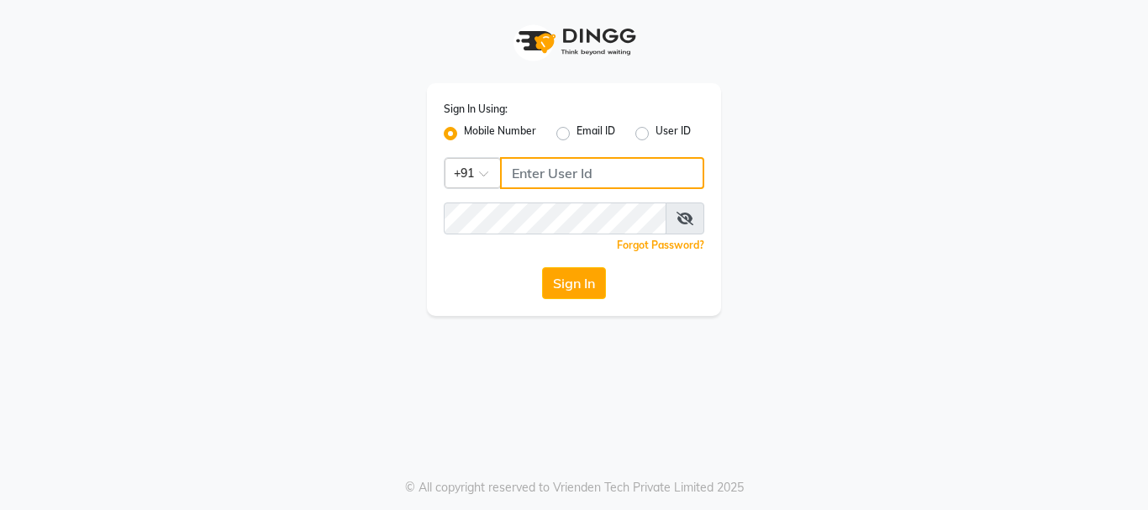
type input "7276762510"
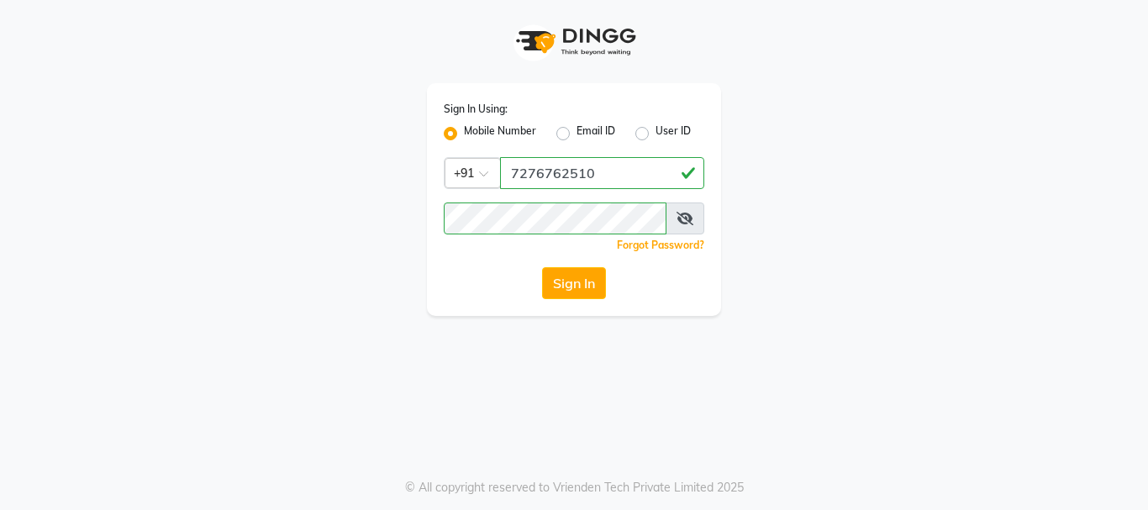
click at [1046, 338] on div "Sign In Using: Mobile Number Email ID User ID Country Code × [PHONE_NUMBER] Rem…" at bounding box center [574, 255] width 1148 height 510
click at [572, 278] on button "Sign In" at bounding box center [574, 283] width 64 height 32
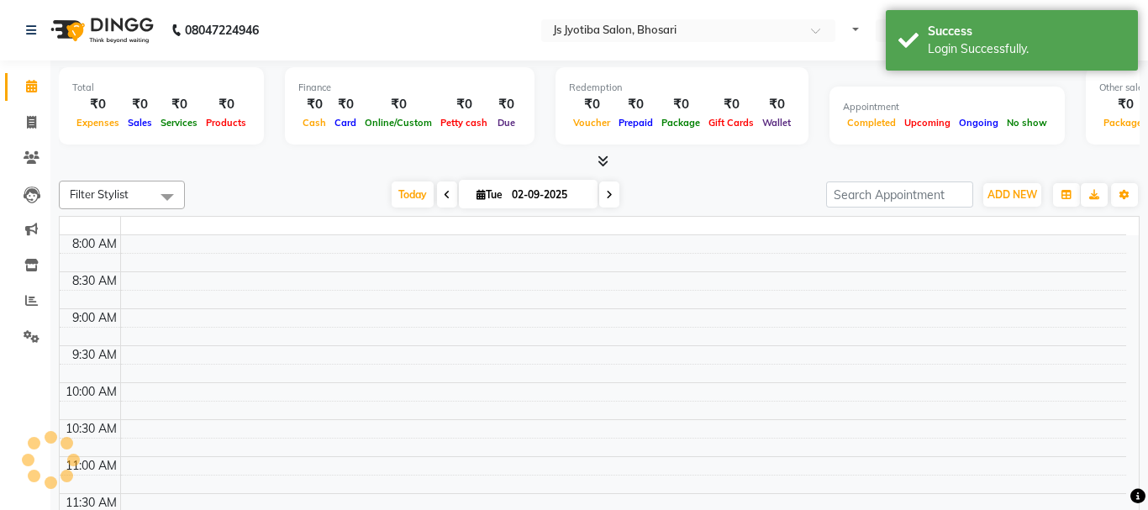
select select "en"
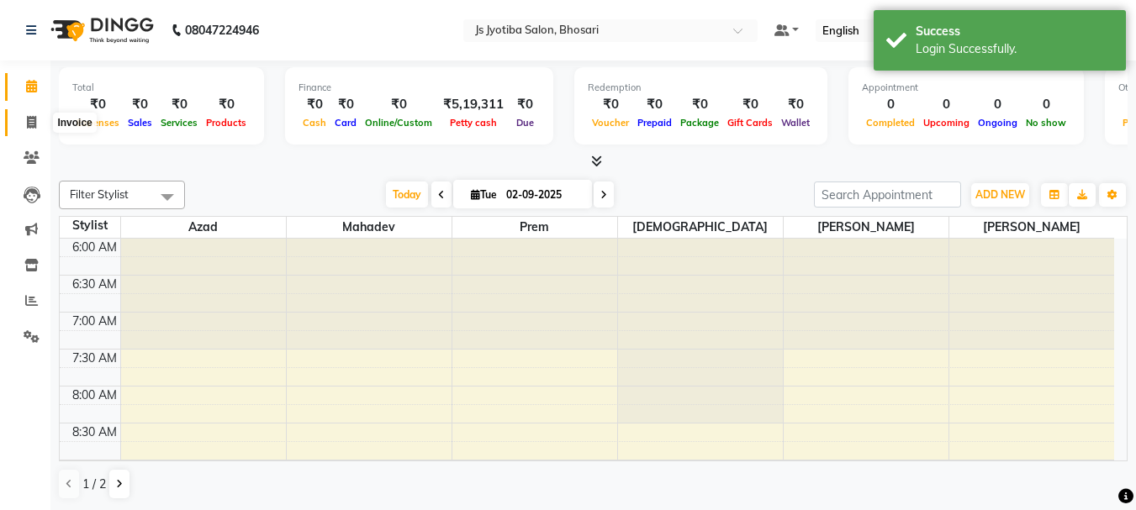
click at [37, 120] on span at bounding box center [31, 122] width 29 height 19
select select "554"
select select "service"
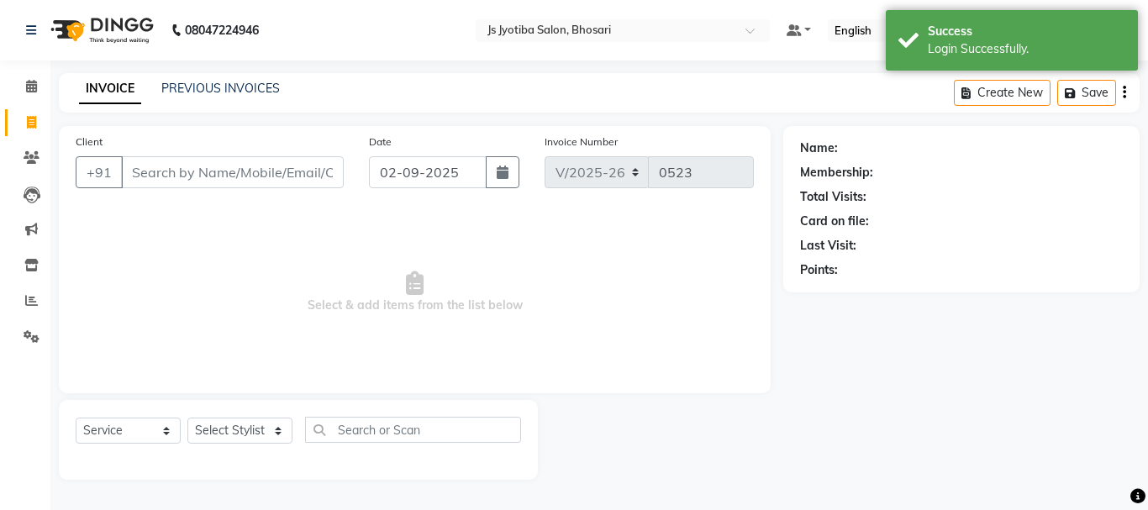
click at [226, 180] on input "Client" at bounding box center [232, 172] width 223 height 32
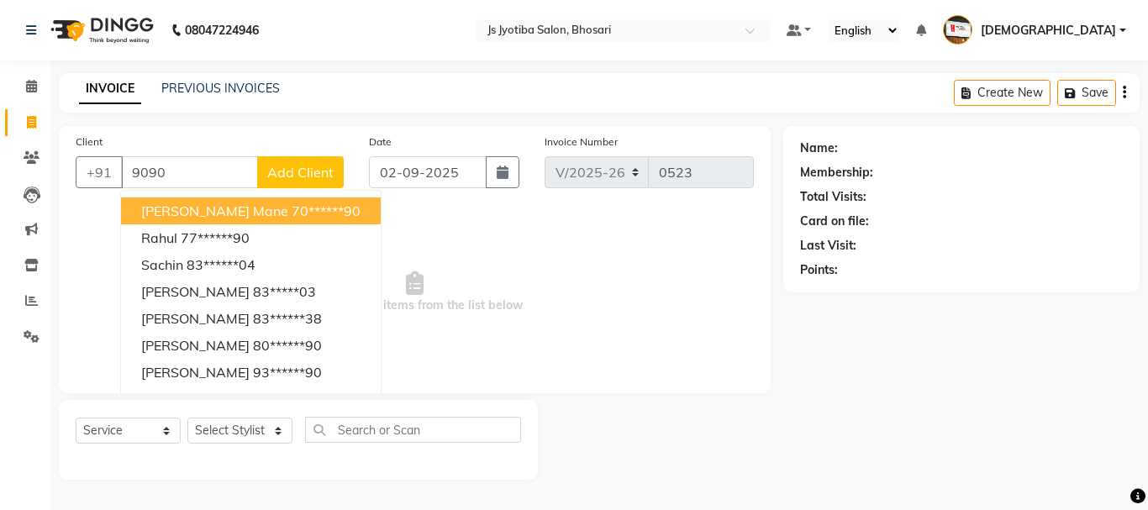
click at [292, 209] on ngb-highlight "70******90" at bounding box center [326, 211] width 69 height 17
type input "70******90"
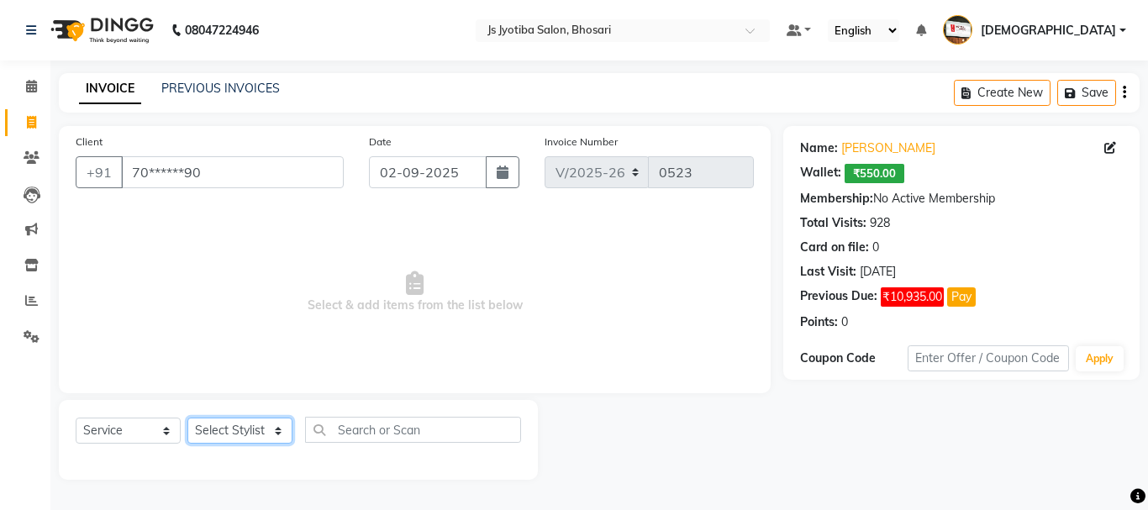
click at [216, 431] on select "Select Stylist abdul adil Anuj Azad Mahadev prem sachin hadpad Shiva Sonu S.R.K…" at bounding box center [239, 431] width 105 height 26
select select "79570"
click at [187, 418] on select "Select Stylist abdul adil Anuj Azad Mahadev prem sachin hadpad Shiva Sonu S.R.K…" at bounding box center [239, 431] width 105 height 26
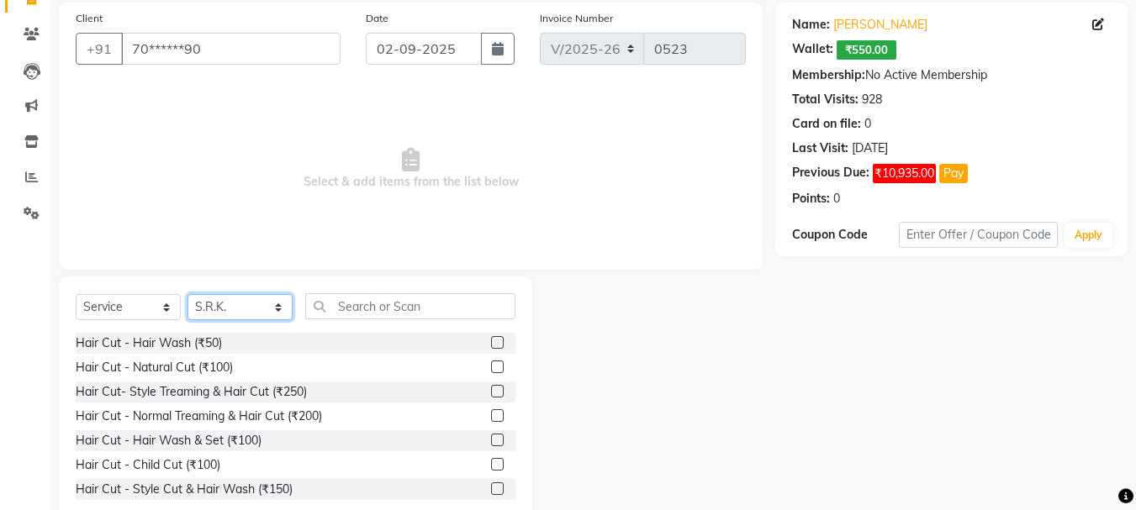
scroll to position [163, 0]
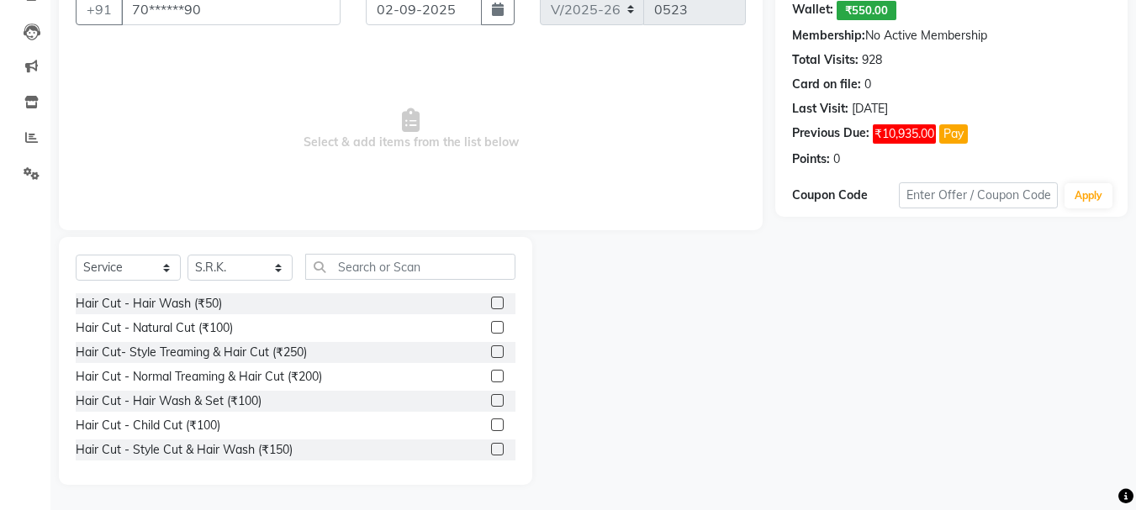
click at [491, 352] on label at bounding box center [497, 351] width 13 height 13
click at [491, 352] on input "checkbox" at bounding box center [496, 352] width 11 height 11
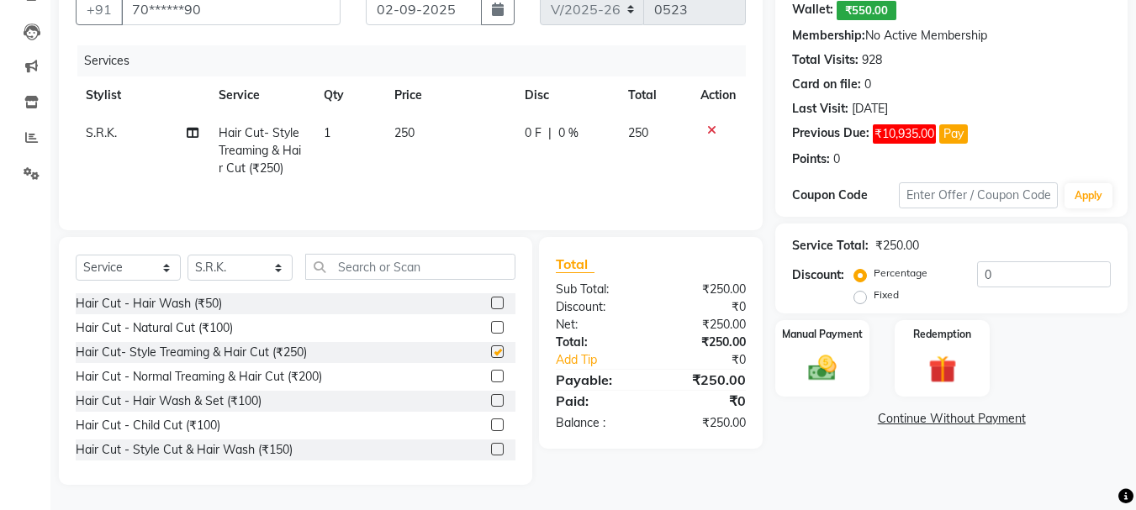
checkbox input "false"
click at [229, 279] on select "Select Stylist abdul adil Anuj Azad Mahadev prem sachin hadpad Shiva Sonu S.R.K…" at bounding box center [239, 268] width 105 height 26
select select "63717"
click at [187, 255] on select "Select Stylist abdul adil Anuj Azad Mahadev prem sachin hadpad Shiva Sonu S.R.K…" at bounding box center [239, 268] width 105 height 26
click at [491, 448] on label at bounding box center [497, 449] width 13 height 13
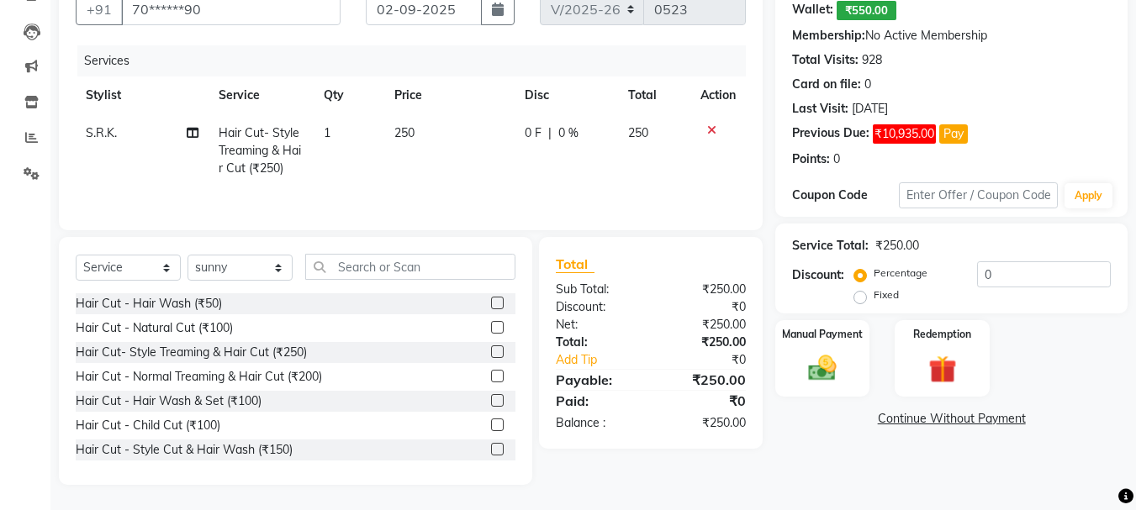
click at [491, 448] on input "checkbox" at bounding box center [496, 450] width 11 height 11
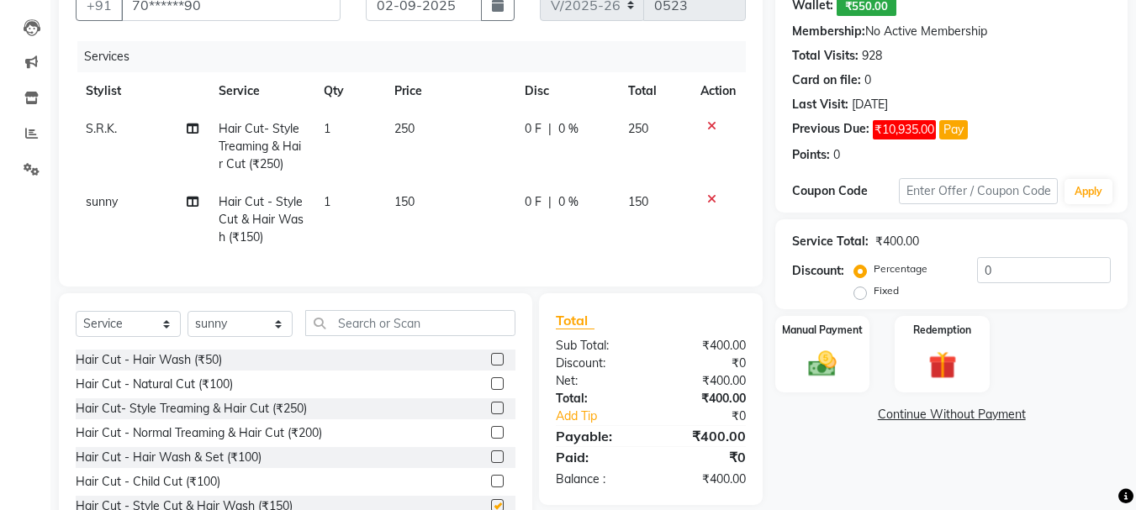
scroll to position [236, 0]
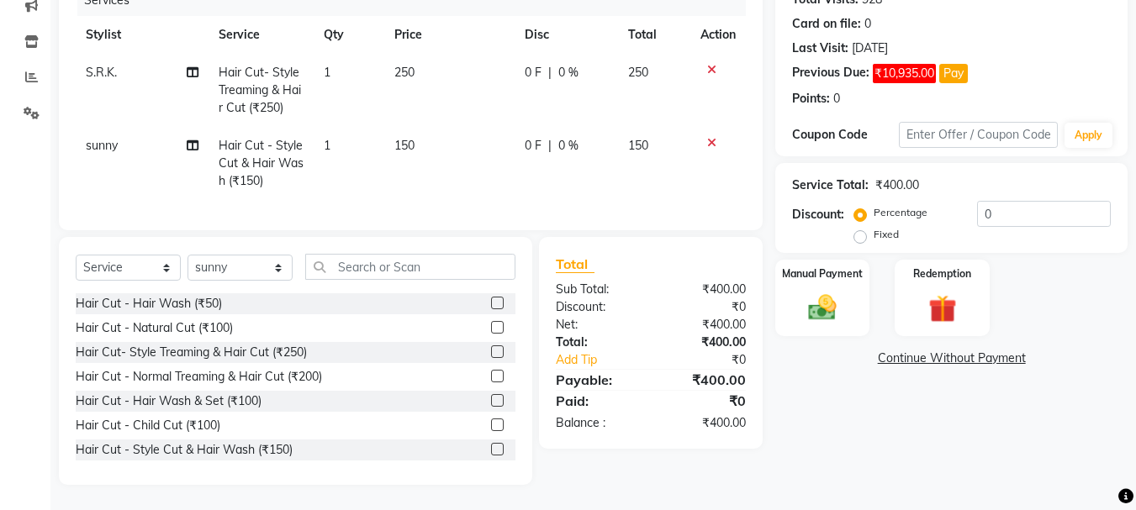
checkbox input "false"
click at [236, 267] on select "Select Stylist abdul adil Anuj Azad Mahadev prem sachin hadpad Shiva Sonu S.R.K…" at bounding box center [239, 268] width 105 height 26
select select "51927"
click at [187, 255] on select "Select Stylist abdul adil Anuj Azad Mahadev prem sachin hadpad Shiva Sonu S.R.K…" at bounding box center [239, 268] width 105 height 26
click at [491, 356] on label at bounding box center [497, 351] width 13 height 13
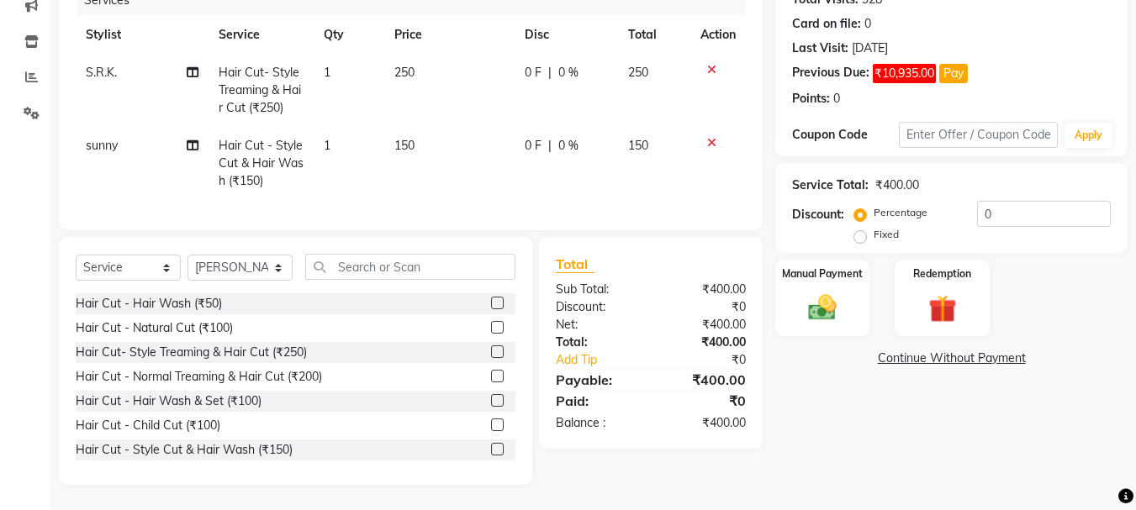
click at [491, 356] on input "checkbox" at bounding box center [496, 352] width 11 height 11
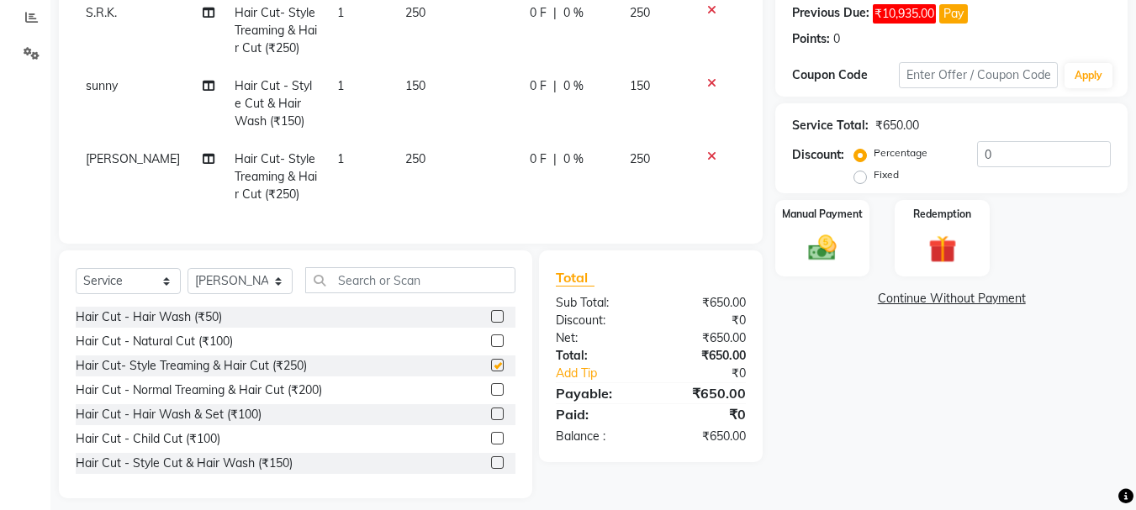
checkbox input "false"
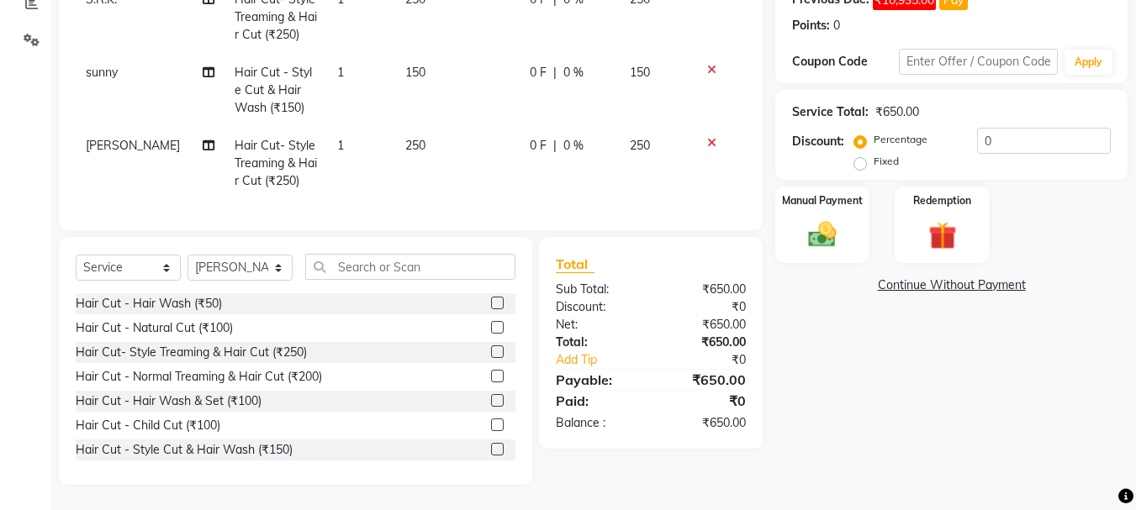
click at [253, 283] on div "Select Service Product Membership Package Voucher Prepaid Gift Card Select Styl…" at bounding box center [296, 274] width 440 height 40
drag, startPoint x: 241, startPoint y: 251, endPoint x: 251, endPoint y: 264, distance: 16.1
click at [251, 264] on div "Select Service Product Membership Package Voucher Prepaid Gift Card Select Styl…" at bounding box center [295, 361] width 473 height 248
click at [251, 264] on select "Select Stylist abdul adil Anuj Azad Mahadev prem sachin hadpad Shiva Sonu S.R.K…" at bounding box center [239, 268] width 105 height 26
select select "51926"
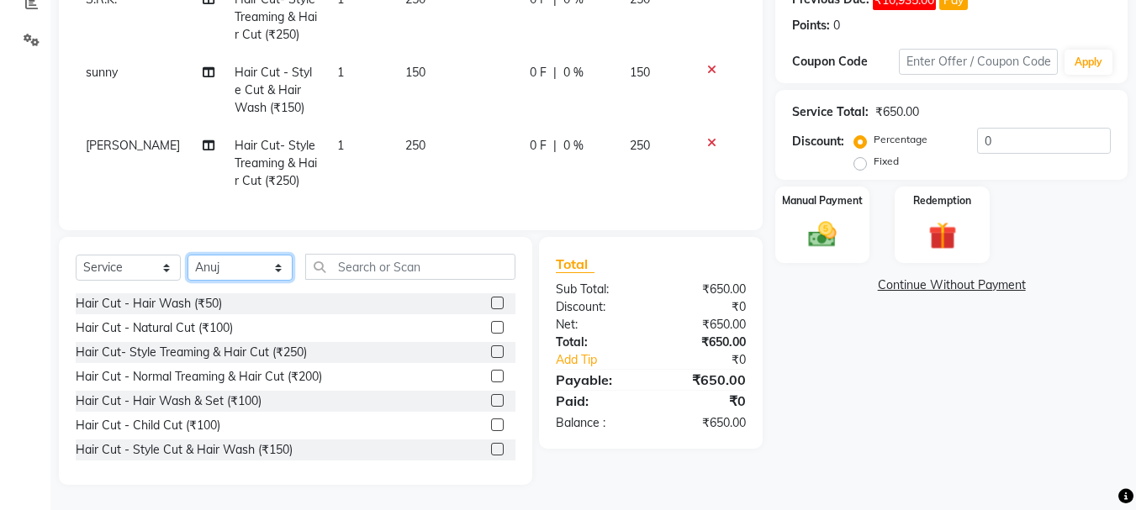
click at [187, 255] on select "Select Stylist abdul adil Anuj Azad Mahadev prem sachin hadpad Shiva Sonu S.R.K…" at bounding box center [239, 268] width 105 height 26
click at [491, 351] on label at bounding box center [497, 351] width 13 height 13
click at [491, 351] on input "checkbox" at bounding box center [496, 352] width 11 height 11
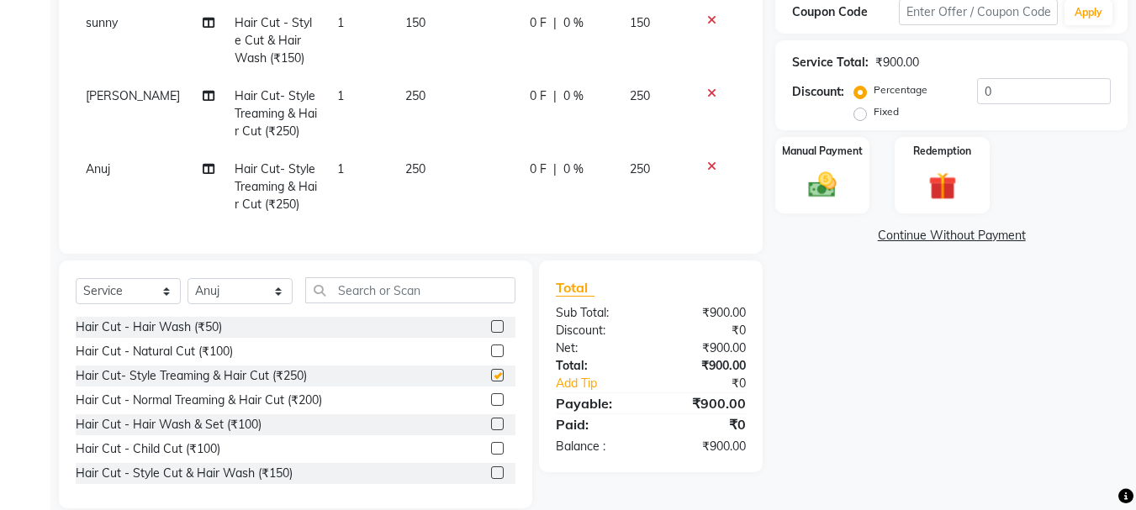
scroll to position [382, 0]
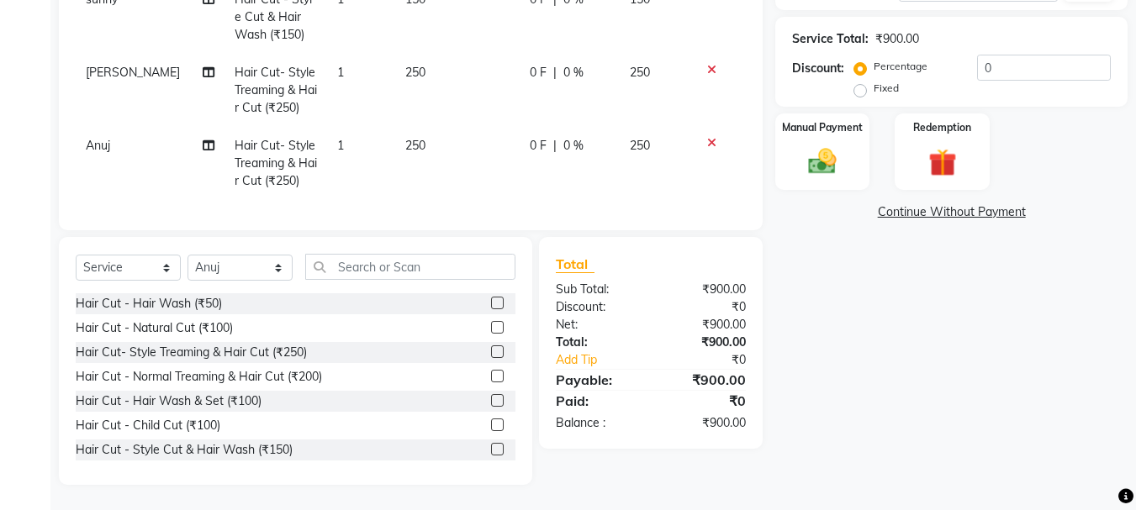
checkbox input "false"
click at [225, 279] on select "Select Stylist abdul adil Anuj Azad Mahadev prem sachin hadpad Shiva Sonu S.R.K…" at bounding box center [239, 268] width 105 height 26
select select "7183"
click at [187, 255] on select "Select Stylist abdul adil Anuj Azad Mahadev prem sachin hadpad Shiva Sonu S.R.K…" at bounding box center [239, 268] width 105 height 26
click at [491, 324] on label at bounding box center [497, 327] width 13 height 13
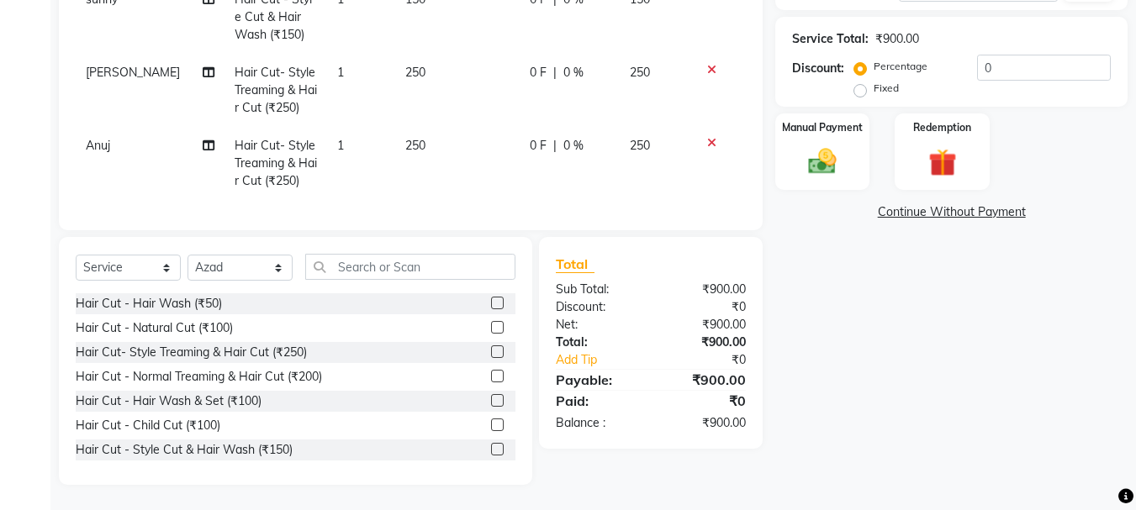
click at [491, 324] on input "checkbox" at bounding box center [496, 328] width 11 height 11
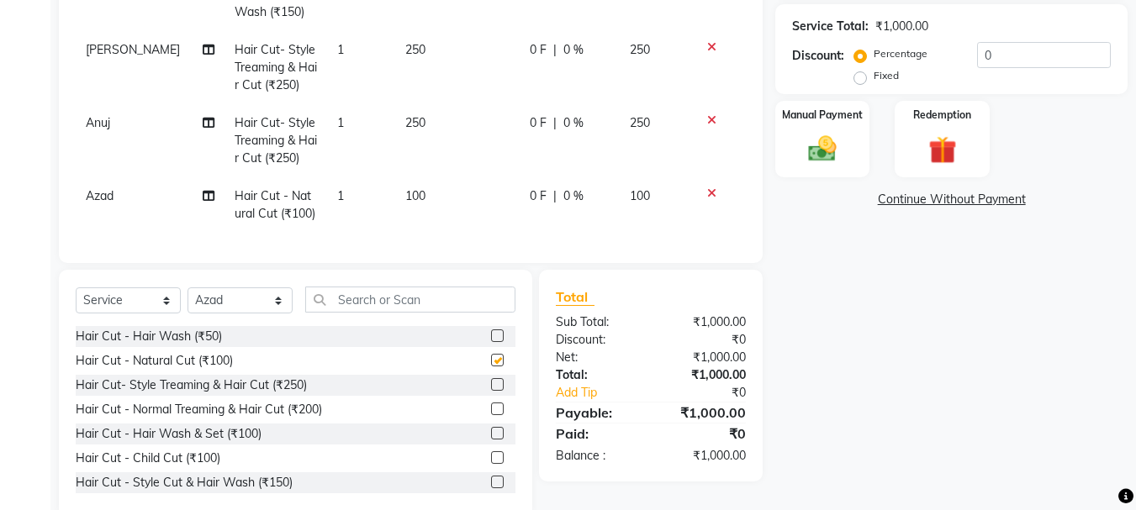
scroll to position [23, 0]
checkbox input "false"
click at [209, 307] on select "Select Stylist abdul adil Anuj Azad Mahadev prem sachin hadpad Shiva Sonu S.R.K…" at bounding box center [239, 300] width 105 height 26
click at [187, 287] on select "Select Stylist abdul adil Anuj Azad Mahadev prem sachin hadpad Shiva Sonu S.R.K…" at bounding box center [239, 300] width 105 height 26
click at [236, 303] on select "Select Stylist abdul adil Anuj Azad Mahadev prem sachin hadpad Shiva Sonu S.R.K…" at bounding box center [239, 300] width 105 height 26
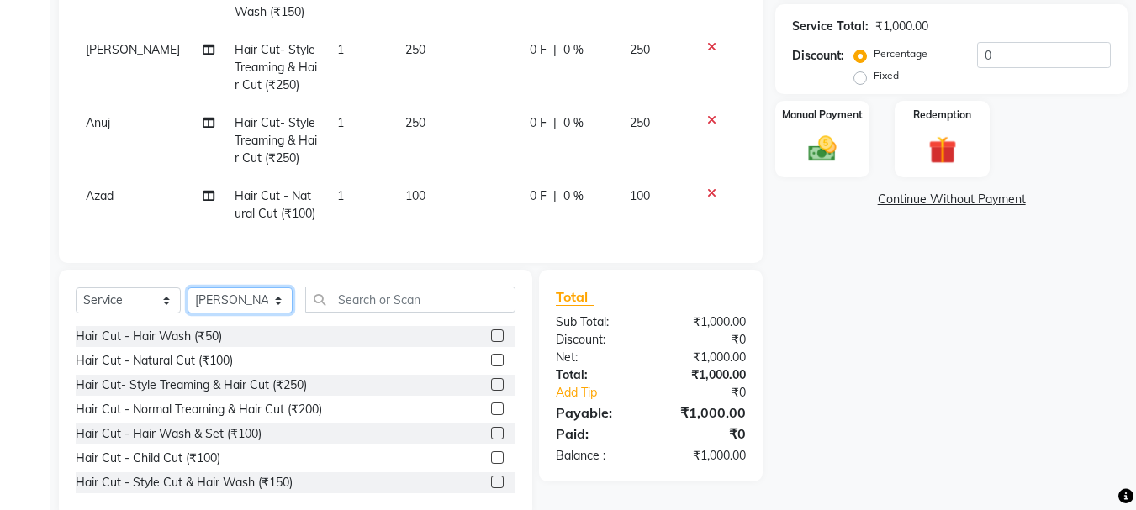
select select "50757"
click at [187, 287] on select "Select Stylist abdul adil Anuj Azad Mahadev prem sachin hadpad Shiva Sonu S.R.K…" at bounding box center [239, 300] width 105 height 26
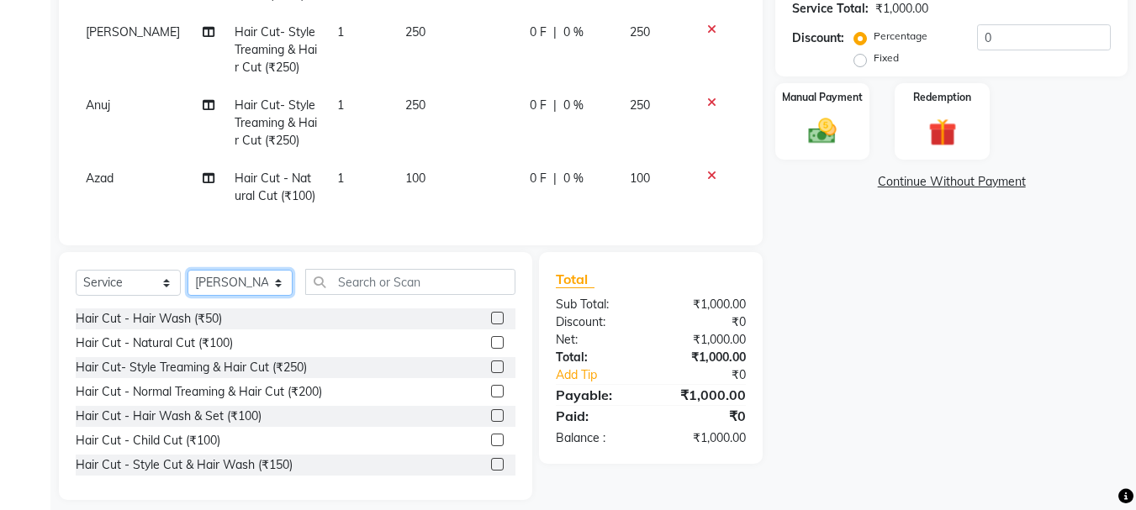
scroll to position [415, 0]
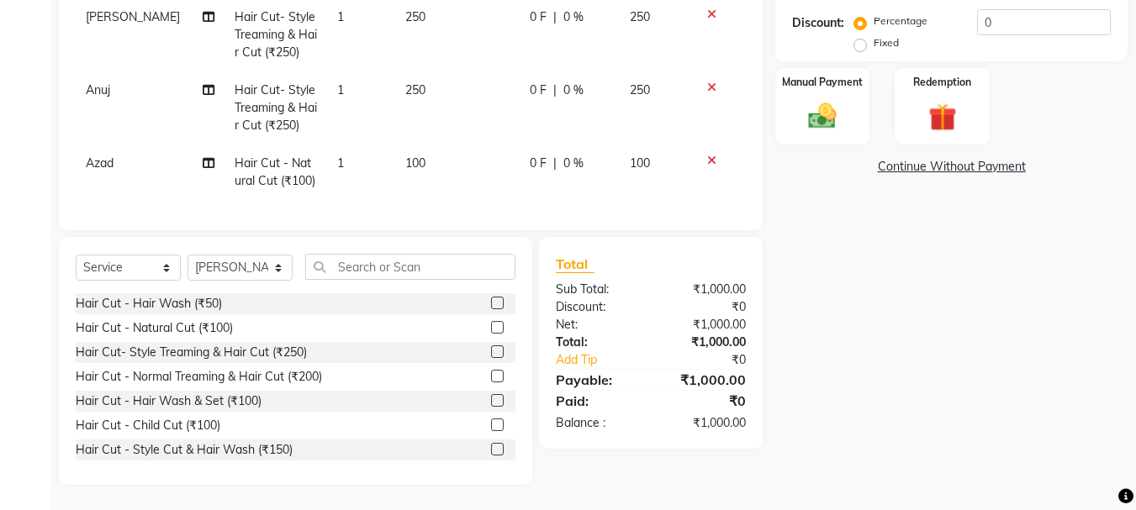
click at [491, 446] on label at bounding box center [497, 449] width 13 height 13
click at [491, 446] on input "checkbox" at bounding box center [496, 450] width 11 height 11
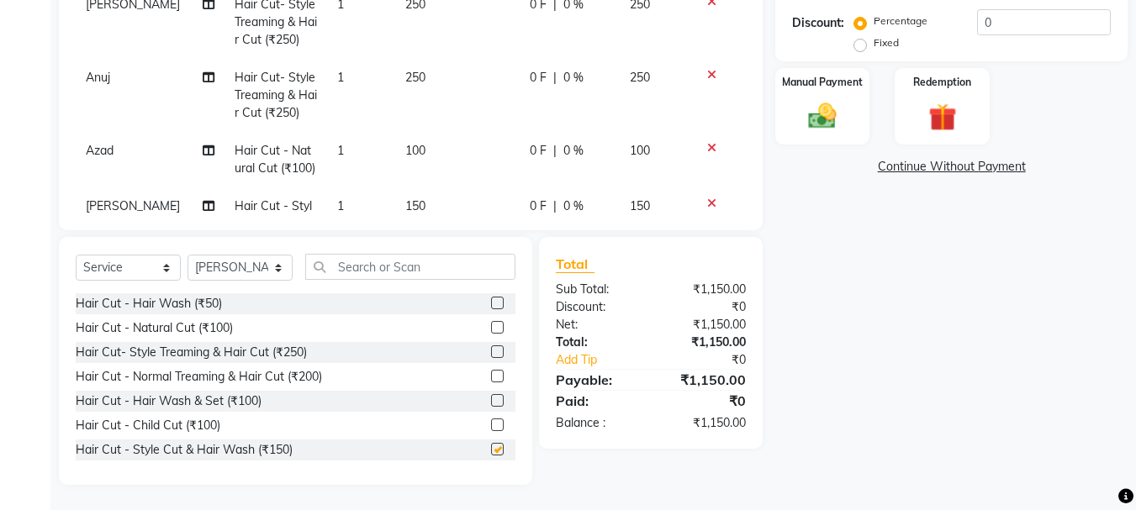
checkbox input "false"
click at [243, 266] on select "Select Stylist abdul adil Anuj Azad Mahadev prem sachin hadpad Shiva Sonu S.R.K…" at bounding box center [239, 268] width 105 height 26
select select "79569"
click at [187, 255] on select "Select Stylist abdul adil Anuj Azad Mahadev prem sachin hadpad Shiva Sonu S.R.K…" at bounding box center [239, 268] width 105 height 26
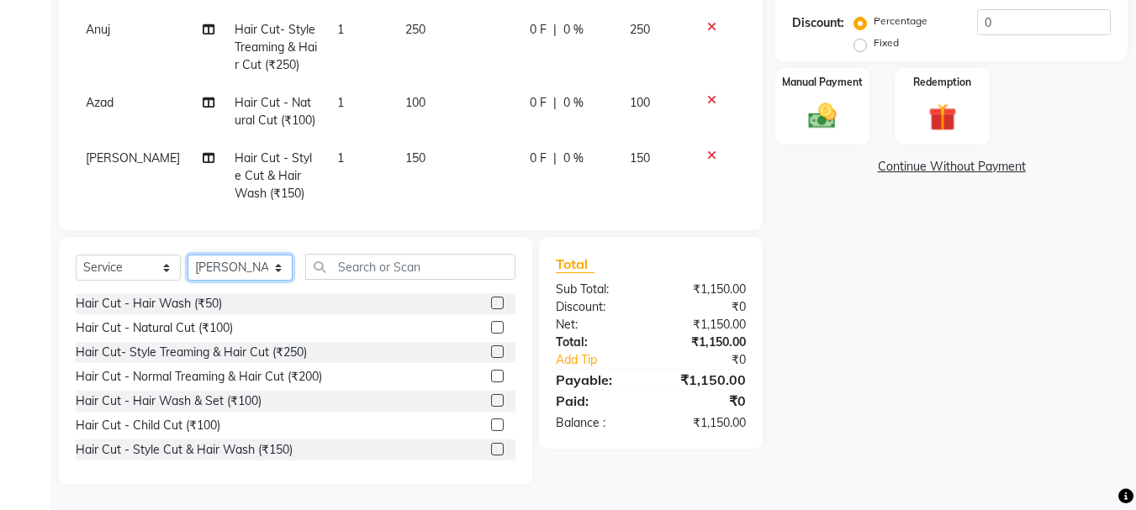
scroll to position [96, 0]
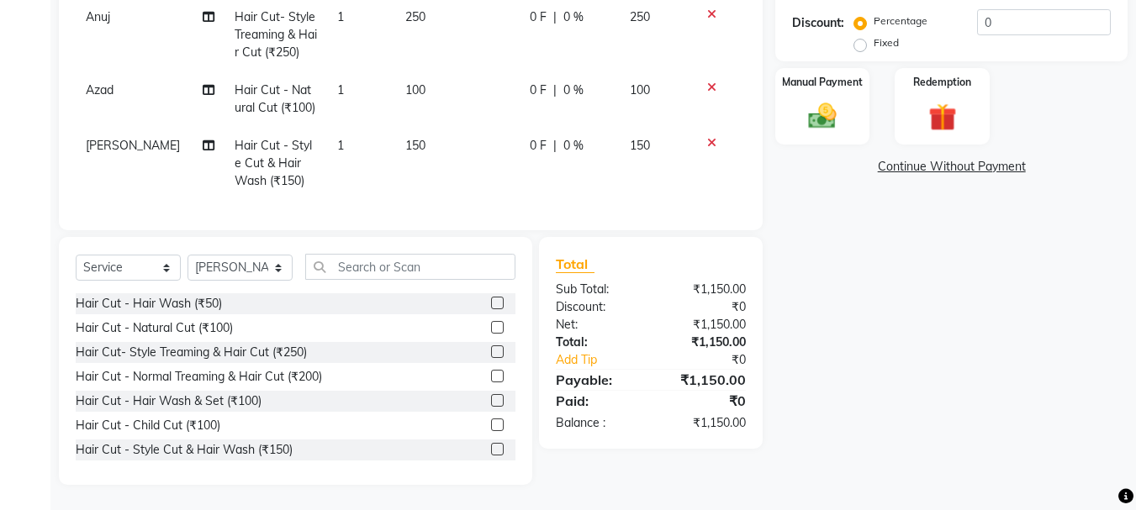
click at [491, 322] on label at bounding box center [497, 327] width 13 height 13
click at [491, 323] on input "checkbox" at bounding box center [496, 328] width 11 height 11
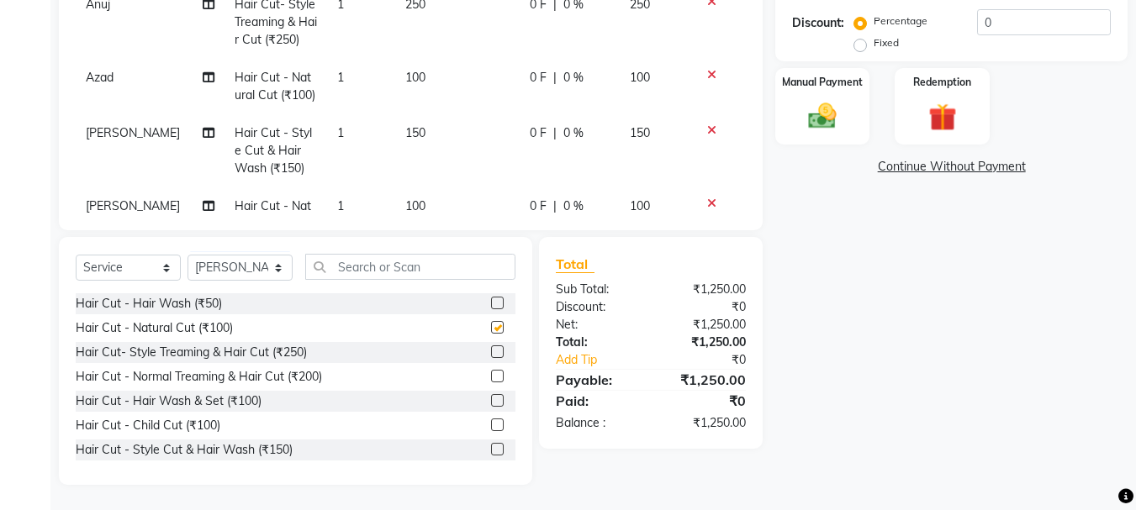
scroll to position [151, 0]
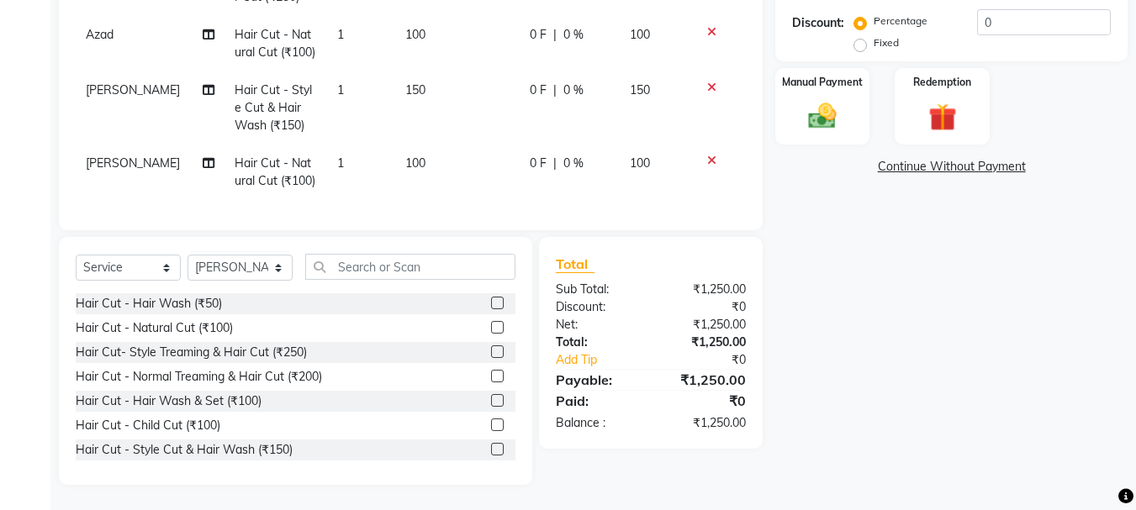
checkbox input "false"
click at [243, 261] on select "Select Stylist abdul adil Anuj Azad Mahadev prem sachin hadpad Shiva Sonu S.R.K…" at bounding box center [239, 268] width 105 height 26
select select "51927"
click at [187, 255] on select "Select Stylist abdul adil Anuj Azad Mahadev prem sachin hadpad Shiva Sonu S.R.K…" at bounding box center [239, 268] width 105 height 26
click at [491, 327] on label at bounding box center [497, 327] width 13 height 13
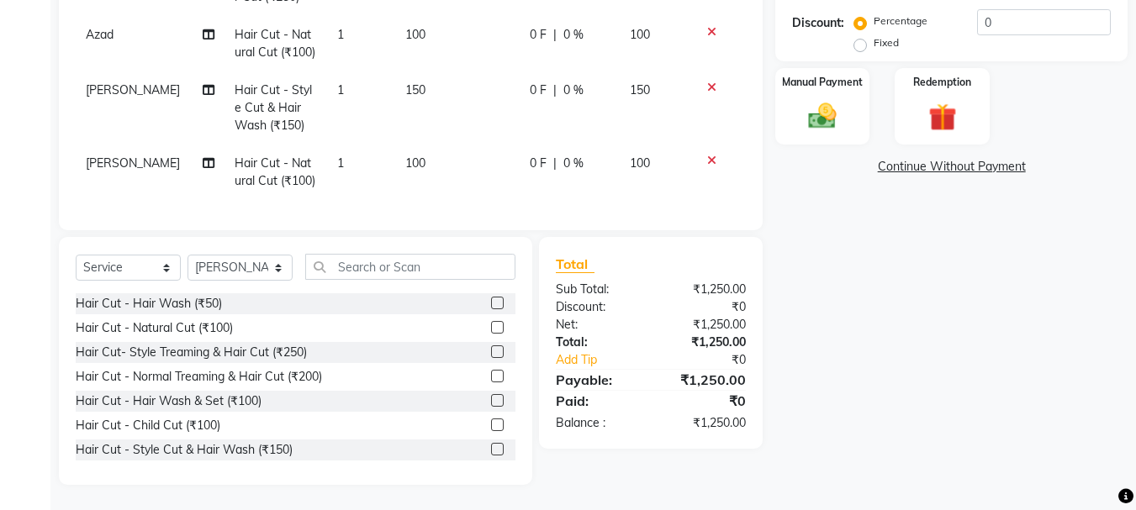
click at [491, 327] on input "checkbox" at bounding box center [496, 328] width 11 height 11
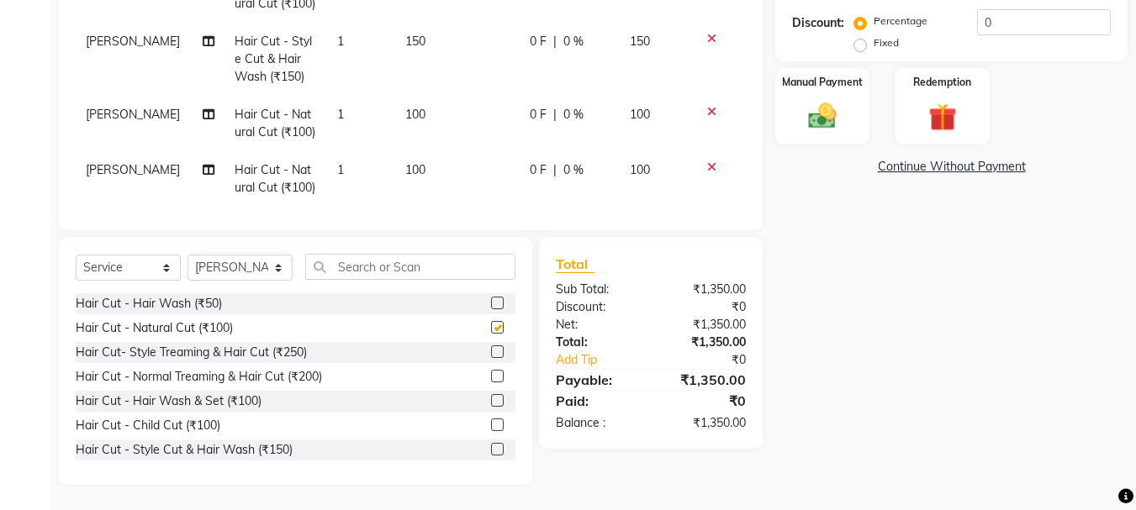
scroll to position [207, 0]
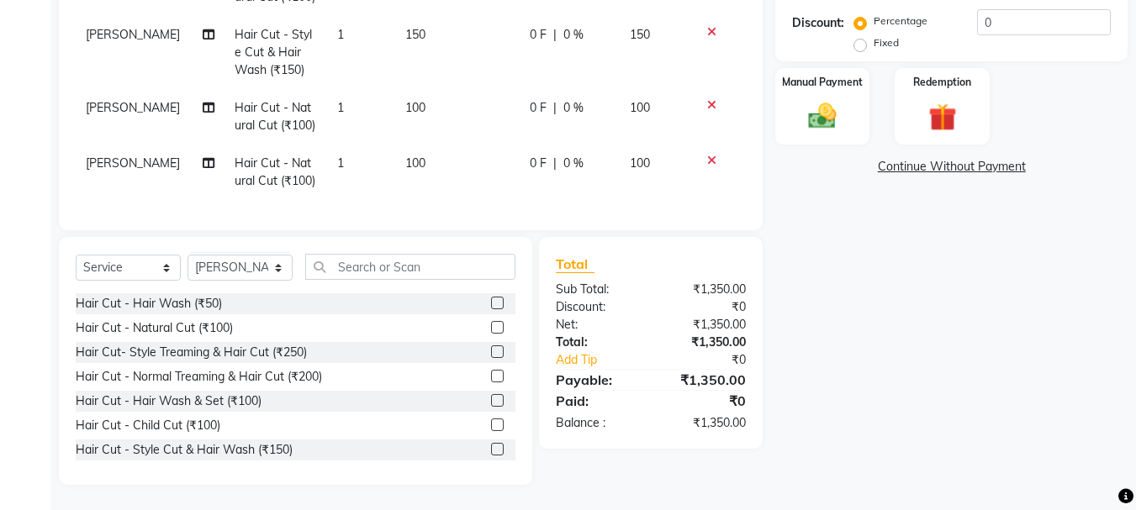
checkbox input "false"
click at [207, 276] on select "Select Stylist abdul adil Anuj Azad Mahadev prem sachin hadpad Shiva Sonu S.R.K…" at bounding box center [239, 268] width 105 height 26
select select "63717"
click at [187, 255] on select "Select Stylist abdul adil Anuj Azad Mahadev prem sachin hadpad Shiva Sonu S.R.K…" at bounding box center [239, 268] width 105 height 26
click at [491, 355] on label at bounding box center [497, 351] width 13 height 13
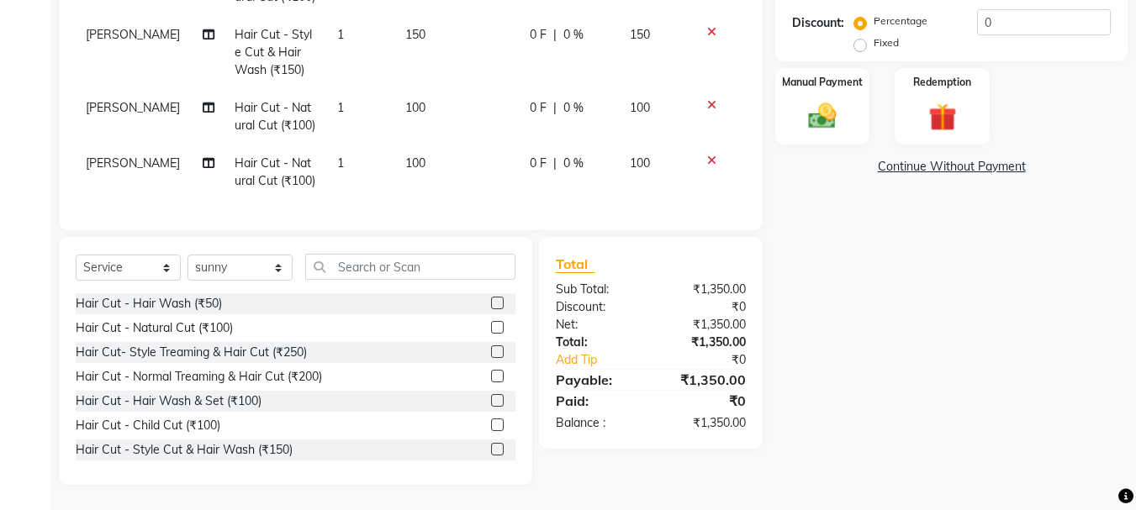
click at [491, 355] on input "checkbox" at bounding box center [496, 352] width 11 height 11
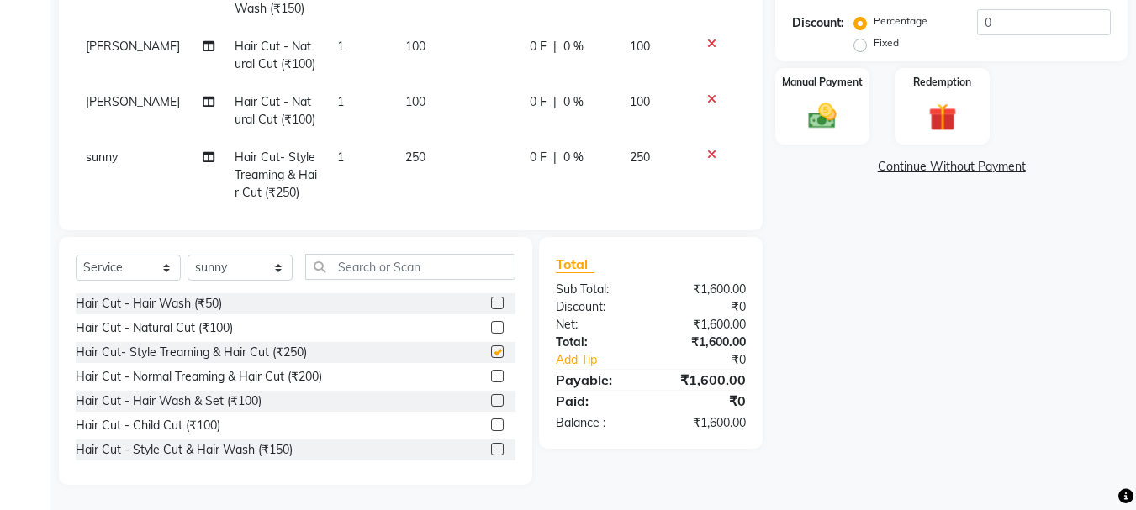
scroll to position [280, 0]
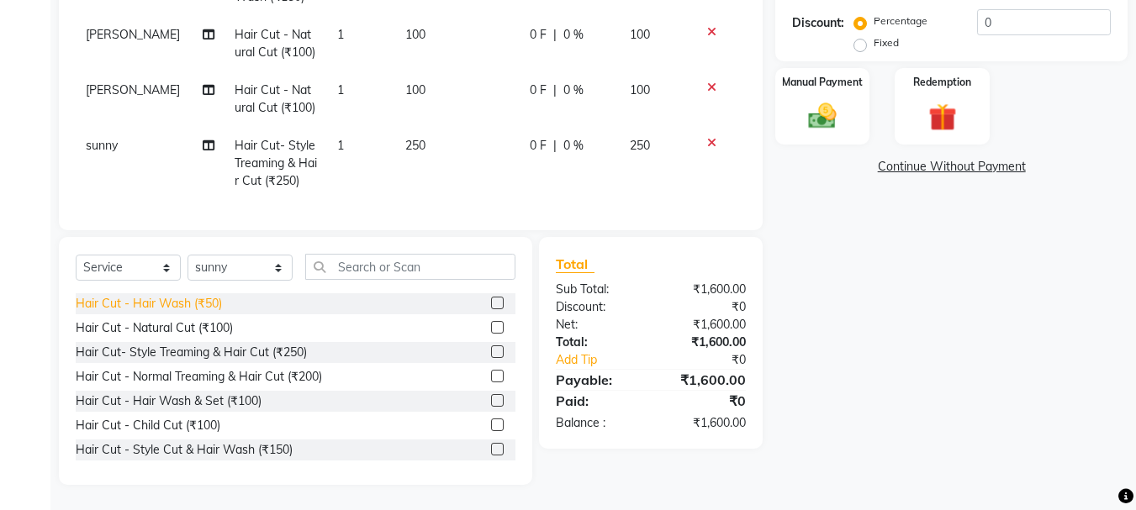
checkbox input "false"
click at [213, 274] on select "Select Stylist abdul adil Anuj Azad Mahadev prem sachin hadpad Shiva Sonu S.R.K…" at bounding box center [239, 268] width 105 height 26
select select "79569"
click at [187, 255] on select "Select Stylist abdul adil Anuj Azad Mahadev prem sachin hadpad Shiva Sonu S.R.K…" at bounding box center [239, 268] width 105 height 26
click at [491, 356] on label at bounding box center [497, 351] width 13 height 13
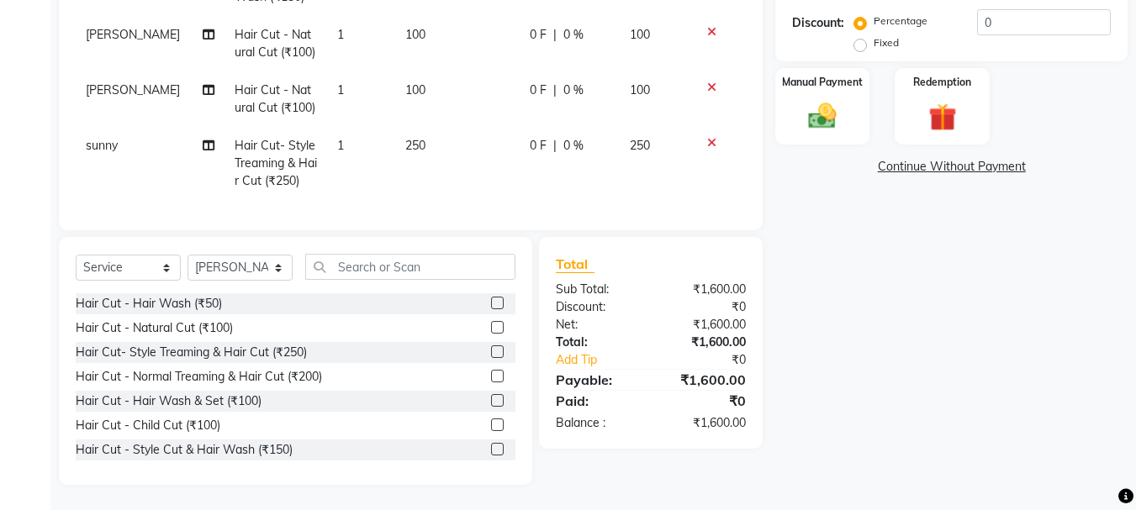
click at [491, 356] on input "checkbox" at bounding box center [496, 352] width 11 height 11
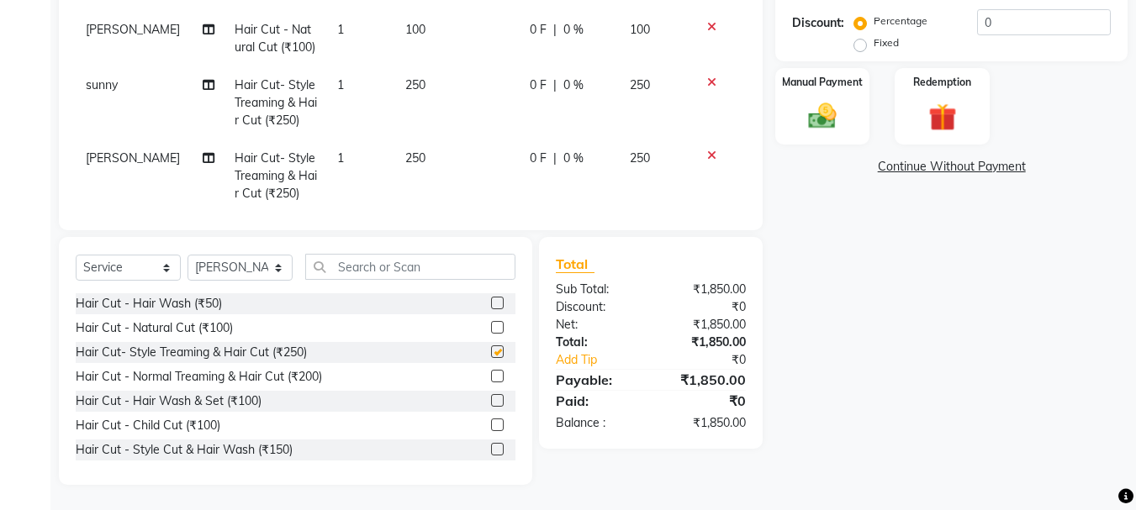
checkbox input "false"
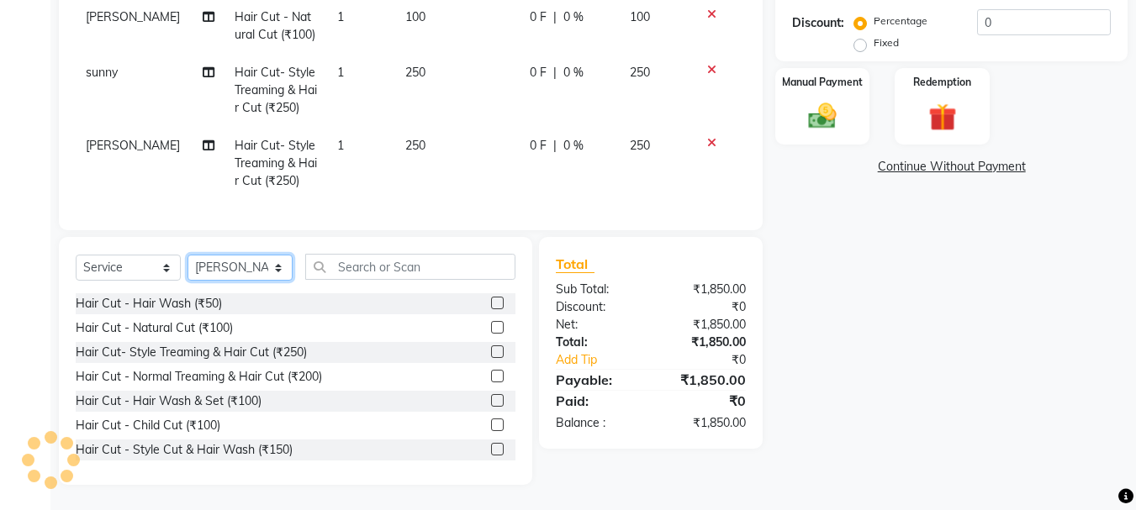
click at [246, 258] on select "Select Stylist abdul adil Anuj Azad Mahadev prem sachin hadpad Shiva Sonu S.R.K…" at bounding box center [239, 268] width 105 height 26
click at [187, 255] on select "Select Stylist abdul adil Anuj Azad Mahadev prem sachin hadpad Shiva Sonu S.R.K…" at bounding box center [239, 268] width 105 height 26
click at [256, 254] on div "Select Service Product Membership Package Voucher Prepaid Gift Card Select Styl…" at bounding box center [296, 274] width 440 height 40
click at [250, 275] on select "Select Stylist abdul adil Anuj Azad Mahadev prem sachin hadpad Shiva Sonu S.R.K…" at bounding box center [239, 268] width 105 height 26
select select "79570"
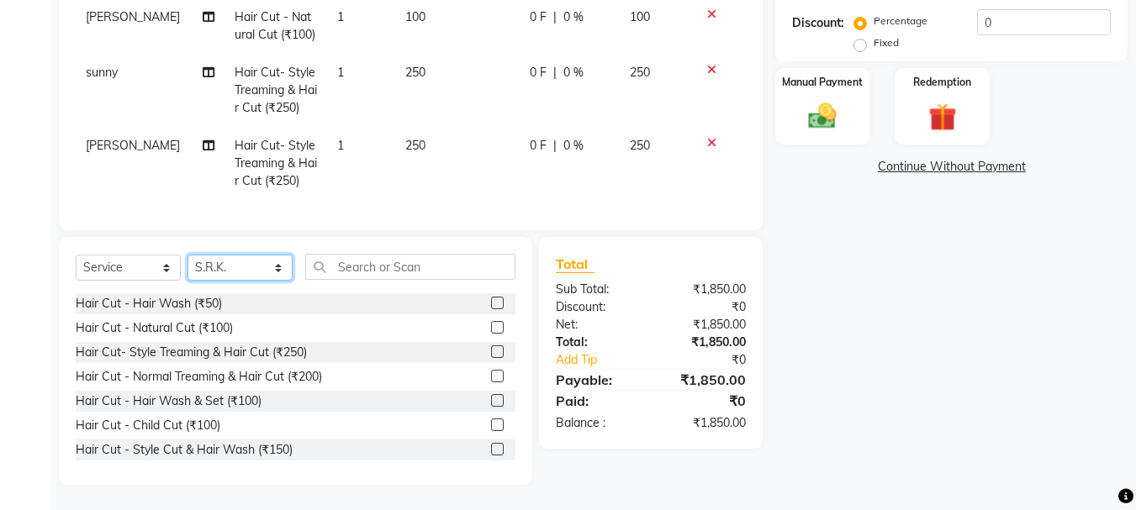
click at [187, 255] on select "Select Stylist abdul adil Anuj Azad Mahadev prem sachin hadpad Shiva Sonu S.R.K…" at bounding box center [239, 268] width 105 height 26
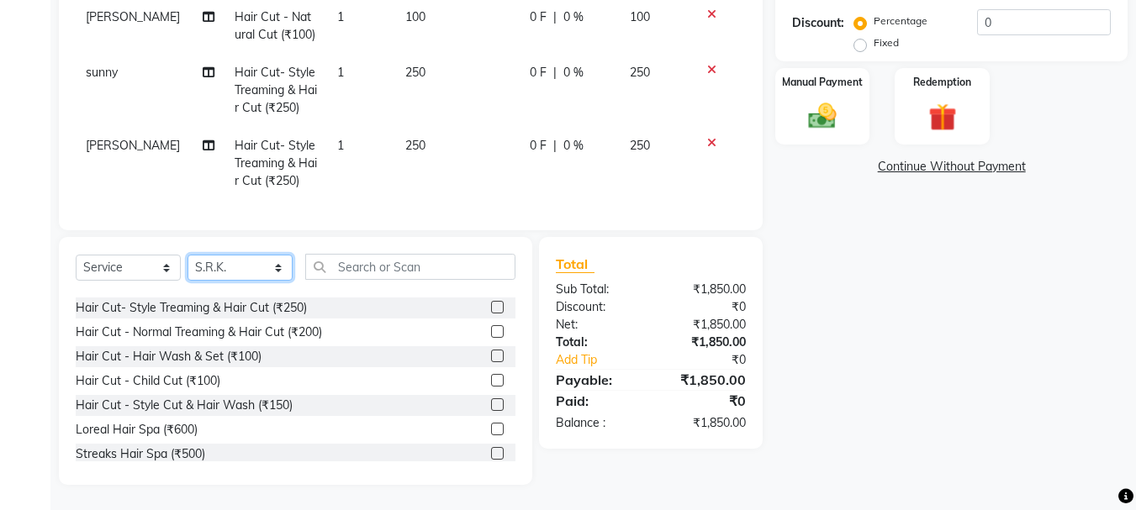
scroll to position [84, 0]
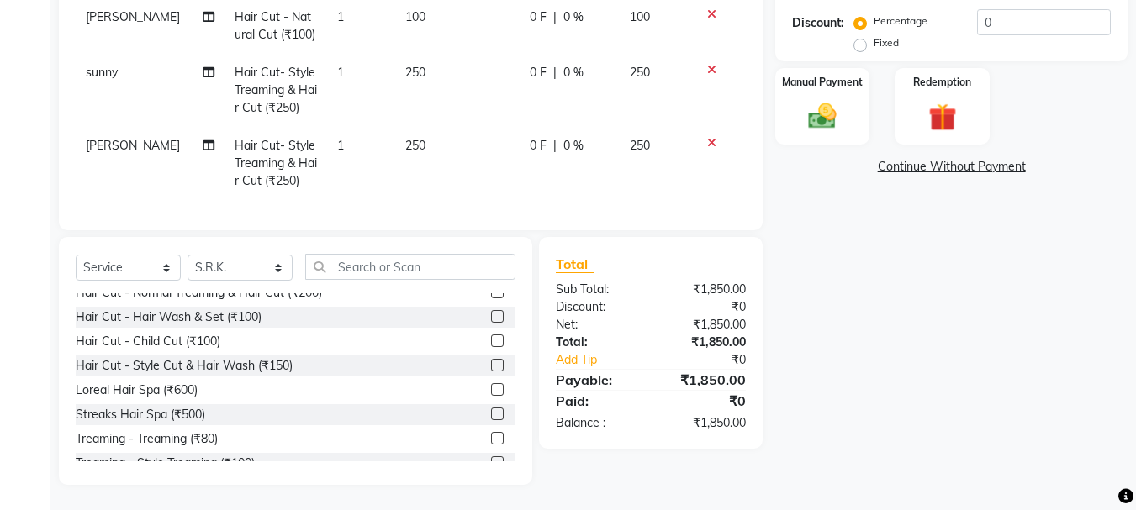
click at [491, 388] on label at bounding box center [497, 389] width 13 height 13
click at [491, 388] on input "checkbox" at bounding box center [496, 390] width 11 height 11
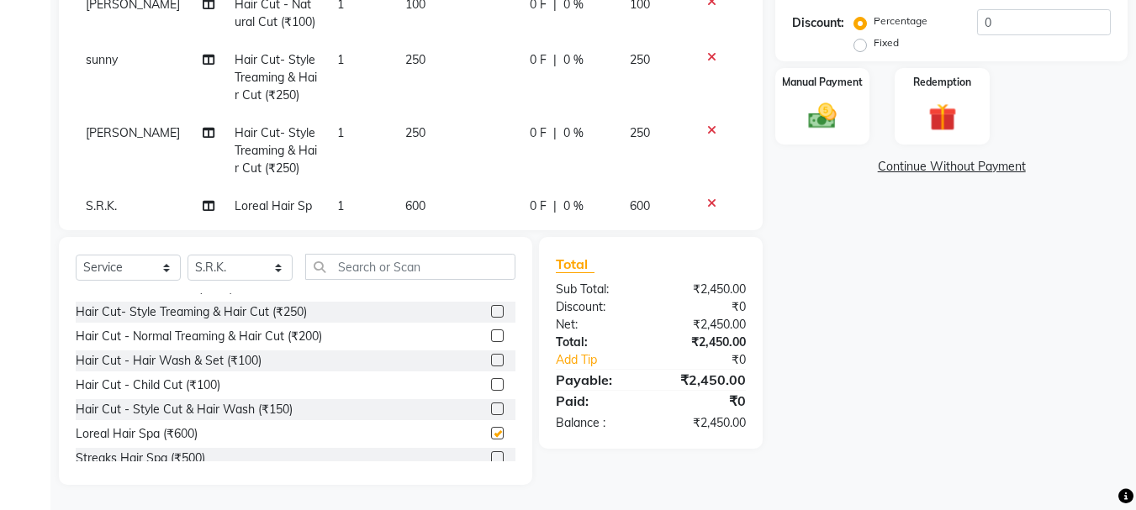
scroll to position [0, 0]
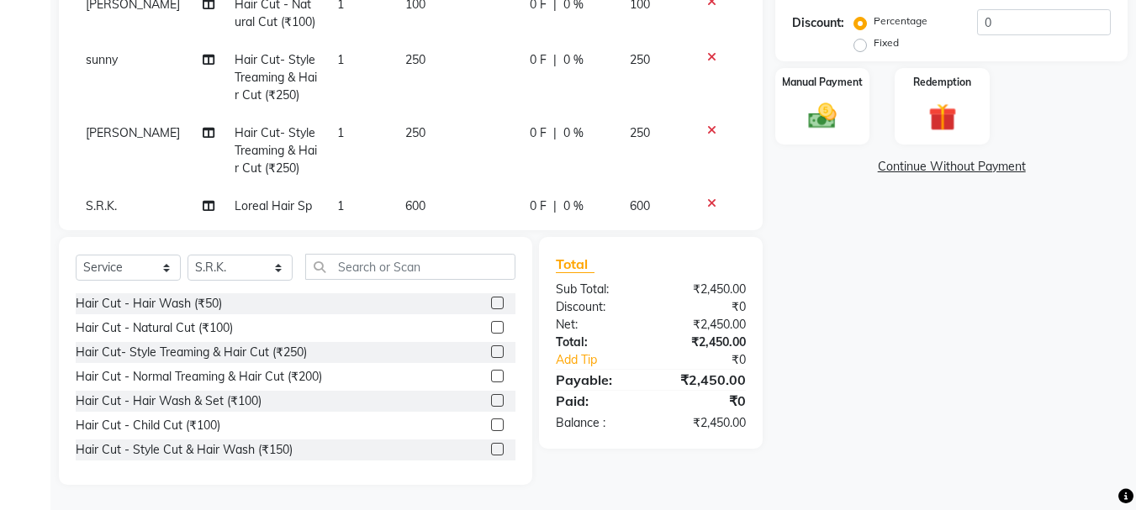
checkbox input "false"
click at [491, 327] on label at bounding box center [497, 327] width 13 height 13
click at [491, 327] on input "checkbox" at bounding box center [496, 328] width 11 height 11
checkbox input "false"
click at [267, 268] on select "Select Stylist abdul adil Anuj Azad Mahadev prem sachin hadpad Shiva Sonu S.R.K…" at bounding box center [239, 268] width 105 height 26
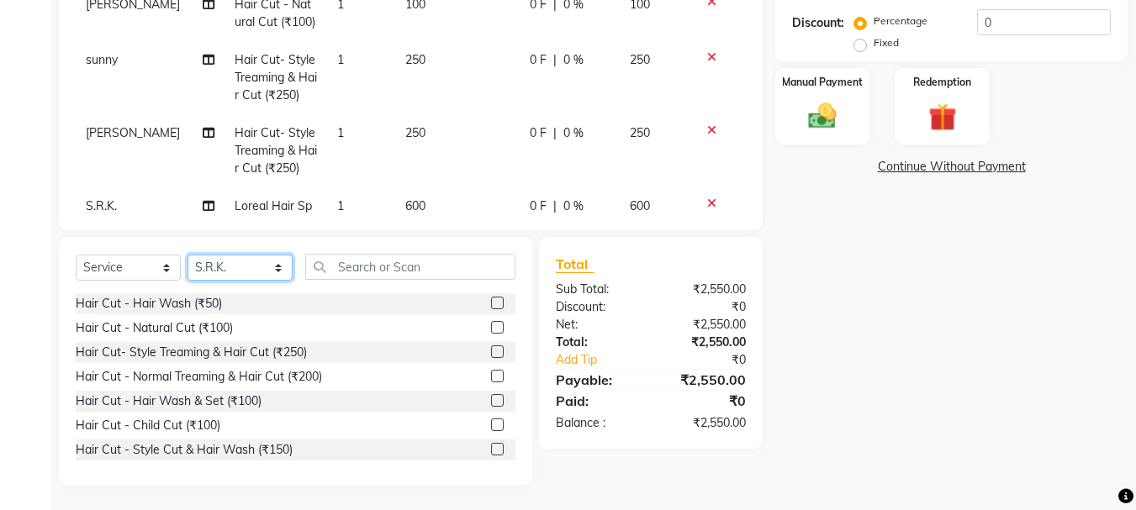
select select "51927"
click at [187, 255] on select "Select Stylist abdul adil Anuj Azad Mahadev prem sachin hadpad Shiva Sonu S.R.K…" at bounding box center [239, 268] width 105 height 26
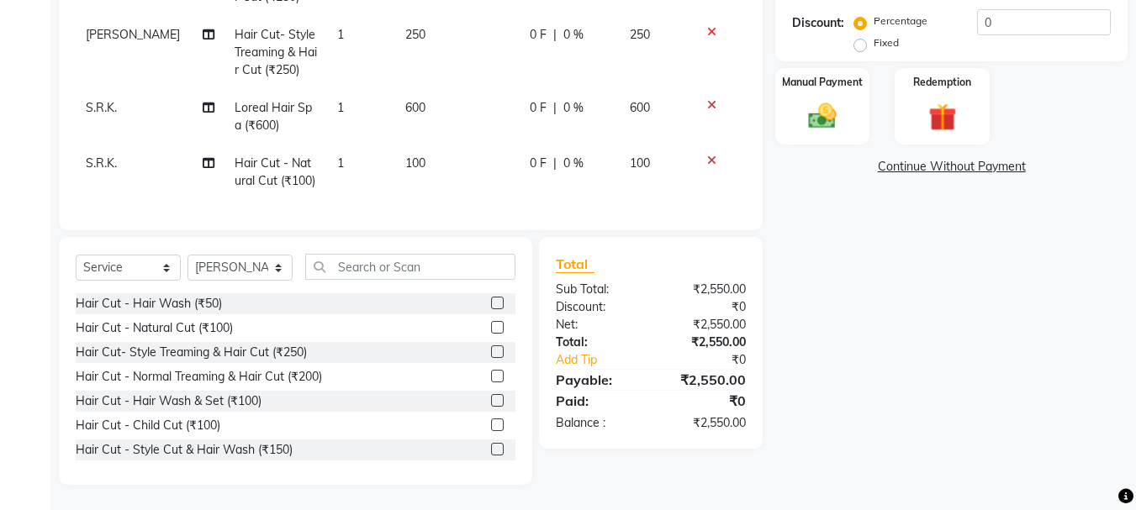
click at [491, 351] on label at bounding box center [497, 351] width 13 height 13
click at [491, 351] on input "checkbox" at bounding box center [496, 352] width 11 height 11
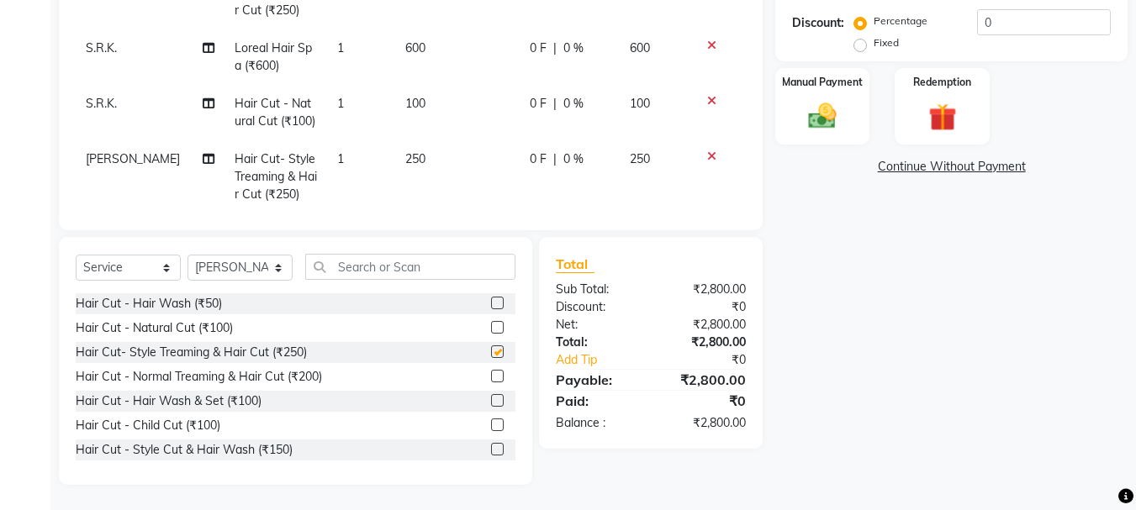
scroll to position [537, 0]
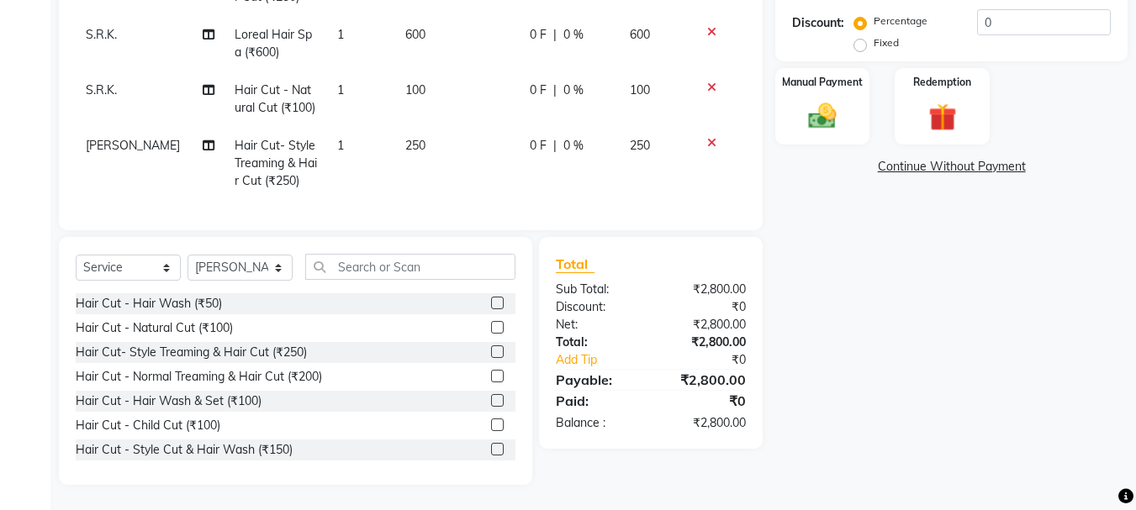
checkbox input "false"
click at [218, 272] on select "Select Stylist abdul adil Anuj Azad Mahadev prem sachin hadpad Shiva Sonu S.R.K…" at bounding box center [239, 268] width 105 height 26
select select "51926"
click at [187, 255] on select "Select Stylist abdul adil Anuj Azad Mahadev prem sachin hadpad Shiva Sonu S.R.K…" at bounding box center [239, 268] width 105 height 26
click at [491, 348] on label at bounding box center [497, 351] width 13 height 13
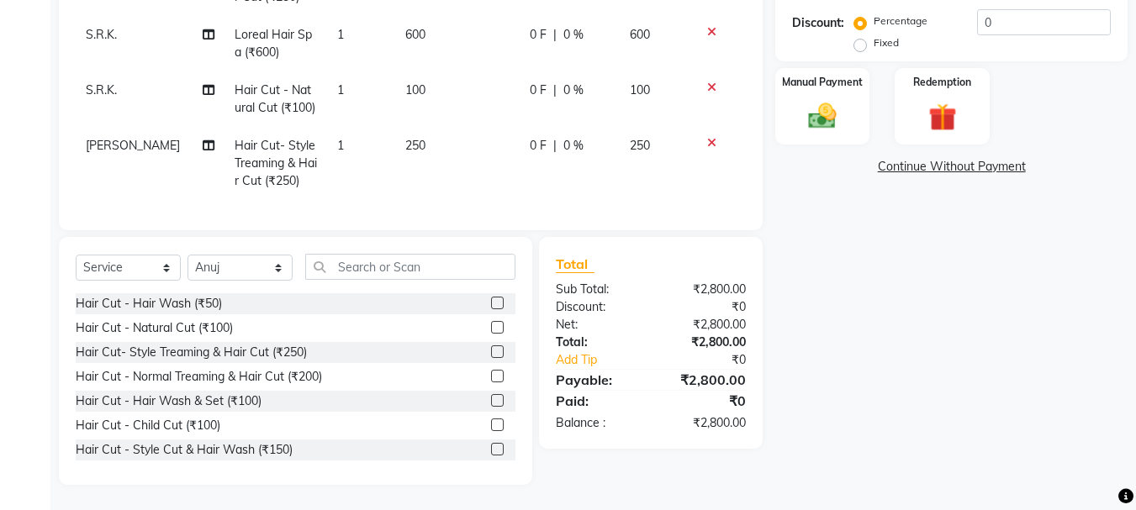
click at [491, 348] on input "checkbox" at bounding box center [496, 352] width 11 height 11
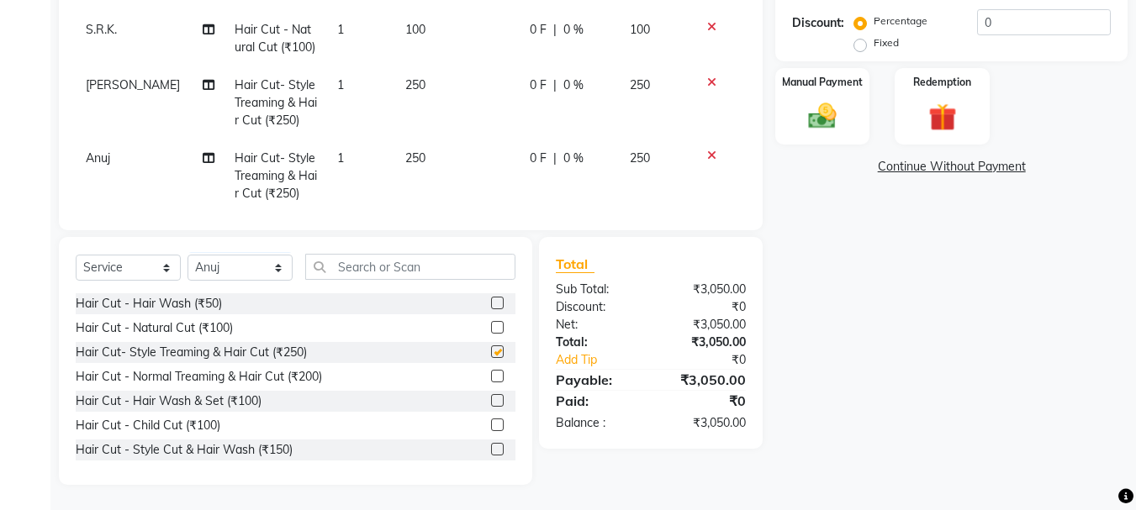
scroll to position [610, 0]
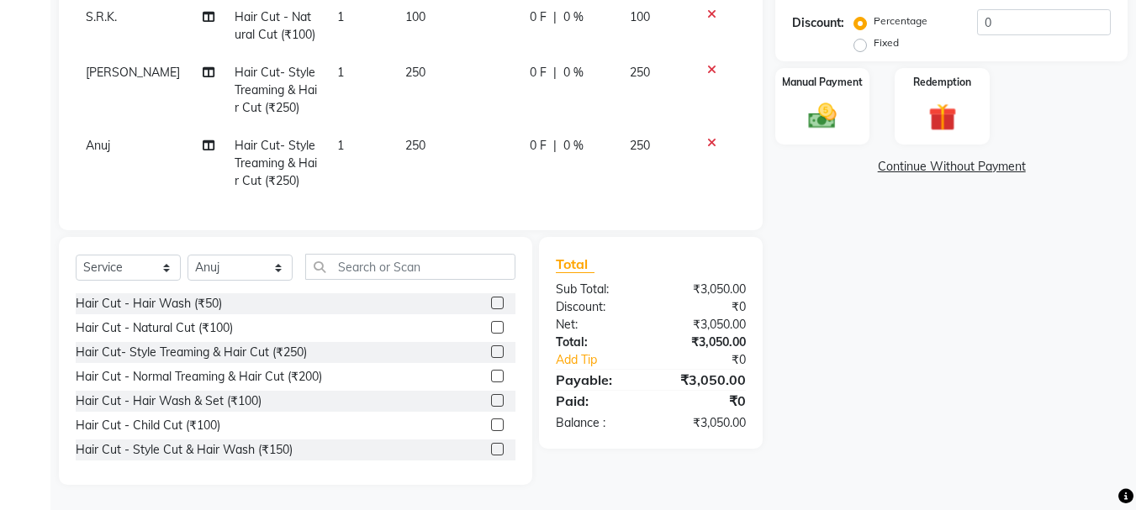
checkbox input "false"
click at [235, 257] on select "Select Stylist abdul adil Anuj Azad Mahadev prem sachin hadpad Shiva Sonu S.R.K…" at bounding box center [239, 268] width 105 height 26
select select "79569"
click at [187, 255] on select "Select Stylist abdul adil Anuj Azad Mahadev prem sachin hadpad Shiva Sonu S.R.K…" at bounding box center [239, 268] width 105 height 26
click at [491, 351] on label at bounding box center [497, 351] width 13 height 13
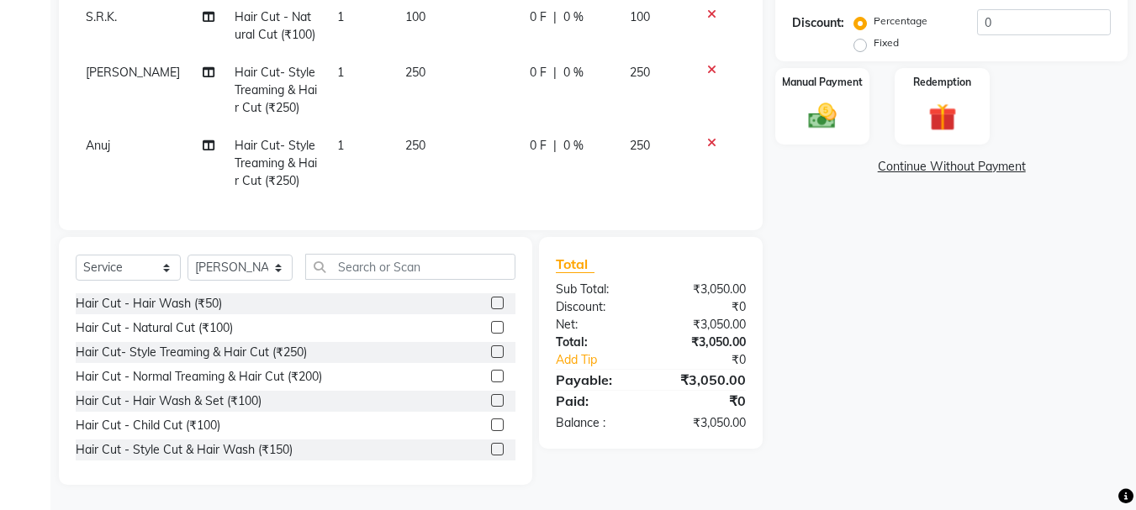
click at [491, 351] on input "checkbox" at bounding box center [496, 352] width 11 height 11
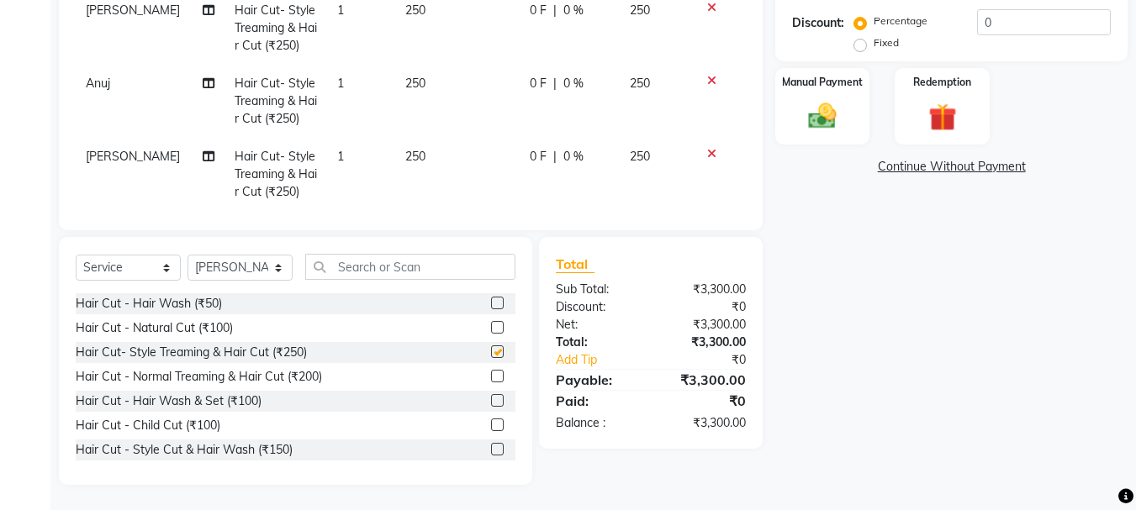
checkbox input "false"
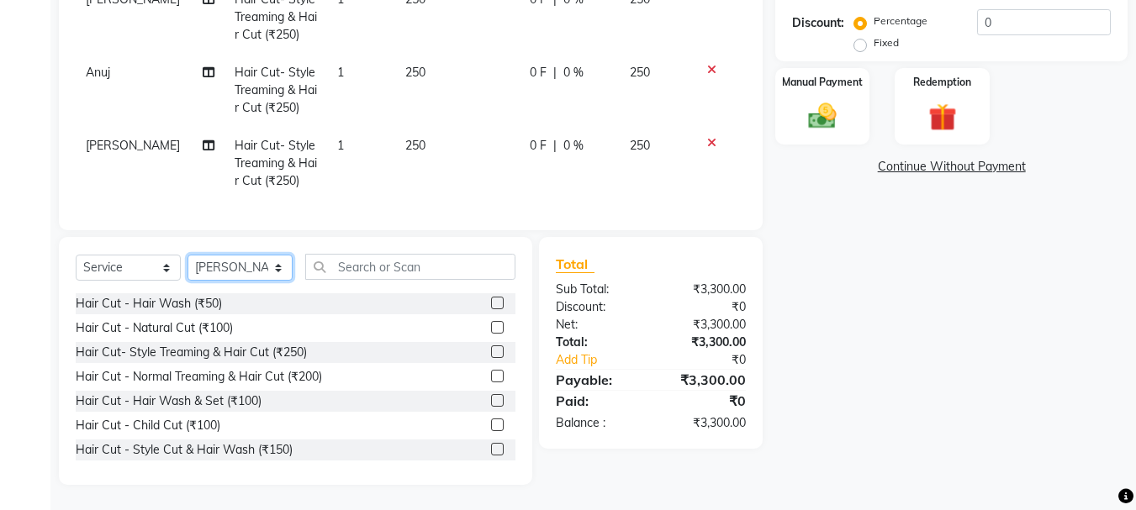
click at [239, 269] on select "Select Stylist abdul adil Anuj Azad Mahadev prem sachin hadpad Shiva Sonu S.R.K…" at bounding box center [239, 268] width 105 height 26
select select "7183"
click at [187, 255] on select "Select Stylist abdul adil Anuj Azad Mahadev prem sachin hadpad Shiva Sonu S.R.K…" at bounding box center [239, 268] width 105 height 26
drag, startPoint x: 485, startPoint y: 324, endPoint x: 460, endPoint y: 283, distance: 48.3
click at [491, 323] on label at bounding box center [497, 327] width 13 height 13
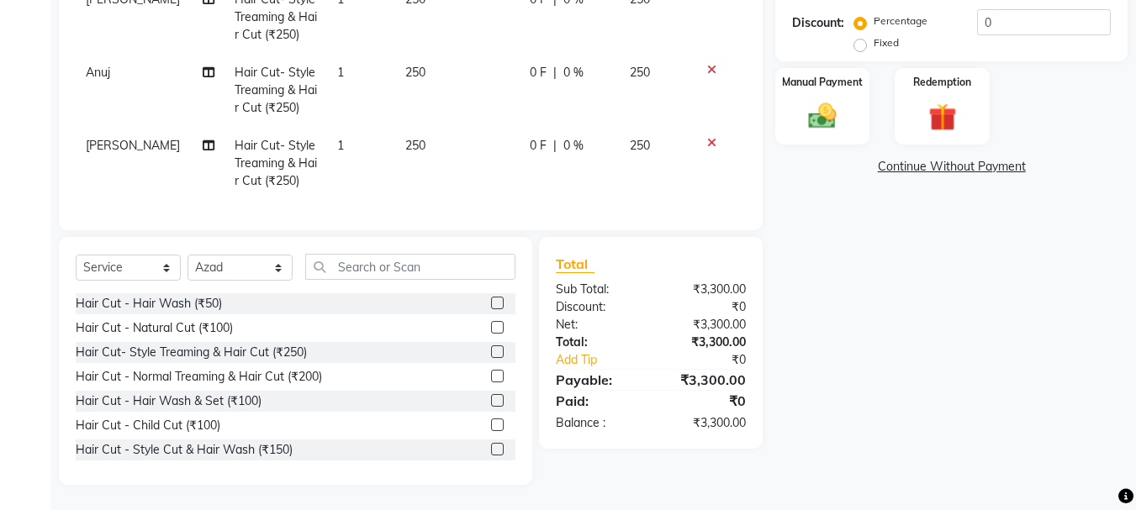
click at [491, 323] on input "checkbox" at bounding box center [496, 328] width 11 height 11
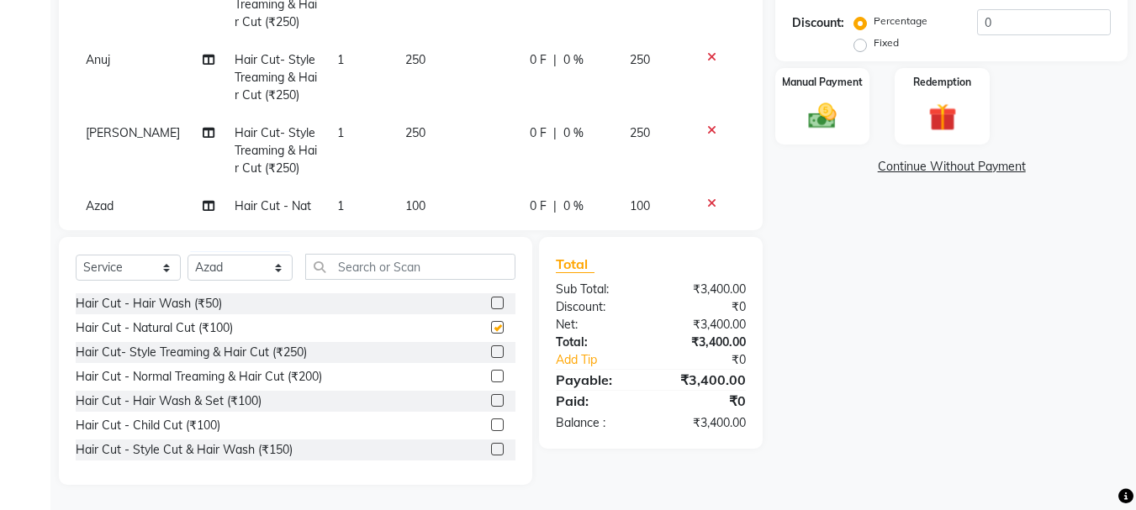
scroll to position [739, 0]
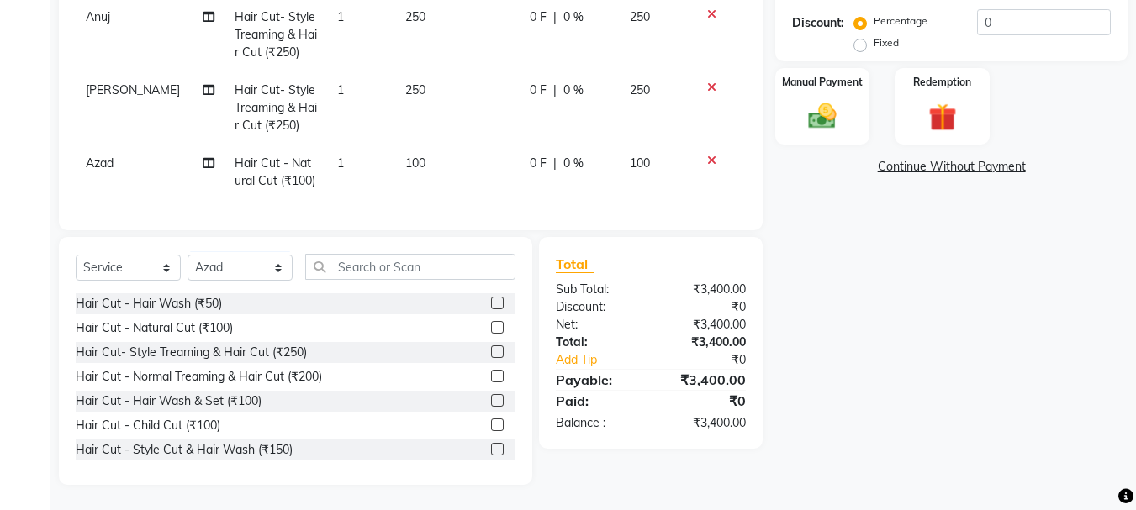
checkbox input "false"
click at [251, 271] on select "Select Stylist abdul adil Anuj Azad Mahadev prem sachin hadpad Shiva Sonu S.R.K…" at bounding box center [239, 268] width 105 height 26
select select "50757"
click at [187, 255] on select "Select Stylist abdul adil Anuj Azad Mahadev prem sachin hadpad Shiva Sonu S.R.K…" at bounding box center [239, 268] width 105 height 26
click at [491, 382] on label at bounding box center [497, 376] width 13 height 13
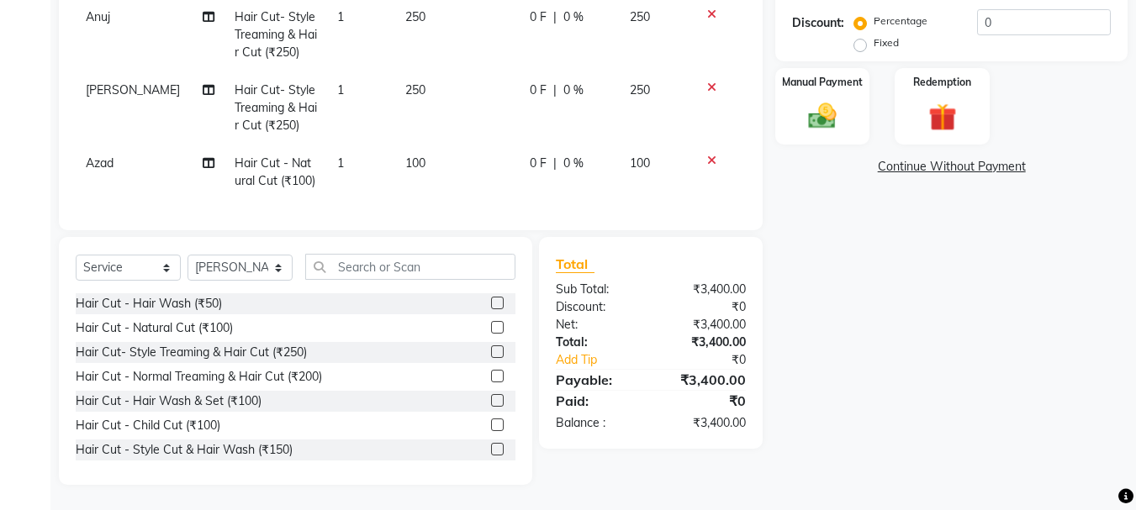
click at [491, 382] on input "checkbox" at bounding box center [496, 377] width 11 height 11
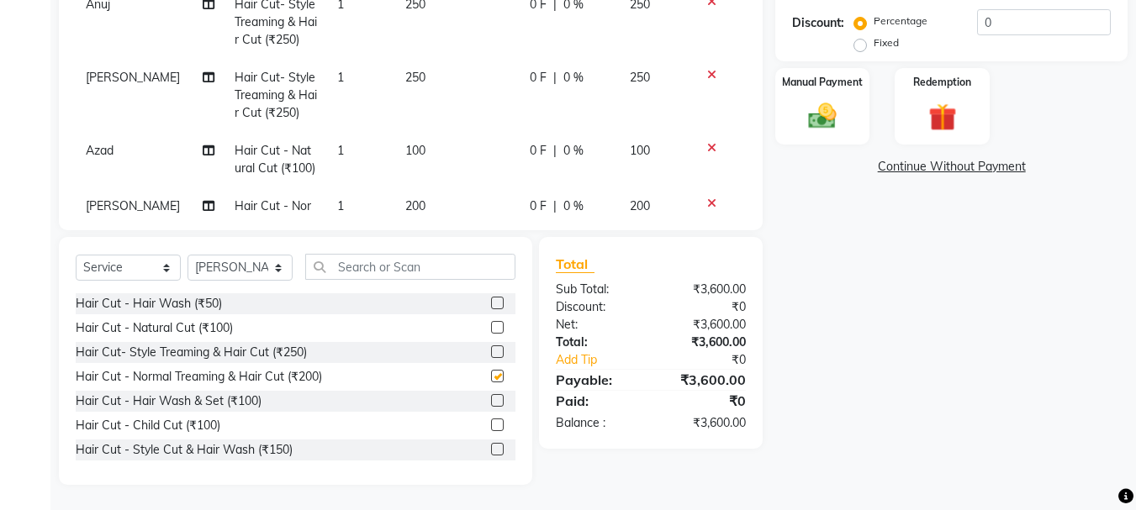
click at [491, 372] on label at bounding box center [497, 376] width 13 height 13
click at [491, 372] on input "checkbox" at bounding box center [496, 377] width 11 height 11
click at [491, 379] on label at bounding box center [497, 376] width 13 height 13
click at [491, 379] on input "checkbox" at bounding box center [496, 377] width 11 height 11
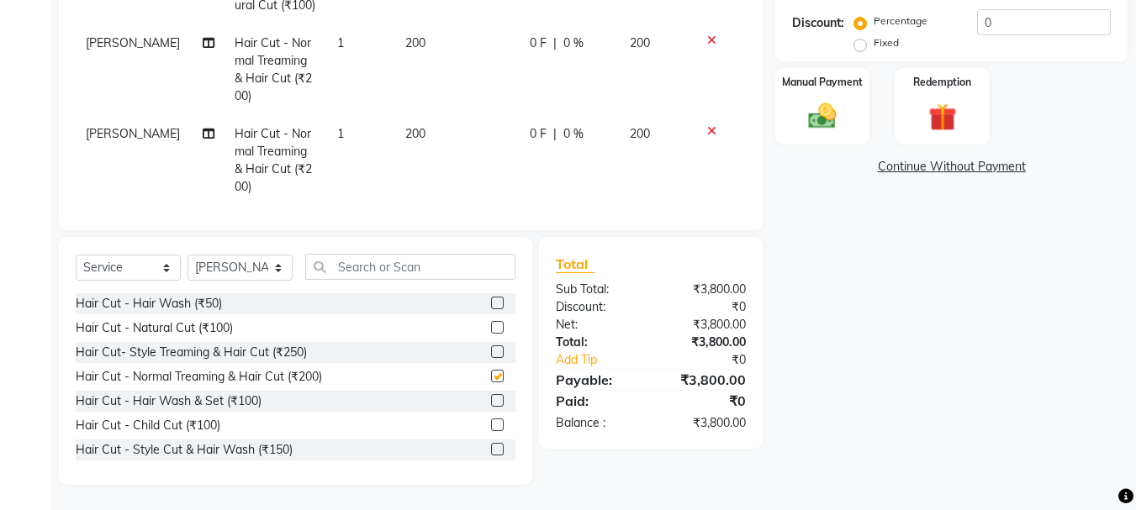
checkbox input "false"
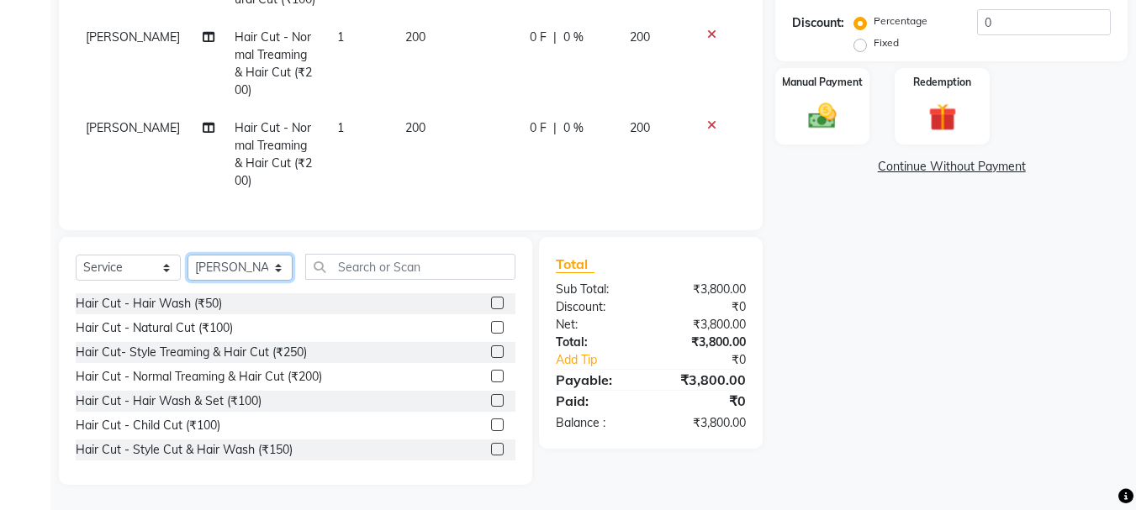
click at [261, 273] on select "Select Stylist abdul adil Anuj Azad Mahadev prem sachin hadpad Shiva Sonu S.R.K…" at bounding box center [239, 268] width 105 height 26
select select "7183"
click at [187, 255] on select "Select Stylist abdul adil Anuj Azad Mahadev prem sachin hadpad Shiva Sonu S.R.K…" at bounding box center [239, 268] width 105 height 26
click at [491, 328] on label at bounding box center [497, 327] width 13 height 13
click at [491, 328] on input "checkbox" at bounding box center [496, 328] width 11 height 11
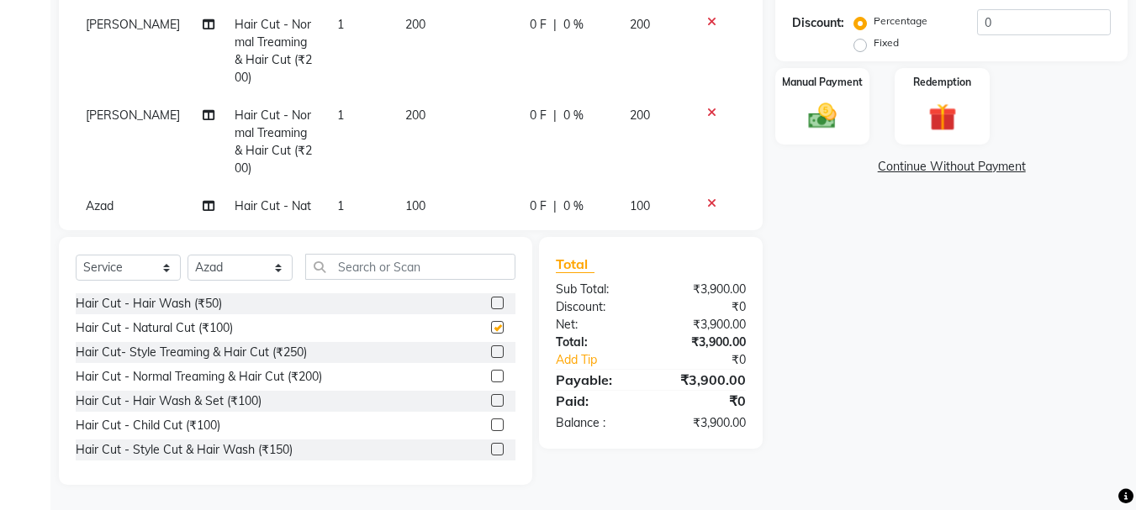
scroll to position [976, 0]
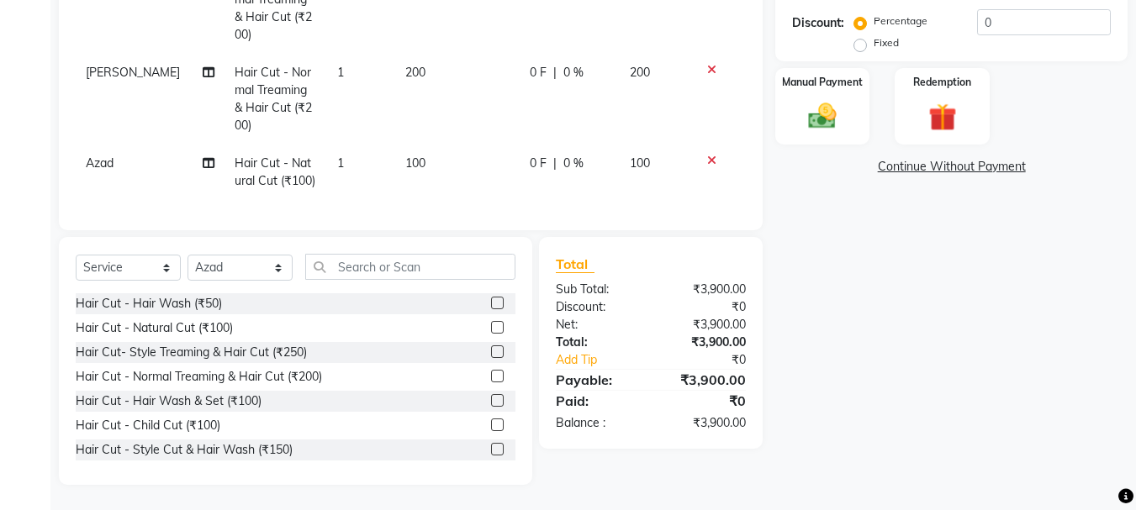
checkbox input "false"
click at [245, 269] on select "Select Stylist abdul adil Anuj Azad Mahadev prem sachin hadpad Shiva Sonu S.R.K…" at bounding box center [239, 268] width 105 height 26
select select "51927"
click at [187, 255] on select "Select Stylist abdul adil Anuj Azad Mahadev prem sachin hadpad Shiva Sonu S.R.K…" at bounding box center [239, 268] width 105 height 26
click at [491, 324] on label at bounding box center [497, 327] width 13 height 13
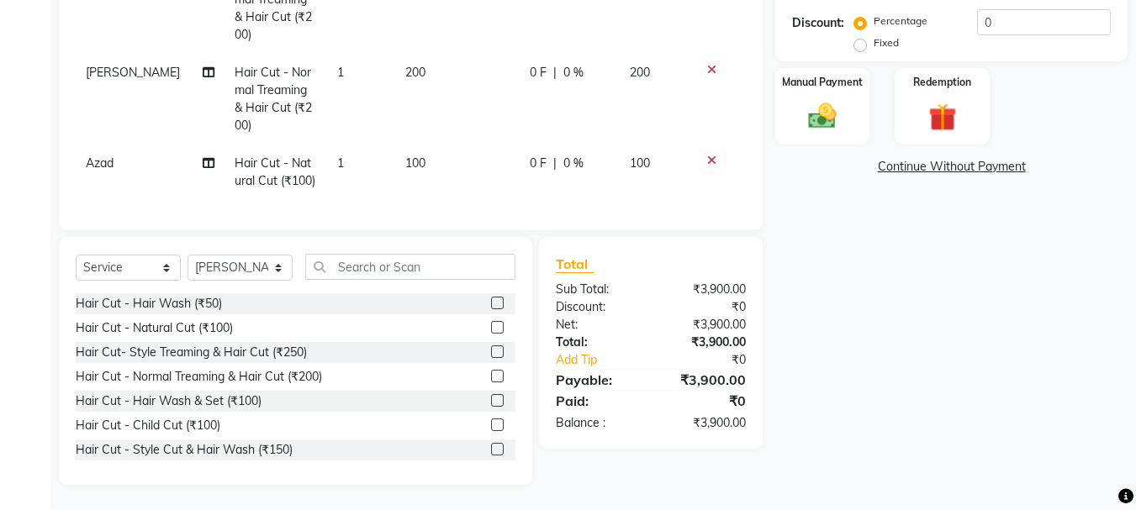
click at [491, 324] on input "checkbox" at bounding box center [496, 328] width 11 height 11
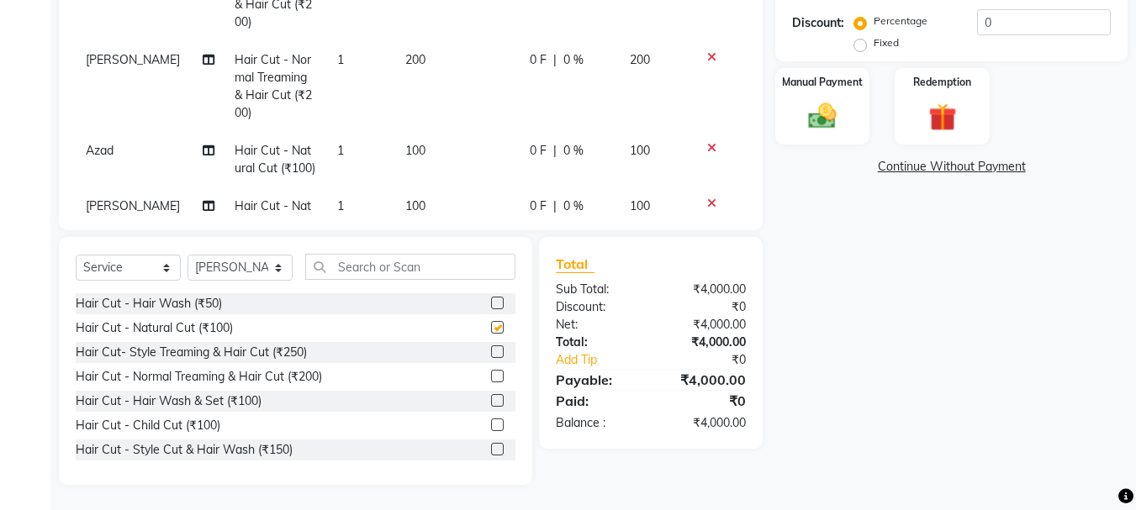
scroll to position [1031, 0]
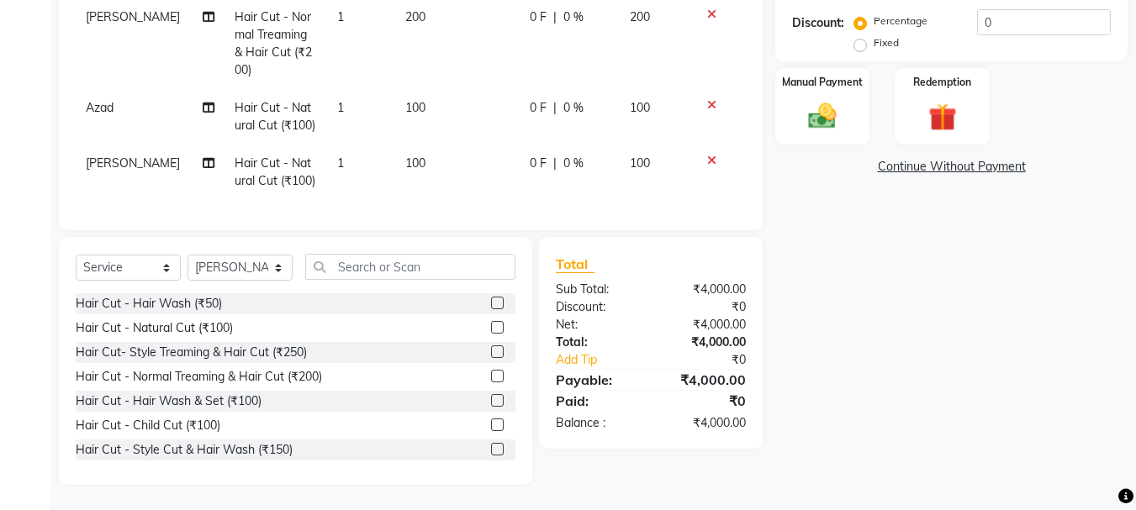
checkbox input "false"
click at [240, 265] on select "Select Stylist abdul adil Anuj Azad Mahadev prem sachin hadpad Shiva Sonu S.R.K…" at bounding box center [239, 268] width 105 height 26
select select "63717"
click at [187, 255] on select "Select Stylist abdul adil Anuj Azad Mahadev prem sachin hadpad Shiva Sonu S.R.K…" at bounding box center [239, 268] width 105 height 26
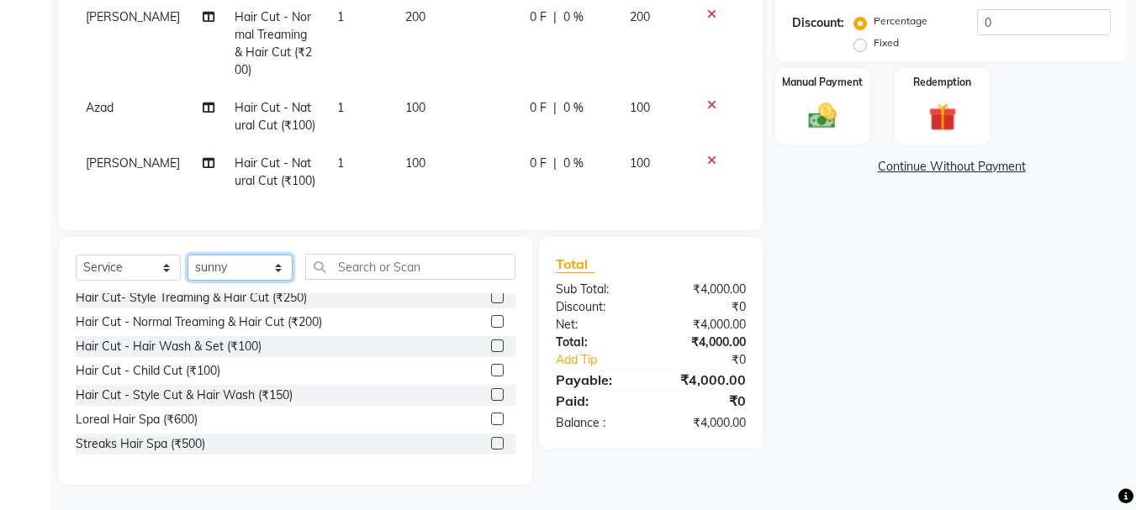
scroll to position [84, 0]
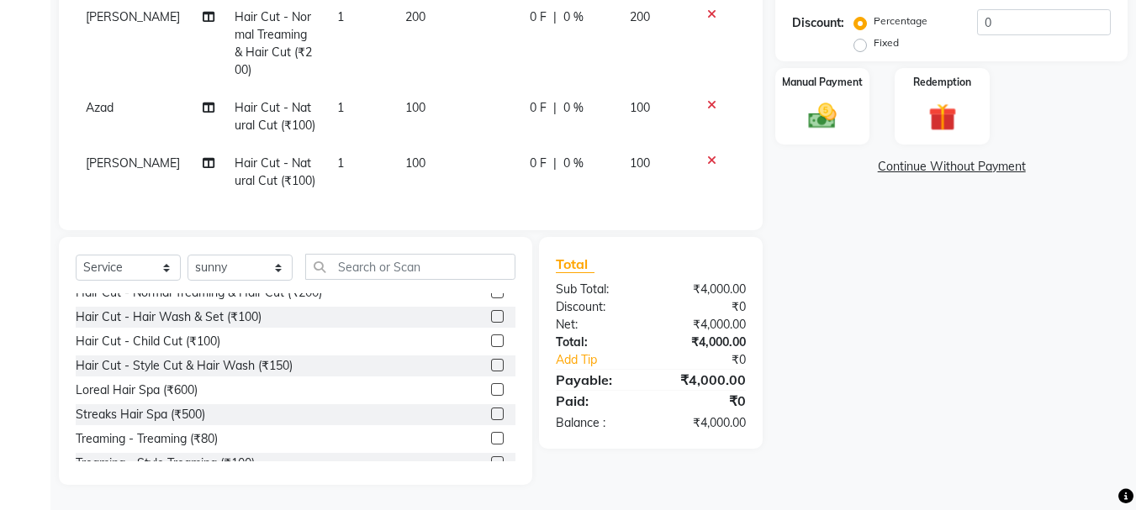
click at [491, 390] on label at bounding box center [497, 389] width 13 height 13
click at [491, 390] on input "checkbox" at bounding box center [496, 390] width 11 height 11
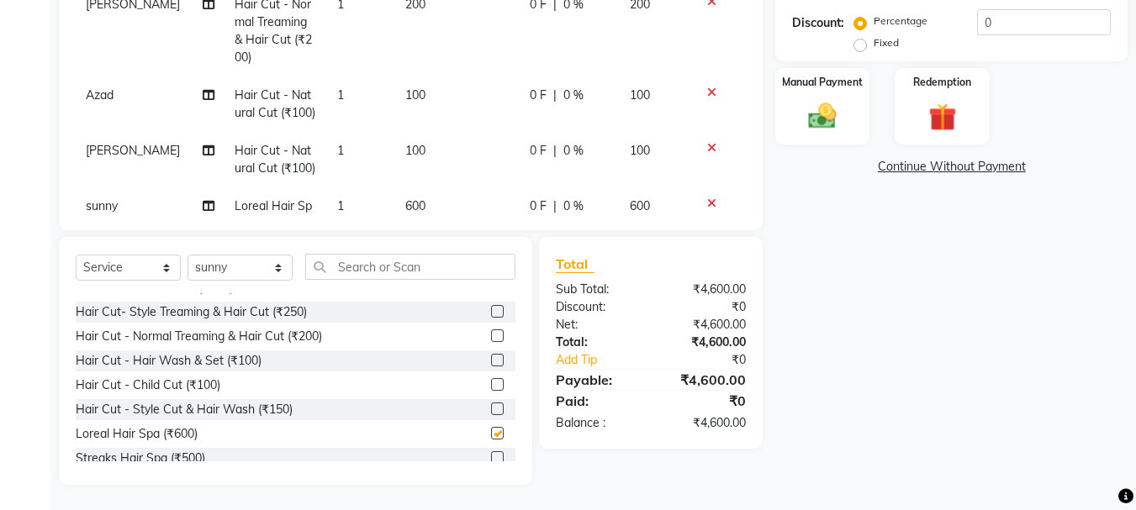
scroll to position [0, 0]
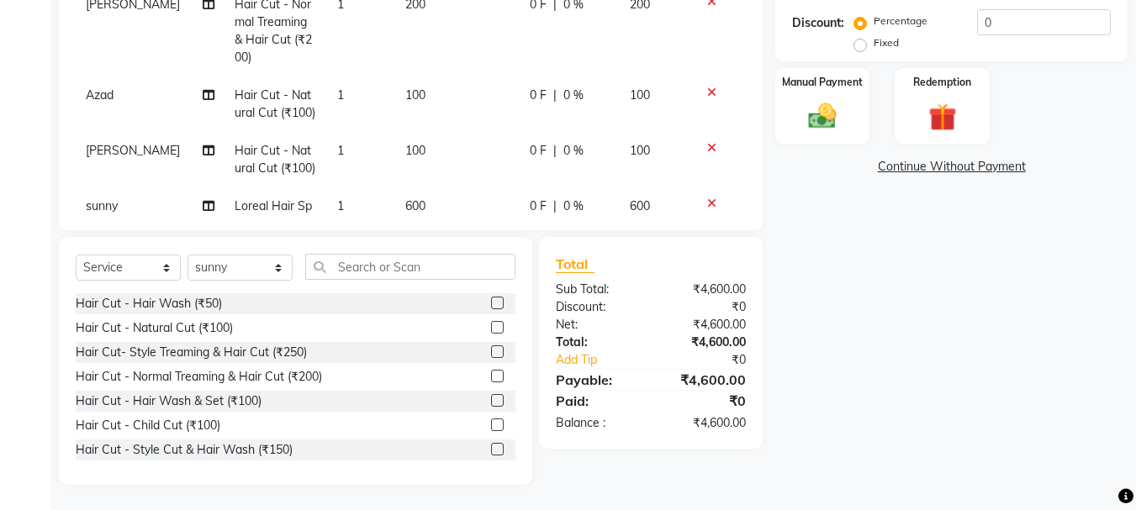
checkbox input "false"
drag, startPoint x: 486, startPoint y: 305, endPoint x: 480, endPoint y: 295, distance: 11.7
click at [491, 305] on label at bounding box center [497, 303] width 13 height 13
click at [491, 305] on input "checkbox" at bounding box center [496, 303] width 11 height 11
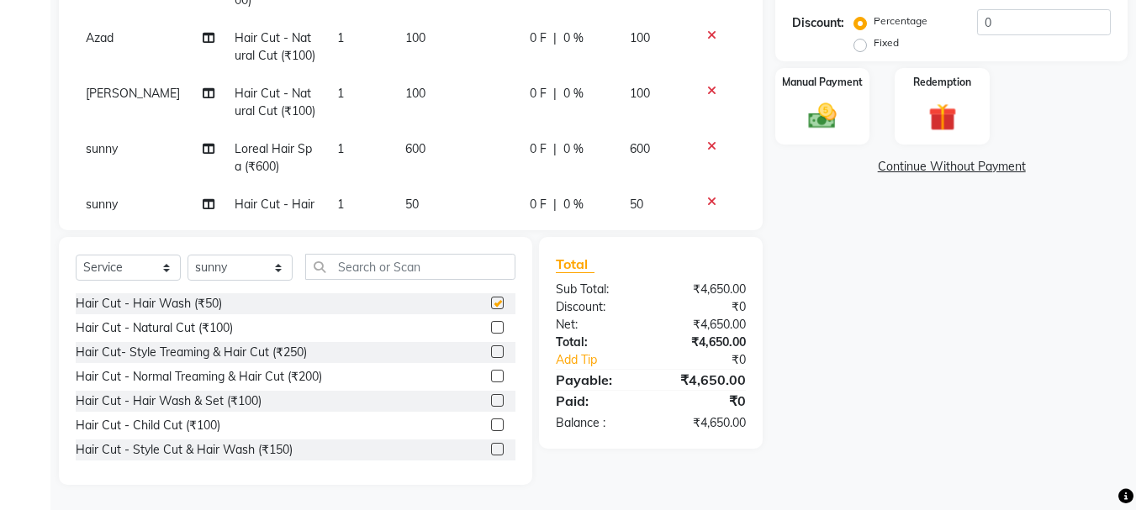
scroll to position [1142, 0]
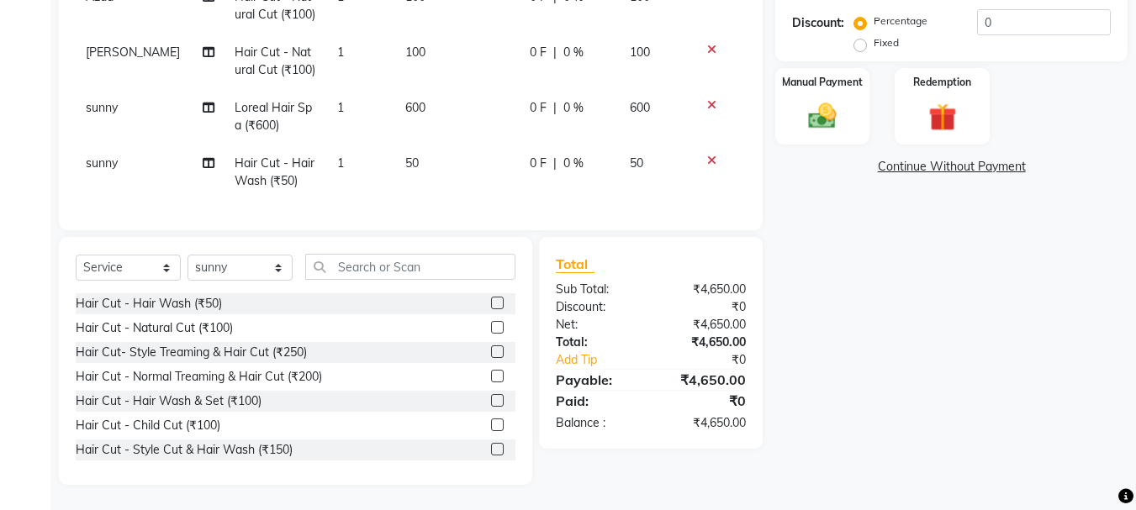
checkbox input "false"
click at [260, 279] on select "Select Stylist abdul adil Anuj Azad Mahadev prem sachin hadpad Shiva Sonu S.R.K…" at bounding box center [239, 268] width 105 height 26
select select "79570"
click at [187, 255] on select "Select Stylist abdul adil Anuj Azad Mahadev prem sachin hadpad Shiva Sonu S.R.K…" at bounding box center [239, 268] width 105 height 26
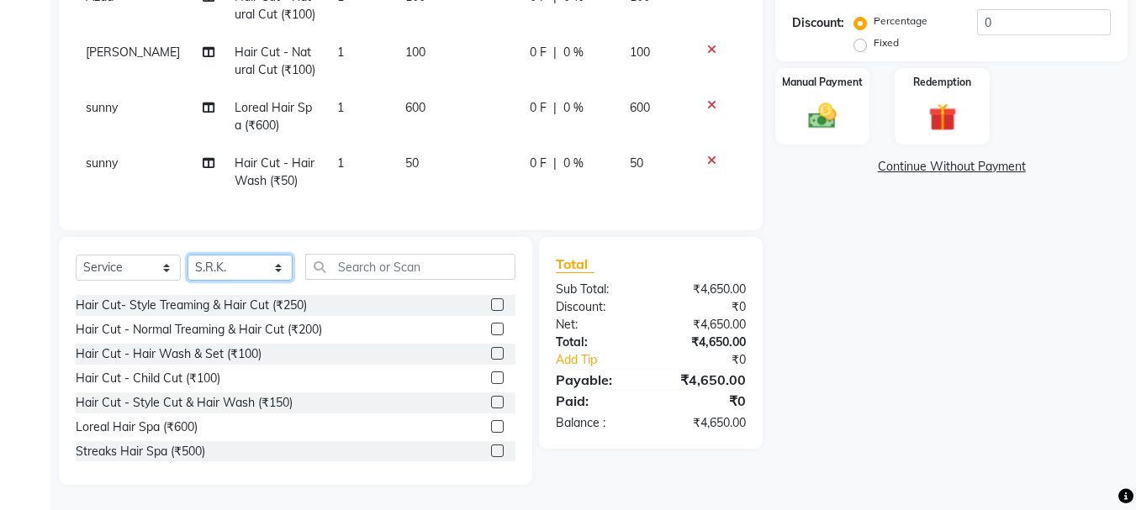
scroll to position [84, 0]
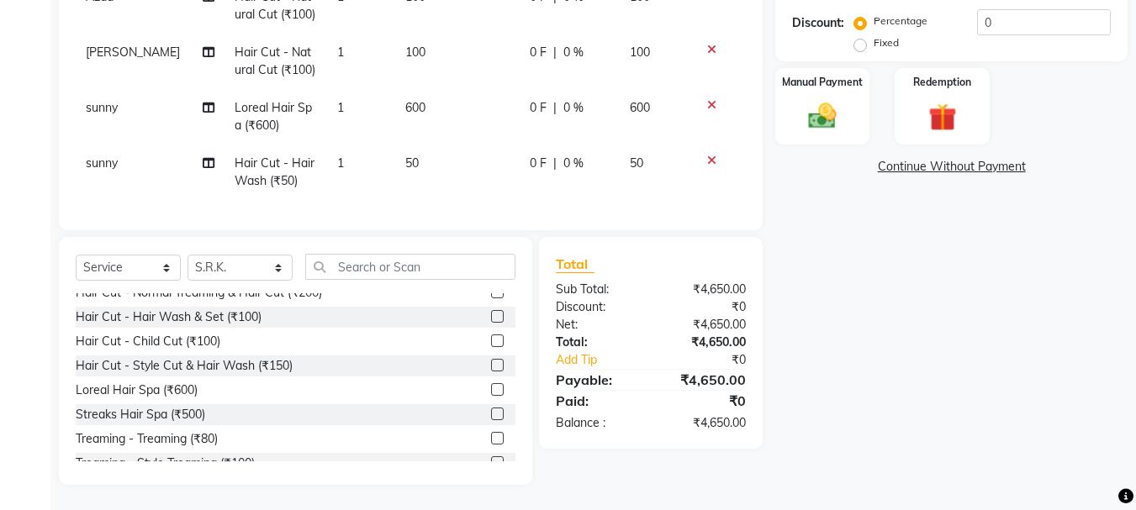
click at [491, 387] on label at bounding box center [497, 389] width 13 height 13
click at [491, 387] on input "checkbox" at bounding box center [496, 390] width 11 height 11
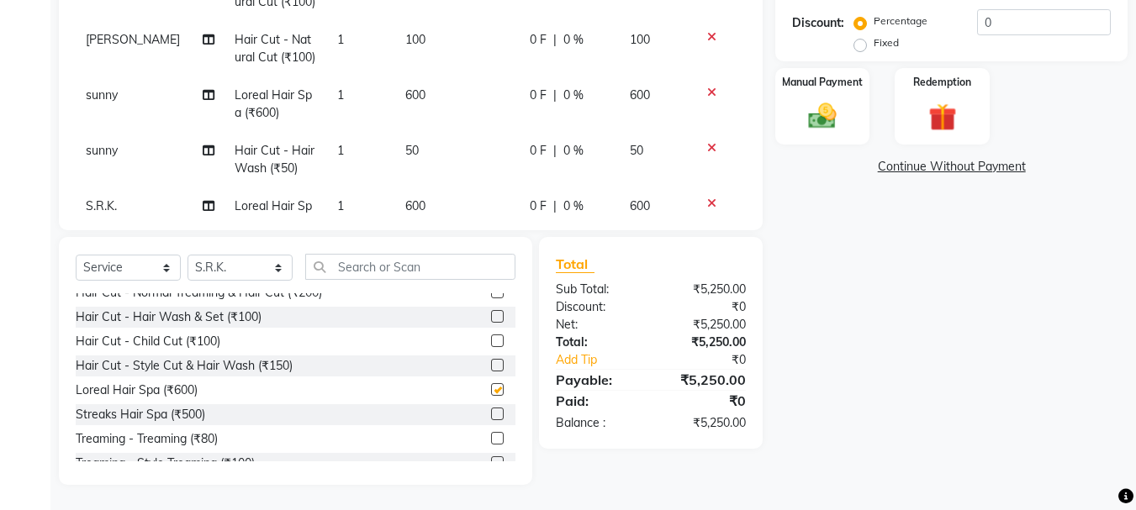
scroll to position [40, 0]
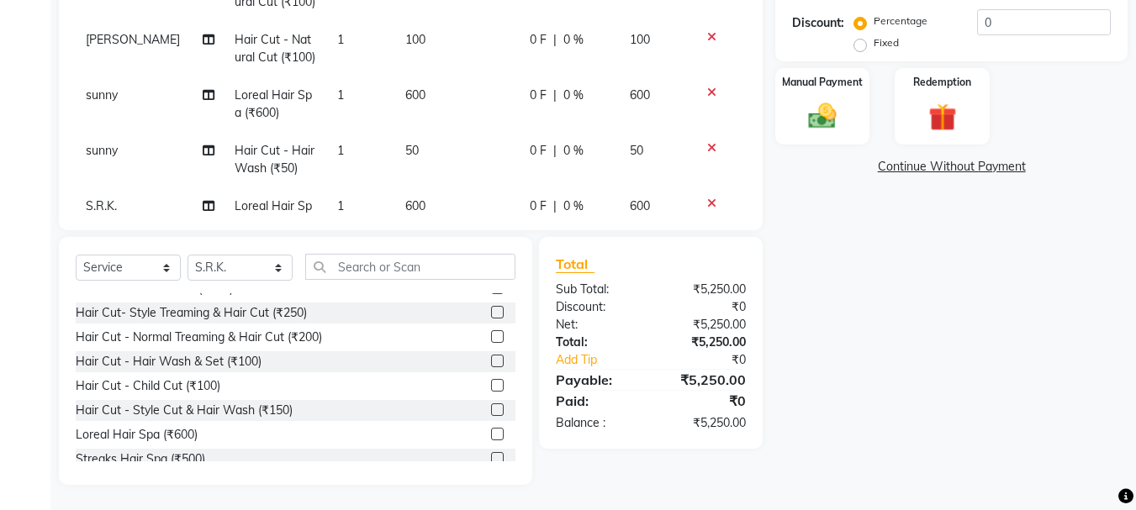
checkbox input "false"
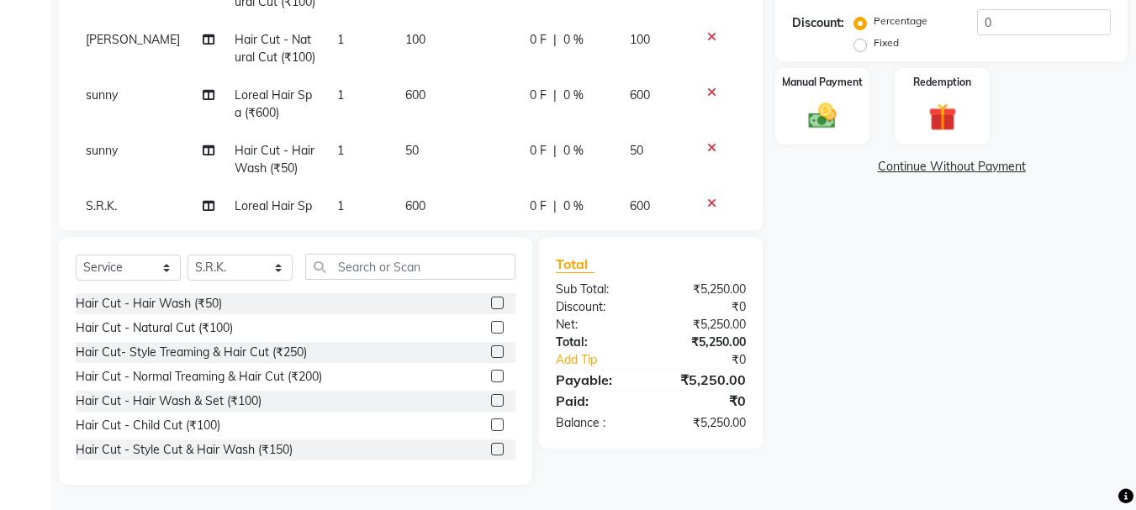
scroll to position [1198, 0]
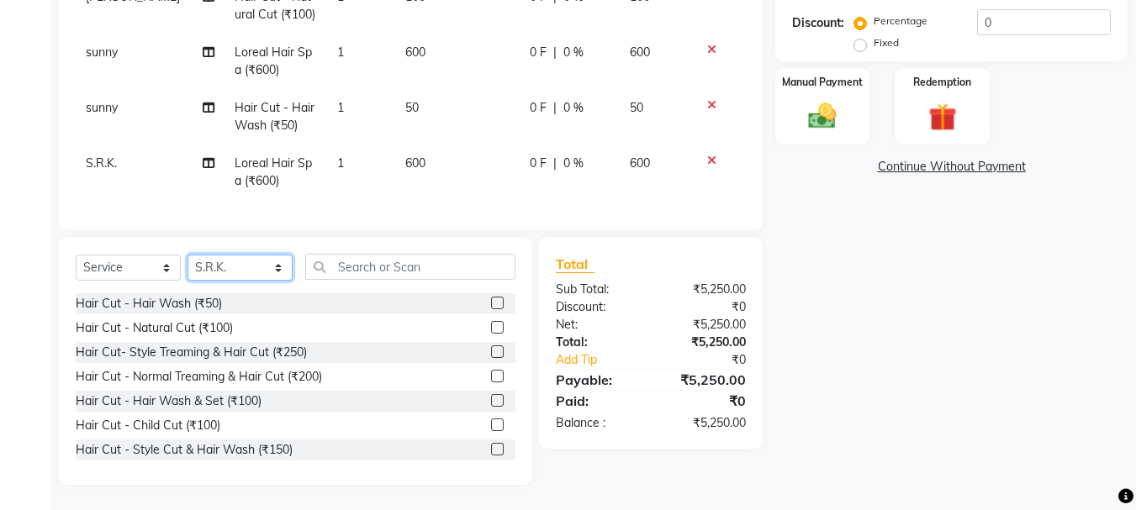
click at [237, 270] on select "Select Stylist abdul adil Anuj Azad Mahadev prem sachin hadpad Shiva Sonu S.R.K…" at bounding box center [239, 268] width 105 height 26
select select "51926"
click at [187, 255] on select "Select Stylist abdul adil Anuj Azad Mahadev prem sachin hadpad Shiva Sonu S.R.K…" at bounding box center [239, 268] width 105 height 26
click at [491, 445] on label at bounding box center [497, 449] width 13 height 13
click at [491, 445] on input "checkbox" at bounding box center [496, 450] width 11 height 11
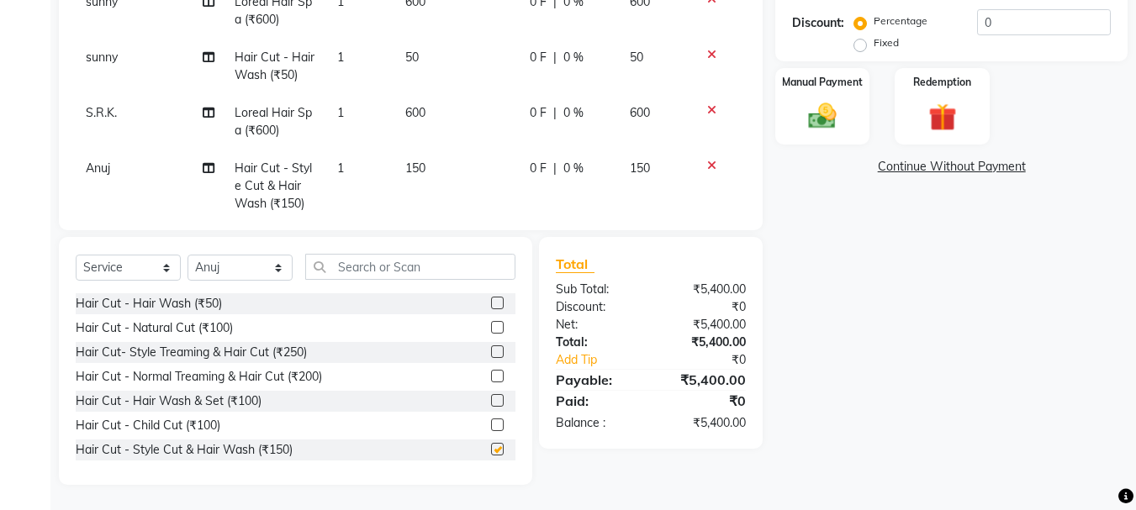
scroll to position [1271, 0]
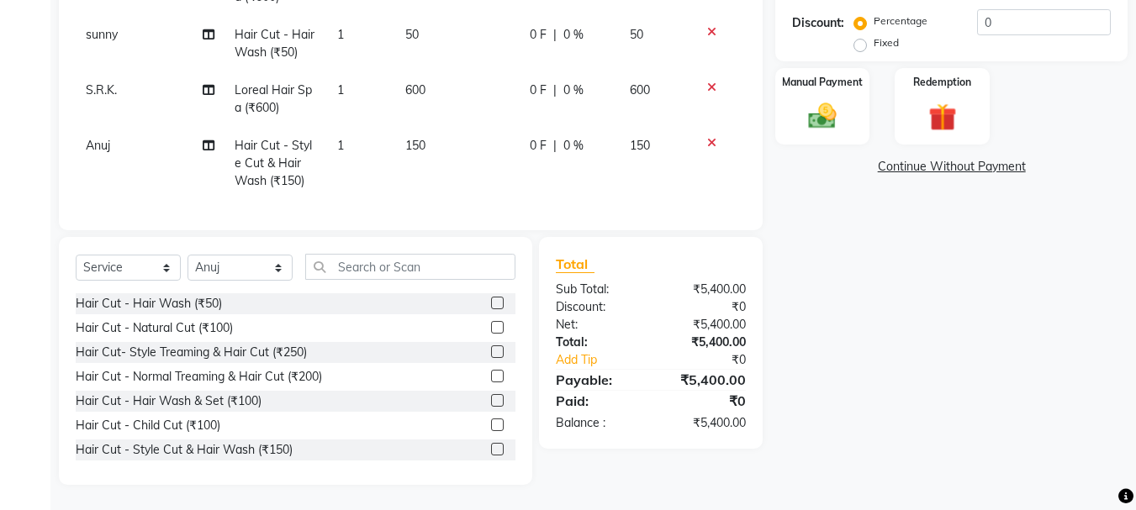
checkbox input "false"
click at [231, 264] on select "Select Stylist abdul adil Anuj Azad Mahadev prem sachin hadpad Shiva Sonu S.R.K…" at bounding box center [239, 268] width 105 height 26
select select "79569"
click at [187, 255] on select "Select Stylist abdul adil Anuj Azad Mahadev prem sachin hadpad Shiva Sonu S.R.K…" at bounding box center [239, 268] width 105 height 26
click at [477, 351] on div "Hair Cut- Style Treaming & Hair Cut (₹250)" at bounding box center [296, 352] width 440 height 21
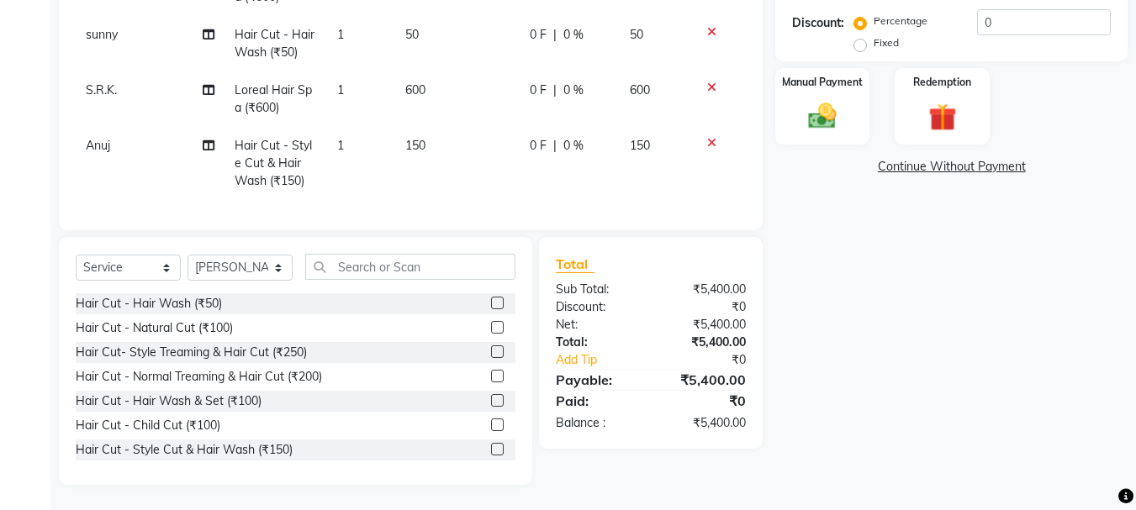
click at [491, 354] on label at bounding box center [497, 351] width 13 height 13
click at [491, 354] on input "checkbox" at bounding box center [496, 352] width 11 height 11
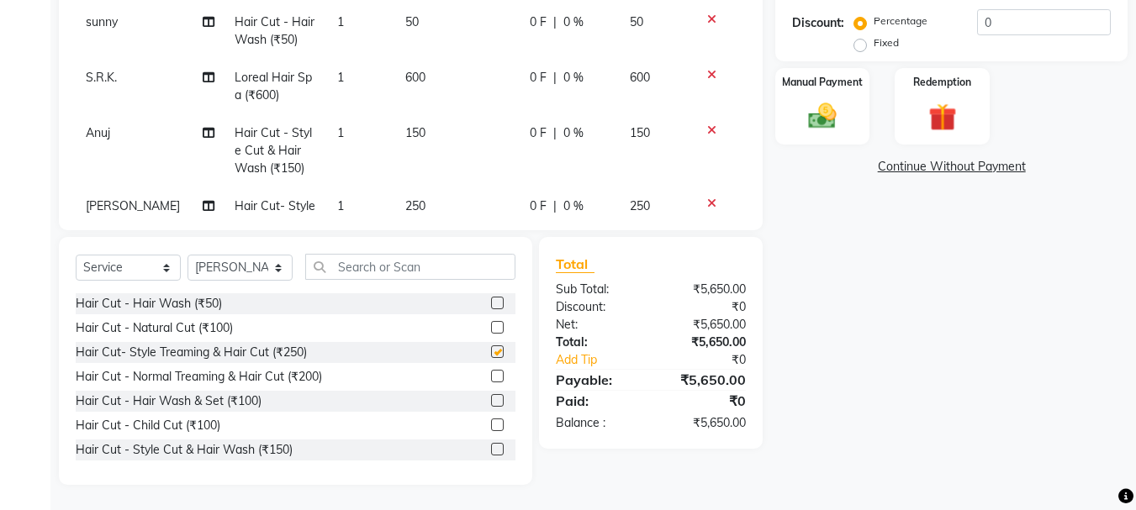
scroll to position [1344, 0]
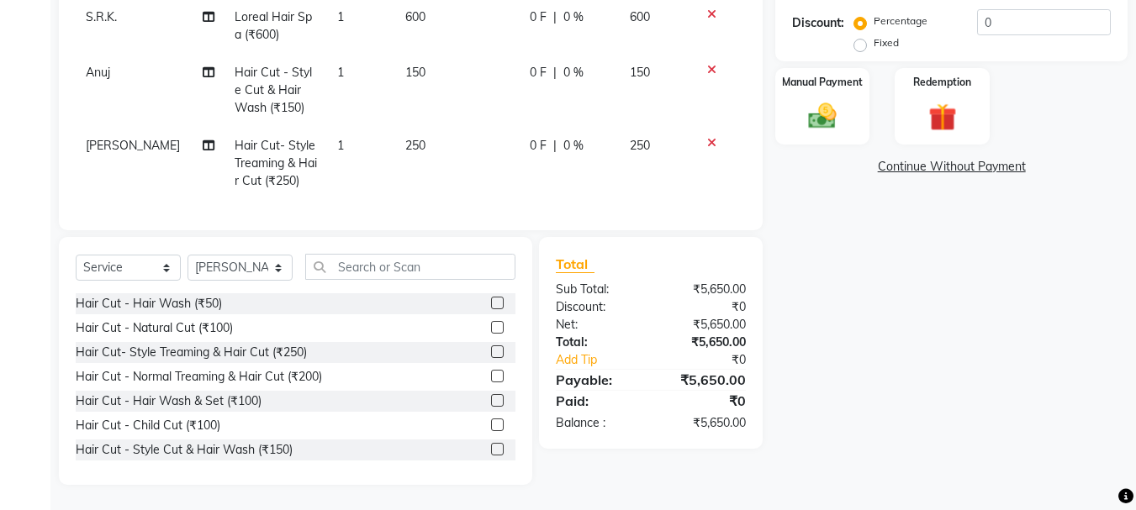
checkbox input "false"
click at [250, 270] on select "Select Stylist abdul adil Anuj Azad Mahadev prem sachin hadpad Shiva Sonu S.R.K…" at bounding box center [239, 268] width 105 height 26
select select "7183"
click at [187, 255] on select "Select Stylist abdul adil Anuj Azad Mahadev prem sachin hadpad Shiva Sonu S.R.K…" at bounding box center [239, 268] width 105 height 26
click at [491, 328] on label at bounding box center [497, 327] width 13 height 13
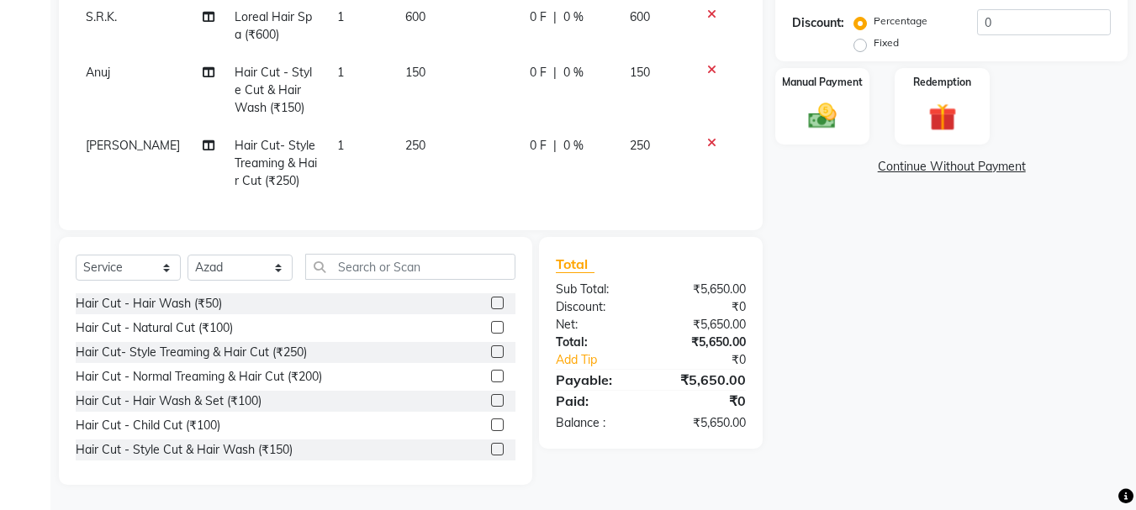
click at [491, 328] on input "checkbox" at bounding box center [496, 328] width 11 height 11
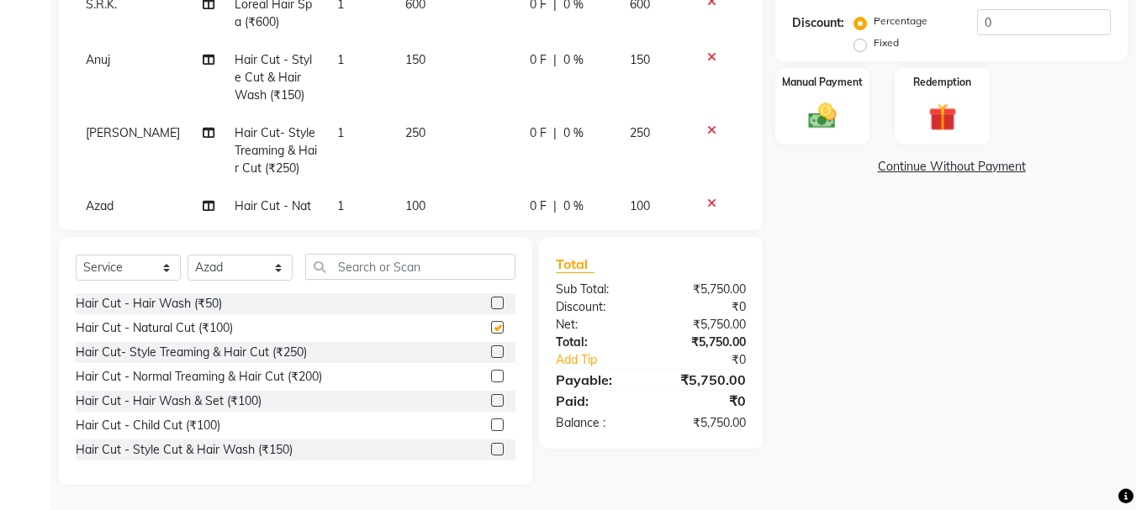
scroll to position [1399, 0]
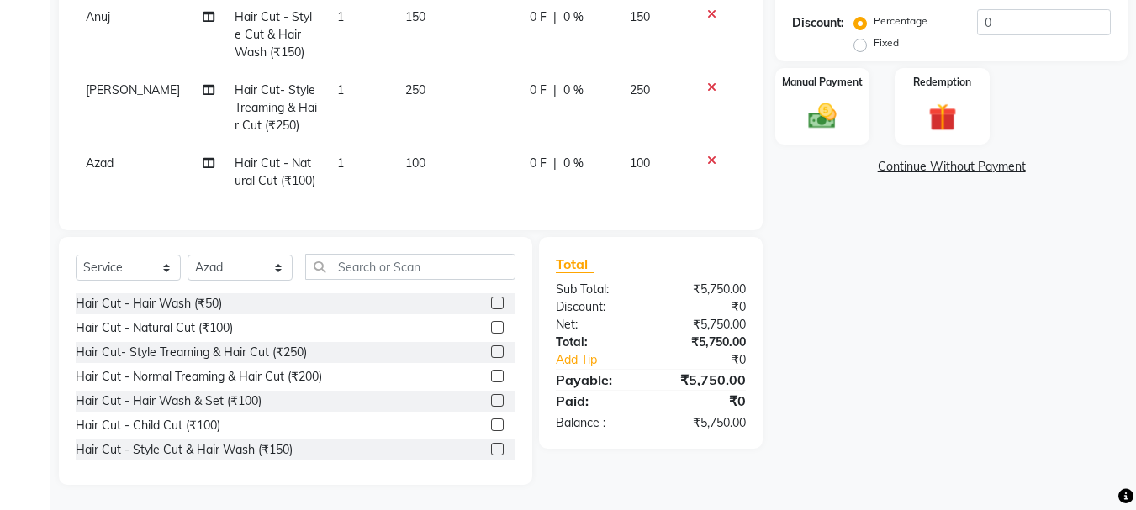
checkbox input "false"
click at [211, 270] on select "Select Stylist abdul adil Anuj Azad Mahadev prem sachin hadpad Shiva Sonu S.R.K…" at bounding box center [239, 268] width 105 height 26
select select "51927"
click at [187, 255] on select "Select Stylist abdul adil Anuj Azad Mahadev prem sachin hadpad Shiva Sonu S.R.K…" at bounding box center [239, 268] width 105 height 26
click at [491, 326] on label at bounding box center [497, 327] width 13 height 13
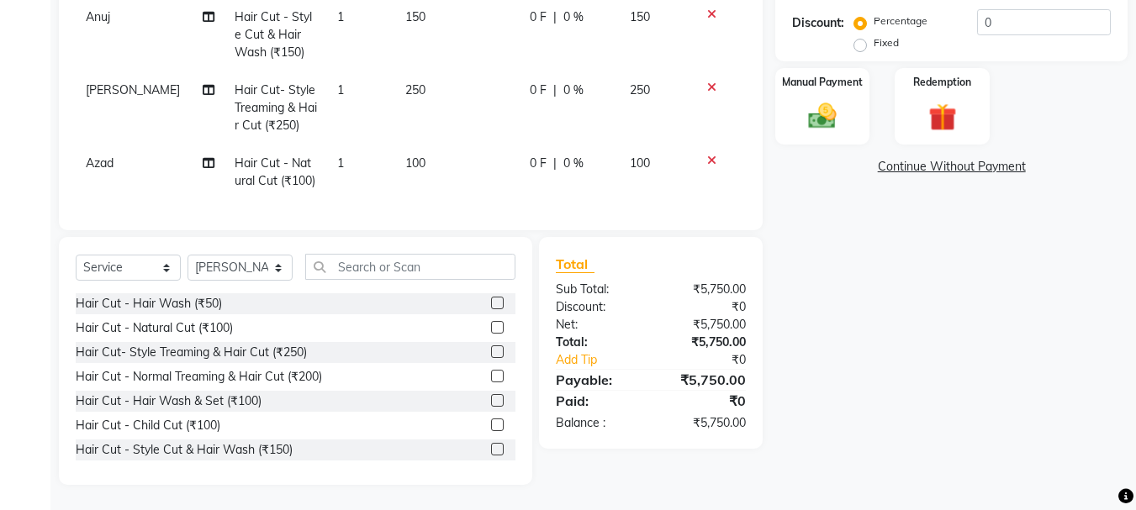
click at [491, 326] on input "checkbox" at bounding box center [496, 328] width 11 height 11
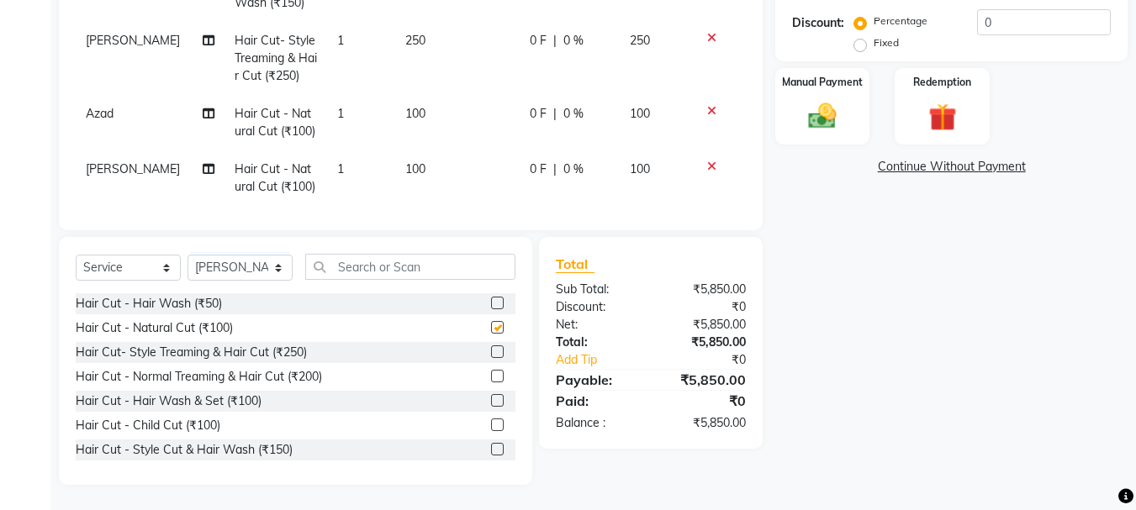
scroll to position [1455, 0]
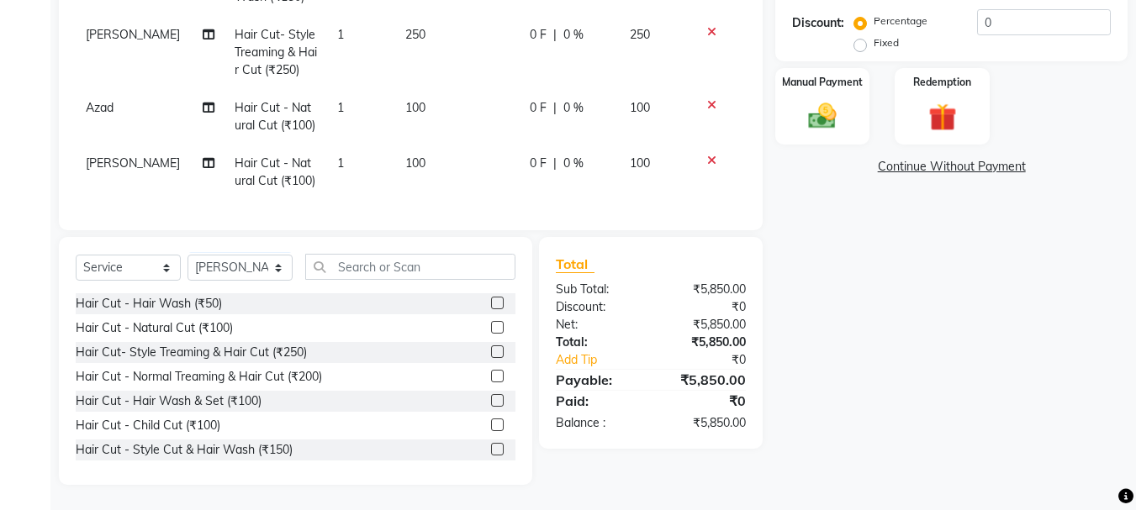
checkbox input "false"
click at [231, 265] on select "Select Stylist abdul adil Anuj Azad Mahadev prem sachin hadpad Shiva Sonu S.R.K…" at bounding box center [239, 268] width 105 height 26
select select "7183"
click at [187, 255] on select "Select Stylist abdul adil Anuj Azad Mahadev prem sachin hadpad Shiva Sonu S.R.K…" at bounding box center [239, 268] width 105 height 26
click at [491, 447] on label at bounding box center [497, 449] width 13 height 13
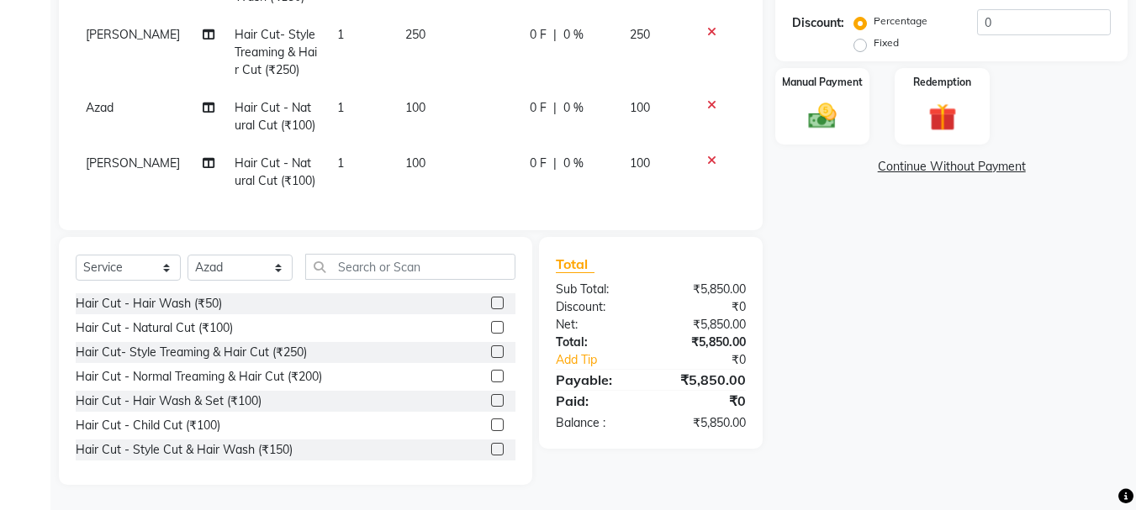
click at [491, 447] on input "checkbox" at bounding box center [496, 450] width 11 height 11
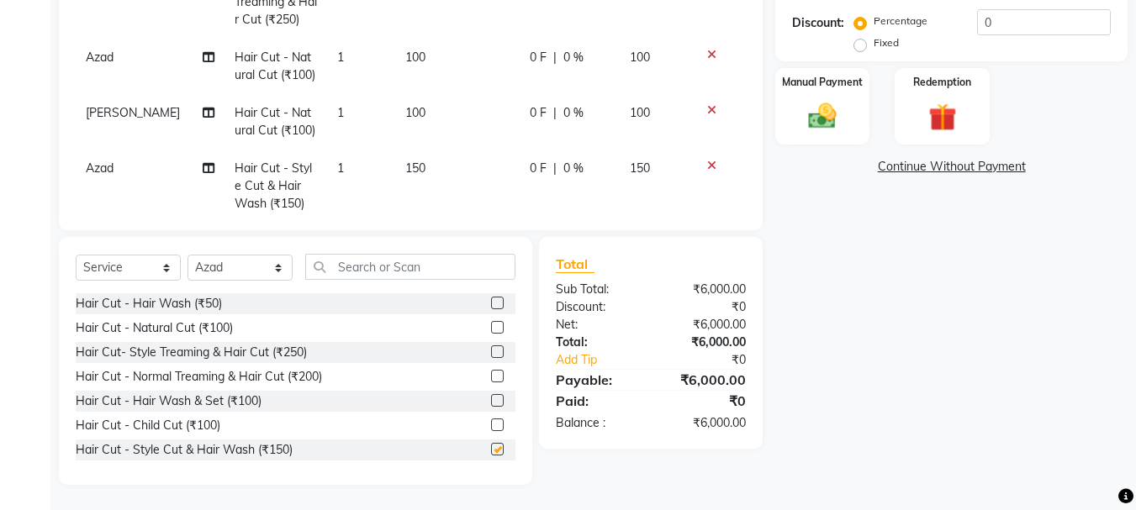
checkbox input "false"
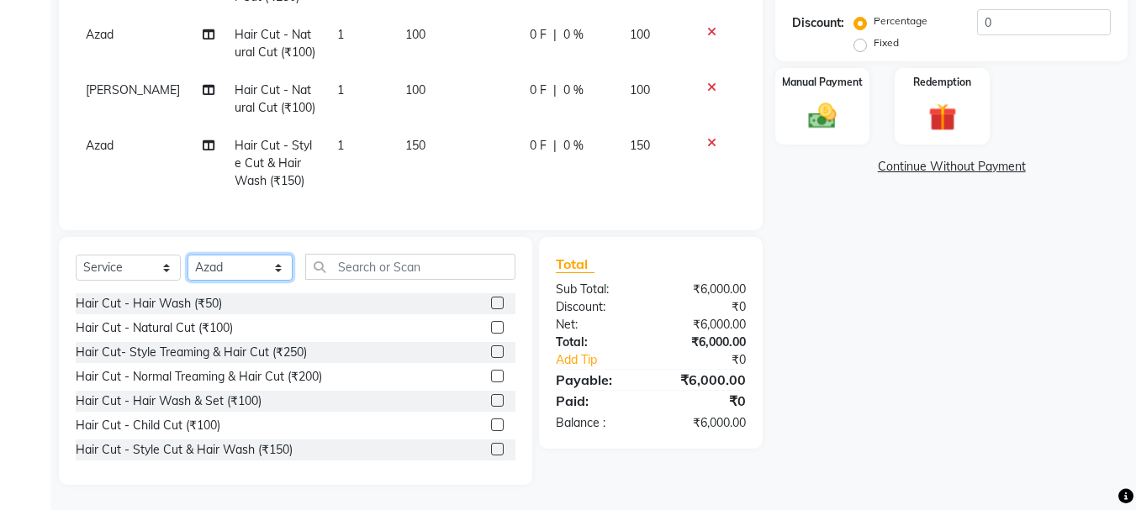
click at [216, 267] on select "Select Stylist abdul adil Anuj Azad Mahadev prem sachin hadpad Shiva Sonu S.R.K…" at bounding box center [239, 268] width 105 height 26
select select "7182"
click at [187, 255] on select "Select Stylist abdul adil Anuj Azad Mahadev prem sachin hadpad Shiva Sonu S.R.K…" at bounding box center [239, 268] width 105 height 26
drag, startPoint x: 482, startPoint y: 452, endPoint x: 438, endPoint y: 340, distance: 120.8
click at [491, 451] on label at bounding box center [497, 449] width 13 height 13
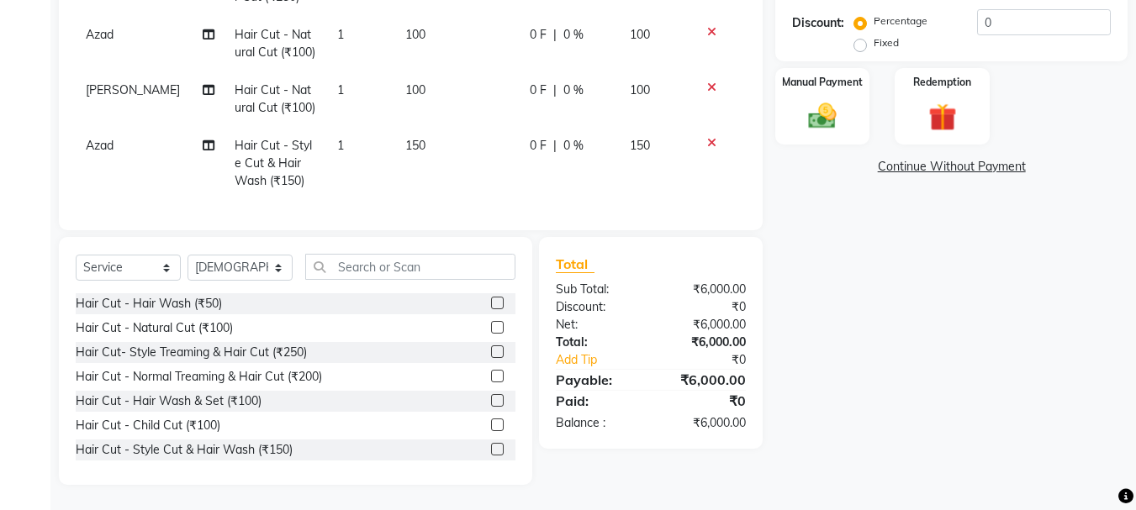
click at [491, 451] on input "checkbox" at bounding box center [496, 450] width 11 height 11
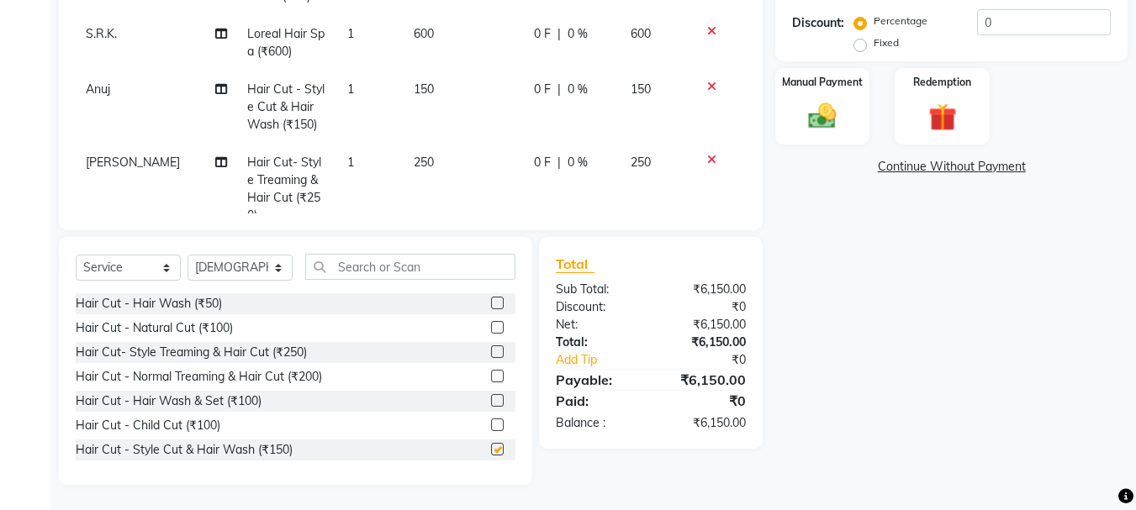
checkbox input "false"
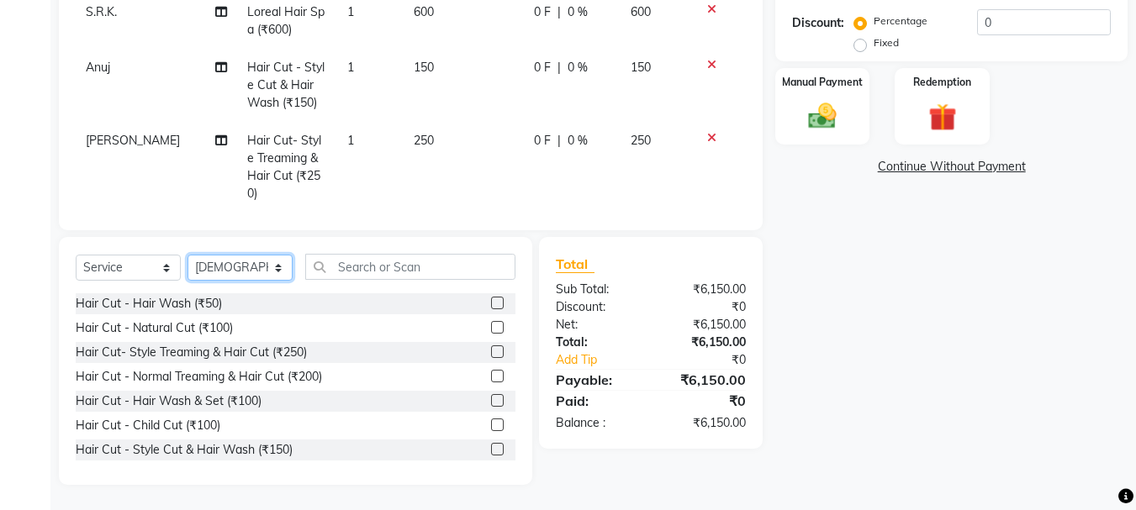
click at [200, 279] on select "Select Stylist abdul adil Anuj Azad Mahadev prem sachin hadpad Shiva Sonu S.R.K…" at bounding box center [239, 268] width 105 height 26
select select "50757"
click at [187, 255] on select "Select Stylist abdul adil Anuj Azad Mahadev prem sachin hadpad Shiva Sonu S.R.K…" at bounding box center [239, 268] width 105 height 26
click at [491, 329] on label at bounding box center [497, 327] width 13 height 13
click at [491, 329] on input "checkbox" at bounding box center [496, 328] width 11 height 11
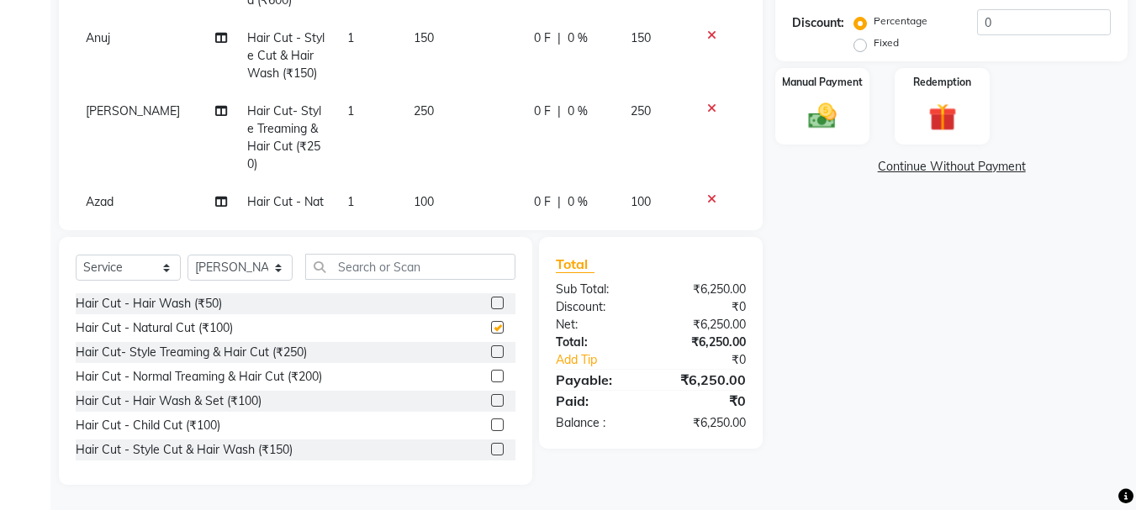
scroll to position [1657, 0]
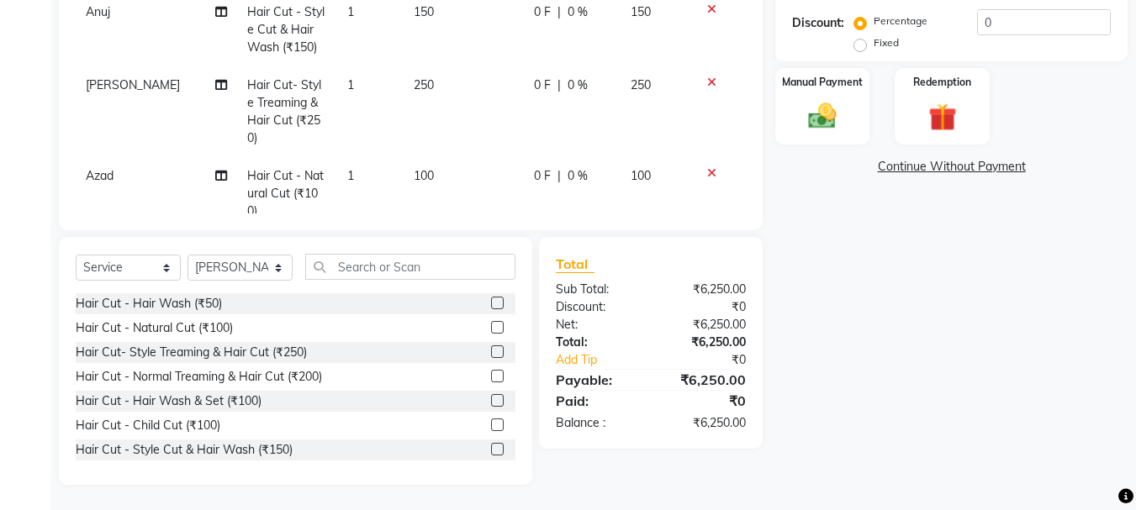
checkbox input "false"
click at [252, 266] on select "Select Stylist abdul adil Anuj Azad Mahadev prem sachin hadpad Shiva Sonu S.R.K…" at bounding box center [239, 268] width 105 height 26
select select "7183"
click at [187, 255] on select "Select Stylist abdul adil Anuj Azad Mahadev prem sachin hadpad Shiva Sonu S.R.K…" at bounding box center [239, 268] width 105 height 26
click at [491, 351] on label at bounding box center [497, 351] width 13 height 13
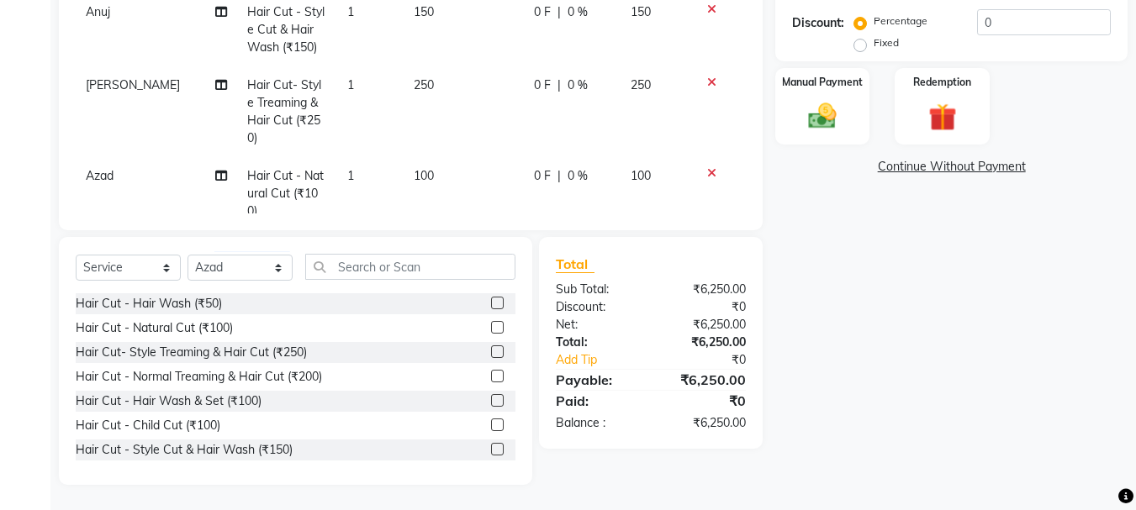
click at [491, 351] on input "checkbox" at bounding box center [496, 352] width 11 height 11
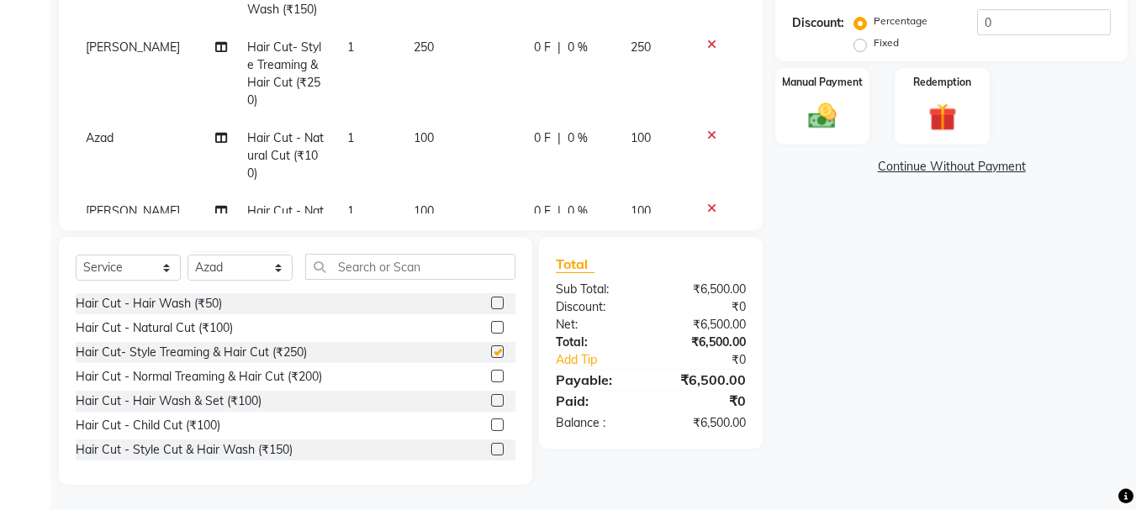
scroll to position [1730, 0]
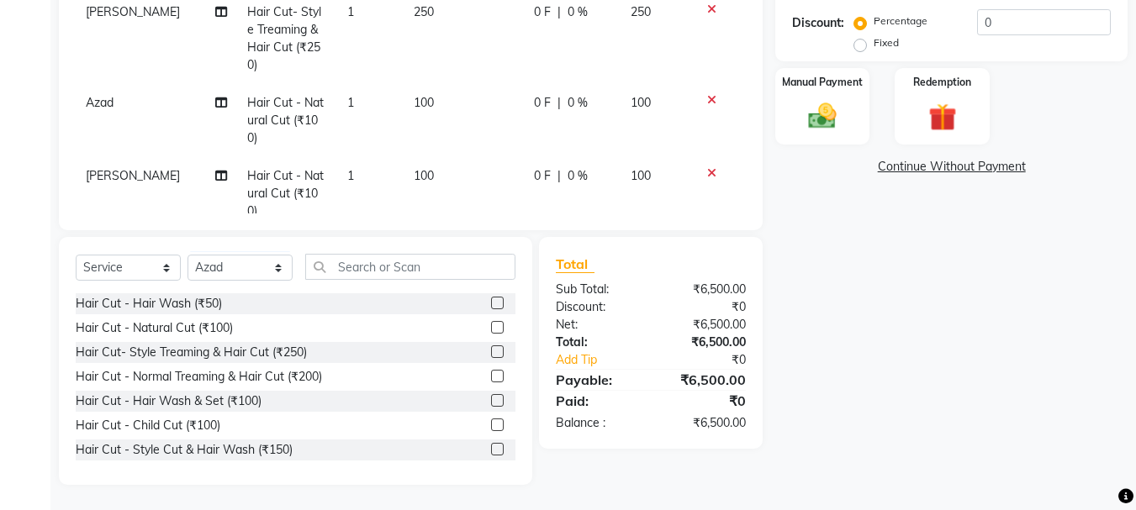
checkbox input "false"
click at [266, 272] on select "Select Stylist abdul adil Anuj Azad Mahadev prem sachin hadpad Shiva Sonu S.R.K…" at bounding box center [239, 268] width 105 height 26
select select "51927"
click at [187, 255] on select "Select Stylist abdul adil Anuj Azad Mahadev prem sachin hadpad Shiva Sonu S.R.K…" at bounding box center [239, 268] width 105 height 26
click at [491, 450] on label at bounding box center [497, 449] width 13 height 13
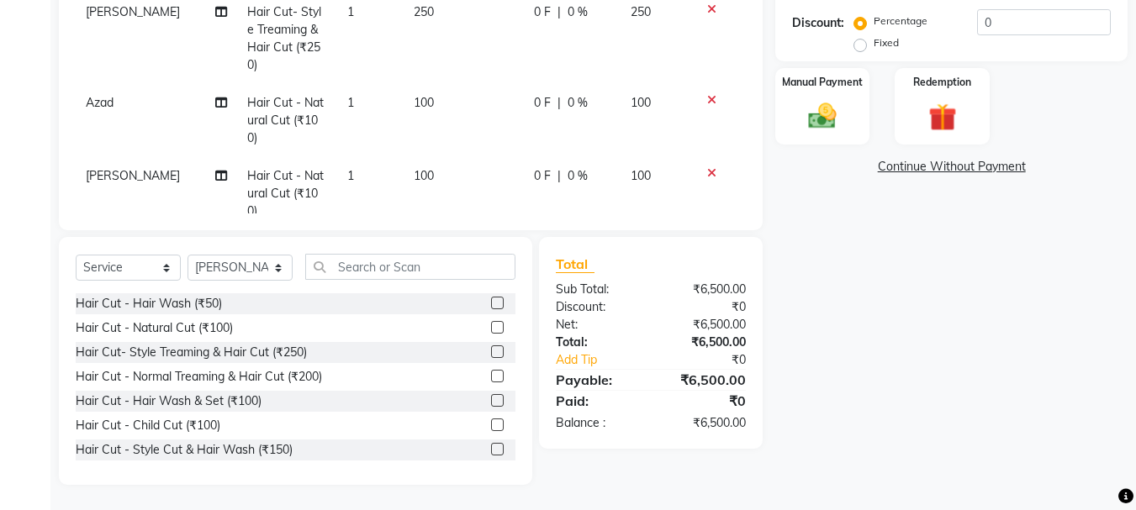
click at [491, 450] on input "checkbox" at bounding box center [496, 450] width 11 height 11
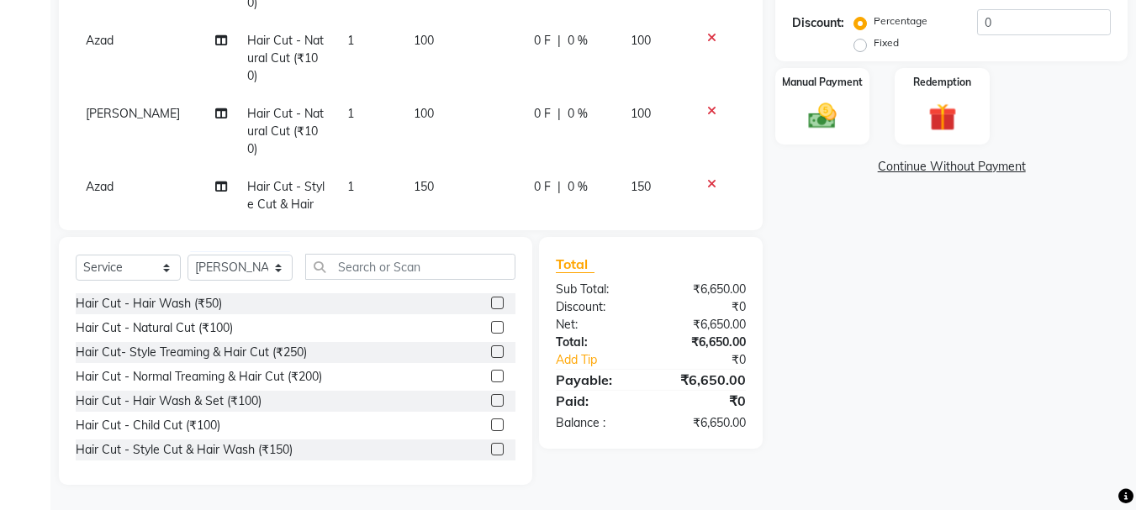
checkbox input "false"
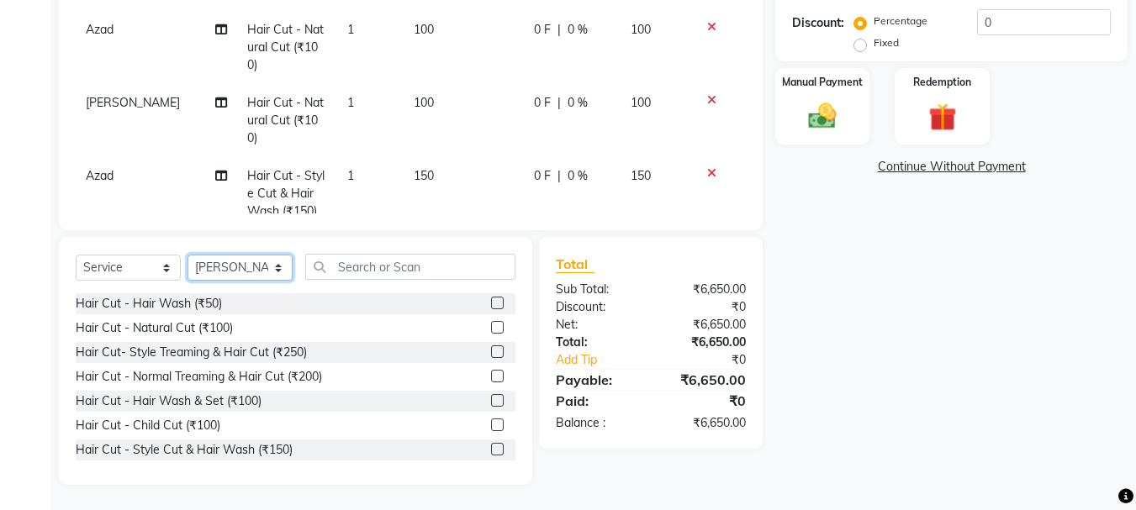
click at [263, 271] on select "Select Stylist abdul adil Anuj Azad Mahadev prem sachin hadpad Shiva Sonu S.R.K…" at bounding box center [239, 268] width 105 height 26
select select "79570"
click at [187, 255] on select "Select Stylist abdul adil Anuj Azad Mahadev prem sachin hadpad Shiva Sonu S.R.K…" at bounding box center [239, 268] width 105 height 26
click at [491, 446] on label at bounding box center [497, 449] width 13 height 13
click at [491, 446] on input "checkbox" at bounding box center [496, 450] width 11 height 11
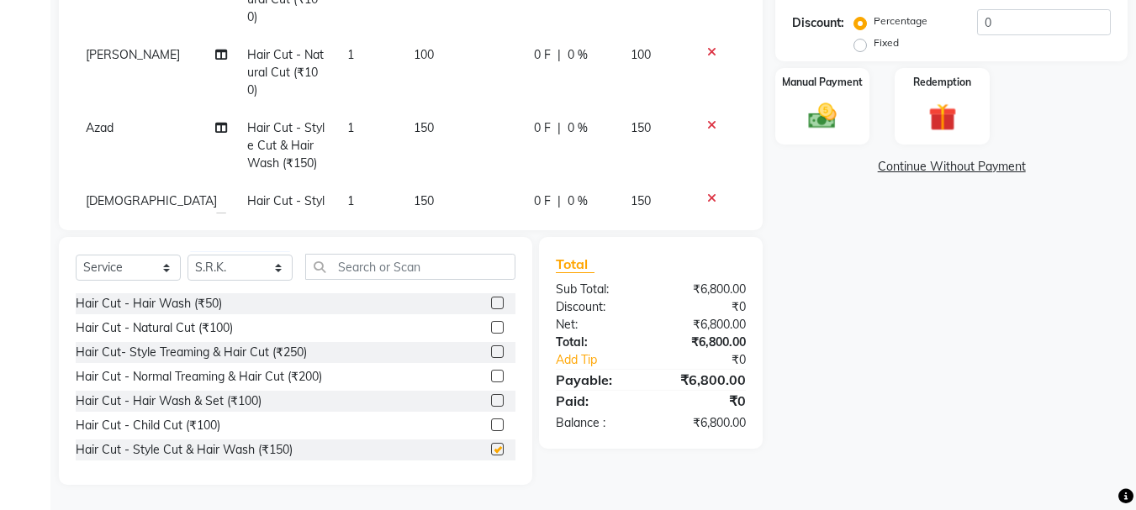
checkbox input "false"
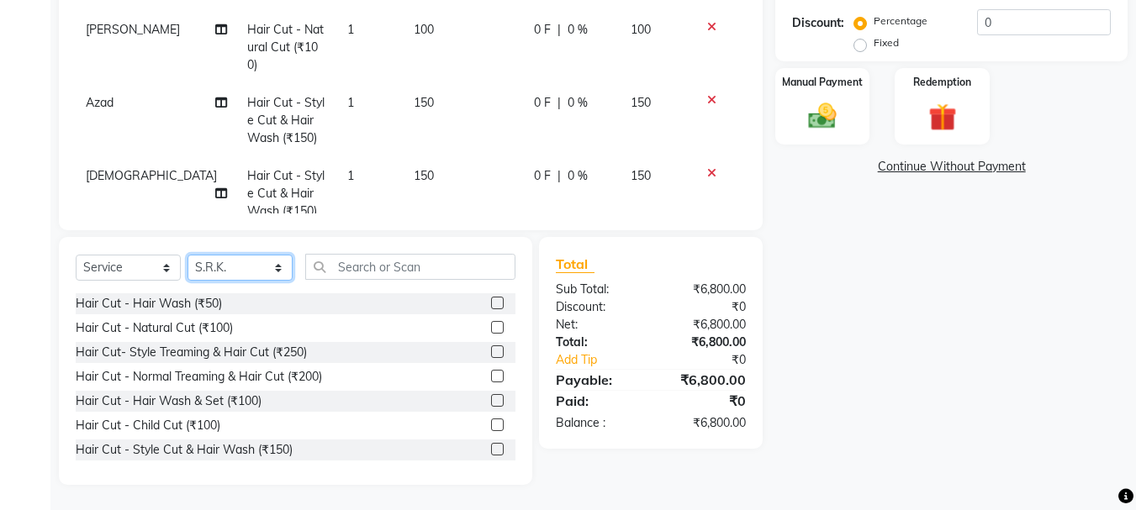
click at [264, 272] on select "Select Stylist abdul adil Anuj Azad Mahadev prem sachin hadpad Shiva Sonu S.R.K…" at bounding box center [239, 268] width 105 height 26
click at [237, 261] on select "Select Stylist abdul adil Anuj Azad Mahadev prem sachin hadpad Shiva Sonu S.R.K…" at bounding box center [239, 268] width 105 height 26
select select "63717"
click at [187, 255] on select "Select Stylist abdul adil Anuj Azad Mahadev prem sachin hadpad Shiva Sonu S.R.K…" at bounding box center [239, 268] width 105 height 26
click at [491, 347] on label at bounding box center [497, 351] width 13 height 13
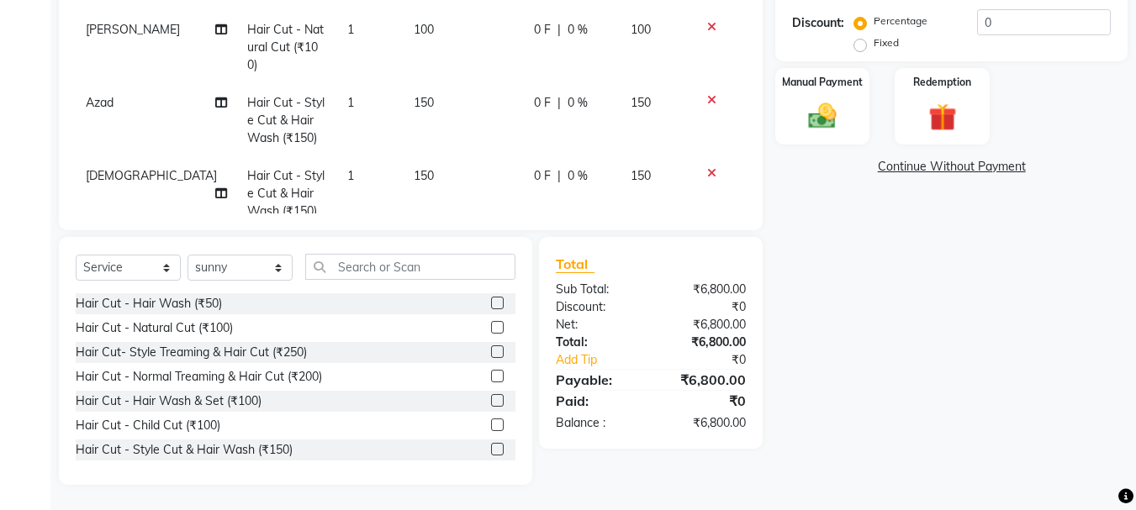
click at [491, 347] on input "checkbox" at bounding box center [496, 352] width 11 height 11
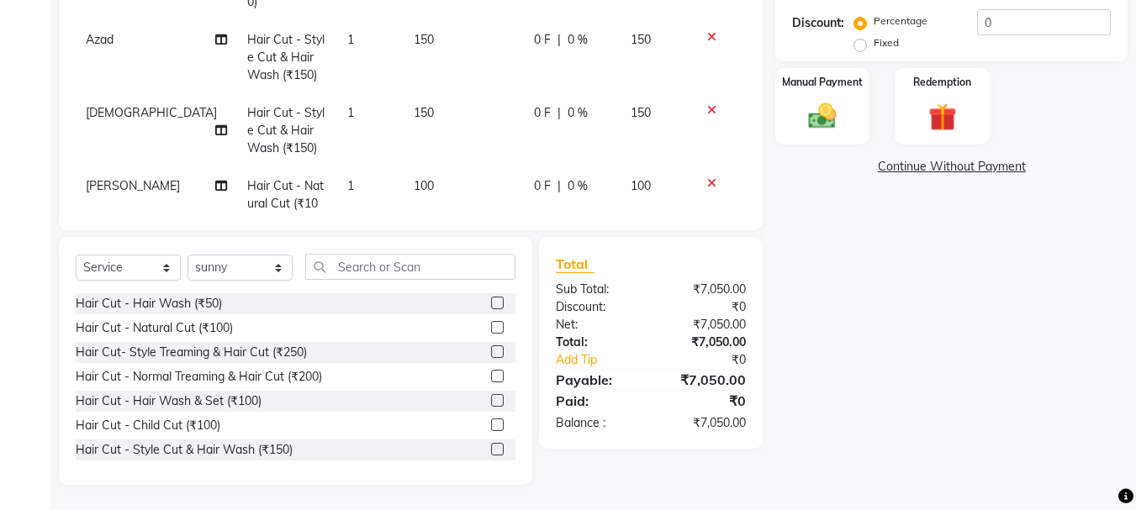
checkbox input "false"
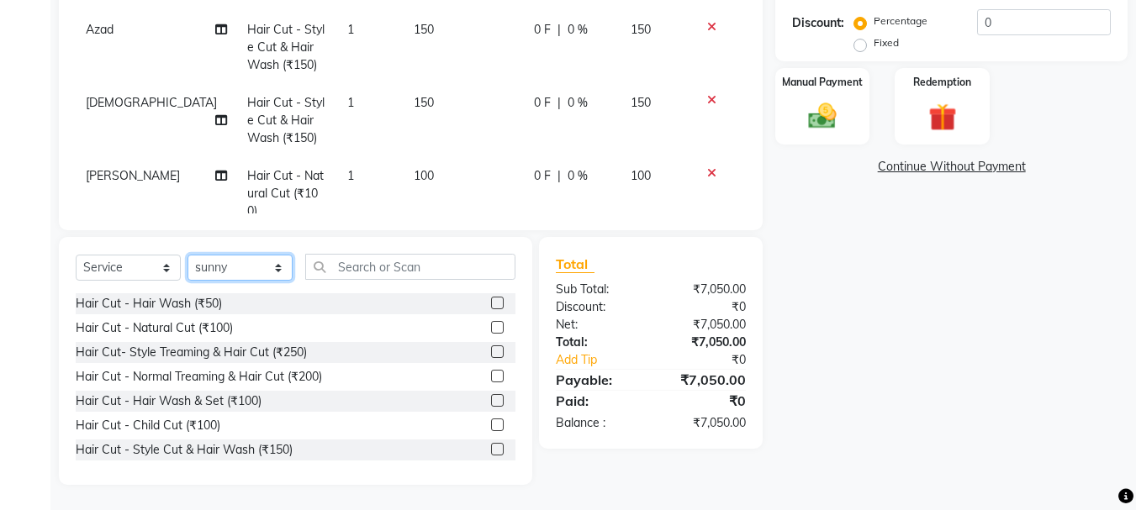
click at [234, 271] on select "Select Stylist abdul adil Anuj Azad Mahadev prem sachin hadpad Shiva Sonu S.R.K…" at bounding box center [239, 268] width 105 height 26
select select "51926"
click at [187, 255] on select "Select Stylist abdul adil Anuj Azad Mahadev prem sachin hadpad Shiva Sonu S.R.K…" at bounding box center [239, 268] width 105 height 26
click at [491, 351] on label at bounding box center [497, 351] width 13 height 13
click at [491, 351] on input "checkbox" at bounding box center [496, 352] width 11 height 11
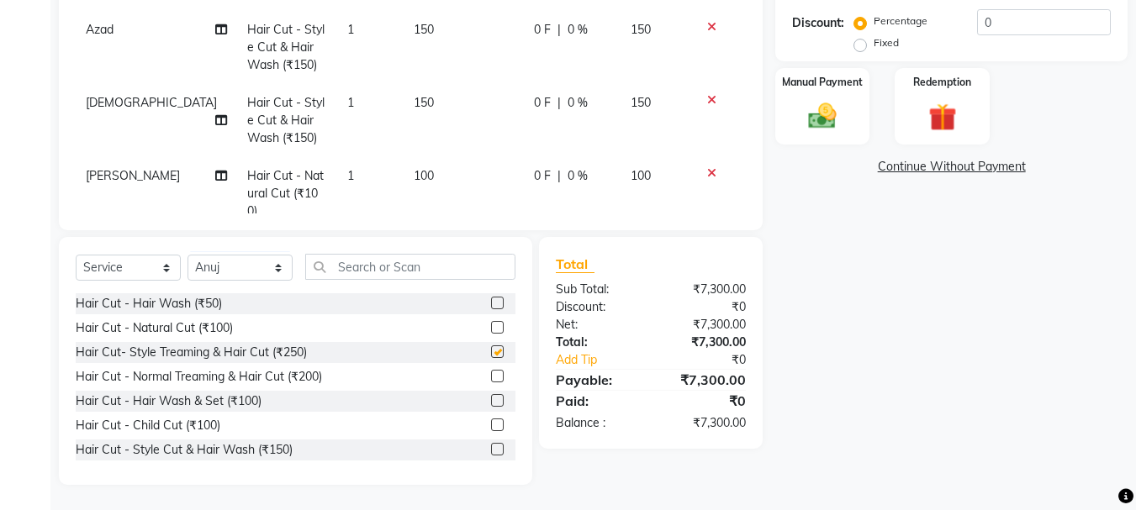
checkbox input "false"
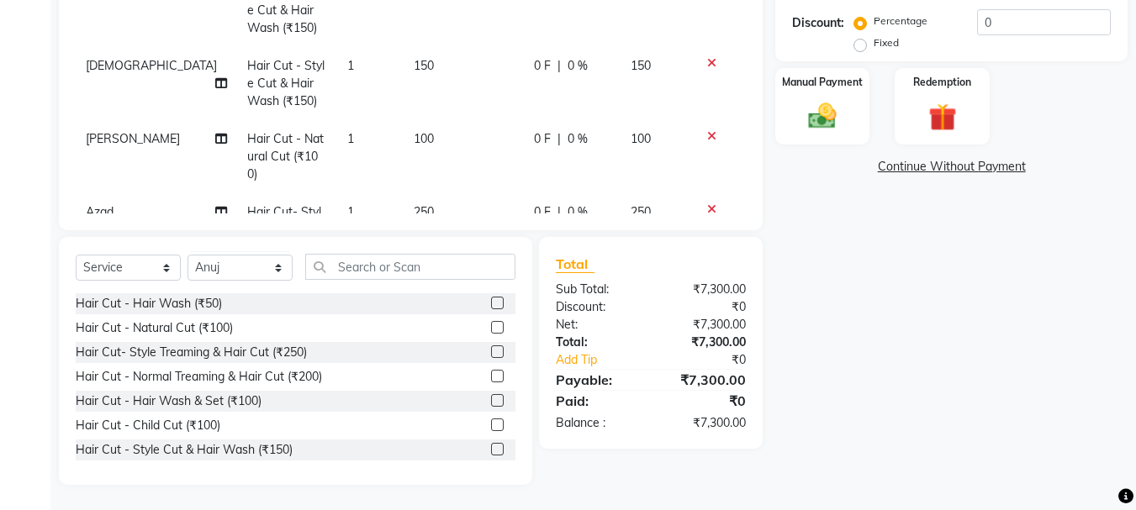
scroll to position [2022, 0]
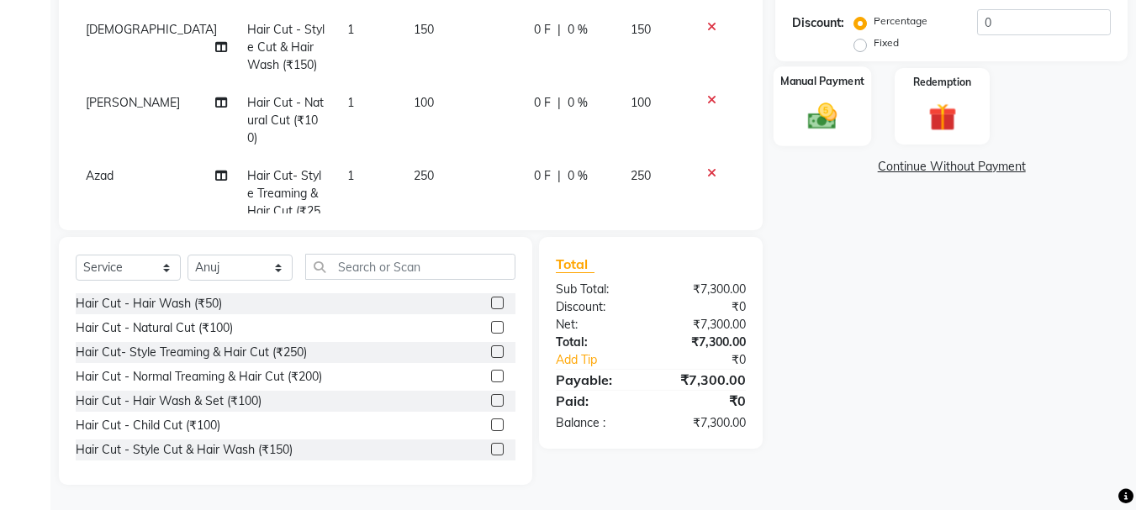
click at [824, 123] on img at bounding box center [822, 116] width 47 height 34
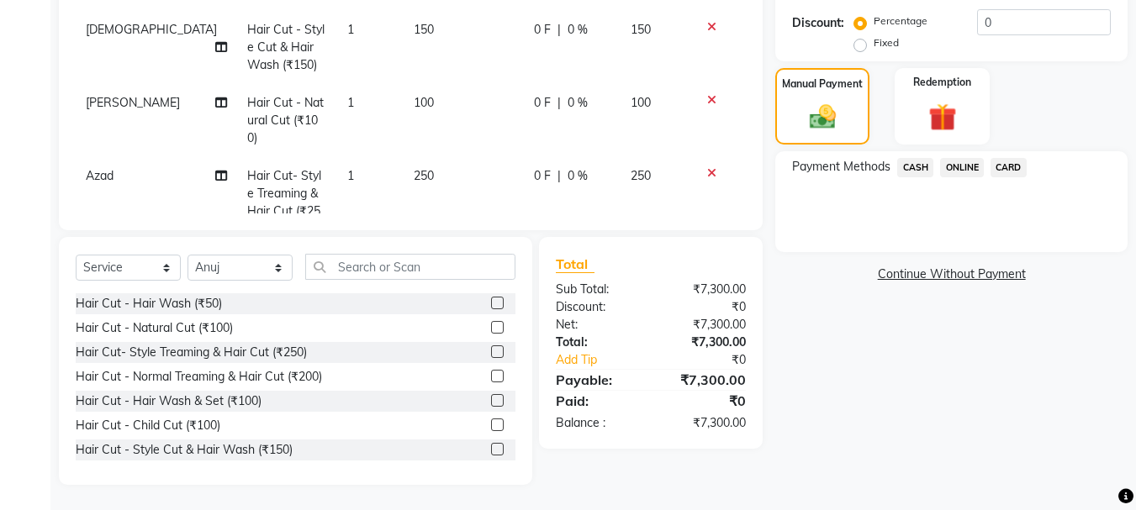
click at [921, 171] on span "CASH" at bounding box center [915, 167] width 36 height 19
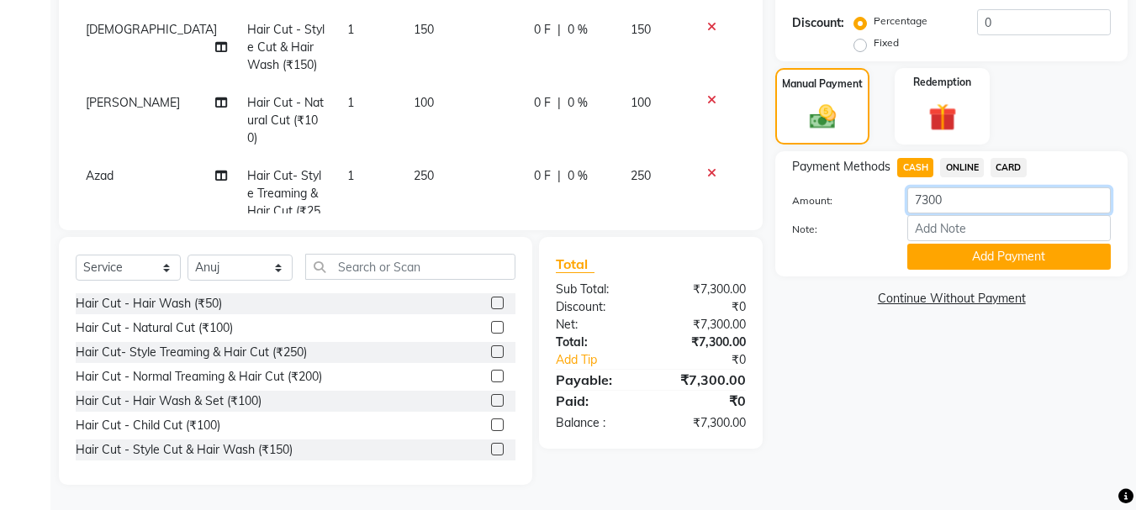
click at [1016, 194] on input "7300" at bounding box center [1008, 200] width 203 height 26
type input "7"
type input "3100"
click at [992, 254] on button "Add Payment" at bounding box center [1008, 257] width 203 height 26
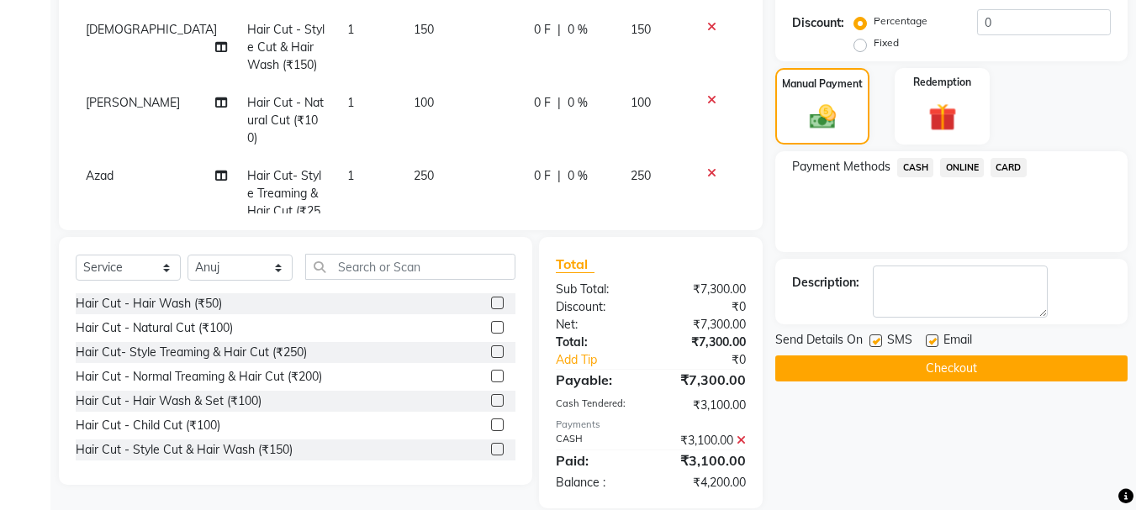
drag, startPoint x: 963, startPoint y: 154, endPoint x: 962, endPoint y: 164, distance: 10.1
click at [962, 164] on div "Payment Methods CASH ONLINE CARD" at bounding box center [951, 201] width 352 height 101
click at [967, 166] on span "ONLINE" at bounding box center [962, 167] width 44 height 19
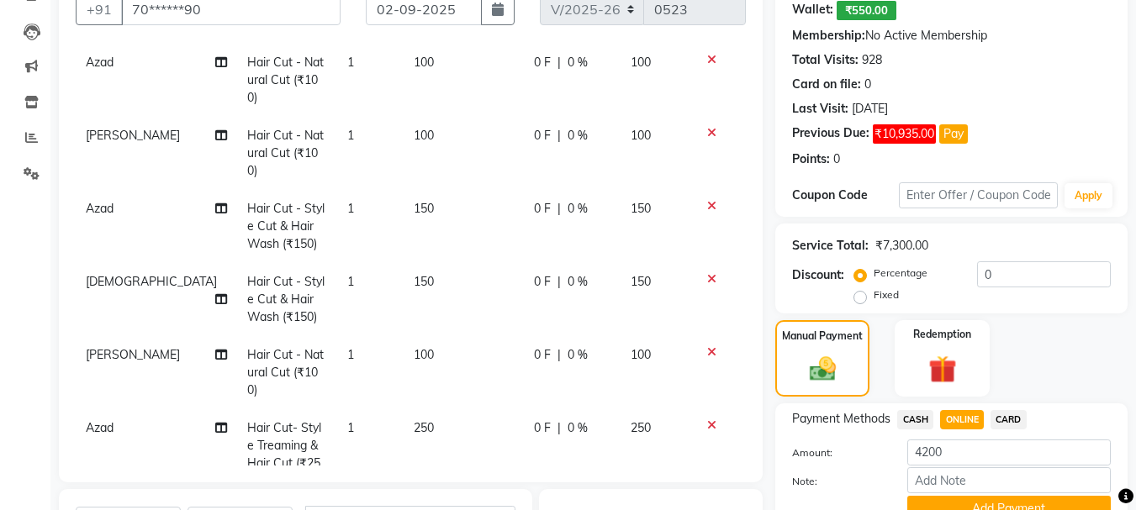
scroll to position [439, 0]
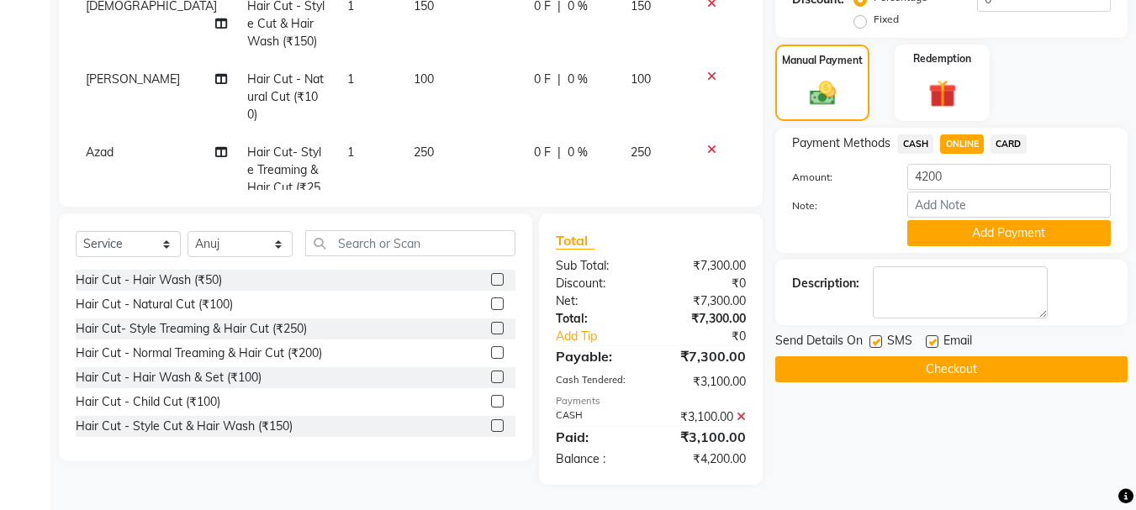
drag, startPoint x: 1043, startPoint y: 229, endPoint x: 1032, endPoint y: 264, distance: 36.2
click at [1043, 232] on button "Add Payment" at bounding box center [1008, 233] width 203 height 26
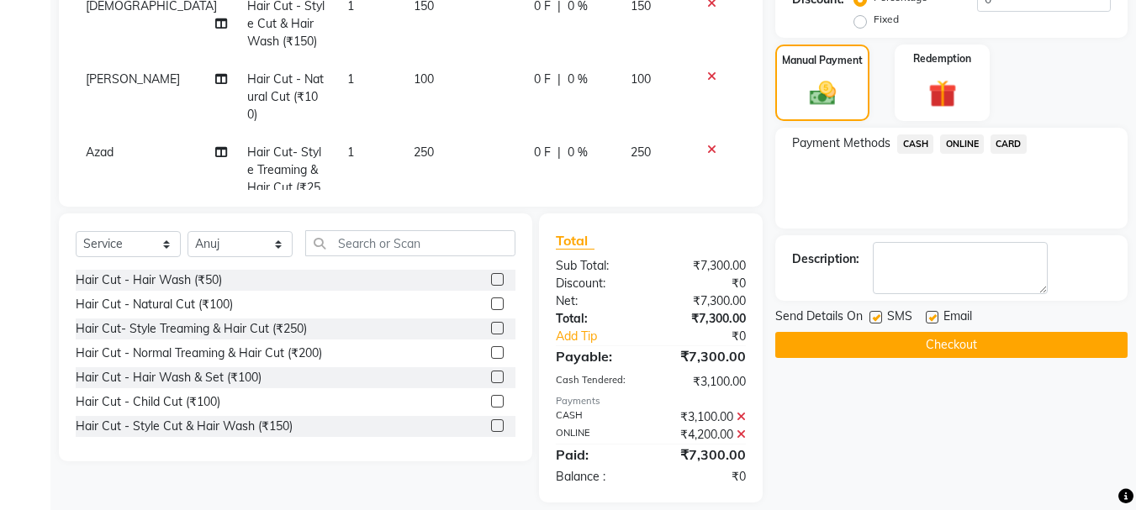
click at [988, 350] on button "Checkout" at bounding box center [951, 345] width 352 height 26
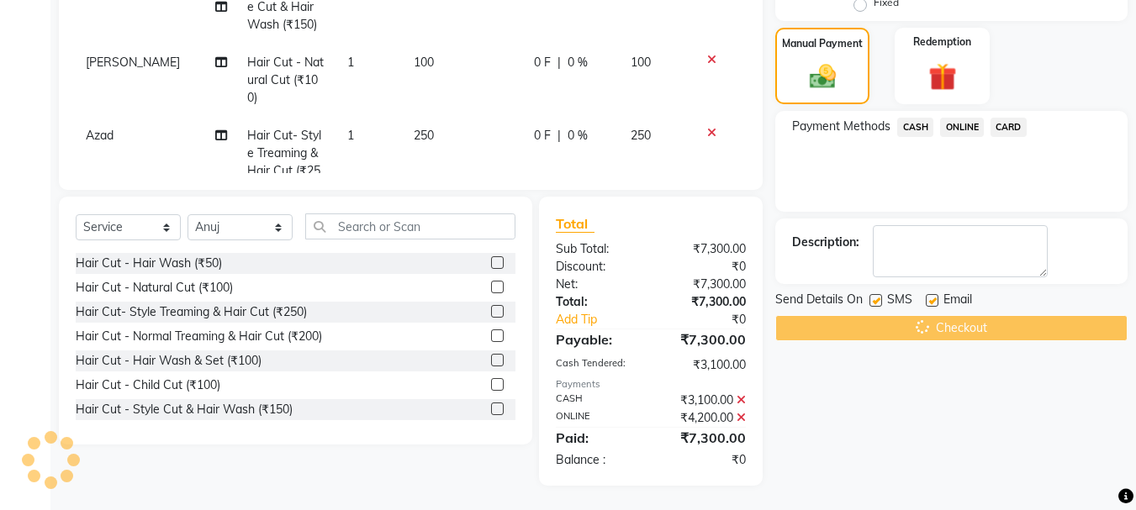
scroll to position [456, 0]
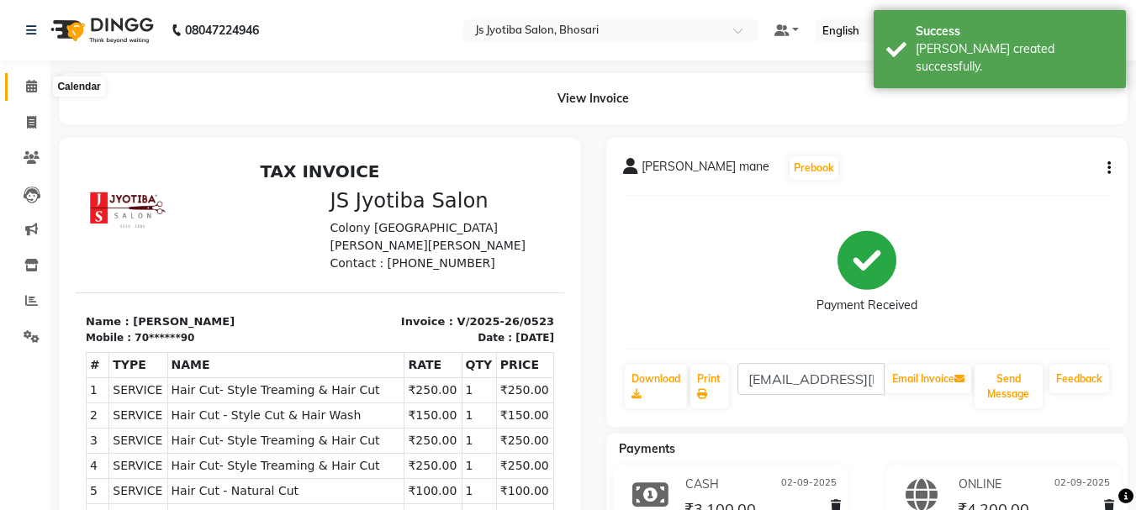
click at [32, 86] on icon at bounding box center [31, 86] width 11 height 13
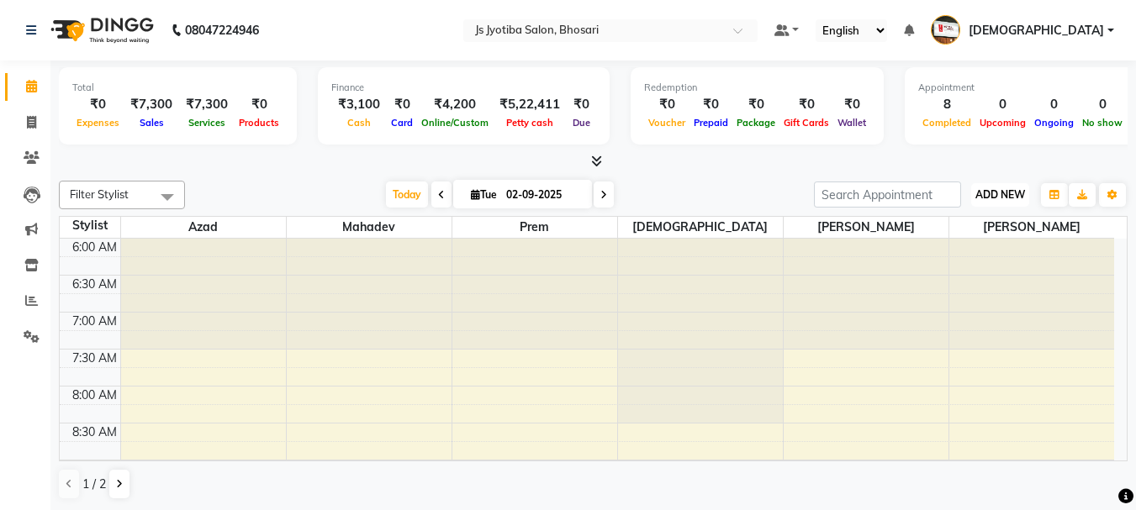
click at [1006, 193] on span "ADD NEW" at bounding box center [1000, 194] width 50 height 13
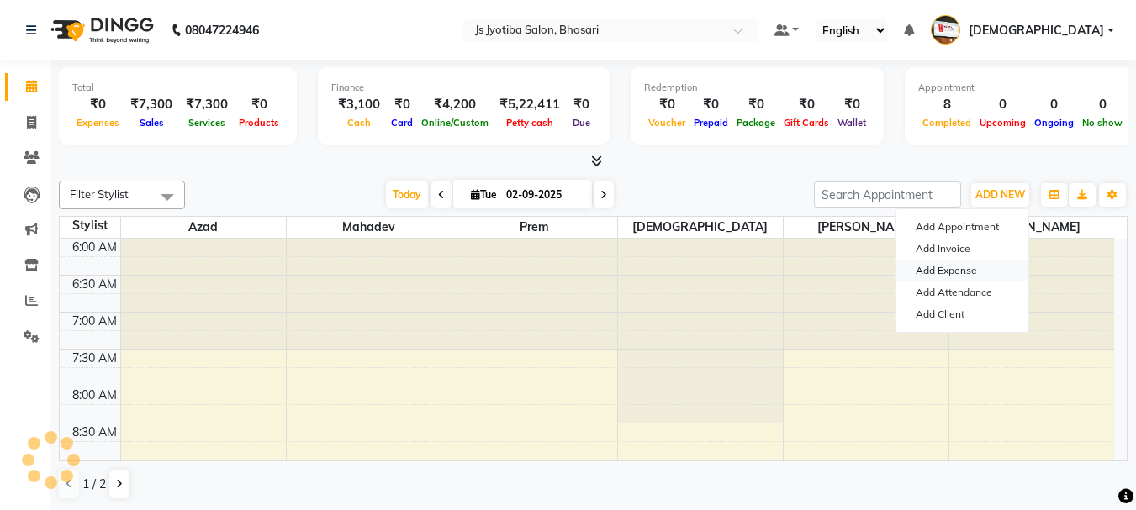
click at [982, 274] on link "Add Expense" at bounding box center [961, 271] width 133 height 22
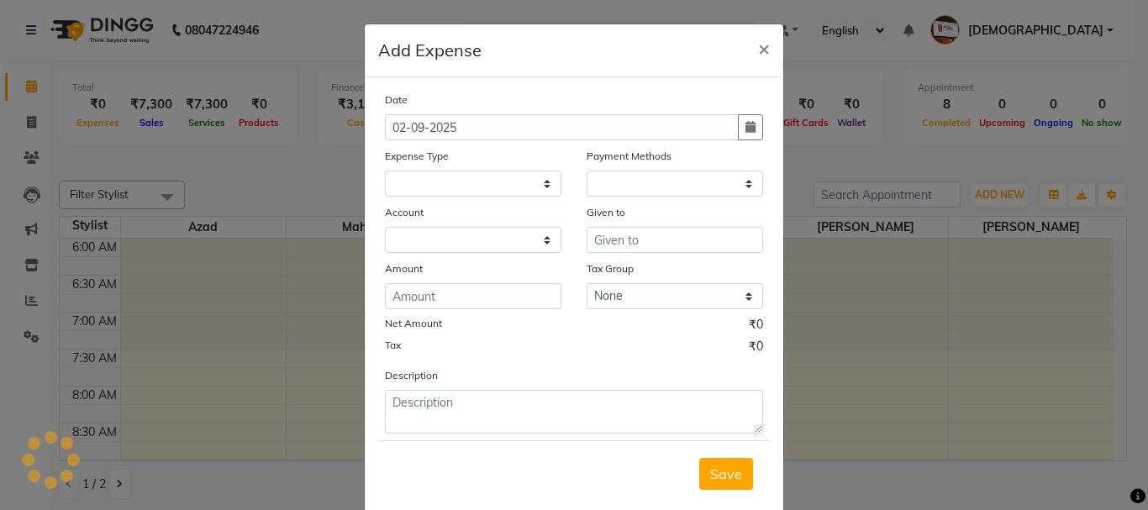
select select
drag, startPoint x: 634, startPoint y: 189, endPoint x: 635, endPoint y: 212, distance: 22.7
click at [634, 189] on select at bounding box center [675, 184] width 177 height 26
select select "1"
select select "1711"
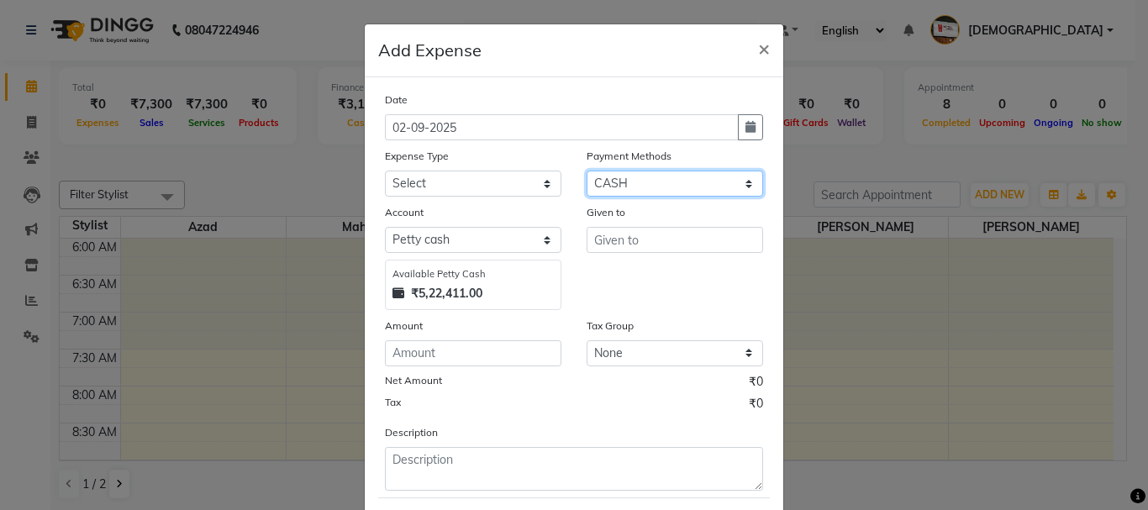
click at [626, 188] on select "Select CASH ONLINE CARD" at bounding box center [675, 184] width 177 height 26
select select
click at [587, 171] on select "Select CASH ONLINE CARD" at bounding box center [675, 184] width 177 height 26
select select "492"
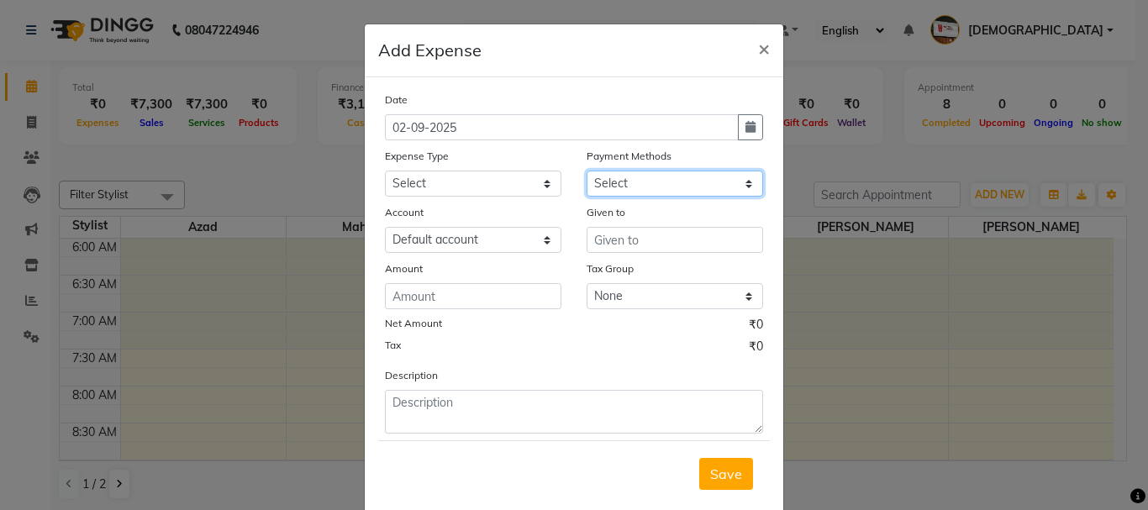
drag, startPoint x: 634, startPoint y: 182, endPoint x: 635, endPoint y: 193, distance: 11.0
click at [635, 182] on select "Select CASH ONLINE CARD" at bounding box center [675, 184] width 177 height 26
select select "1"
click at [587, 171] on select "Select CASH ONLINE CARD" at bounding box center [675, 184] width 177 height 26
select select "1711"
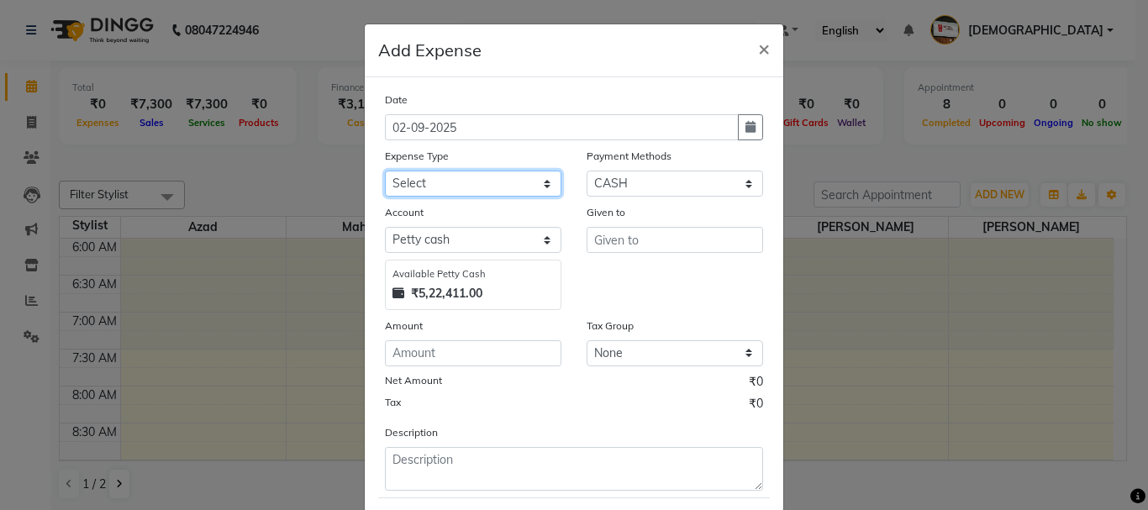
drag, startPoint x: 506, startPoint y: 182, endPoint x: 505, endPoint y: 192, distance: 9.3
click at [505, 184] on select "Select Advance salary Advance salary ajaj Bank charges Car maintenance Cash tra…" at bounding box center [473, 184] width 177 height 26
select select "18043"
click at [385, 171] on select "Select Advance salary Advance salary ajaj Bank charges Car maintenance Cash tra…" at bounding box center [473, 184] width 177 height 26
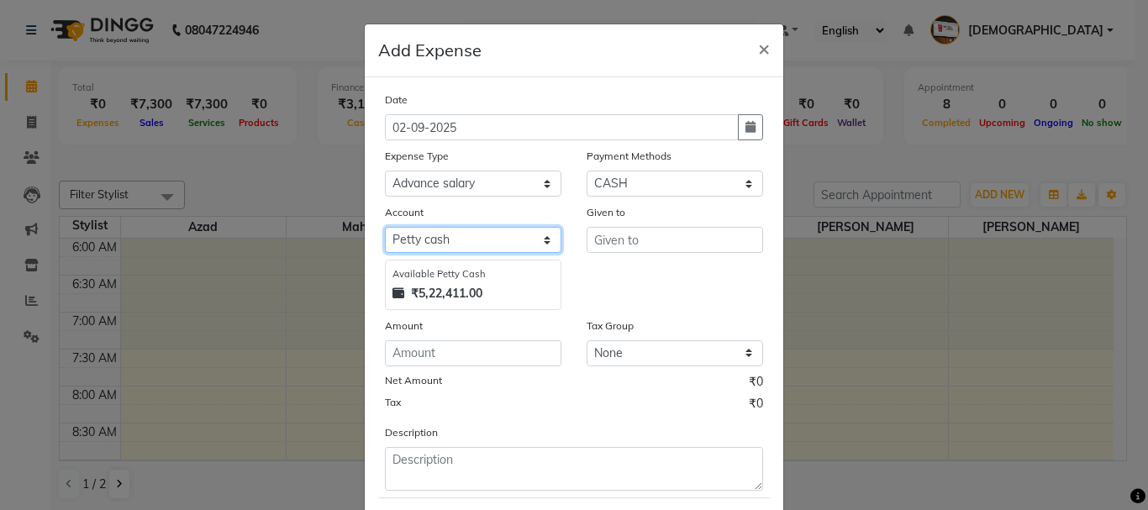
drag, startPoint x: 509, startPoint y: 241, endPoint x: 509, endPoint y: 252, distance: 10.9
click at [509, 244] on select "Select Default account Petty cash" at bounding box center [473, 240] width 177 height 26
select select "492"
click at [385, 227] on select "Select Default account Petty cash" at bounding box center [473, 240] width 177 height 26
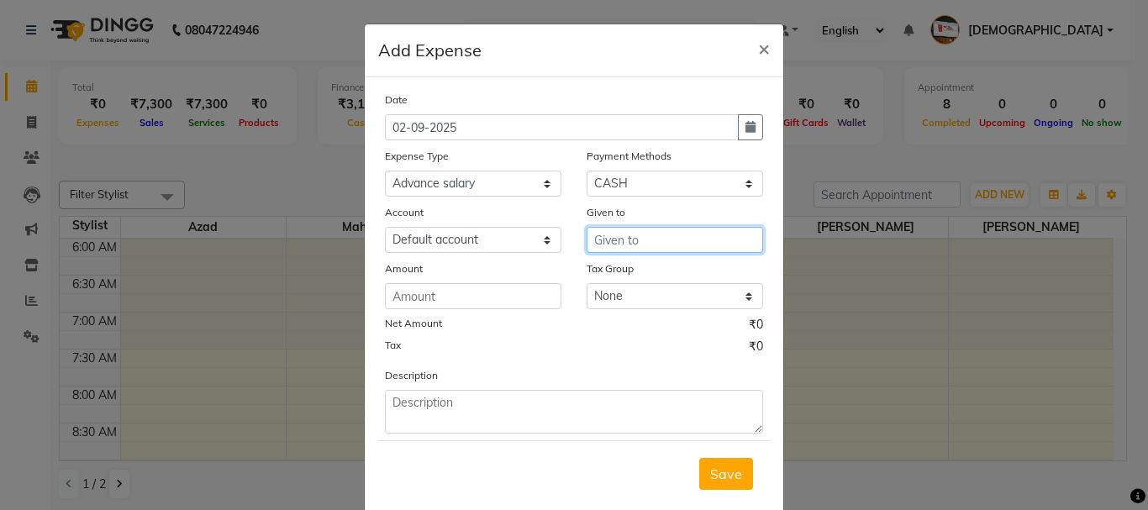
click at [605, 251] on input "text" at bounding box center [675, 240] width 177 height 26
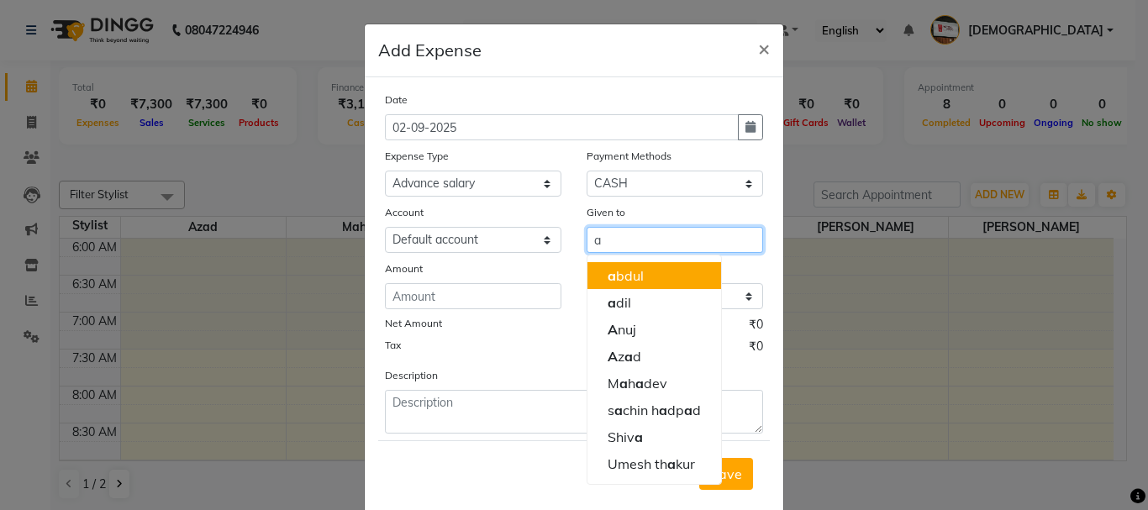
click at [629, 280] on ngb-highlight "a bdul" at bounding box center [626, 275] width 36 height 17
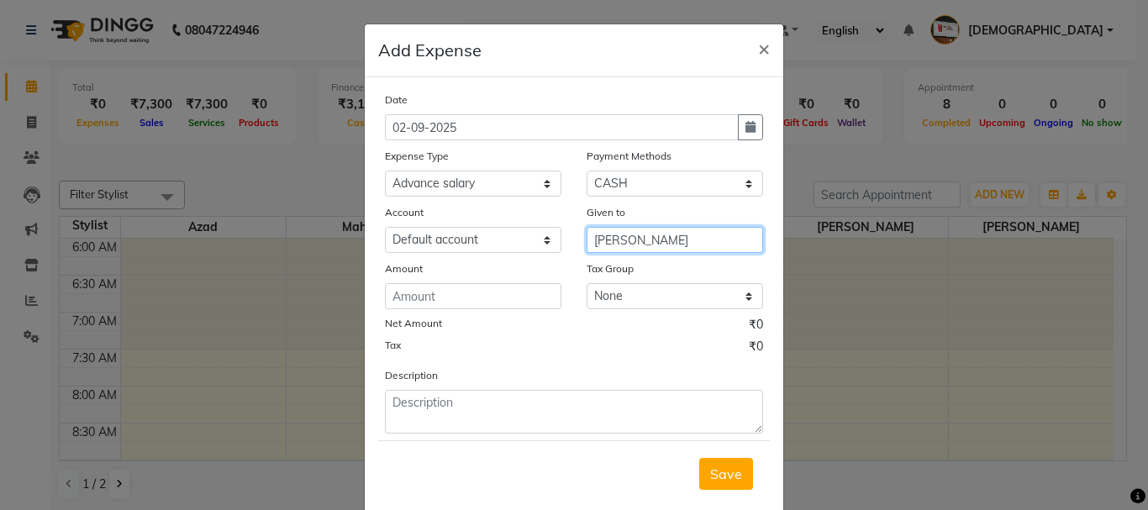
type input "[PERSON_NAME]"
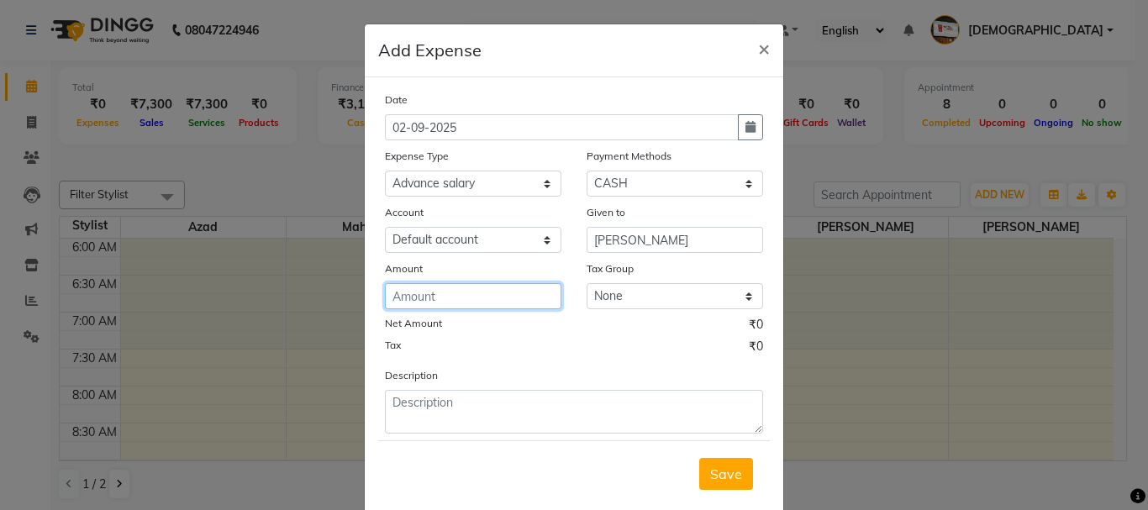
click at [522, 299] on input "number" at bounding box center [473, 296] width 177 height 26
type input "150"
click at [729, 471] on span "Save" at bounding box center [726, 474] width 32 height 17
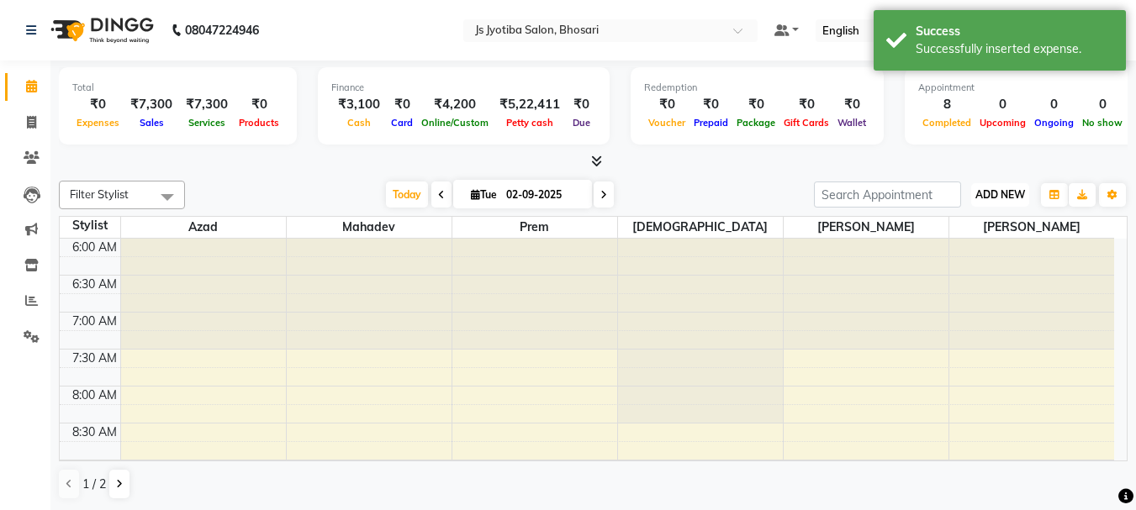
drag, startPoint x: 1009, startPoint y: 184, endPoint x: 1010, endPoint y: 223, distance: 38.7
click at [1010, 184] on button "ADD NEW Toggle Dropdown" at bounding box center [1000, 195] width 58 height 24
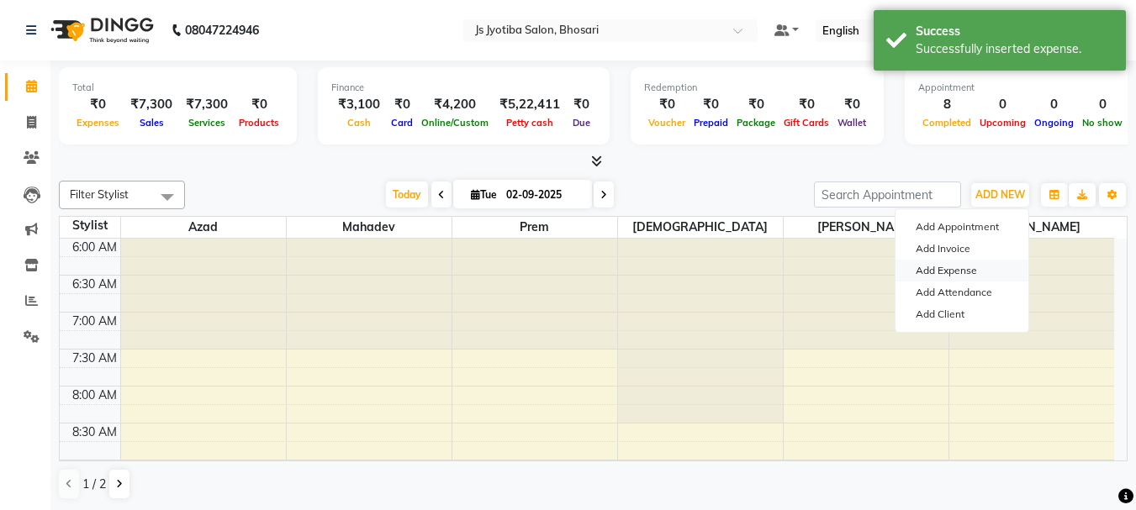
click at [980, 273] on link "Add Expense" at bounding box center [961, 271] width 133 height 22
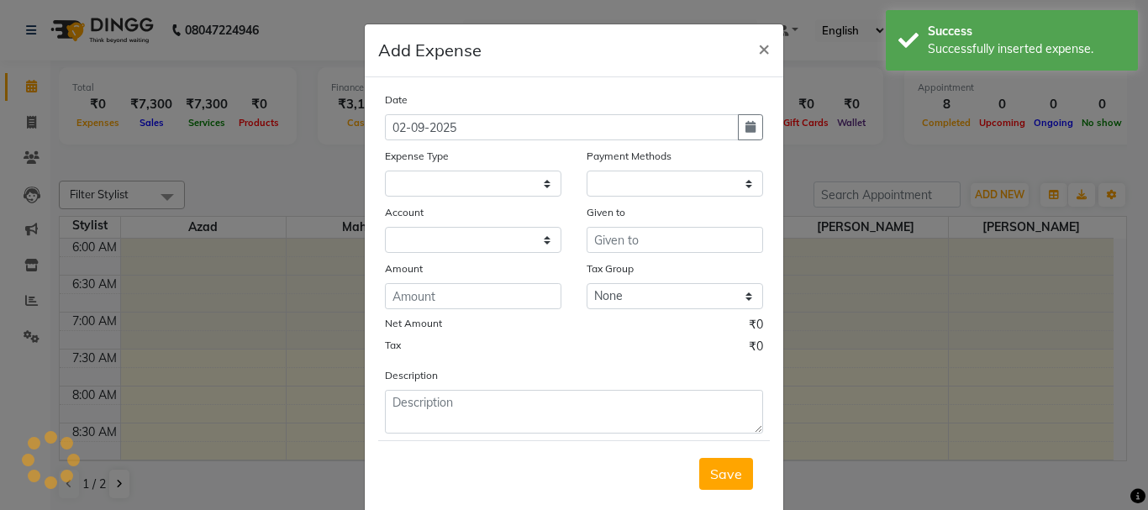
select select
click at [675, 183] on select at bounding box center [675, 184] width 177 height 26
select select "1"
select select "1711"
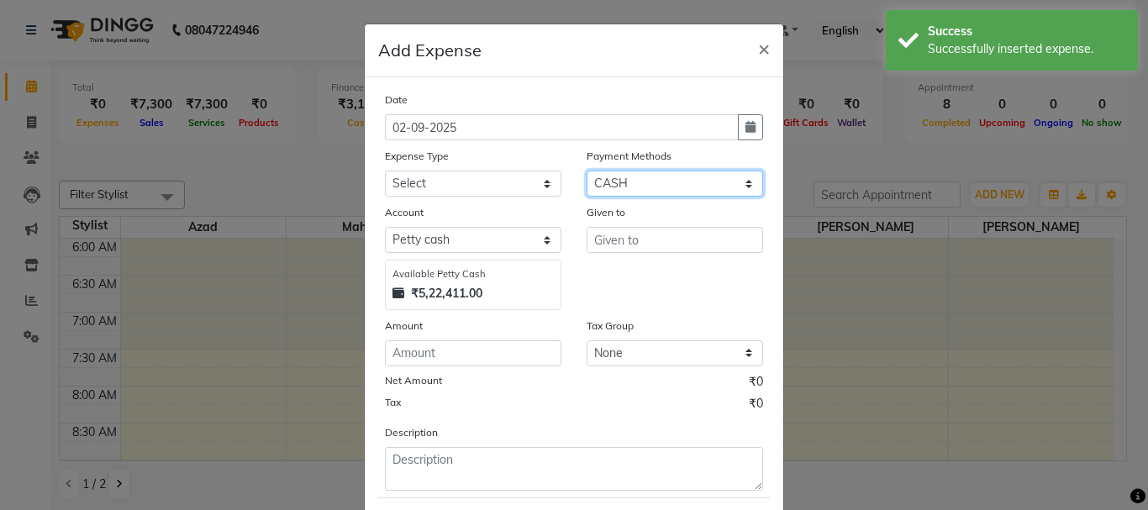
click at [587, 171] on select "Select CASH ONLINE CARD" at bounding box center [675, 184] width 177 height 26
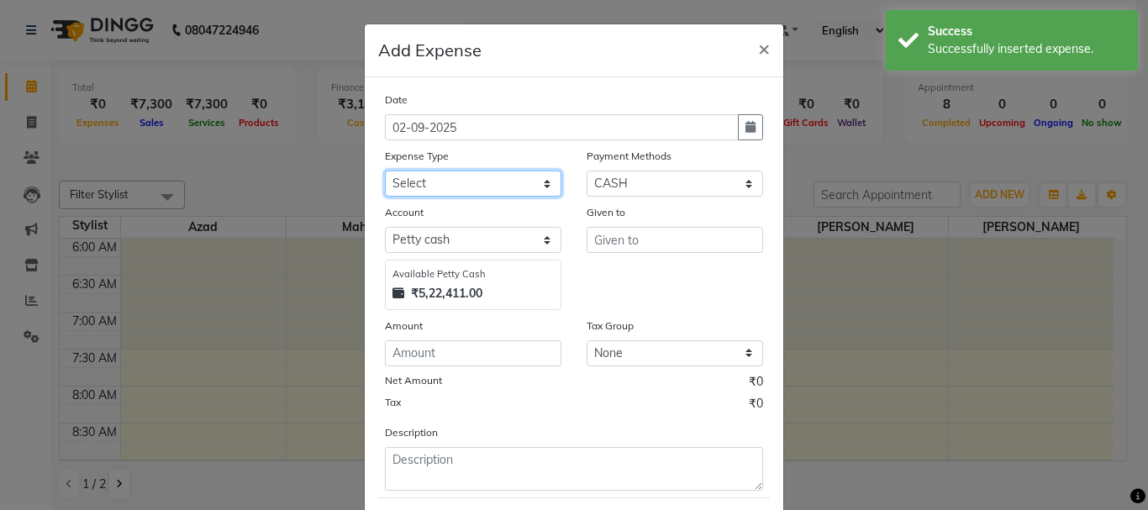
click at [463, 193] on select "Select Advance salary Advance salary ajaj Bank charges Car maintenance Cash tra…" at bounding box center [473, 184] width 177 height 26
select select "18043"
click at [385, 171] on select "Select Advance salary Advance salary ajaj Bank charges Car maintenance Cash tra…" at bounding box center [473, 184] width 177 height 26
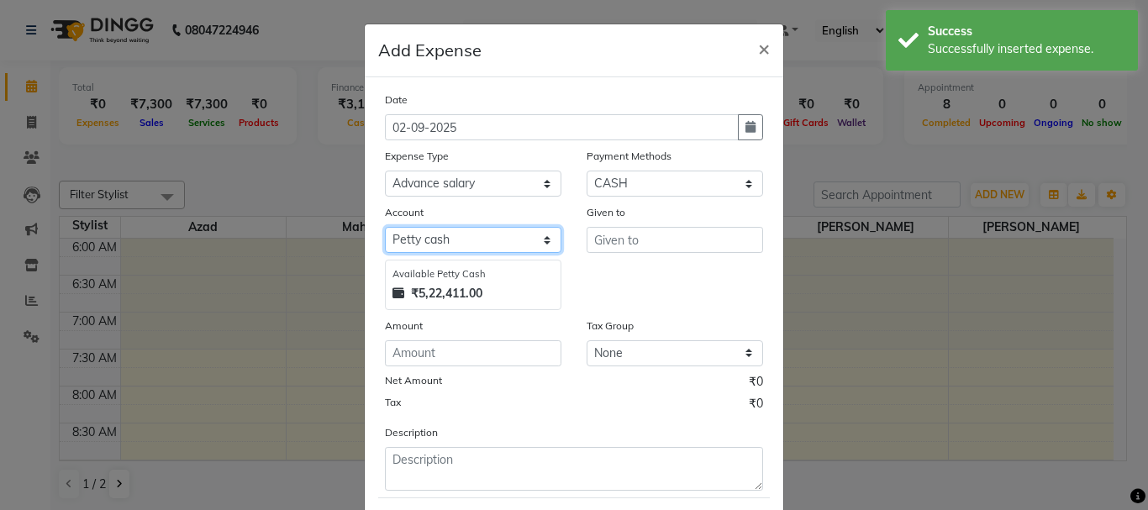
drag, startPoint x: 463, startPoint y: 238, endPoint x: 464, endPoint y: 252, distance: 14.3
click at [463, 238] on select "Select Default account Petty cash" at bounding box center [473, 240] width 177 height 26
select select "492"
click at [385, 227] on select "Select Default account Petty cash" at bounding box center [473, 240] width 177 height 26
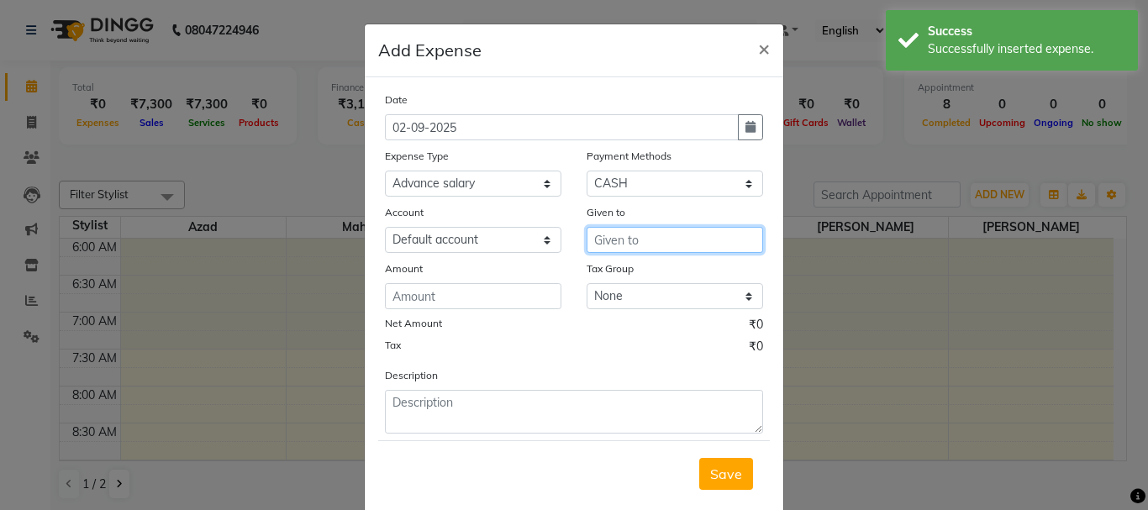
click at [652, 241] on input "text" at bounding box center [675, 240] width 177 height 26
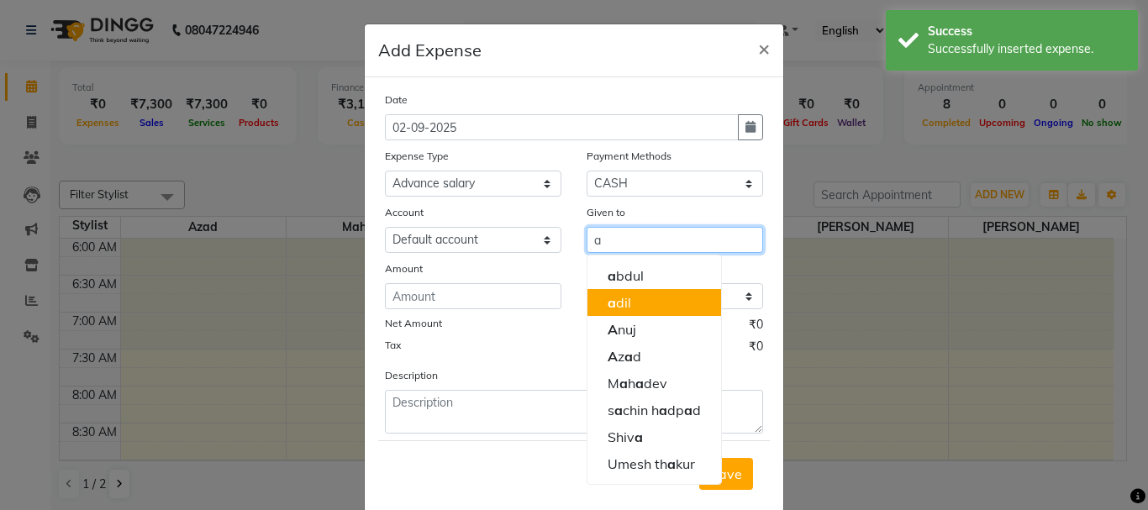
click at [641, 307] on button "a dil" at bounding box center [655, 302] width 134 height 27
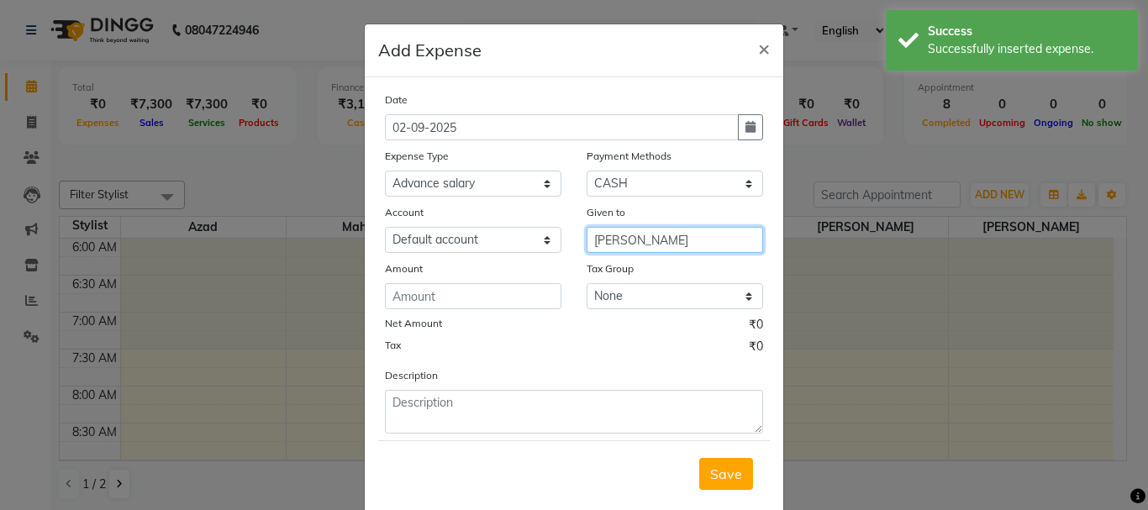
type input "[PERSON_NAME]"
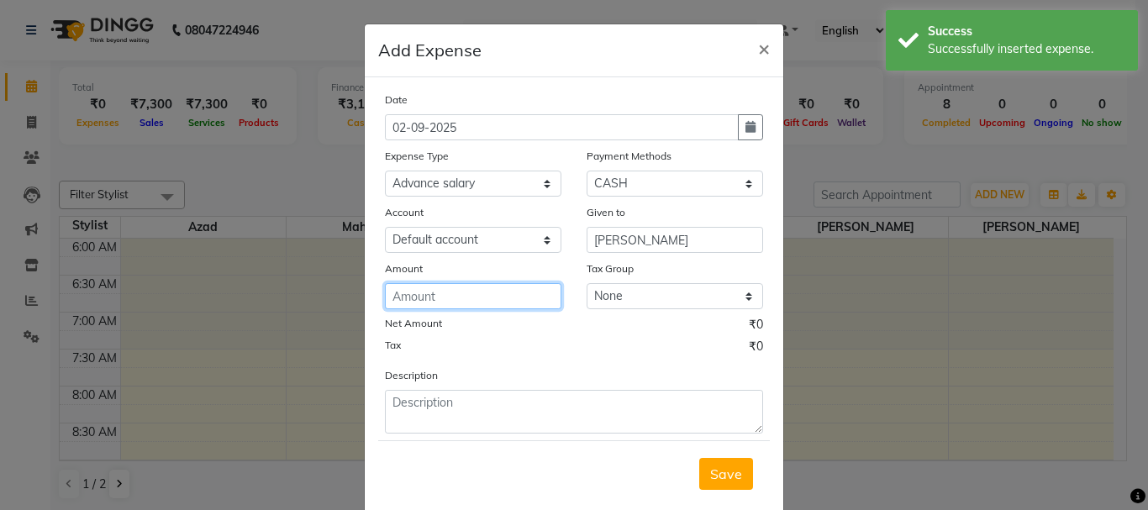
click at [486, 301] on input "number" at bounding box center [473, 296] width 177 height 26
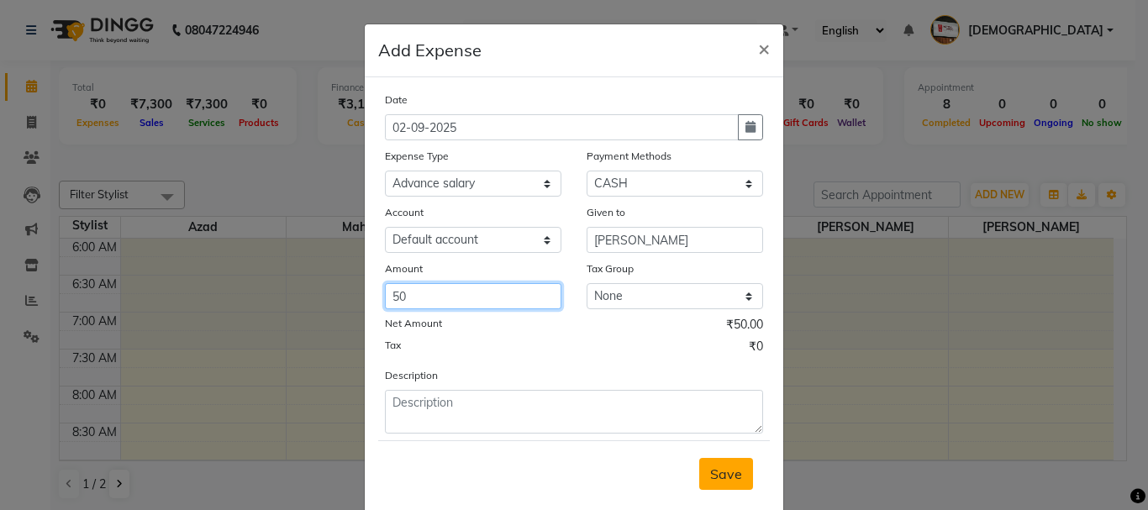
type input "50"
click at [735, 472] on span "Save" at bounding box center [726, 474] width 32 height 17
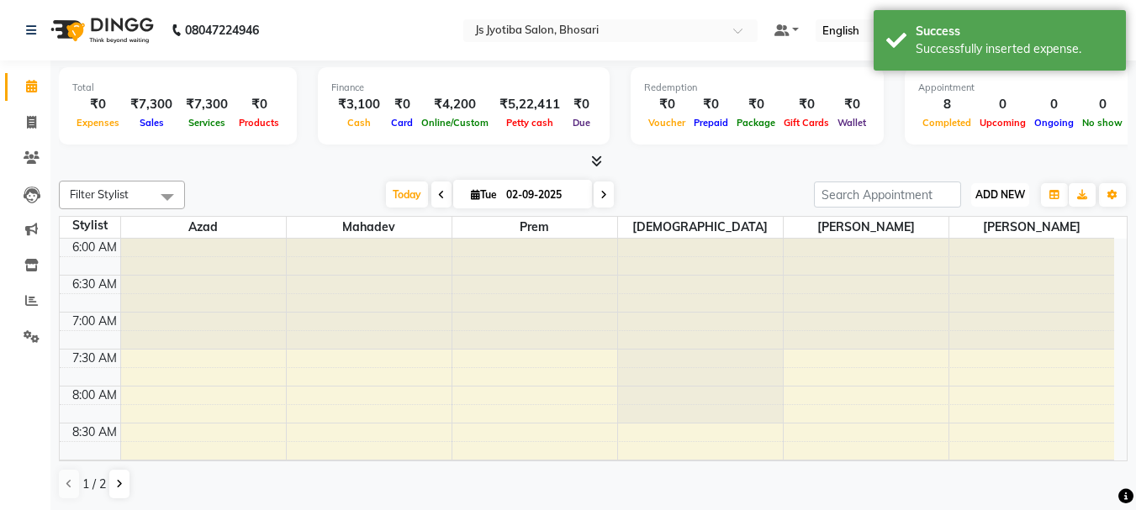
click at [980, 201] on button "ADD NEW Toggle Dropdown" at bounding box center [1000, 195] width 58 height 24
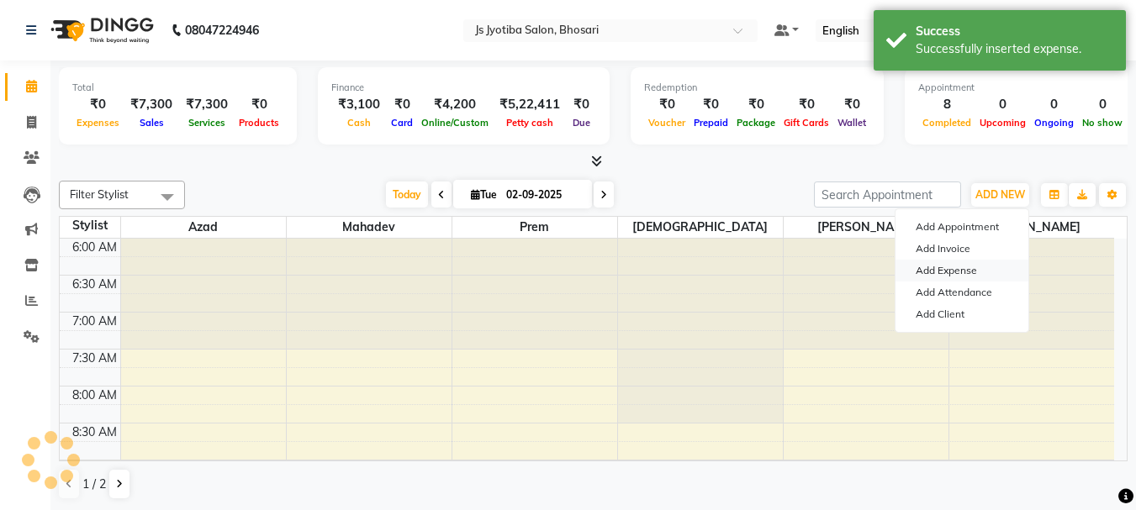
click at [953, 271] on link "Add Expense" at bounding box center [961, 271] width 133 height 22
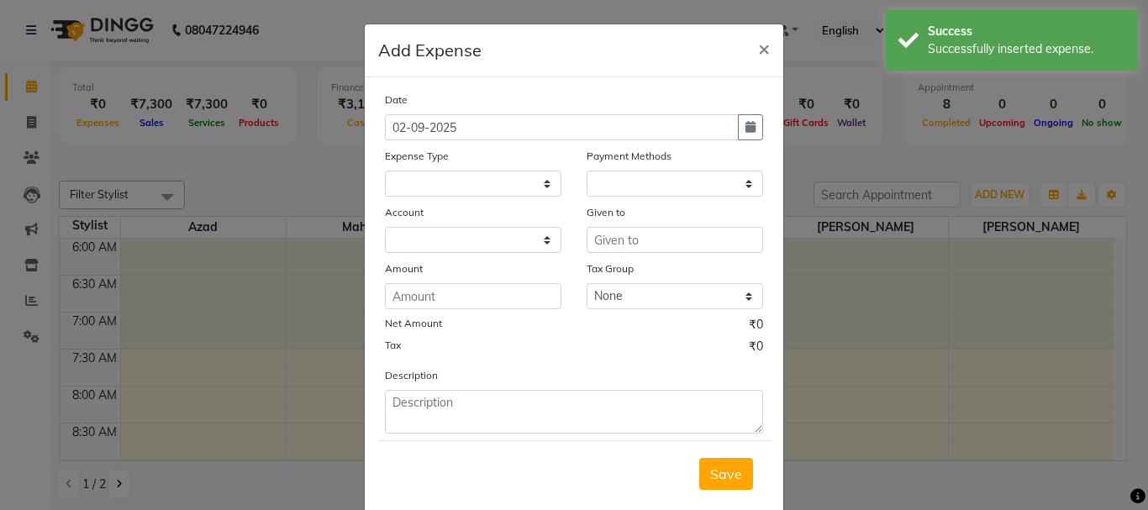
select select
select select "1"
select select "1711"
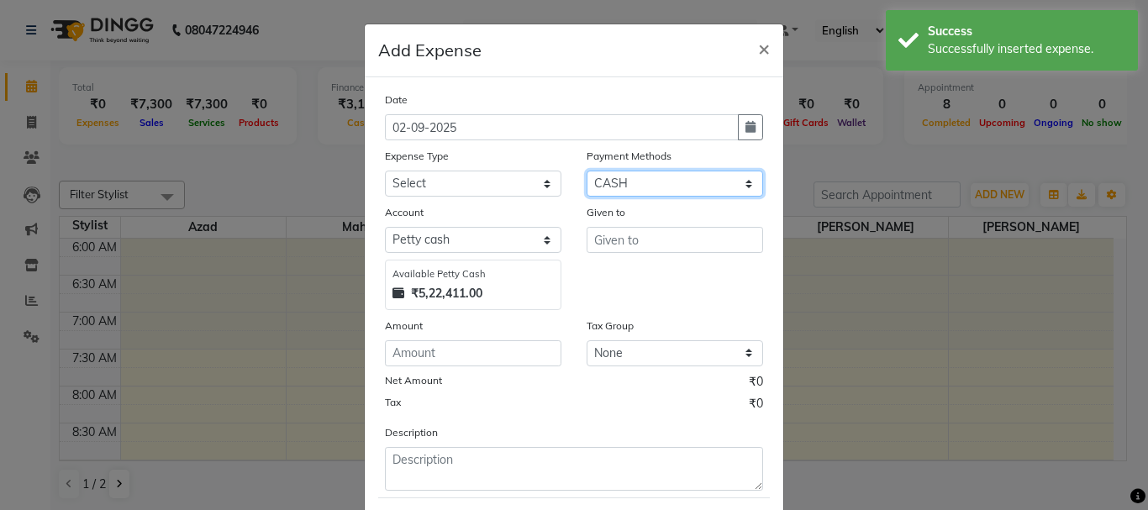
click at [677, 194] on select "Select CASH ONLINE CARD" at bounding box center [675, 184] width 177 height 26
click at [587, 171] on select "Select CASH ONLINE CARD" at bounding box center [675, 184] width 177 height 26
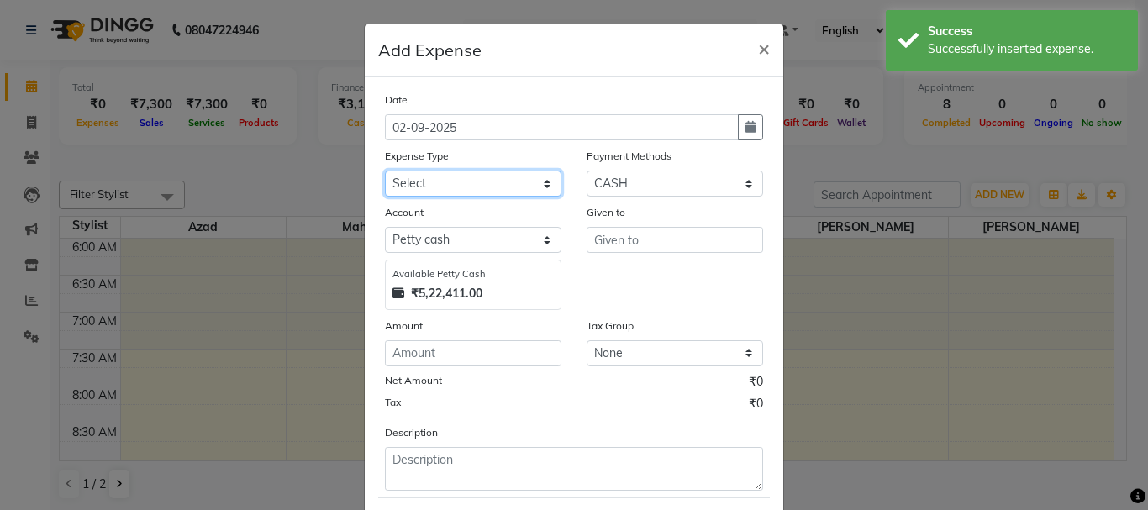
click at [459, 172] on select "Select Advance salary Advance salary ajaj Bank charges Car maintenance Cash tra…" at bounding box center [473, 184] width 177 height 26
select select "18043"
click at [385, 171] on select "Select Advance salary Advance salary ajaj Bank charges Car maintenance Cash tra…" at bounding box center [473, 184] width 177 height 26
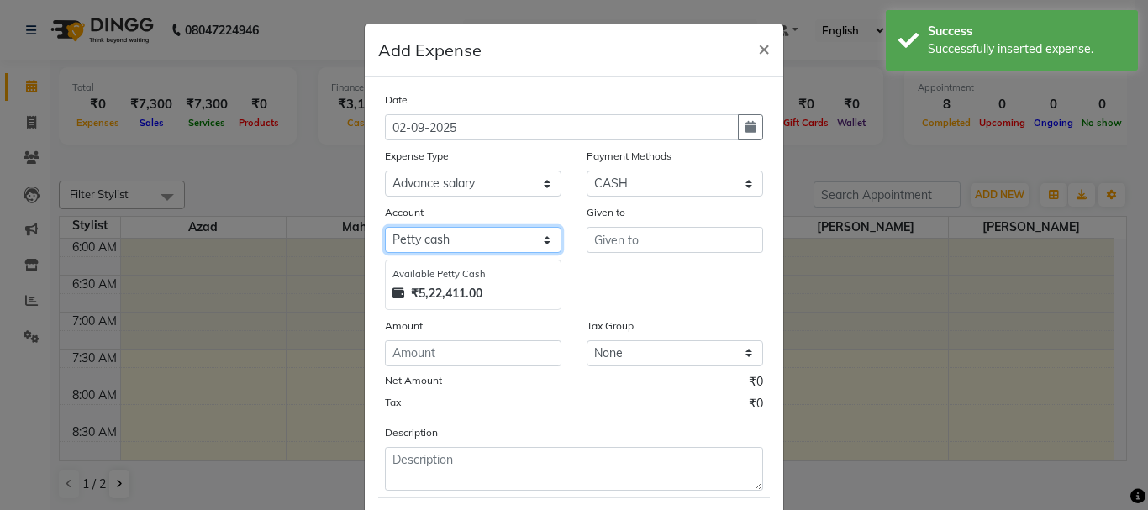
drag, startPoint x: 456, startPoint y: 231, endPoint x: 456, endPoint y: 251, distance: 20.2
click at [456, 233] on select "Select Default account Petty cash" at bounding box center [473, 240] width 177 height 26
select select "492"
click at [385, 227] on select "Select Default account Petty cash" at bounding box center [473, 240] width 177 height 26
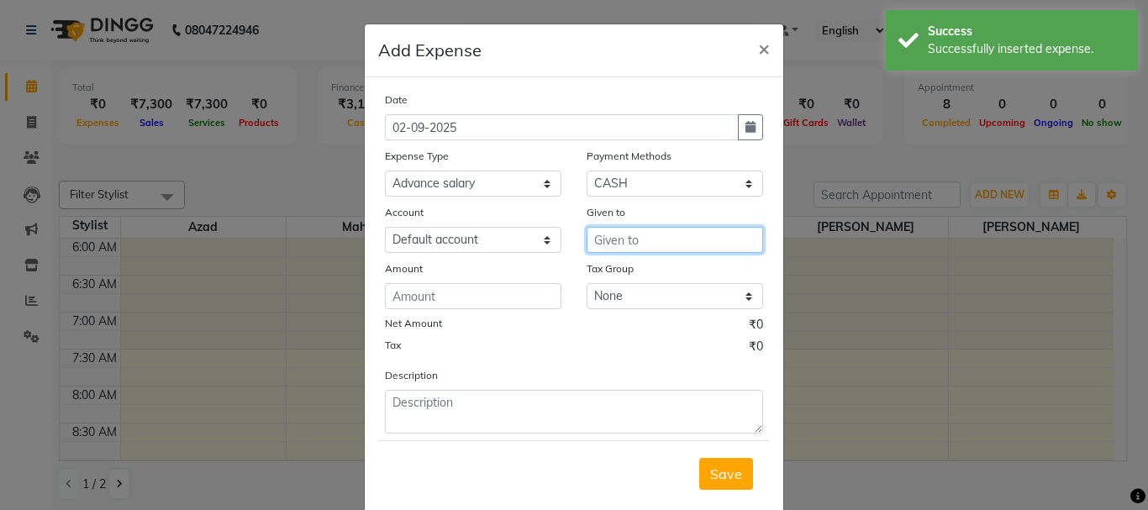
click at [645, 235] on input "text" at bounding box center [675, 240] width 177 height 26
type input "q"
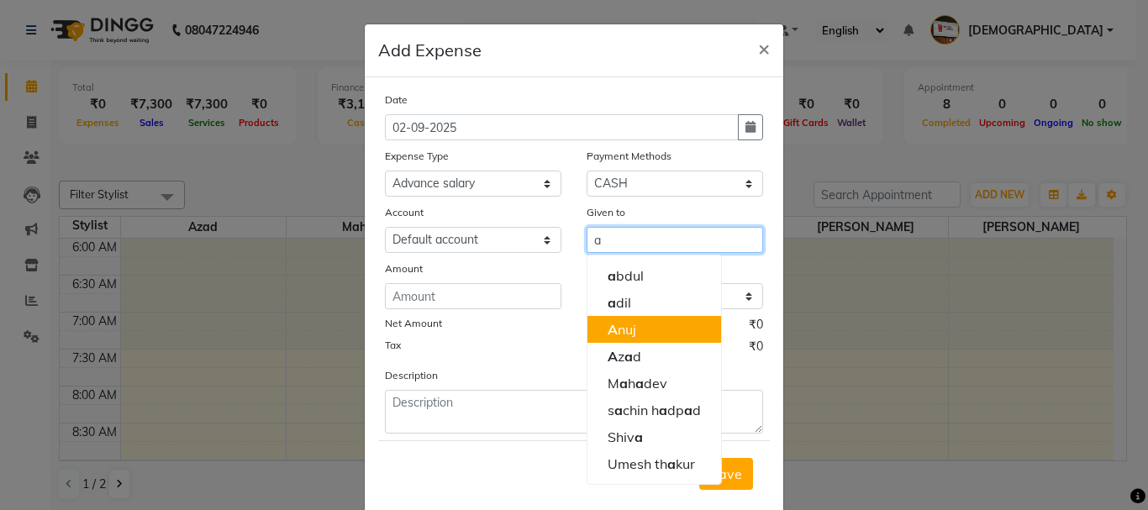
click at [630, 327] on ngb-highlight "A nuj" at bounding box center [622, 329] width 29 height 17
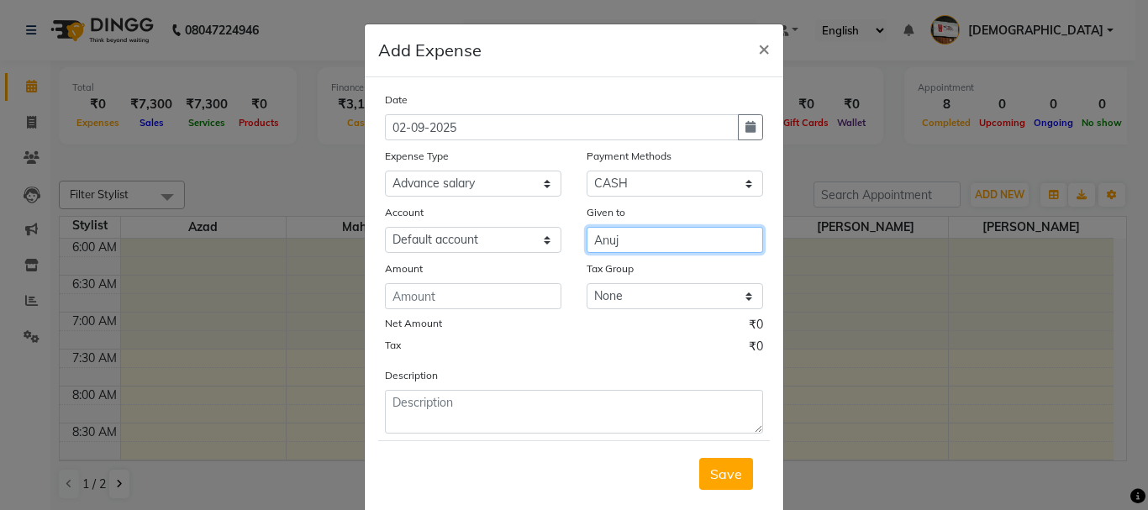
type input "Anuj"
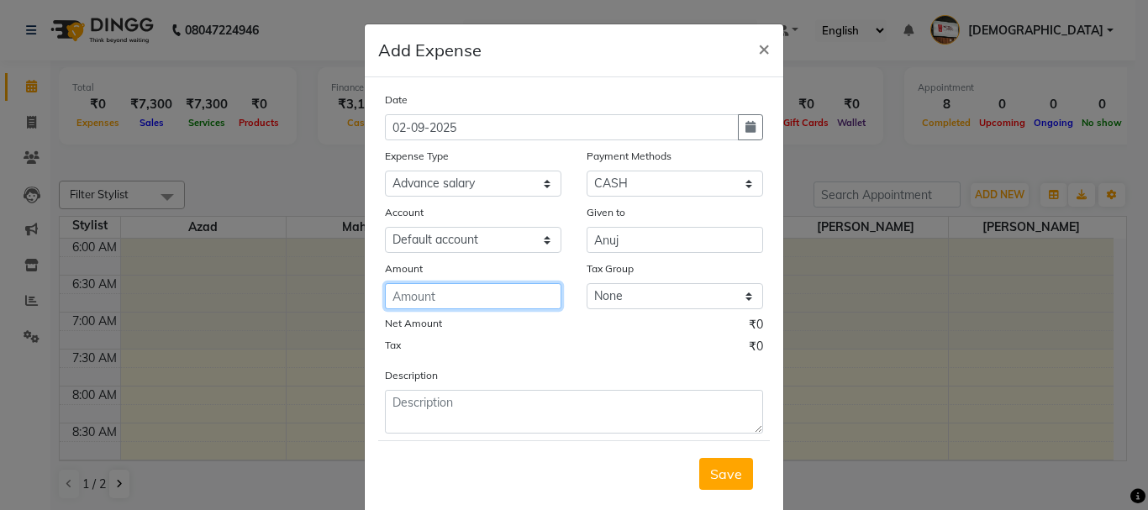
click at [524, 298] on input "number" at bounding box center [473, 296] width 177 height 26
type input "150"
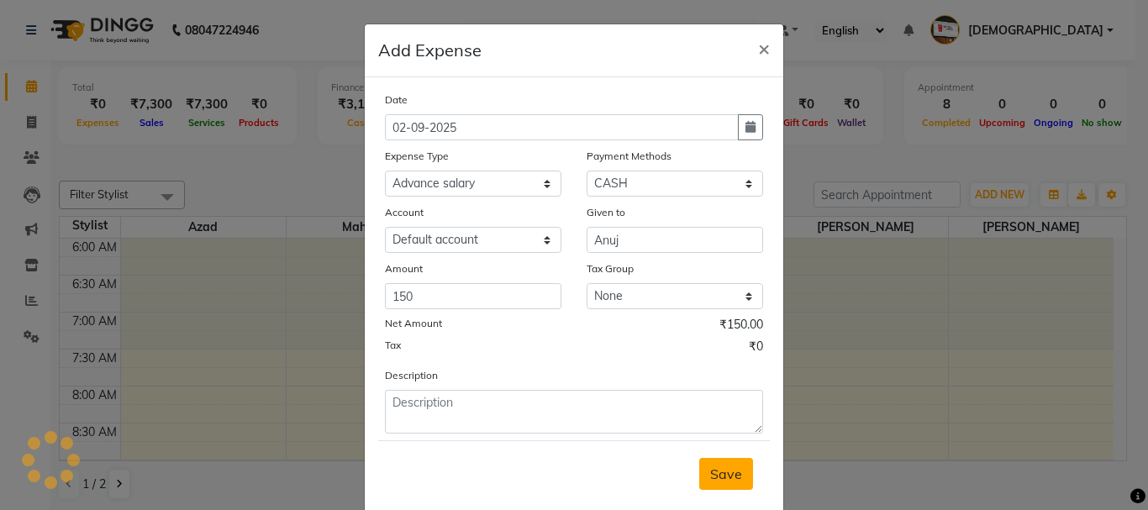
click at [699, 468] on button "Save" at bounding box center [726, 474] width 54 height 32
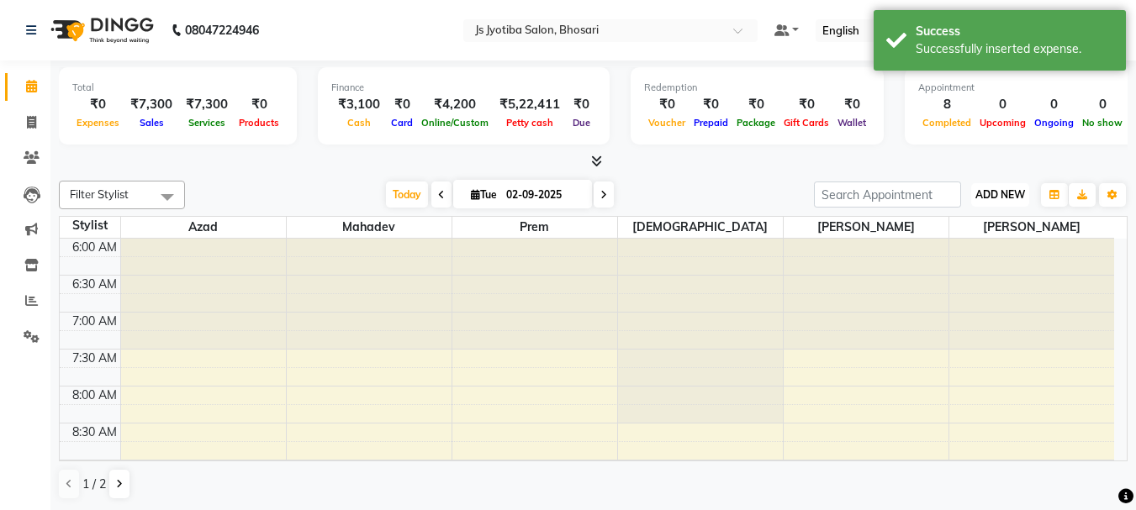
click at [1005, 196] on span "ADD NEW" at bounding box center [1000, 194] width 50 height 13
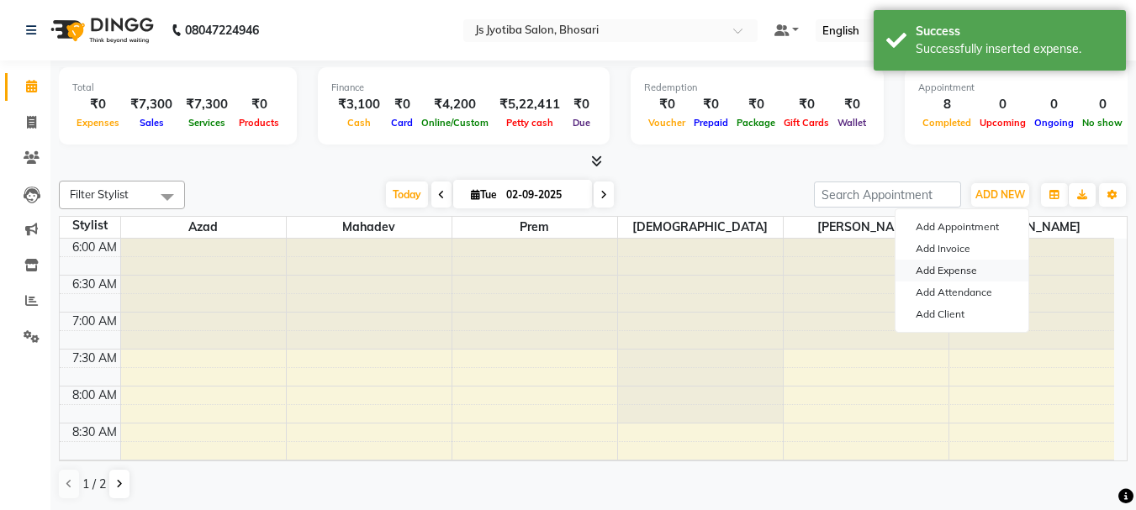
click at [963, 271] on link "Add Expense" at bounding box center [961, 271] width 133 height 22
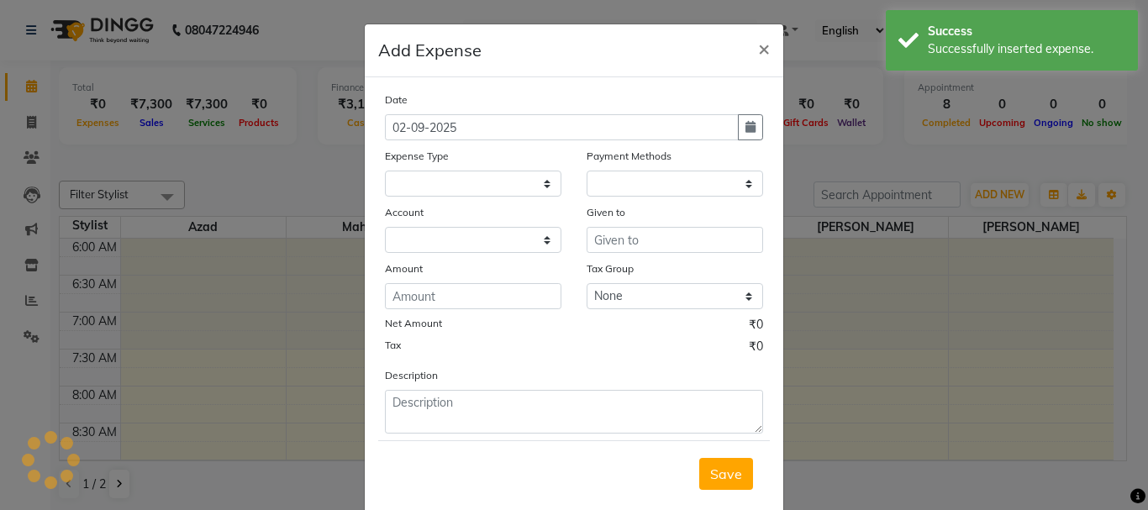
select select
select select "1"
select select "1711"
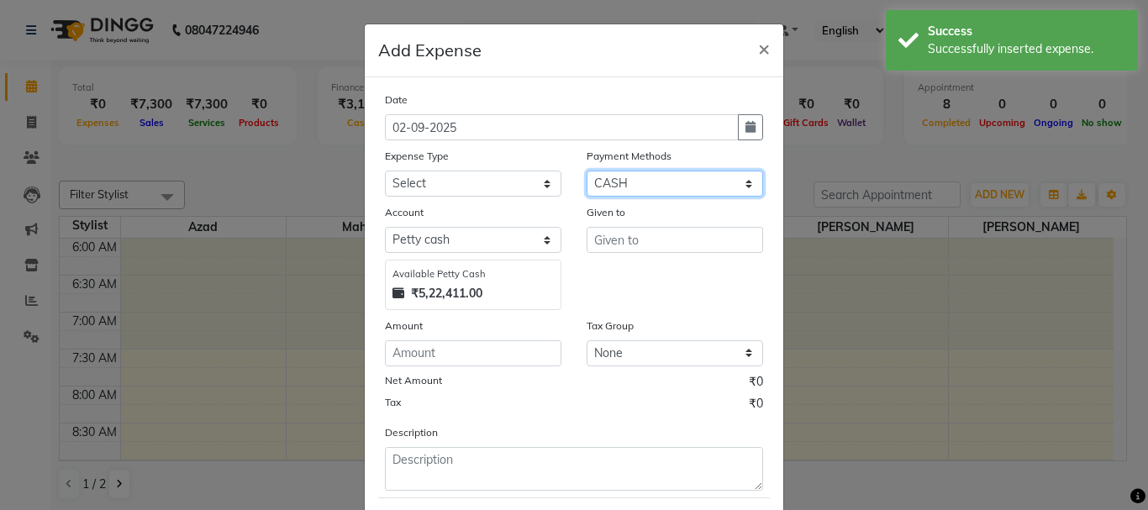
click at [677, 192] on select "Select CASH ONLINE CARD" at bounding box center [675, 184] width 177 height 26
click at [587, 171] on select "Select CASH ONLINE CARD" at bounding box center [675, 184] width 177 height 26
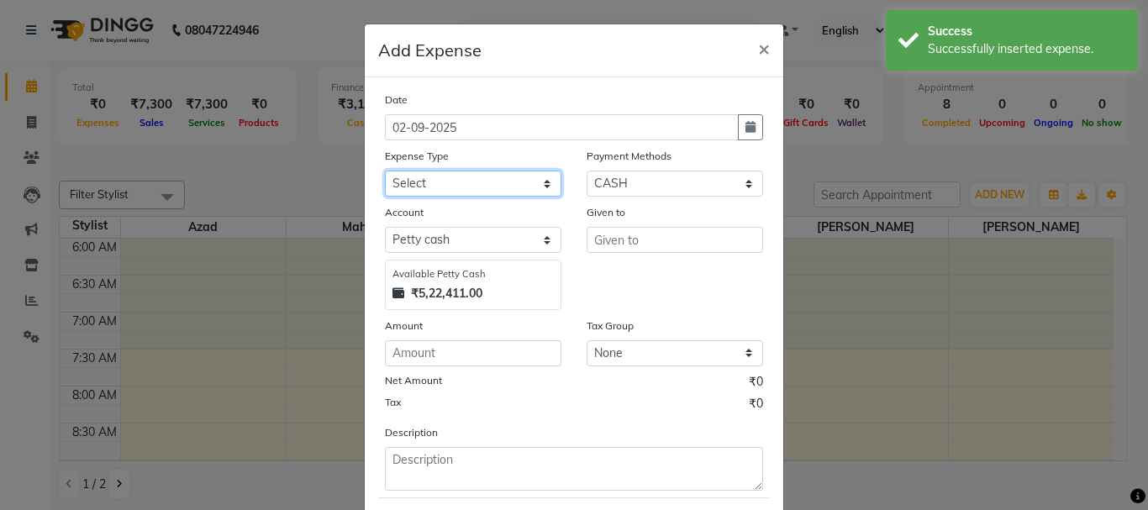
click at [493, 192] on select "Select Advance salary Advance salary ajaj Bank charges Car maintenance Cash tra…" at bounding box center [473, 184] width 177 height 26
select select "18043"
click at [385, 171] on select "Select Advance salary Advance salary ajaj Bank charges Car maintenance Cash tra…" at bounding box center [473, 184] width 177 height 26
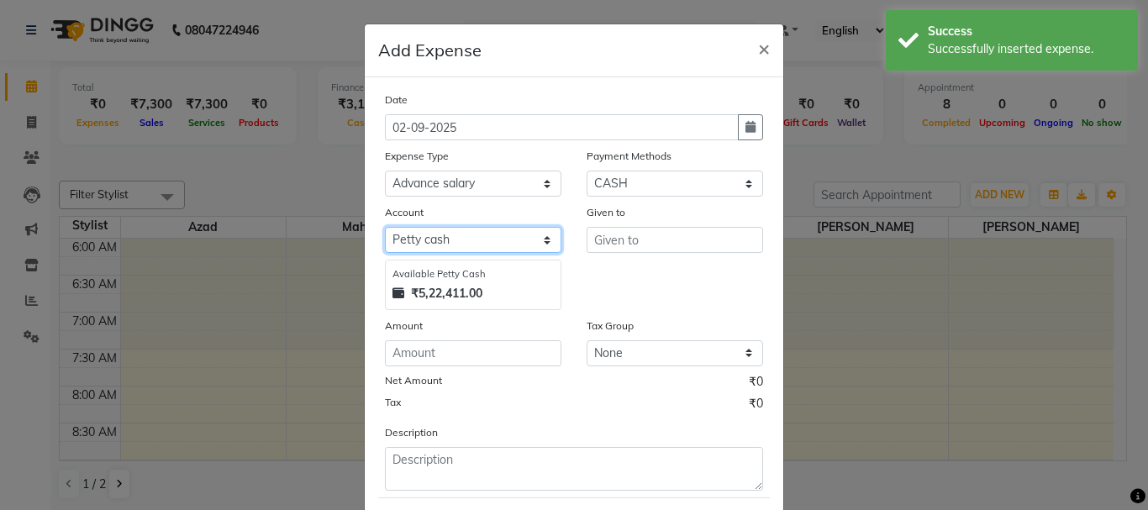
click at [494, 250] on select "Select Default account Petty cash" at bounding box center [473, 240] width 177 height 26
click at [385, 227] on select "Select Default account Petty cash" at bounding box center [473, 240] width 177 height 26
click at [487, 254] on div "Account Select Default account Petty cash Available Petty Cash ₹5,22,411.00" at bounding box center [473, 256] width 202 height 107
click at [493, 298] on div "₹5,22,411.00" at bounding box center [473, 294] width 161 height 18
click at [481, 255] on div "Account Select Default account Petty cash Available Petty Cash ₹5,22,411.00" at bounding box center [473, 256] width 202 height 107
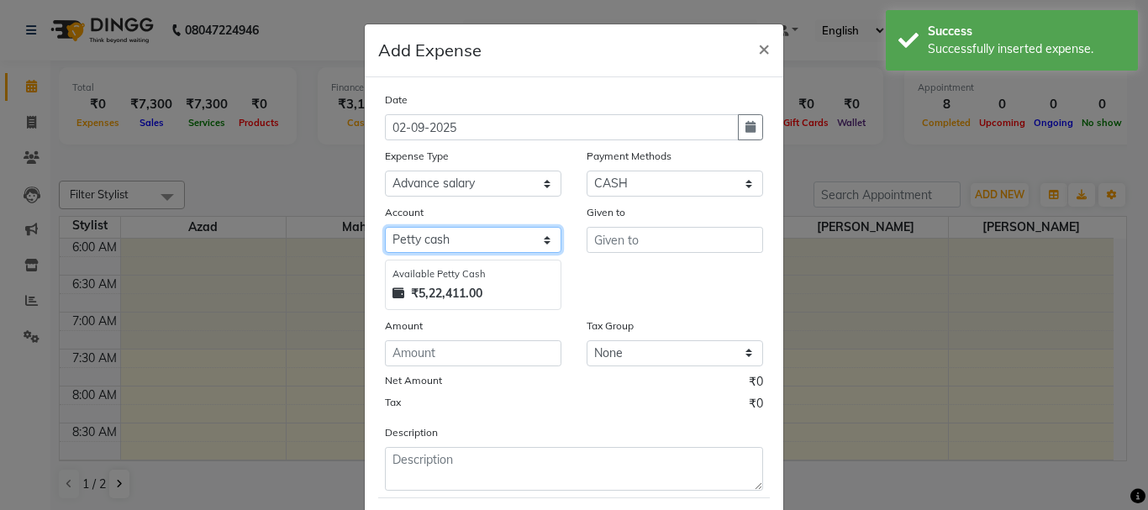
click at [470, 246] on select "Select Default account Petty cash" at bounding box center [473, 240] width 177 height 26
click at [385, 227] on select "Select Default account Petty cash" at bounding box center [473, 240] width 177 height 26
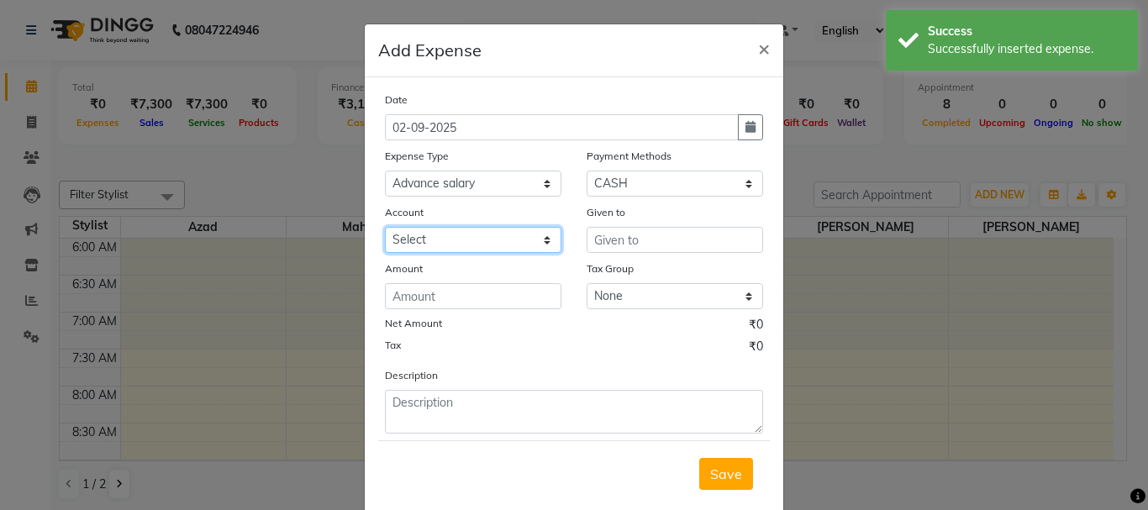
click at [472, 250] on select "Select Default account Petty cash" at bounding box center [473, 240] width 177 height 26
select select "492"
click at [385, 227] on select "Select Default account Petty cash" at bounding box center [473, 240] width 177 height 26
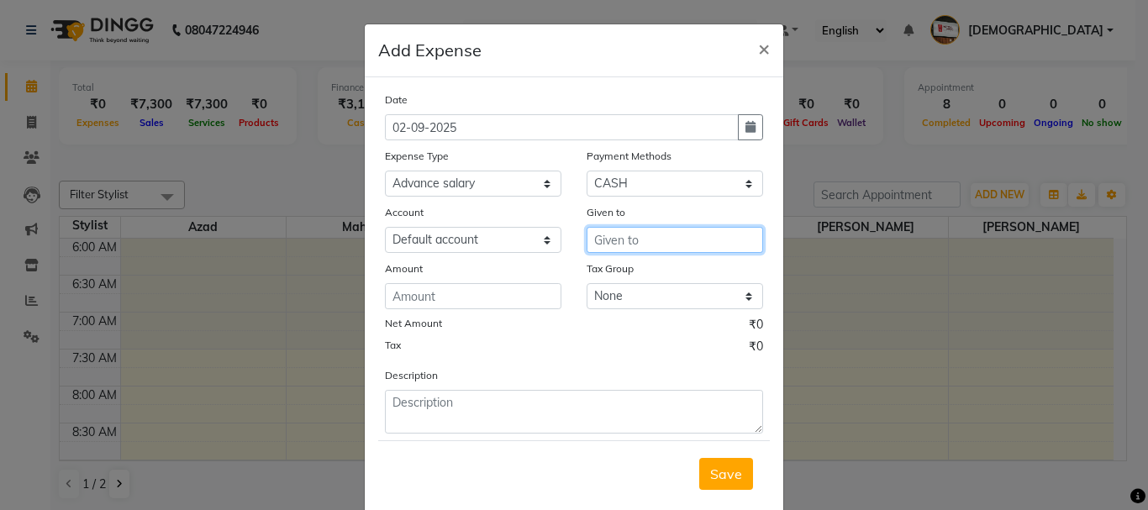
click at [720, 249] on input "text" at bounding box center [675, 240] width 177 height 26
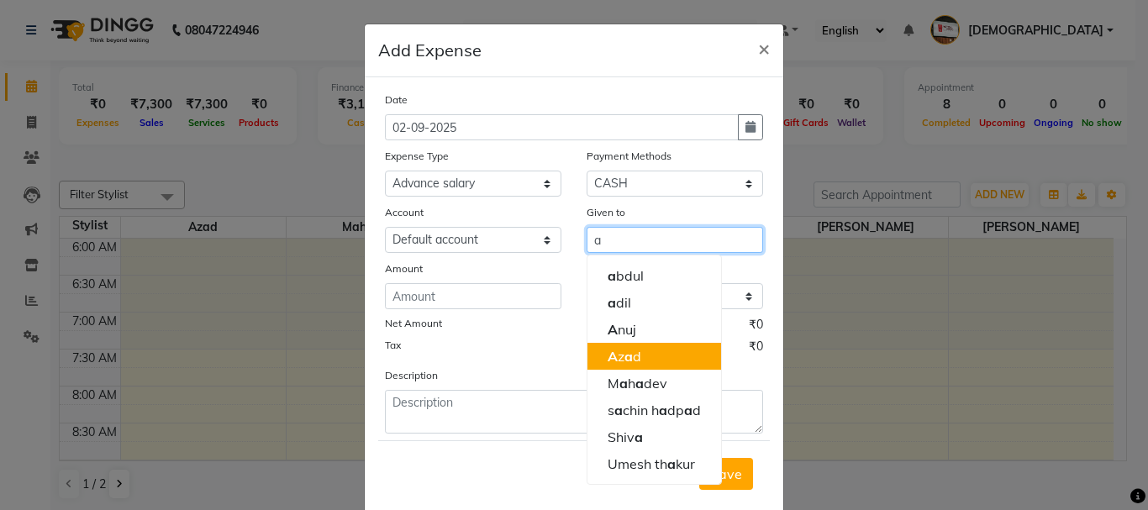
click at [683, 361] on button "A z a d" at bounding box center [655, 356] width 134 height 27
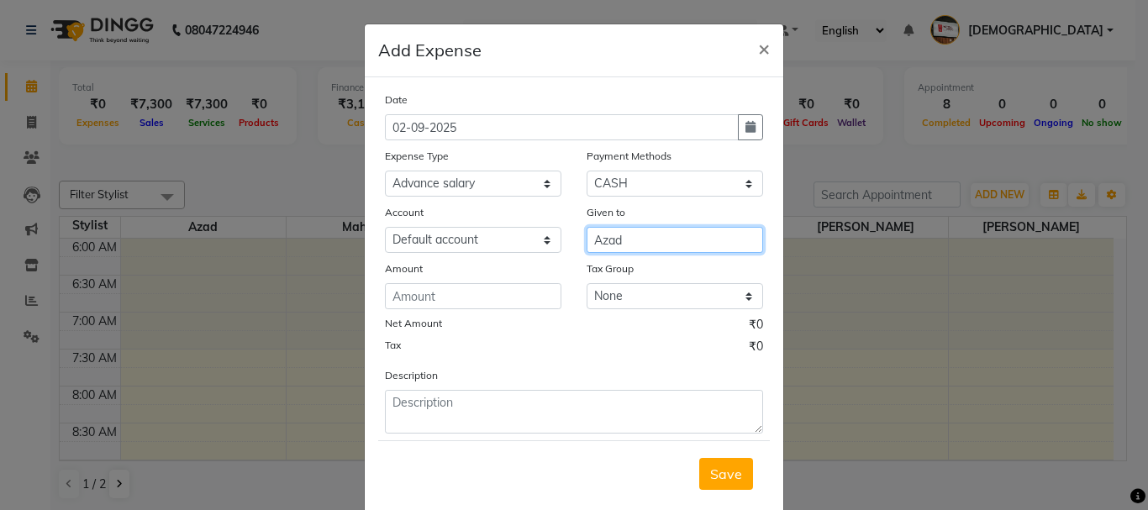
type input "Azad"
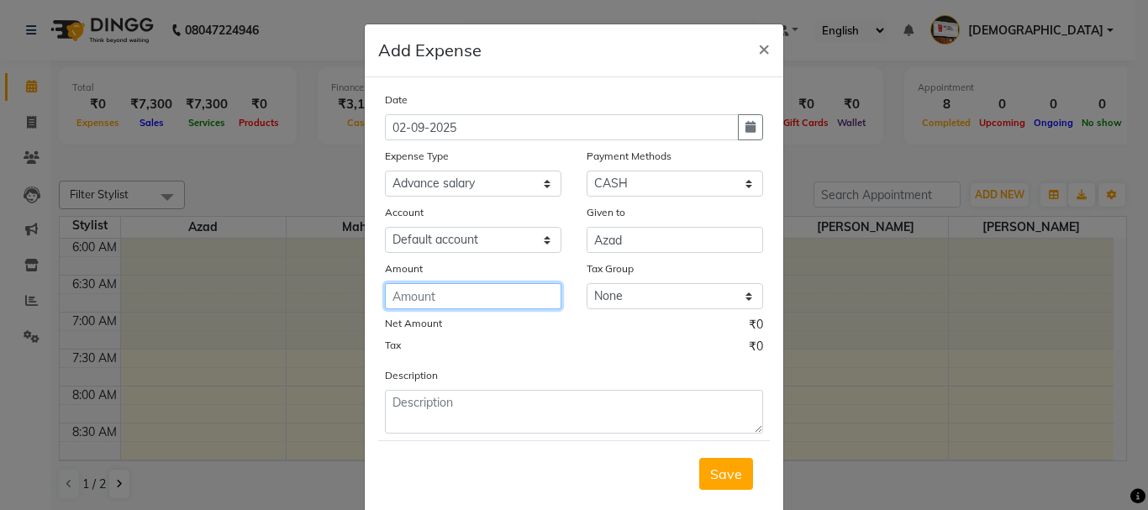
click at [509, 295] on input "number" at bounding box center [473, 296] width 177 height 26
type input "150"
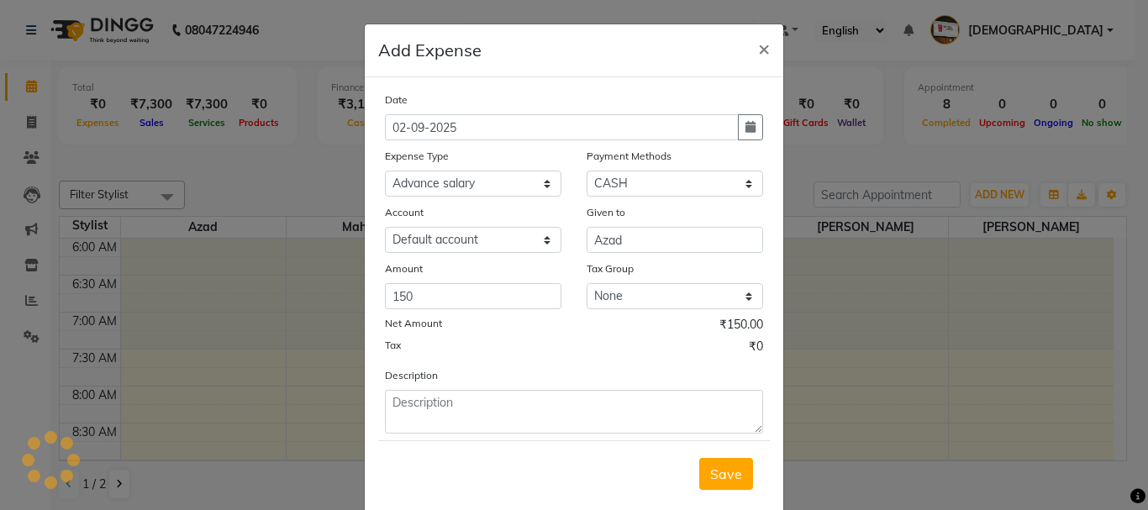
click at [711, 475] on span "Save" at bounding box center [726, 474] width 32 height 17
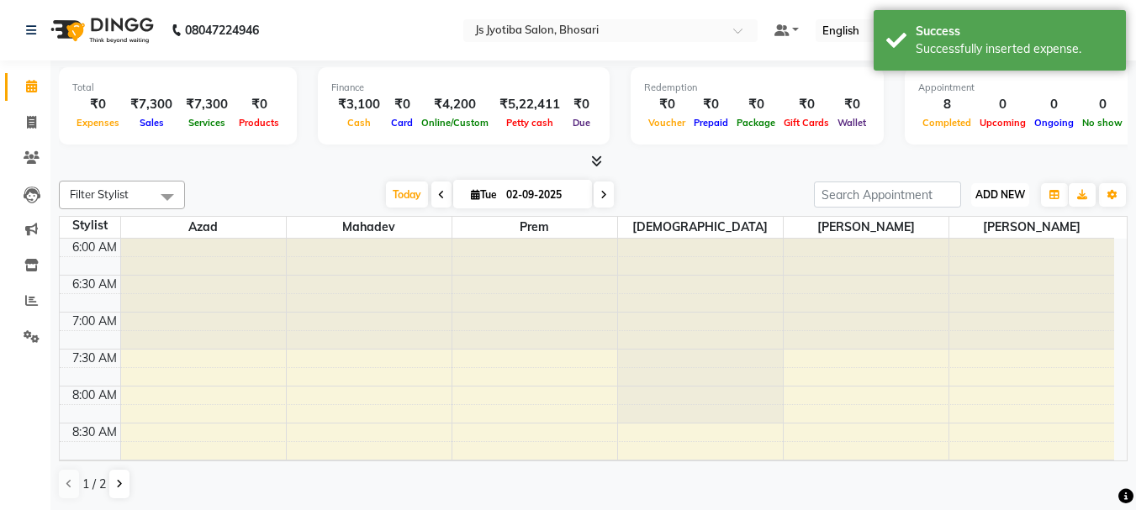
click at [992, 198] on span "ADD NEW" at bounding box center [1000, 194] width 50 height 13
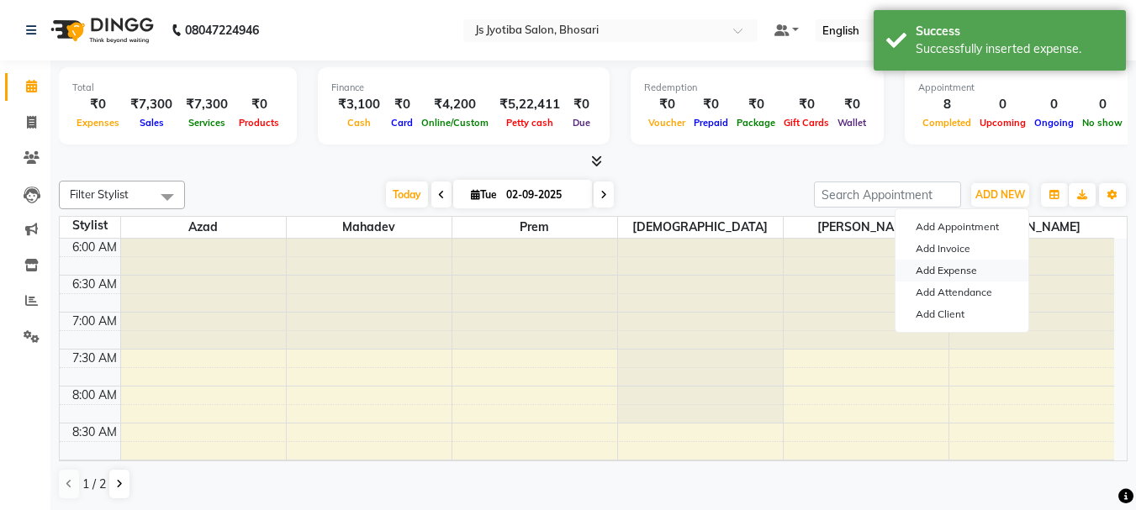
click at [983, 266] on link "Add Expense" at bounding box center [961, 271] width 133 height 22
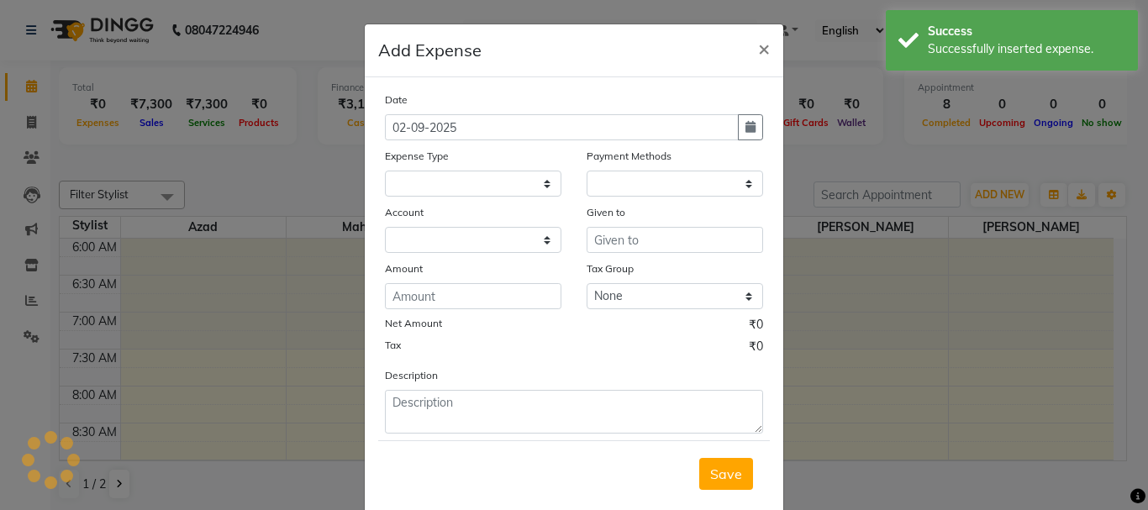
select select
select select "1"
select select "1711"
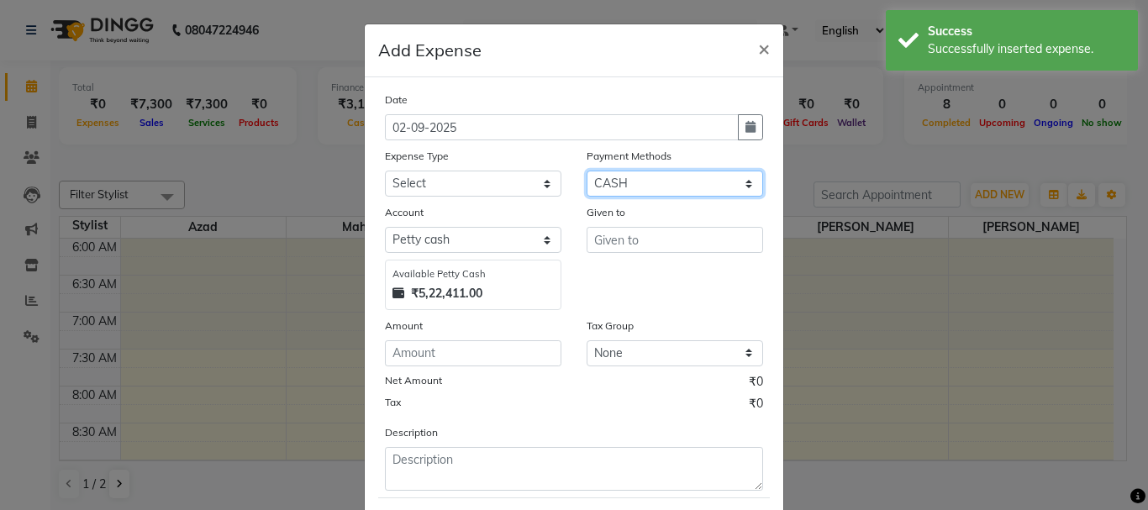
drag, startPoint x: 670, startPoint y: 186, endPoint x: 668, endPoint y: 194, distance: 8.6
click at [670, 186] on select "Select CASH ONLINE CARD" at bounding box center [675, 184] width 177 height 26
click at [587, 171] on select "Select CASH ONLINE CARD" at bounding box center [675, 184] width 177 height 26
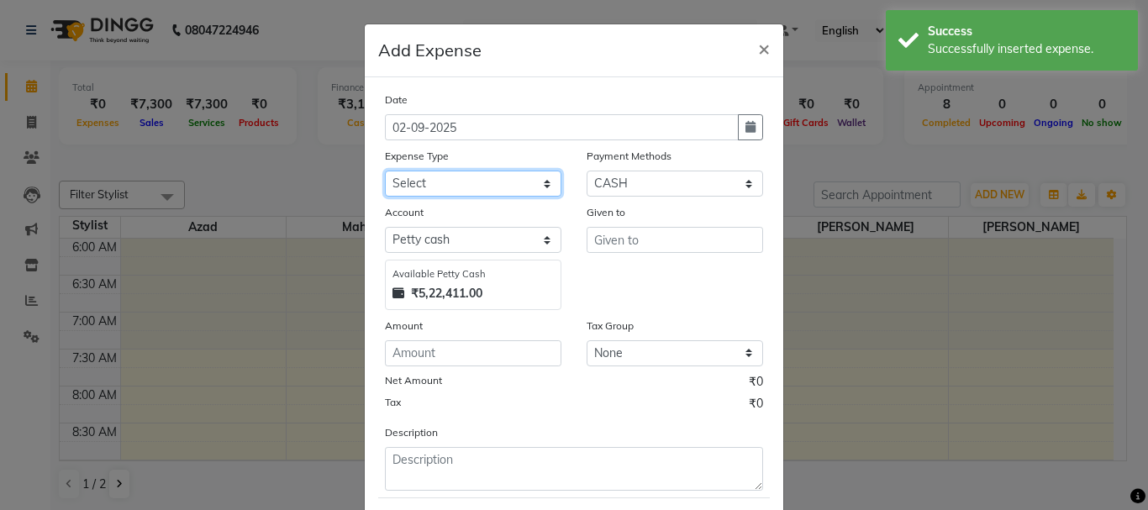
click at [509, 192] on select "Select Advance salary Advance salary ajaj Bank charges Car maintenance Cash tra…" at bounding box center [473, 184] width 177 height 26
select select "21933"
click at [385, 171] on select "Select Advance salary Advance salary ajaj Bank charges Car maintenance Cash tra…" at bounding box center [473, 184] width 177 height 26
click at [493, 256] on div "Account Select Default account Petty cash Available Petty Cash ₹5,22,411.00" at bounding box center [473, 256] width 202 height 107
click at [481, 253] on div "Account Select Default account Petty cash Available Petty Cash ₹5,22,411.00" at bounding box center [473, 256] width 202 height 107
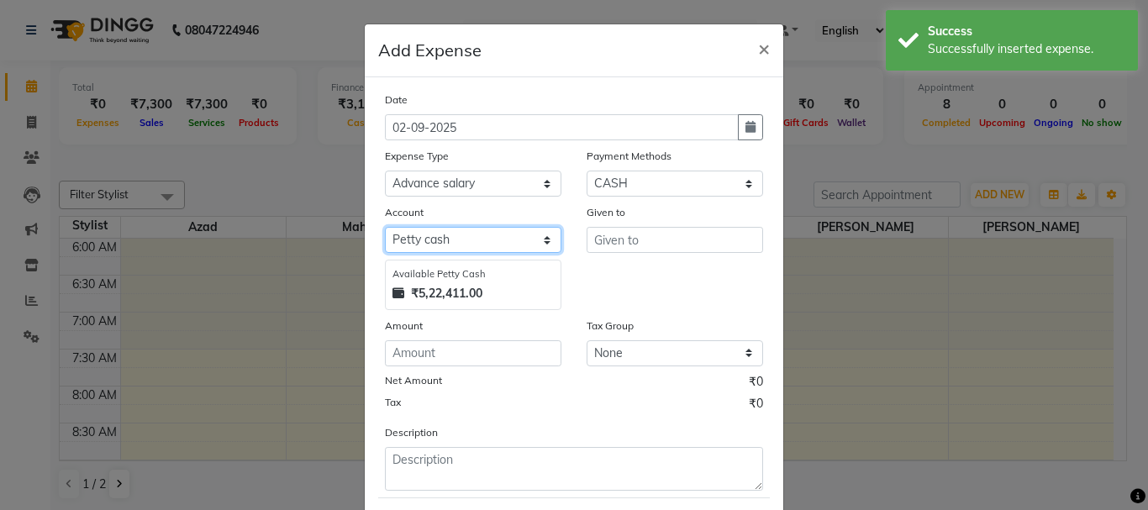
click at [482, 235] on select "Select Default account Petty cash" at bounding box center [473, 240] width 177 height 26
select select "492"
click at [385, 227] on select "Select Default account Petty cash" at bounding box center [473, 240] width 177 height 26
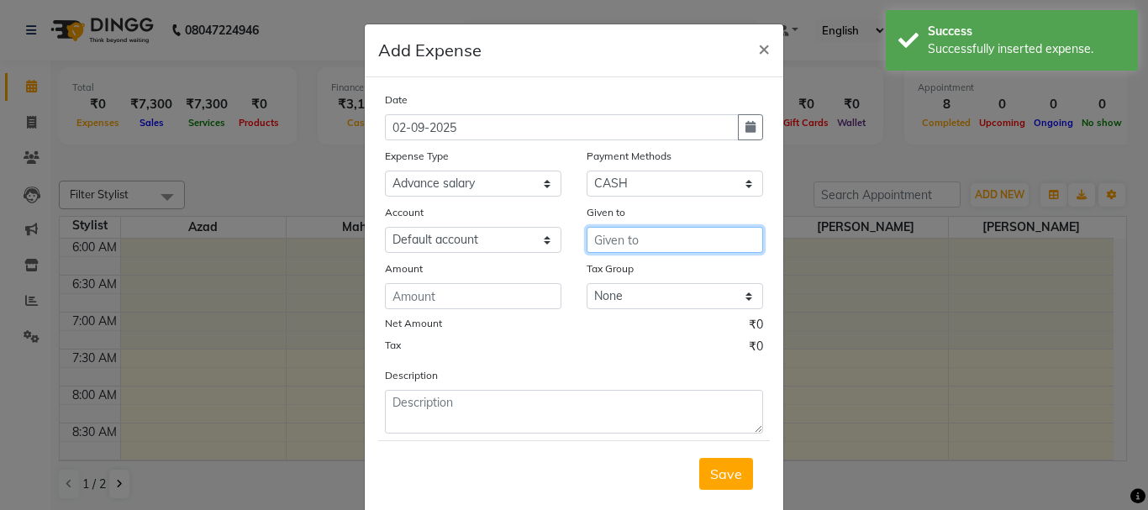
click at [672, 234] on input "text" at bounding box center [675, 240] width 177 height 26
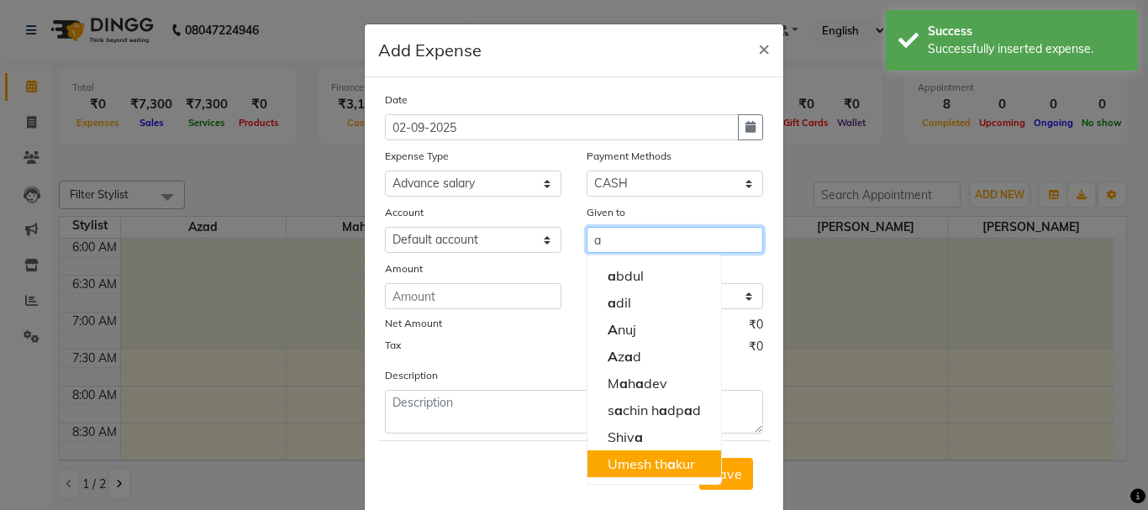
drag, startPoint x: 659, startPoint y: 460, endPoint x: 567, endPoint y: 375, distance: 124.9
click at [658, 461] on ngb-highlight "Umesh th a kur" at bounding box center [651, 464] width 87 height 17
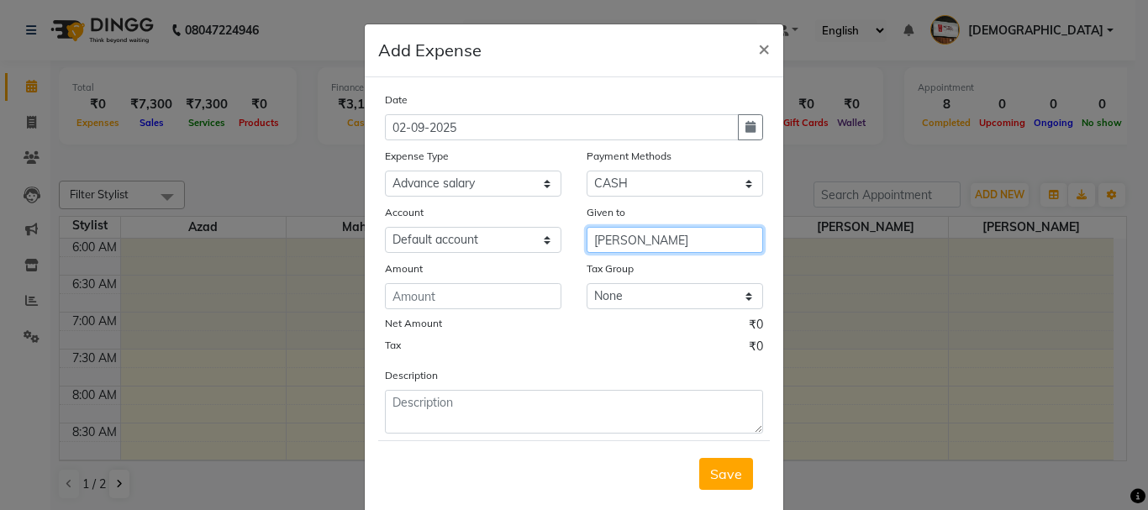
type input "[PERSON_NAME]"
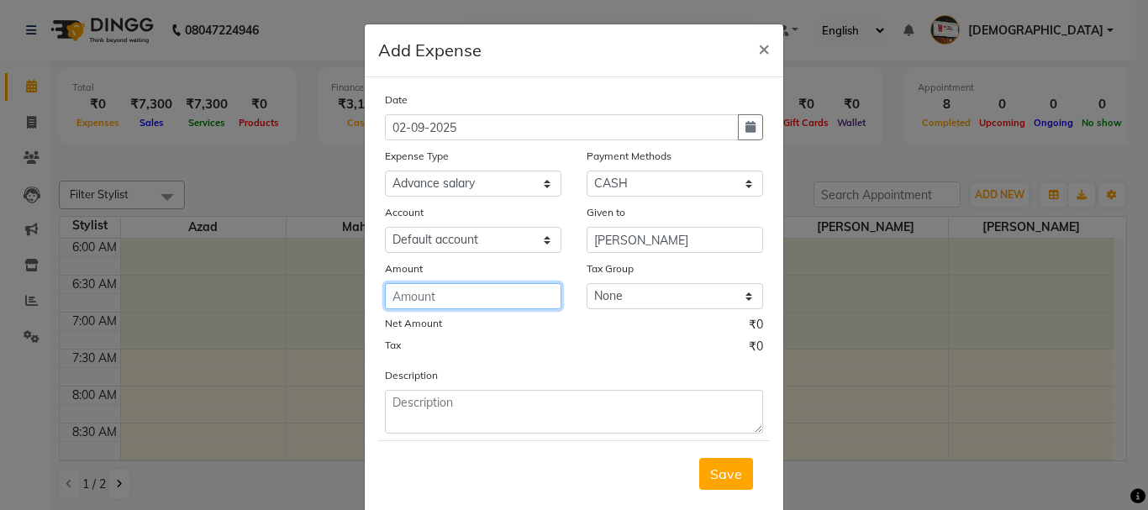
click at [513, 307] on input "number" at bounding box center [473, 296] width 177 height 26
type input "150"
click at [710, 472] on span "Save" at bounding box center [726, 474] width 32 height 17
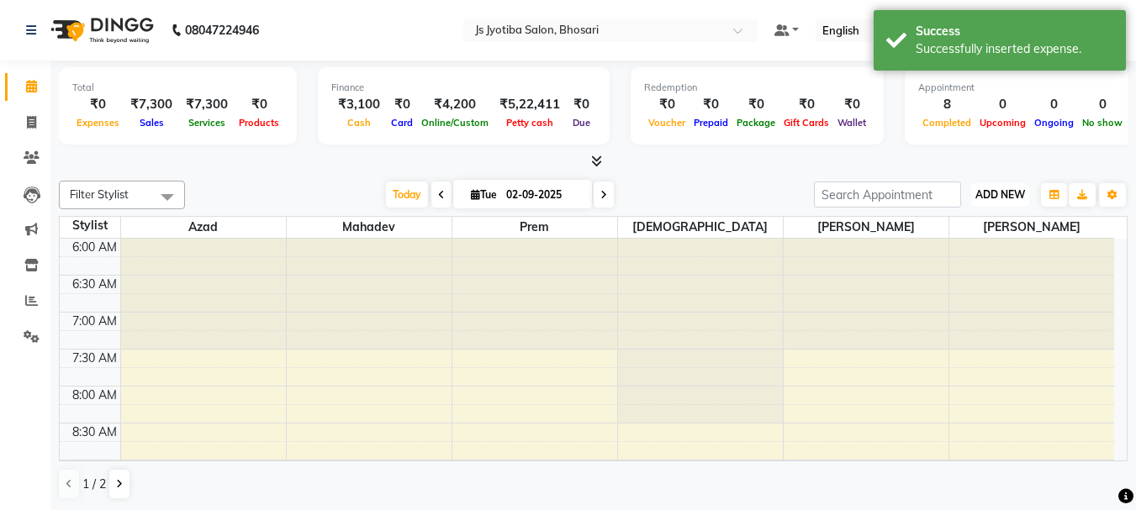
click at [972, 198] on button "ADD NEW Toggle Dropdown" at bounding box center [1000, 195] width 58 height 24
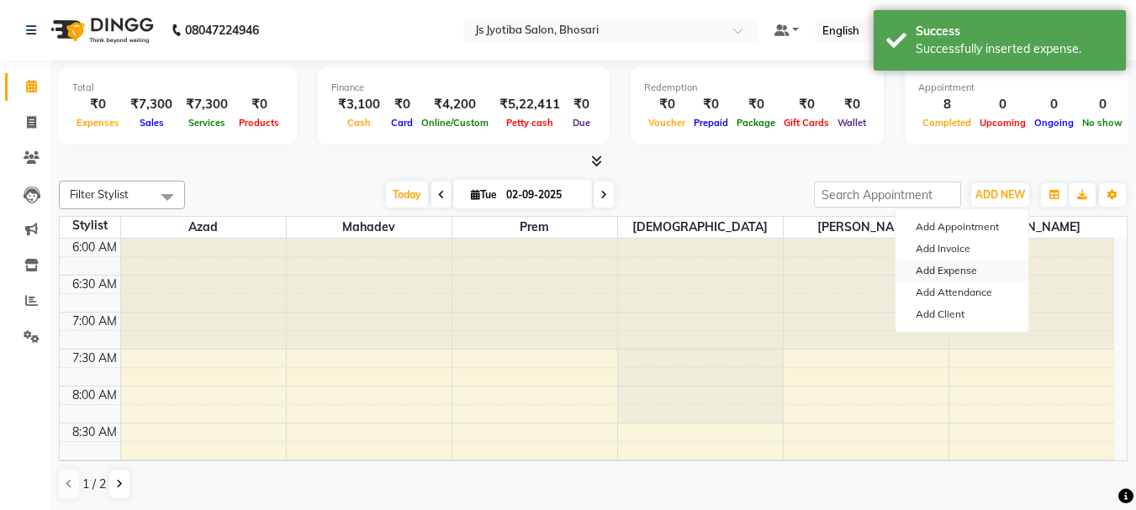
click at [958, 262] on link "Add Expense" at bounding box center [961, 271] width 133 height 22
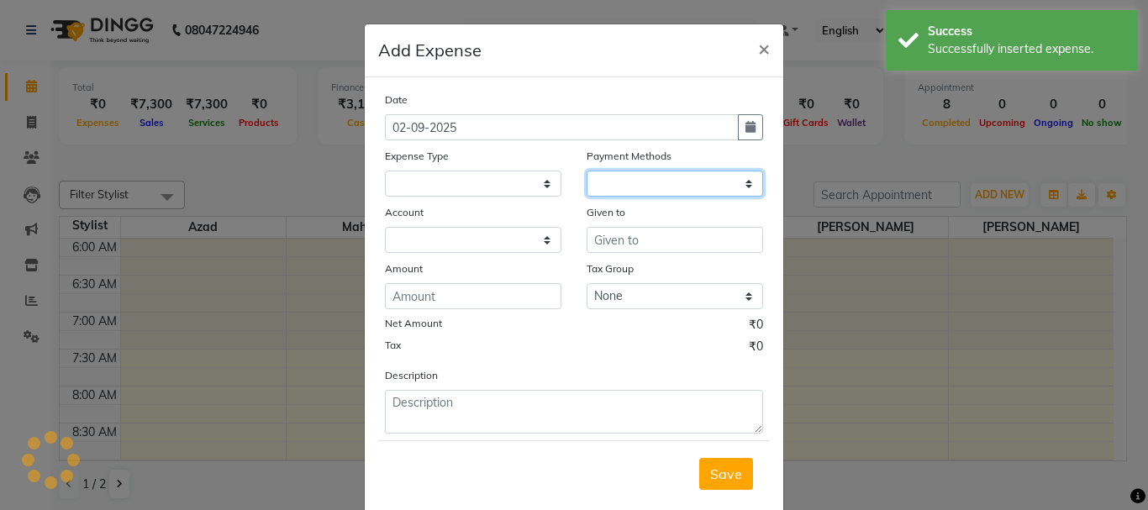
click at [668, 193] on select at bounding box center [675, 184] width 177 height 26
select select
click at [657, 186] on select at bounding box center [675, 184] width 177 height 26
select select "1"
select select "1711"
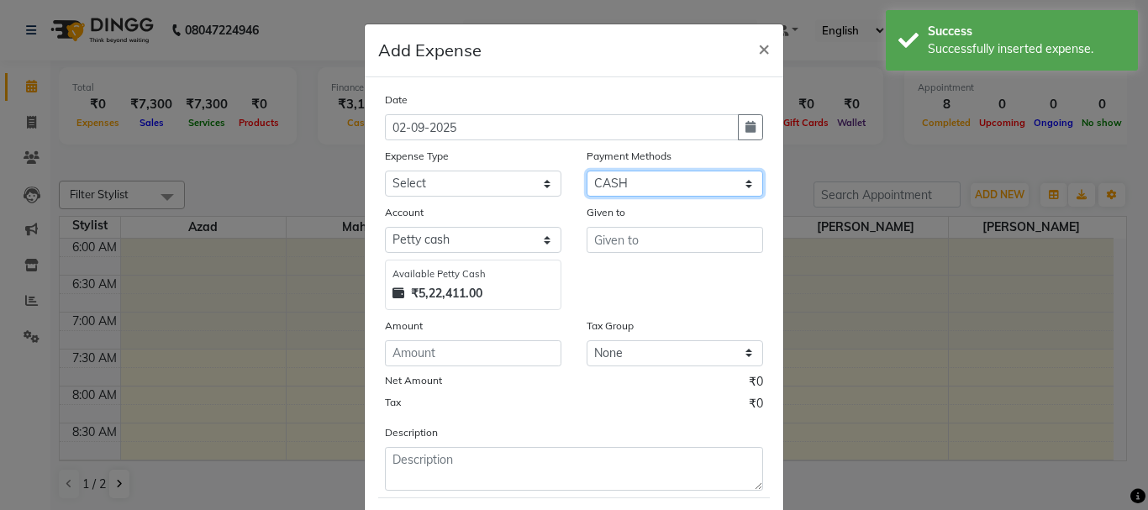
click at [657, 186] on select "Select CASH ONLINE CARD" at bounding box center [675, 184] width 177 height 26
click at [587, 171] on select "Select CASH ONLINE CARD" at bounding box center [675, 184] width 177 height 26
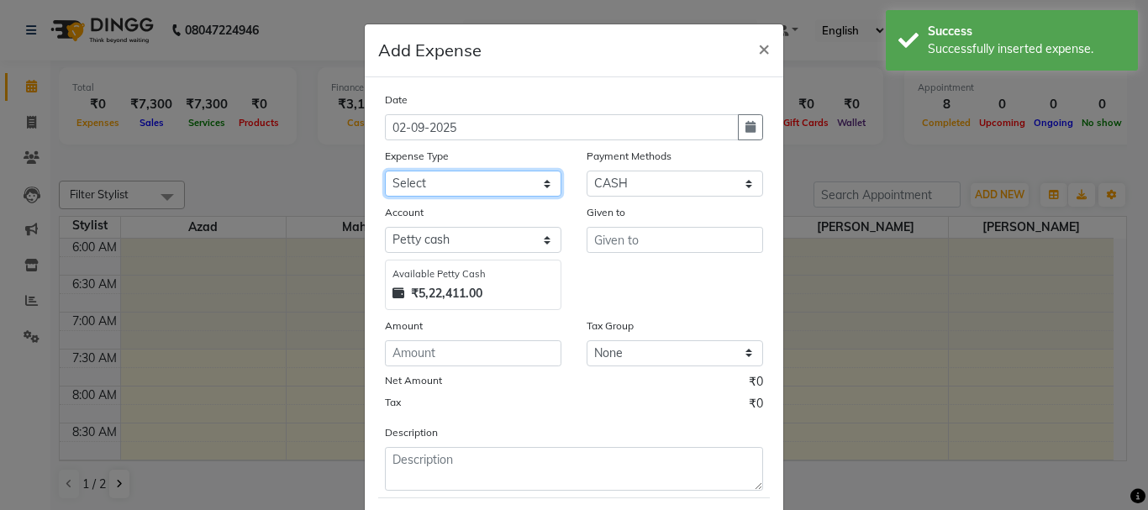
click at [503, 192] on select "Select Advance salary Advance salary ajaj Bank charges Car maintenance Cash tra…" at bounding box center [473, 184] width 177 height 26
select select "18043"
click at [385, 171] on select "Select Advance salary Advance salary ajaj Bank charges Car maintenance Cash tra…" at bounding box center [473, 184] width 177 height 26
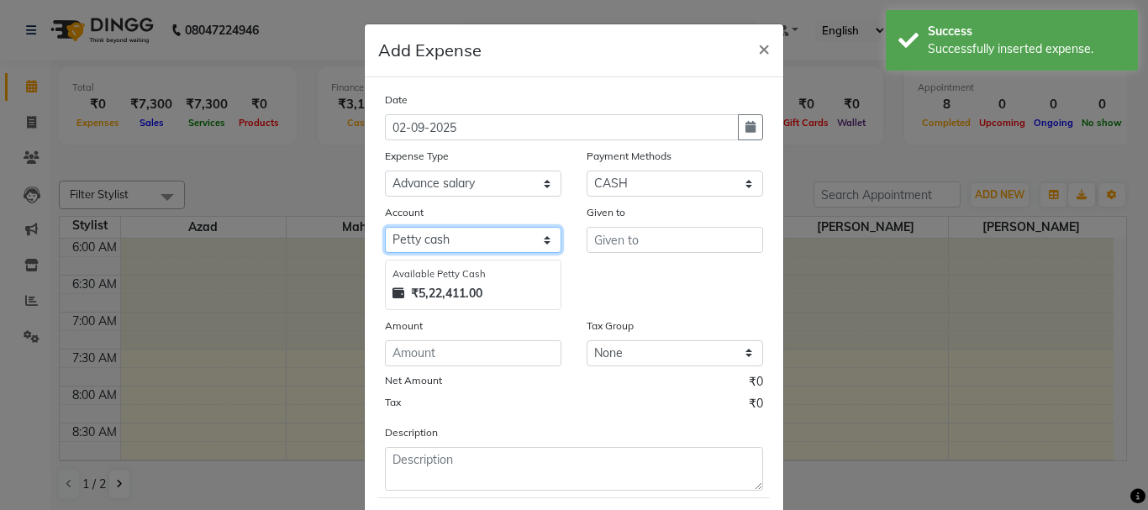
click at [490, 241] on select "Select Default account Petty cash" at bounding box center [473, 240] width 177 height 26
select select "492"
click at [385, 227] on select "Select Default account Petty cash" at bounding box center [473, 240] width 177 height 26
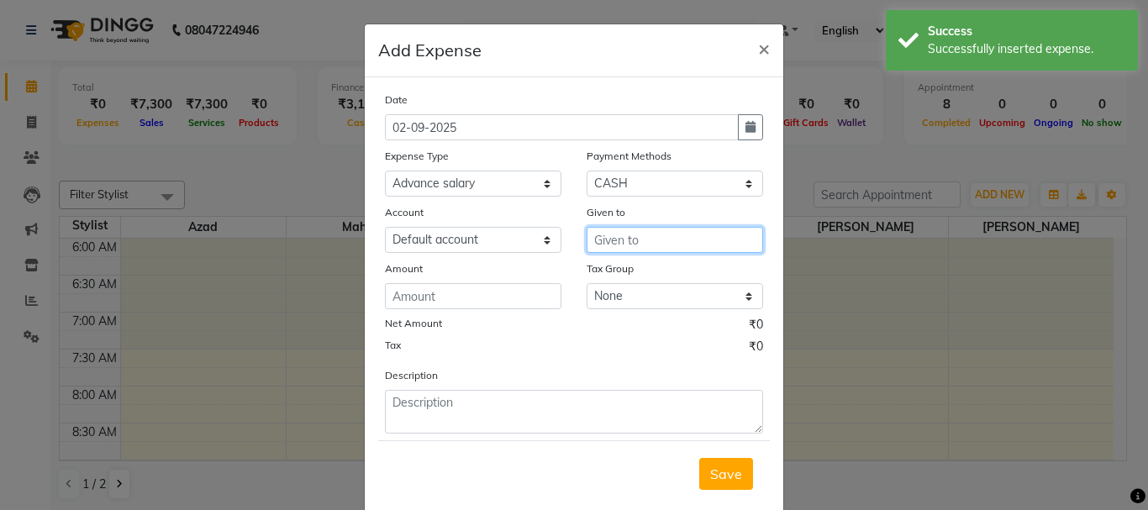
click at [641, 232] on input "text" at bounding box center [675, 240] width 177 height 26
type input "a"
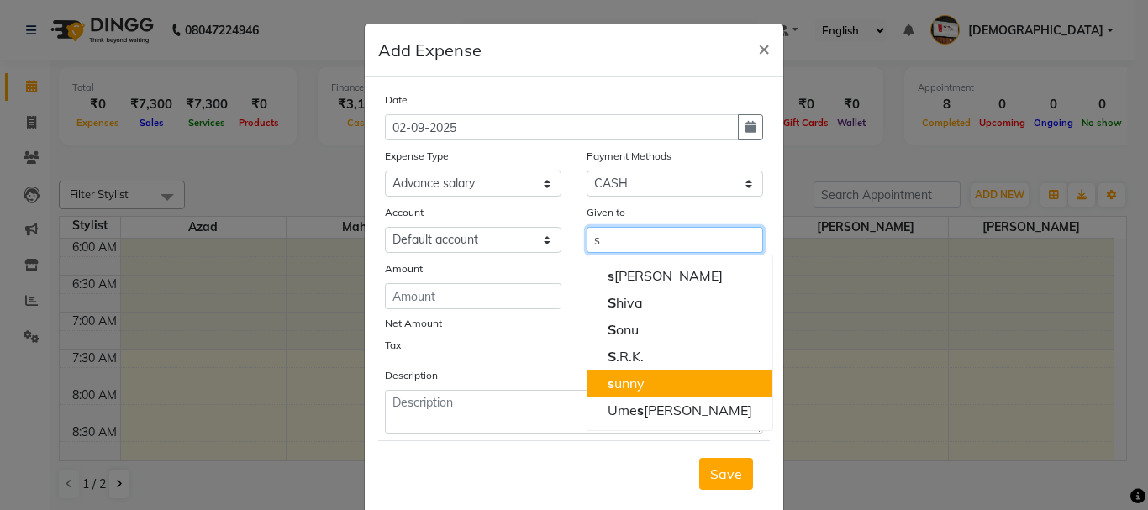
click at [637, 393] on button "s unny" at bounding box center [680, 383] width 185 height 27
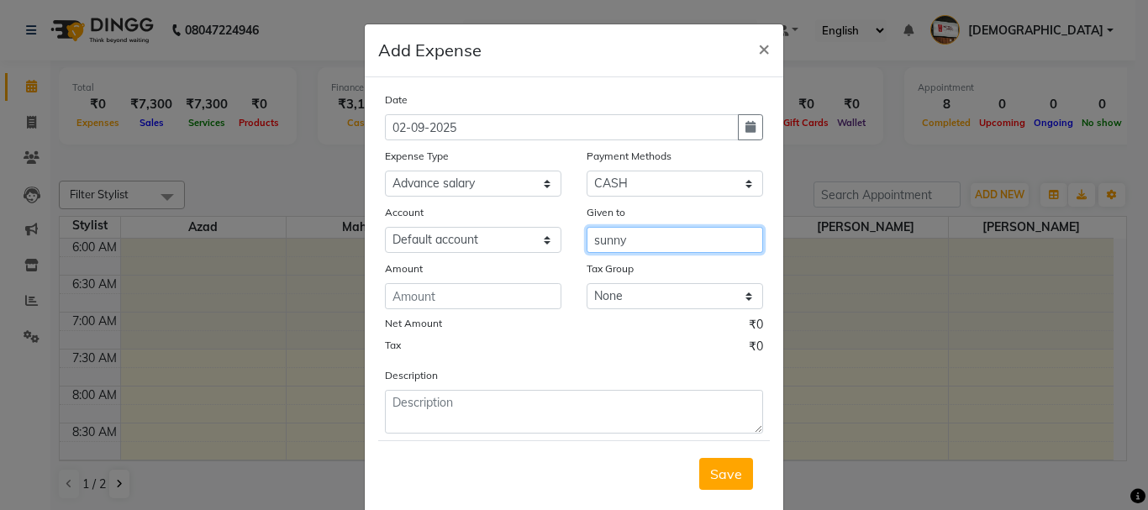
type input "sunny"
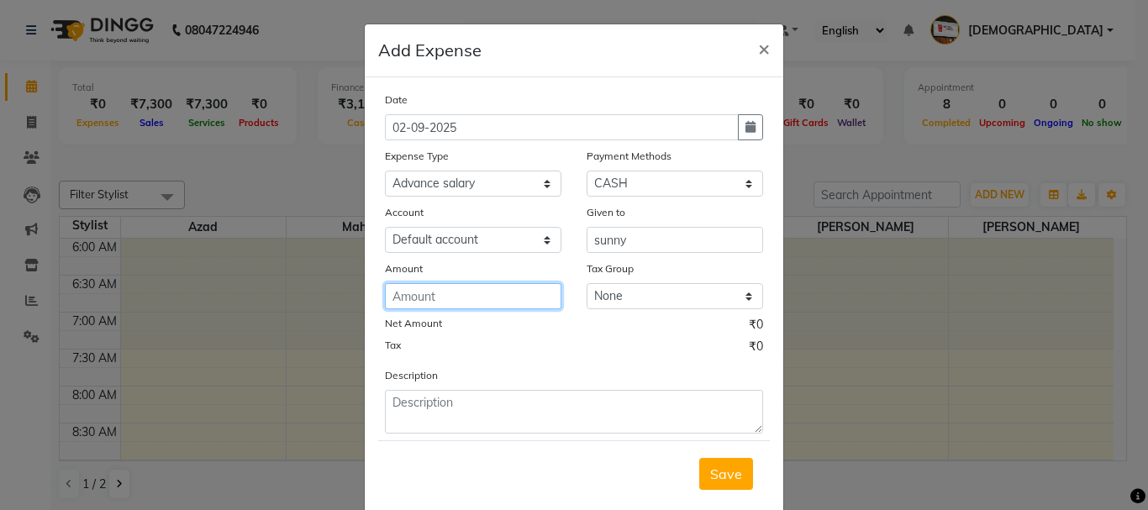
click at [487, 283] on input "number" at bounding box center [473, 296] width 177 height 26
click at [488, 299] on input "number" at bounding box center [473, 296] width 177 height 26
type input "150"
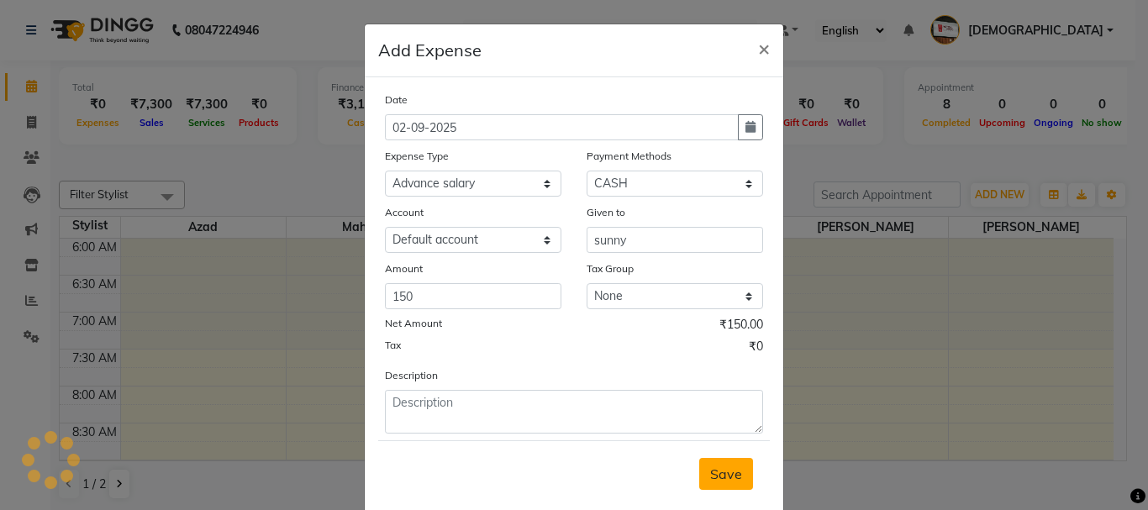
click at [712, 476] on span "Save" at bounding box center [726, 474] width 32 height 17
click at [680, 466] on div "Saving" at bounding box center [574, 473] width 392 height 66
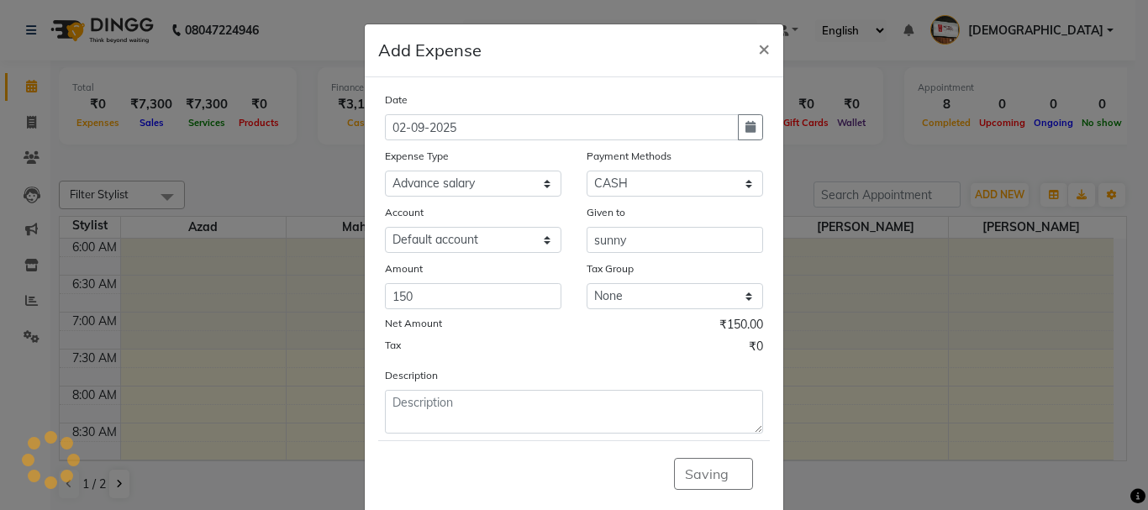
click at [680, 466] on div "Saving" at bounding box center [574, 473] width 392 height 66
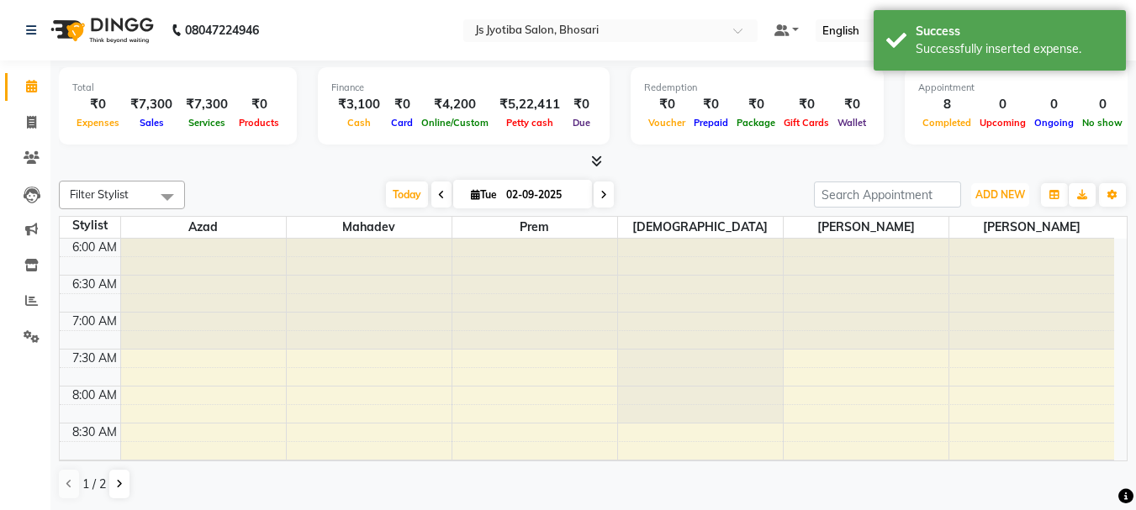
drag, startPoint x: 989, startPoint y: 193, endPoint x: 980, endPoint y: 239, distance: 46.3
click at [990, 192] on span "ADD NEW" at bounding box center [1000, 194] width 50 height 13
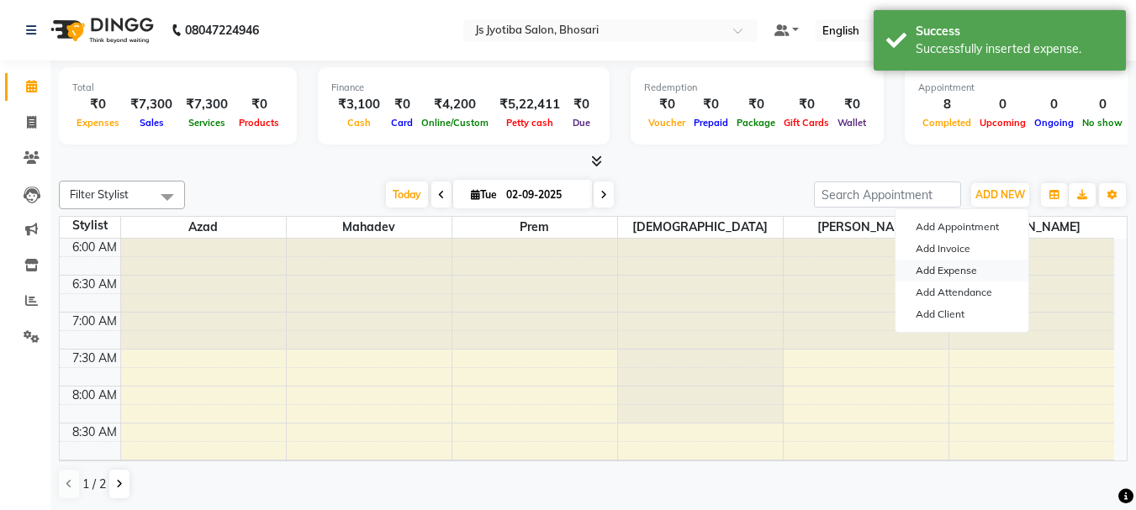
click at [950, 277] on link "Add Expense" at bounding box center [961, 271] width 133 height 22
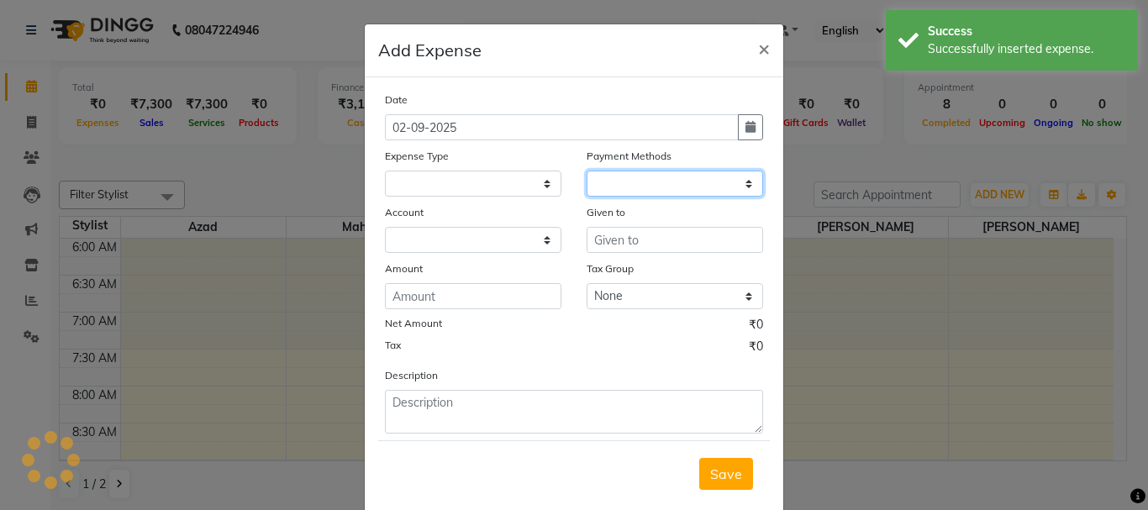
drag, startPoint x: 667, startPoint y: 189, endPoint x: 662, endPoint y: 219, distance: 29.8
click at [666, 194] on select at bounding box center [675, 184] width 177 height 26
select select
click at [672, 191] on select at bounding box center [675, 184] width 177 height 26
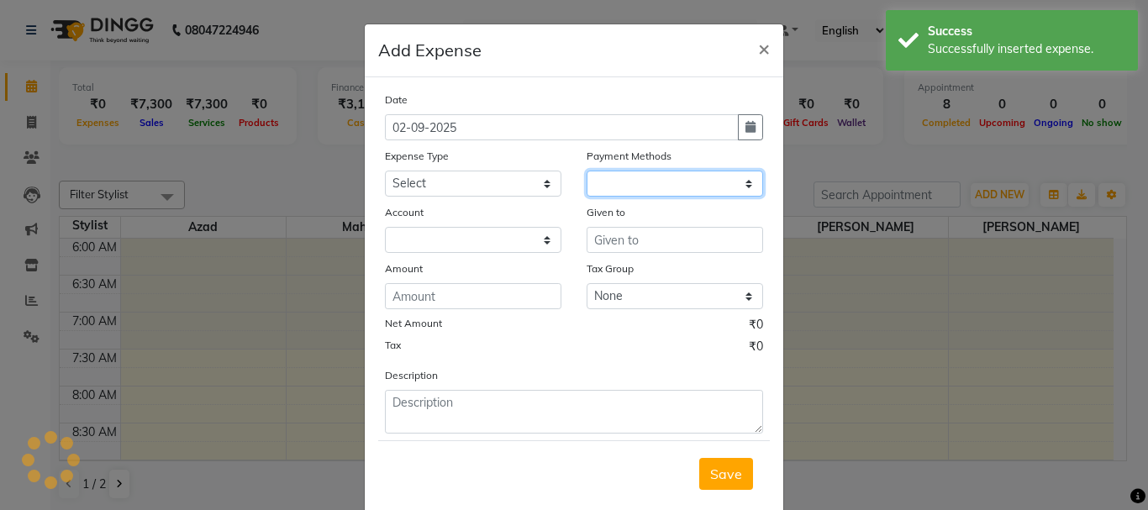
click at [672, 191] on select at bounding box center [675, 184] width 177 height 26
select select "1"
select select "1711"
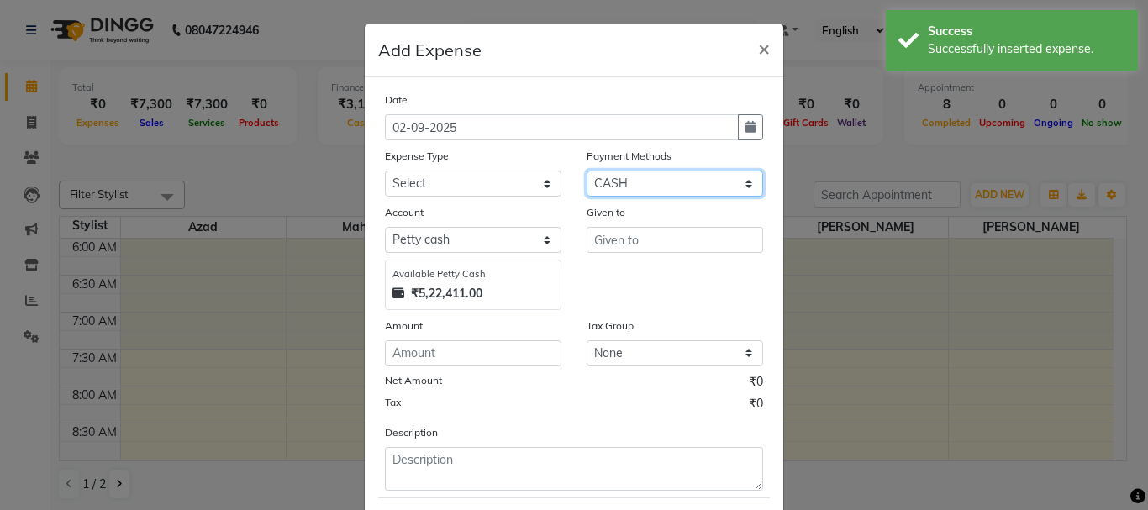
click at [672, 191] on select "Select CASH ONLINE CARD" at bounding box center [675, 184] width 177 height 26
click at [587, 171] on select "Select CASH ONLINE CARD" at bounding box center [675, 184] width 177 height 26
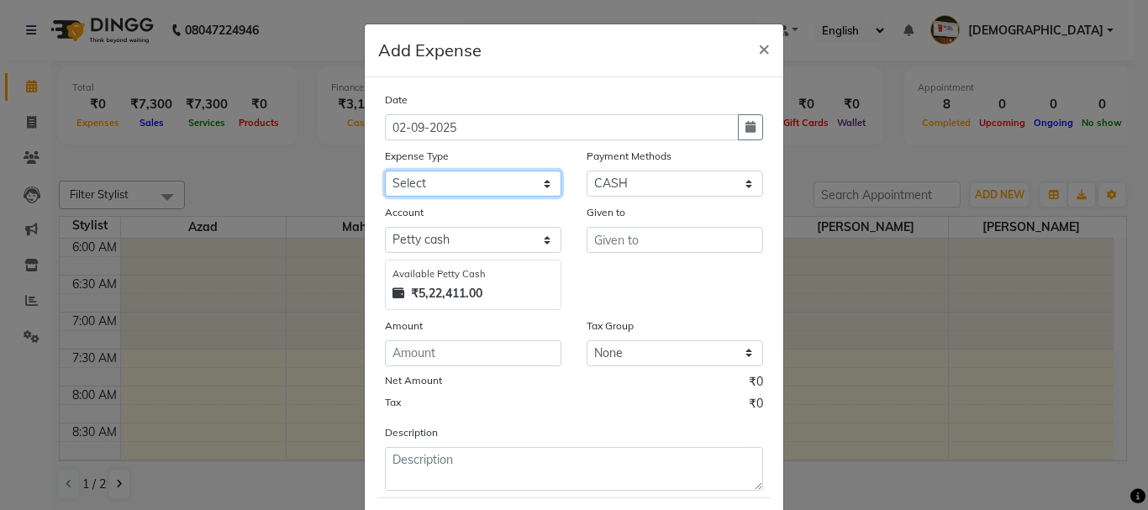
click at [482, 192] on select "Select Advance salary Advance salary ajaj Bank charges Car maintenance Cash tra…" at bounding box center [473, 184] width 177 height 26
click at [385, 171] on select "Select Advance salary Advance salary ajaj Bank charges Car maintenance Cash tra…" at bounding box center [473, 184] width 177 height 26
click at [490, 189] on select "Select Advance salary Advance salary ajaj Bank charges Car maintenance Cash tra…" at bounding box center [473, 184] width 177 height 26
select select "18043"
click at [385, 171] on select "Select Advance salary Advance salary ajaj Bank charges Car maintenance Cash tra…" at bounding box center [473, 184] width 177 height 26
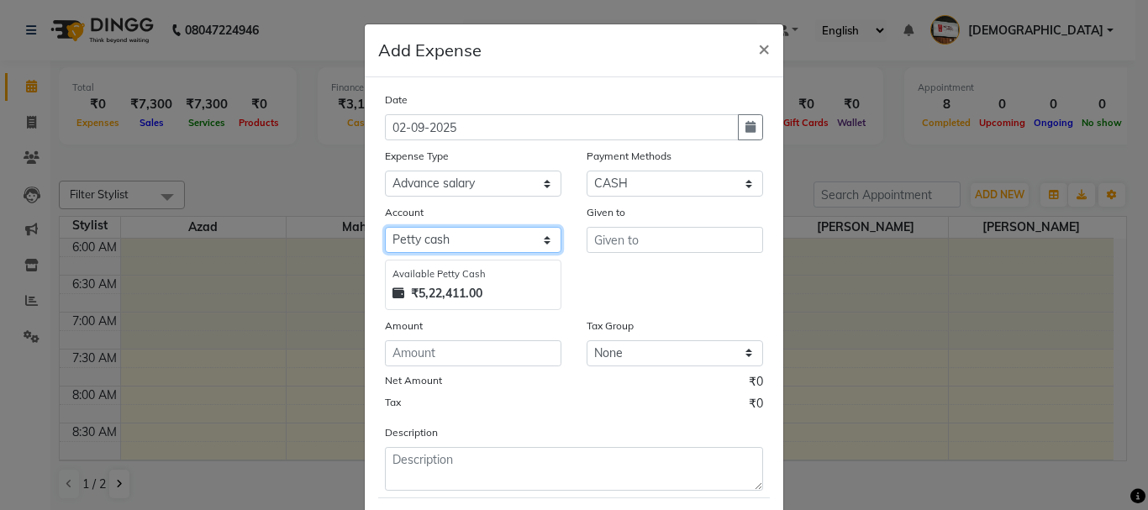
drag, startPoint x: 488, startPoint y: 240, endPoint x: 488, endPoint y: 250, distance: 10.9
click at [488, 240] on select "Select Default account Petty cash" at bounding box center [473, 240] width 177 height 26
click at [385, 227] on select "Select Default account Petty cash" at bounding box center [473, 240] width 177 height 26
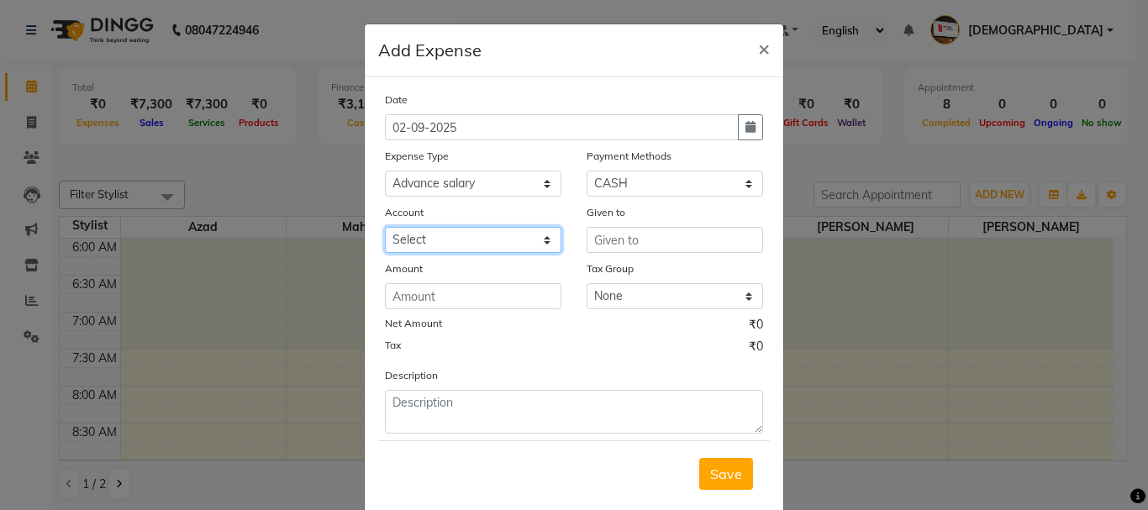
click at [486, 239] on select "Select Default account Petty cash" at bounding box center [473, 240] width 177 height 26
click at [385, 227] on select "Select Default account Petty cash" at bounding box center [473, 240] width 177 height 26
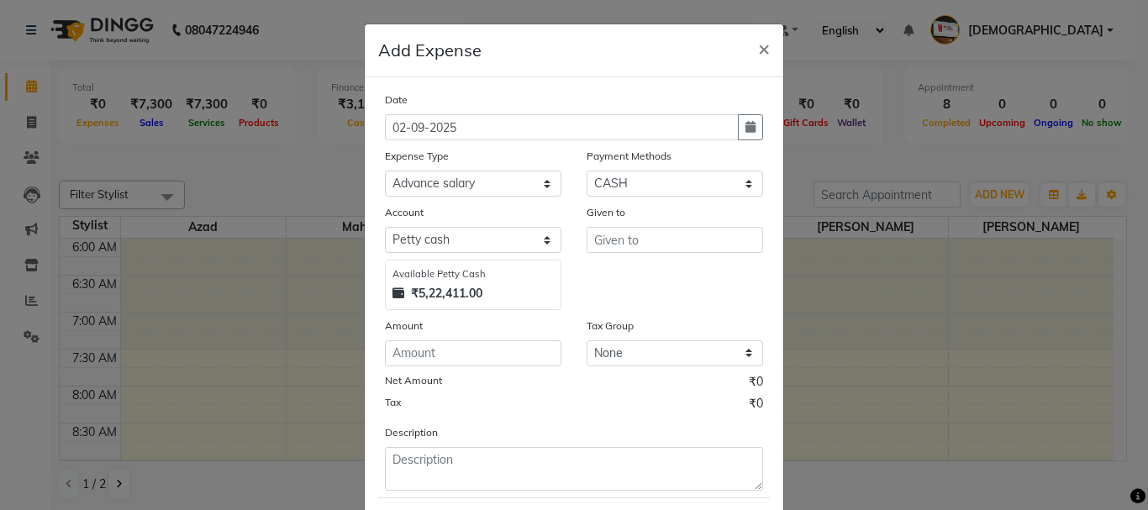
click at [483, 253] on div "Account Select Default account Petty cash Available Petty Cash ₹5,22,411.00" at bounding box center [473, 256] width 202 height 107
click at [485, 292] on div "₹5,22,411.00" at bounding box center [473, 294] width 161 height 18
click at [480, 237] on select "Select Default account Petty cash" at bounding box center [473, 240] width 177 height 26
select select "492"
click at [385, 227] on select "Select Default account Petty cash" at bounding box center [473, 240] width 177 height 26
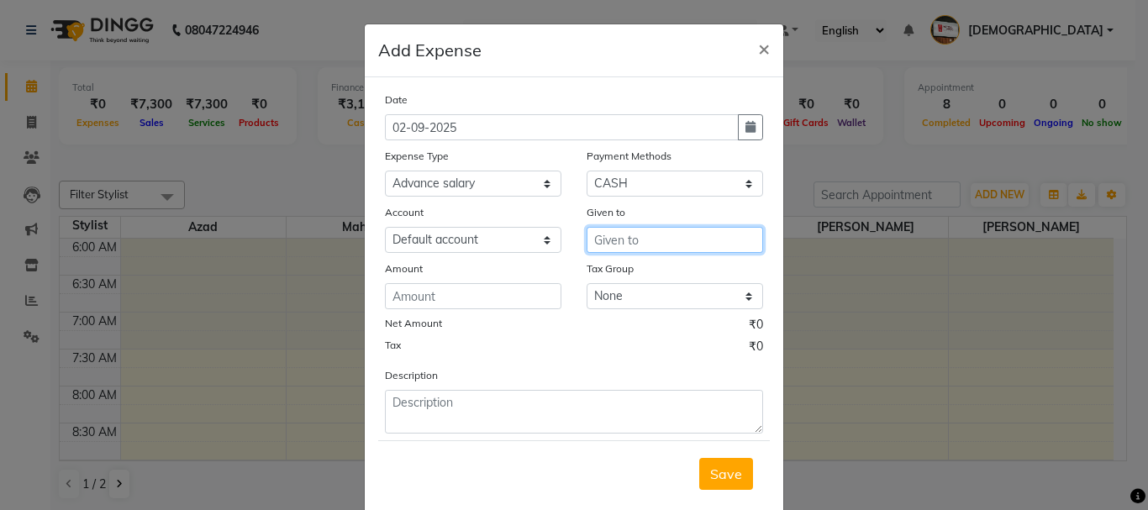
click at [640, 239] on input "text" at bounding box center [675, 240] width 177 height 26
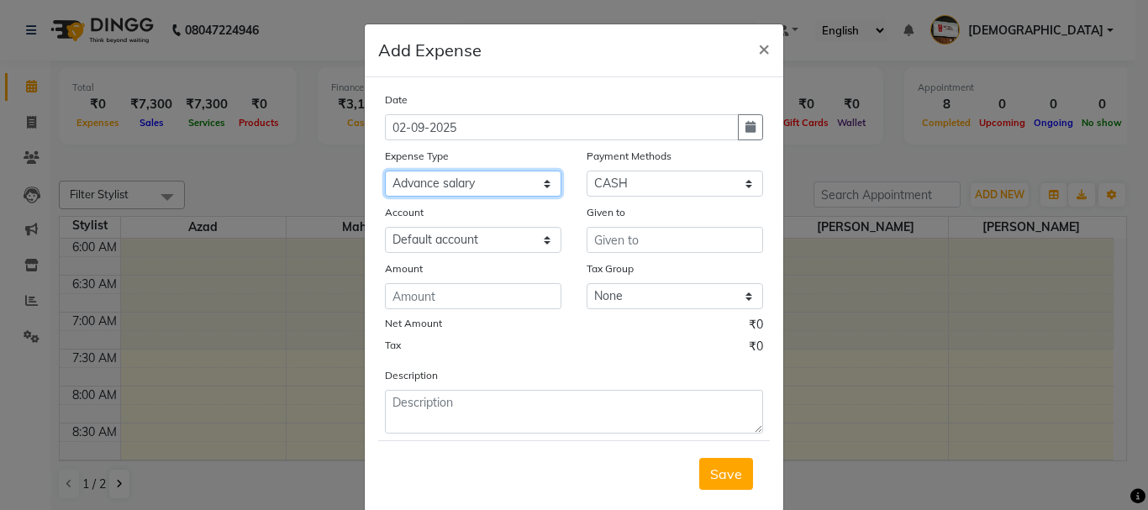
drag, startPoint x: 506, startPoint y: 184, endPoint x: 505, endPoint y: 194, distance: 10.1
click at [506, 184] on select "Select Advance salary Advance salary ajaj Bank charges Car maintenance Cash tra…" at bounding box center [473, 184] width 177 height 26
select select "18032"
click at [385, 171] on select "Select Advance salary Advance salary ajaj Bank charges Car maintenance Cash tra…" at bounding box center [473, 184] width 177 height 26
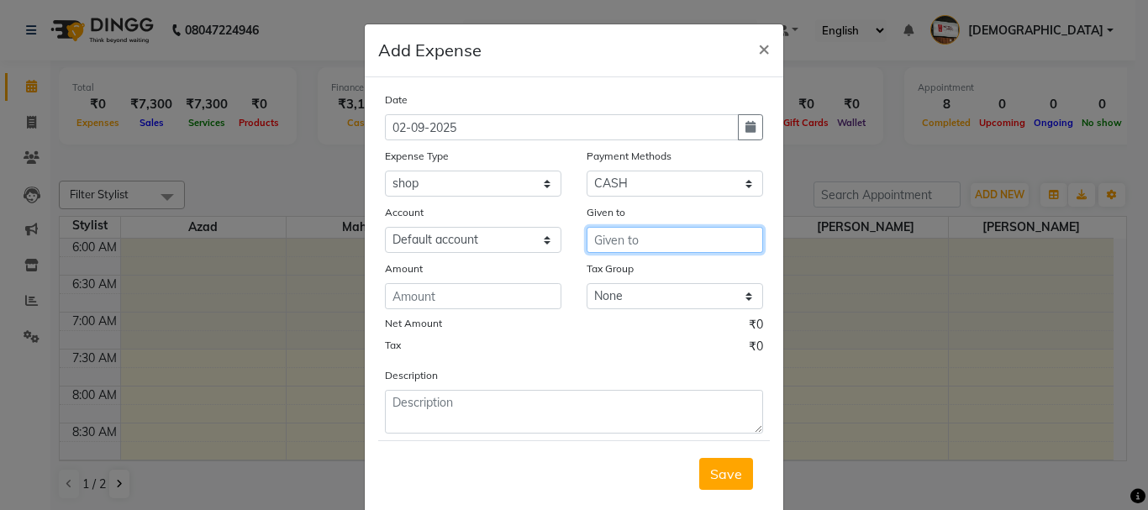
click at [635, 243] on input "text" at bounding box center [675, 240] width 177 height 26
type input "shop"
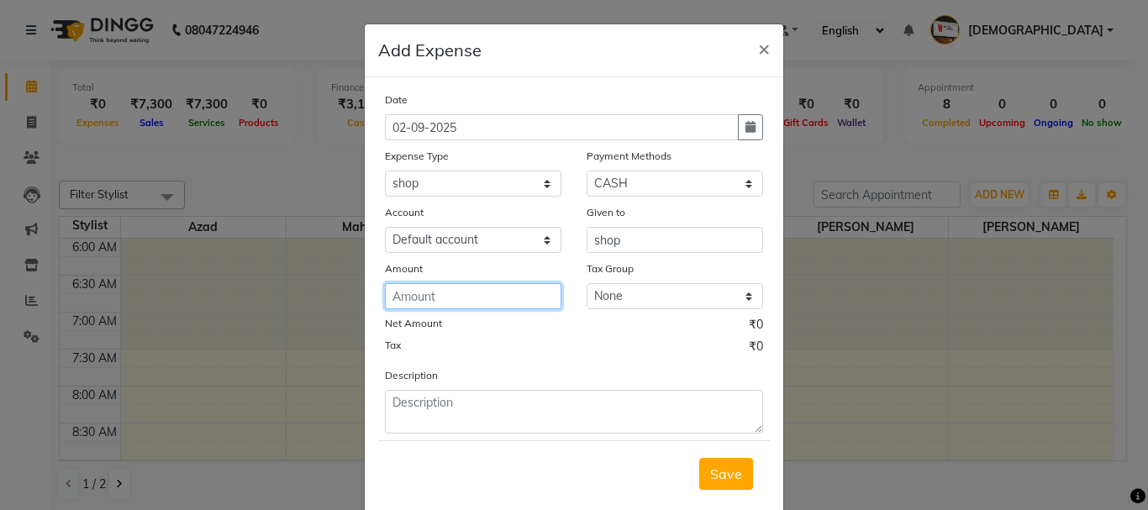
click at [527, 303] on input "number" at bounding box center [473, 296] width 177 height 26
type input "30"
click at [715, 475] on span "Save" at bounding box center [726, 474] width 32 height 17
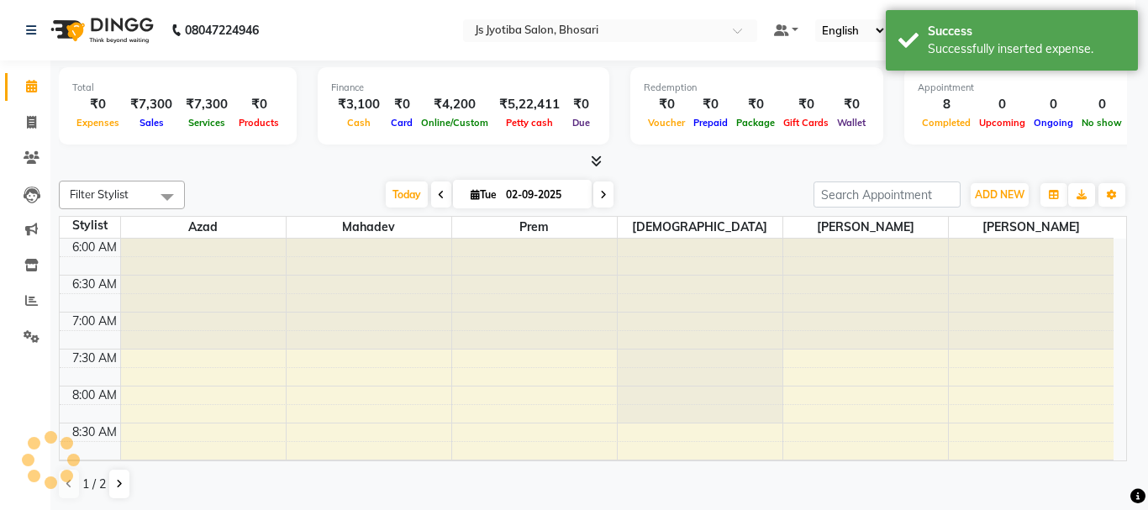
click at [698, 478] on div "Date 02-09-2025 Expense Type Select Advance salary Advance salary ajaj Bank cha…" at bounding box center [574, 256] width 419 height 443
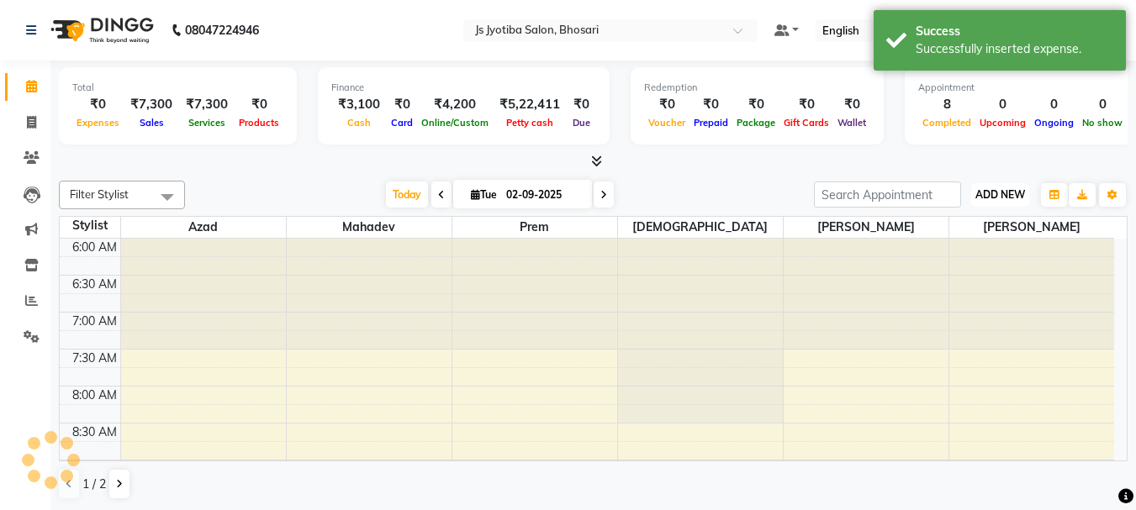
click at [982, 195] on span "ADD NEW" at bounding box center [1000, 194] width 50 height 13
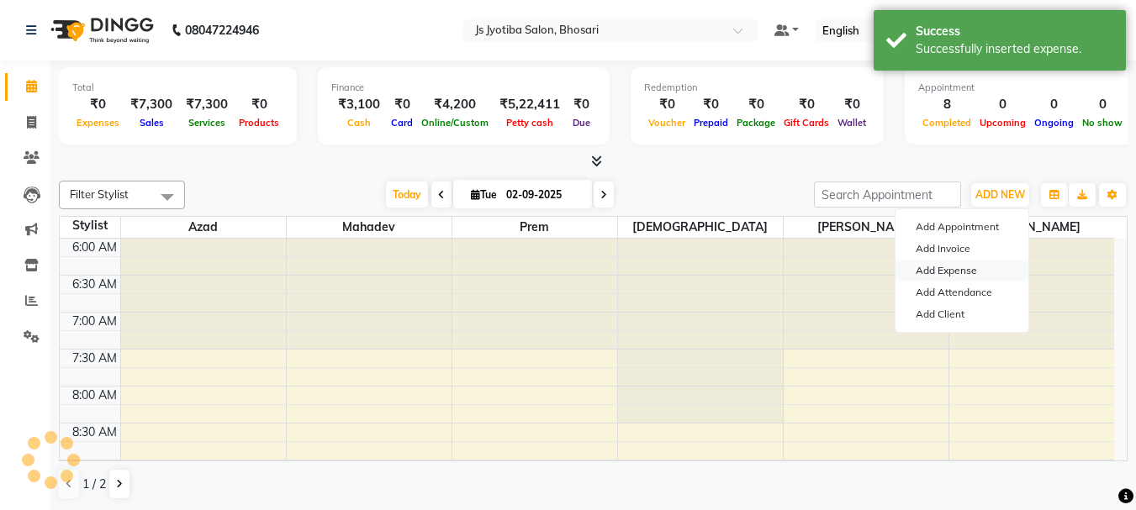
click at [946, 273] on link "Add Expense" at bounding box center [961, 271] width 133 height 22
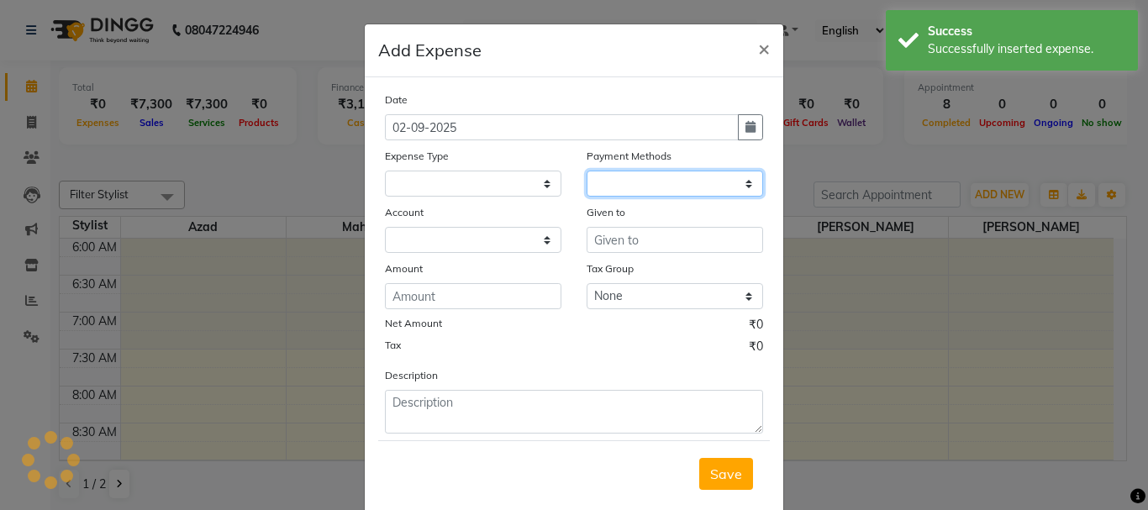
click at [647, 189] on select at bounding box center [675, 184] width 177 height 26
click at [639, 193] on select at bounding box center [675, 184] width 177 height 26
click at [640, 193] on select at bounding box center [675, 184] width 177 height 26
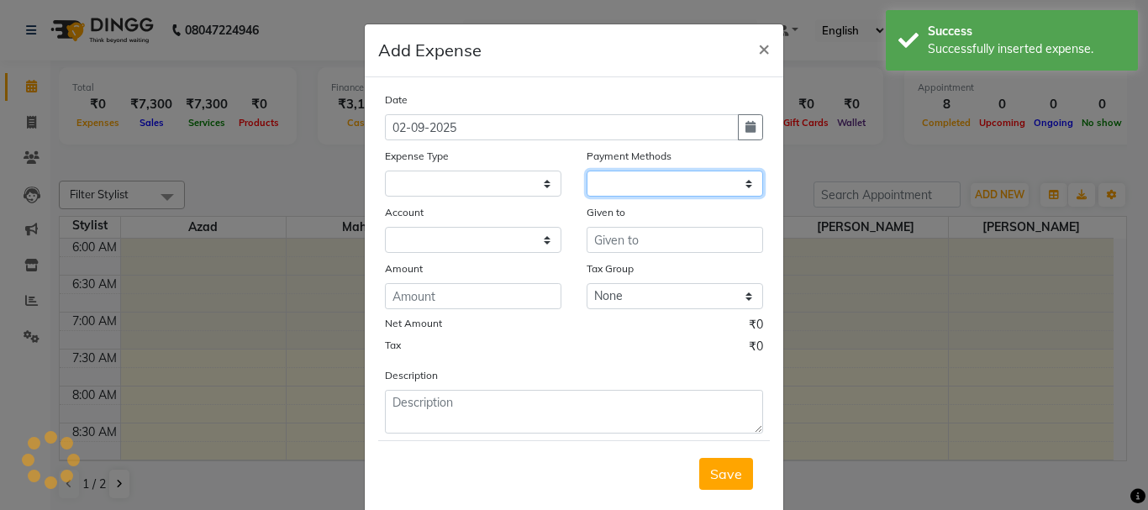
click at [640, 193] on select at bounding box center [675, 184] width 177 height 26
click at [697, 187] on select at bounding box center [675, 184] width 177 height 26
select select
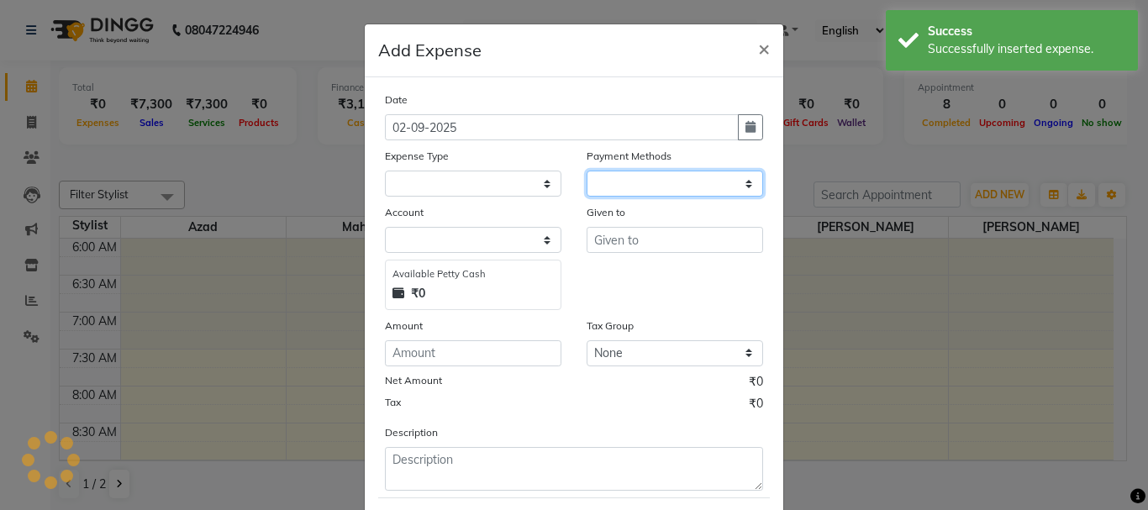
click at [694, 191] on select at bounding box center [675, 184] width 177 height 26
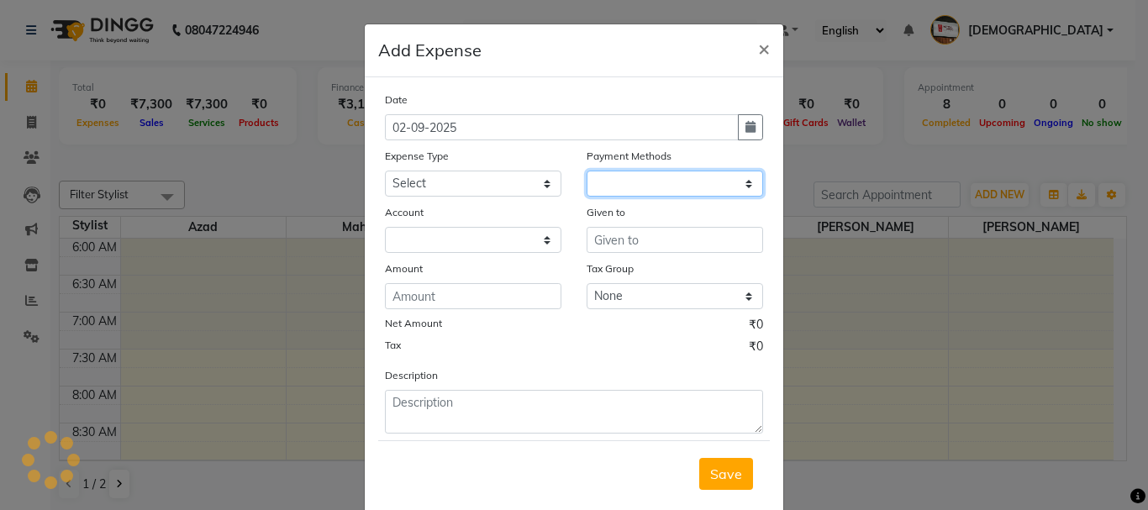
click at [694, 191] on select at bounding box center [675, 184] width 177 height 26
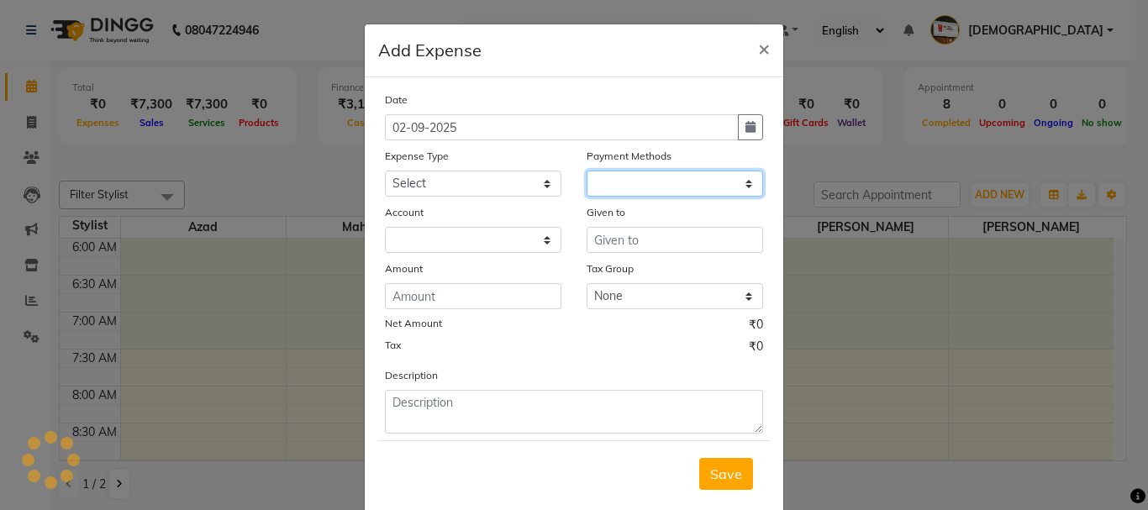
click at [694, 191] on select at bounding box center [675, 184] width 177 height 26
click at [693, 192] on select at bounding box center [675, 184] width 177 height 26
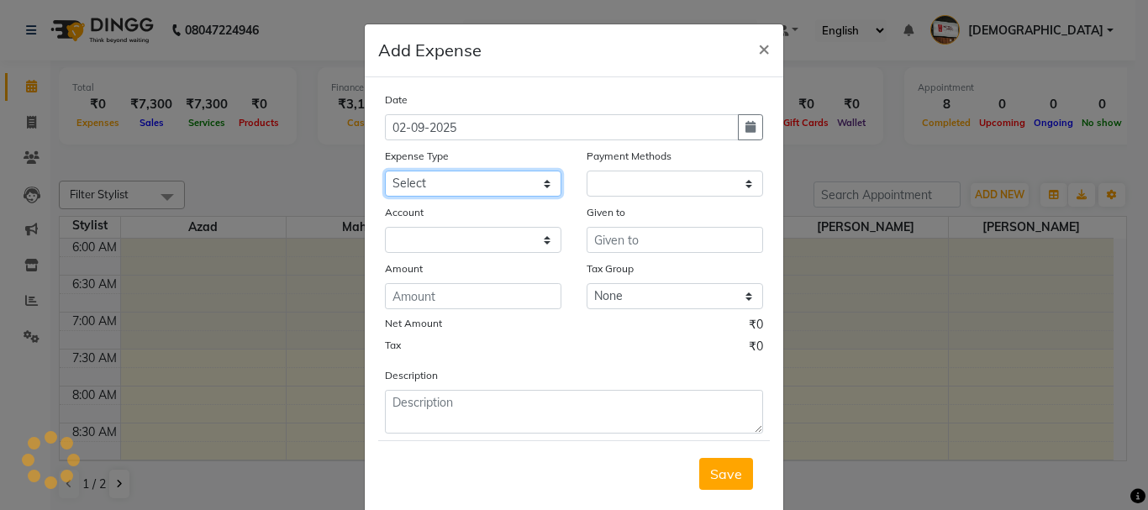
click at [514, 187] on select "Select Advance salary Advance salary ajaj Bank charges Car maintenance Cash tra…" at bounding box center [473, 184] width 177 height 26
select select "18043"
click at [385, 171] on select "Select Advance salary Advance salary ajaj Bank charges Car maintenance Cash tra…" at bounding box center [473, 184] width 177 height 26
click at [492, 254] on div "Date 02-09-2025 Expense Type Select Advance salary Advance salary ajaj Bank cha…" at bounding box center [574, 262] width 378 height 343
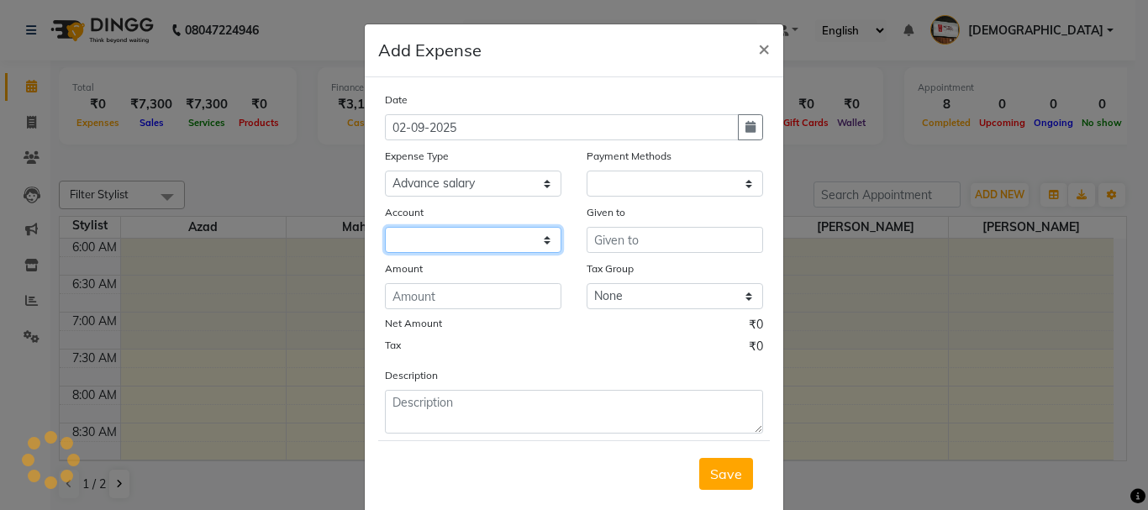
drag, startPoint x: 488, startPoint y: 248, endPoint x: 492, endPoint y: 237, distance: 11.4
click at [488, 247] on select at bounding box center [473, 240] width 177 height 26
click at [492, 237] on select at bounding box center [473, 240] width 177 height 26
select select "1"
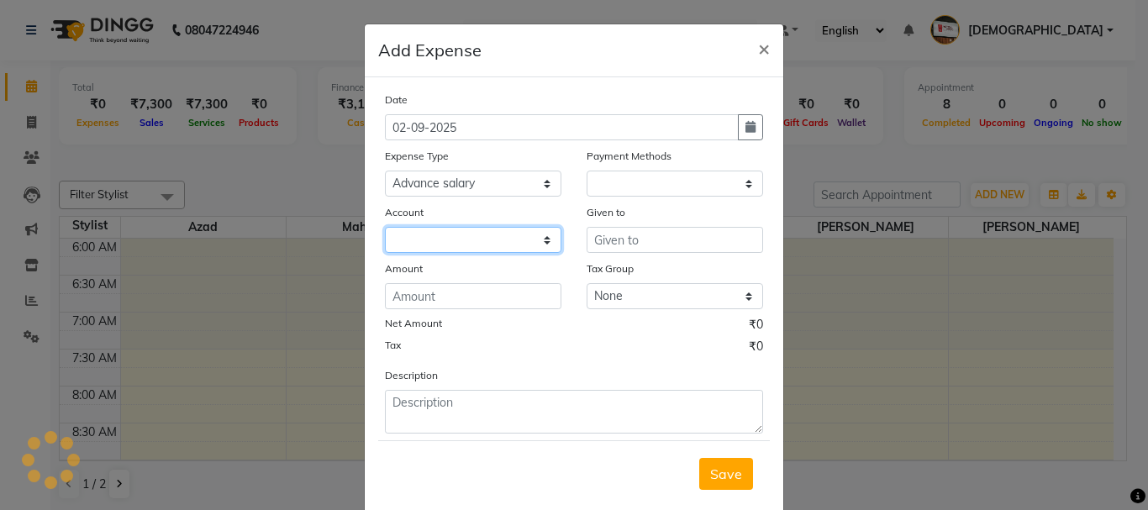
select select "1711"
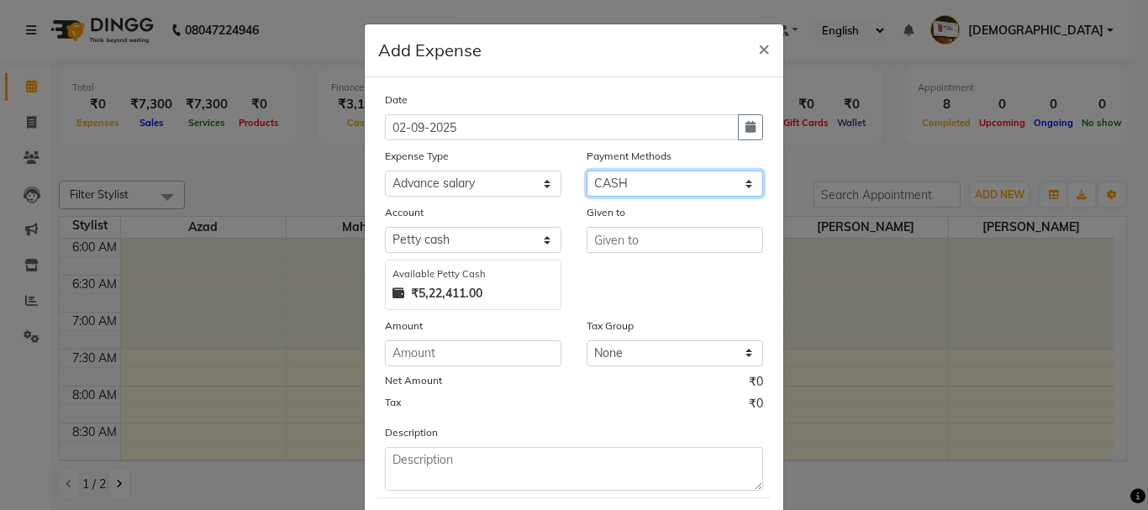
click at [731, 192] on select "Select CASH ONLINE CARD" at bounding box center [675, 184] width 177 height 26
click at [587, 171] on select "Select CASH ONLINE CARD" at bounding box center [675, 184] width 177 height 26
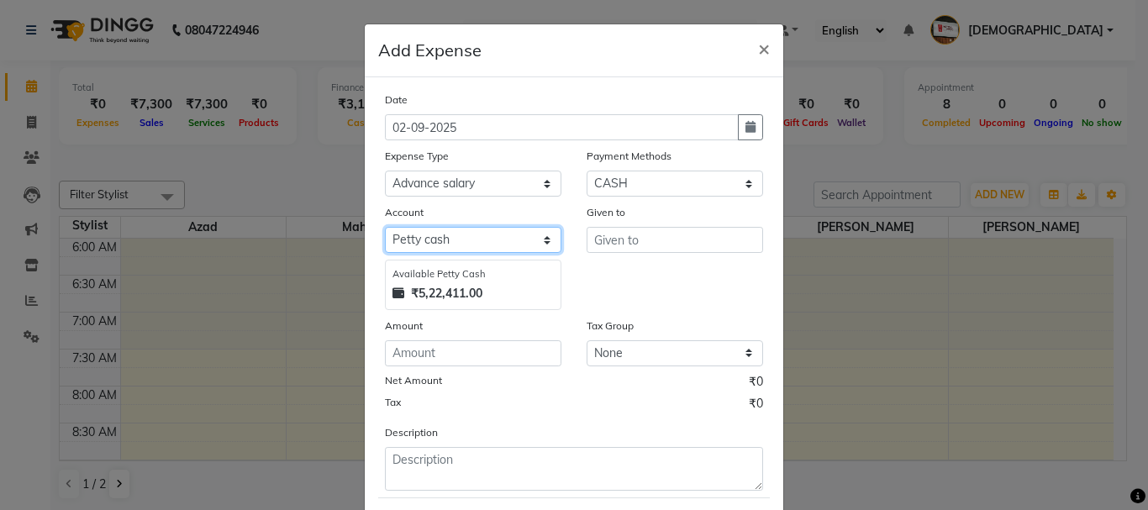
click at [467, 249] on select "Select Default account Petty cash" at bounding box center [473, 240] width 177 height 26
click at [385, 227] on select "Select Default account Petty cash" at bounding box center [473, 240] width 177 height 26
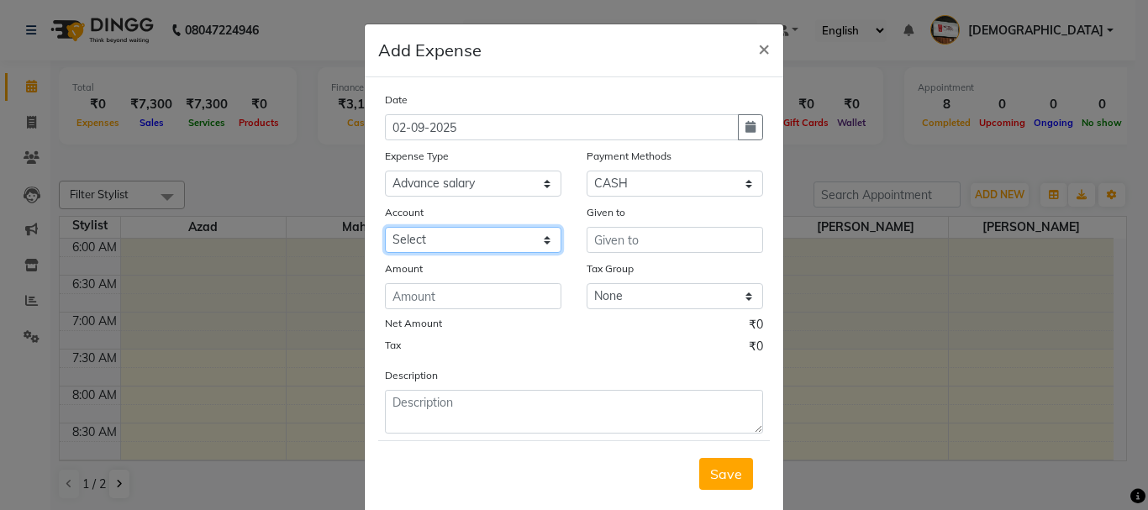
drag, startPoint x: 468, startPoint y: 243, endPoint x: 470, endPoint y: 252, distance: 9.4
click at [470, 252] on select "Select Default account Petty cash" at bounding box center [473, 240] width 177 height 26
select select "492"
click at [385, 227] on select "Select Default account Petty cash" at bounding box center [473, 240] width 177 height 26
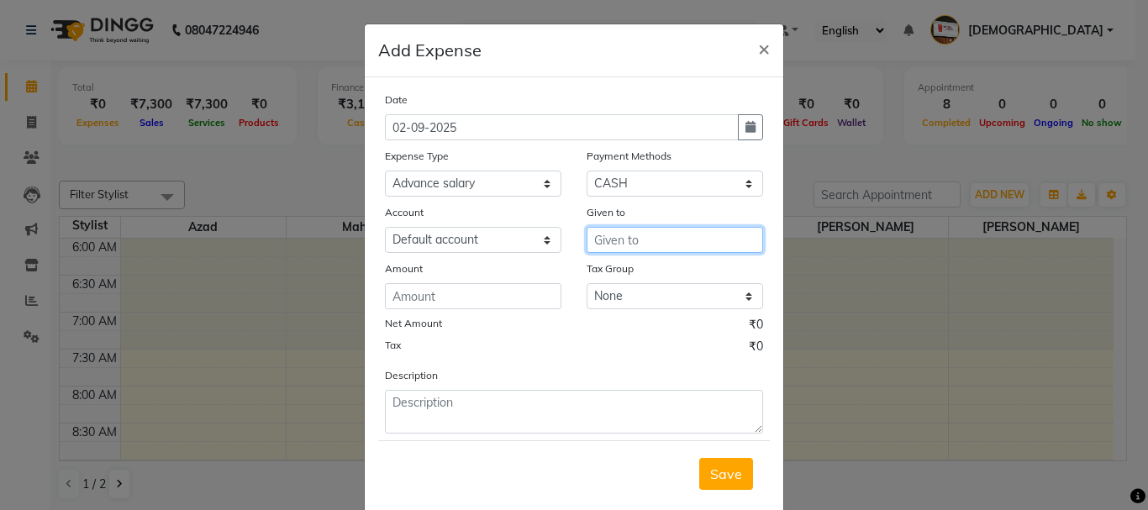
click at [681, 231] on input "text" at bounding box center [675, 240] width 177 height 26
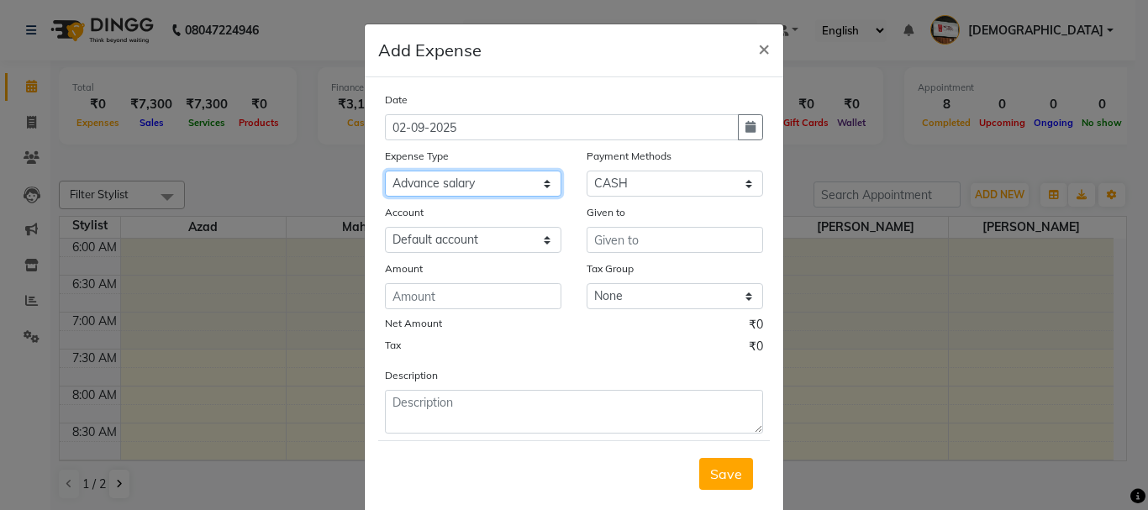
drag, startPoint x: 457, startPoint y: 187, endPoint x: 463, endPoint y: 196, distance: 11.0
click at [457, 187] on select "Select Advance salary Advance salary ajaj Bank charges Car maintenance Cash tra…" at bounding box center [473, 184] width 177 height 26
click at [385, 171] on select "Select Advance salary Advance salary ajaj Bank charges Car maintenance Cash tra…" at bounding box center [473, 184] width 177 height 26
click at [483, 193] on select "Select Advance salary Advance salary ajaj Bank charges Car maintenance Cash tra…" at bounding box center [473, 184] width 177 height 26
select select "6014"
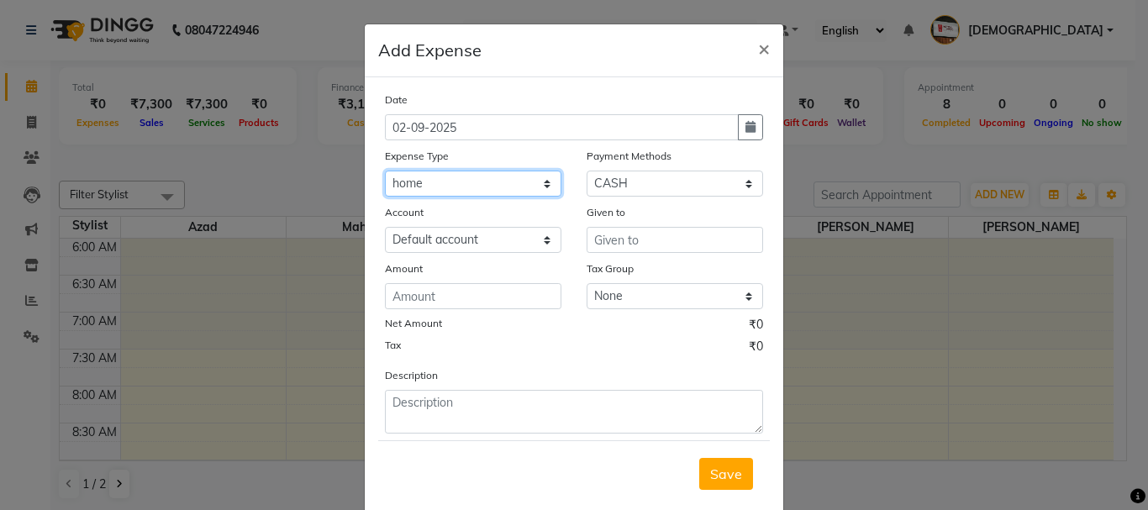
click at [385, 171] on select "Select Advance salary Advance salary ajaj Bank charges Car maintenance Cash tra…" at bounding box center [473, 184] width 177 height 26
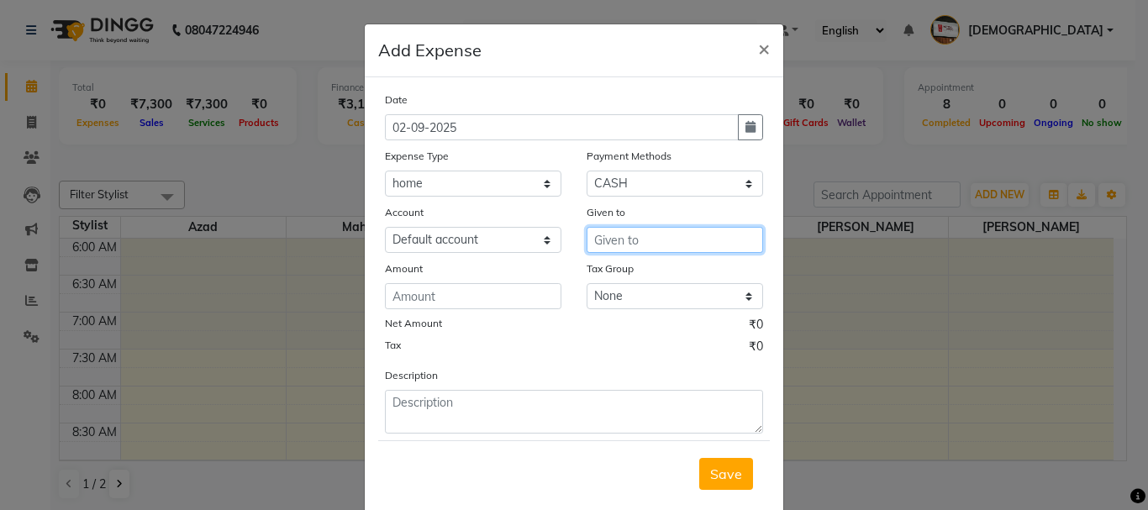
click at [684, 233] on input "text" at bounding box center [675, 240] width 177 height 26
type input "h0me"
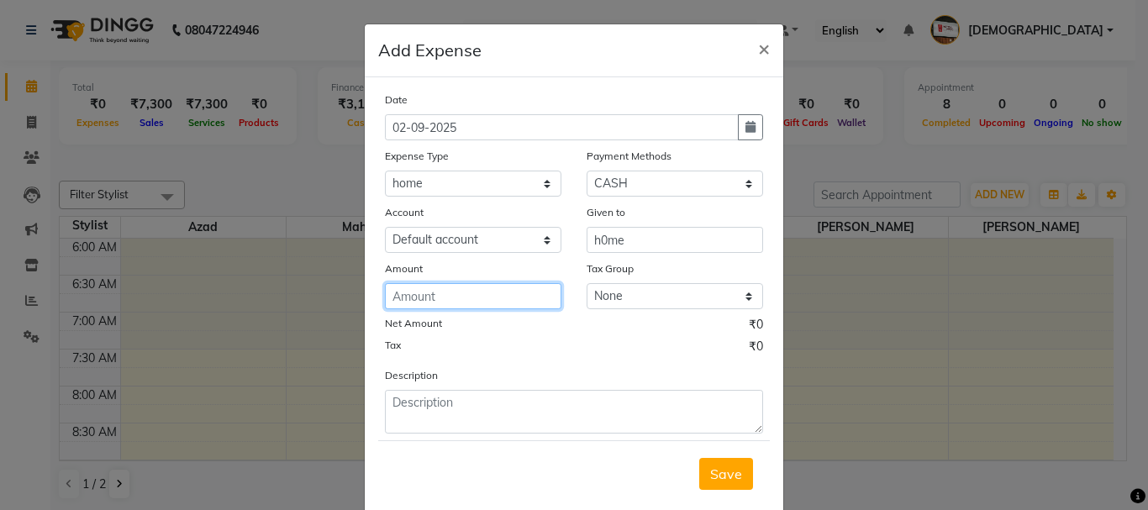
click at [473, 303] on input "number" at bounding box center [473, 296] width 177 height 26
type input "20"
click at [732, 478] on span "Save" at bounding box center [726, 474] width 32 height 17
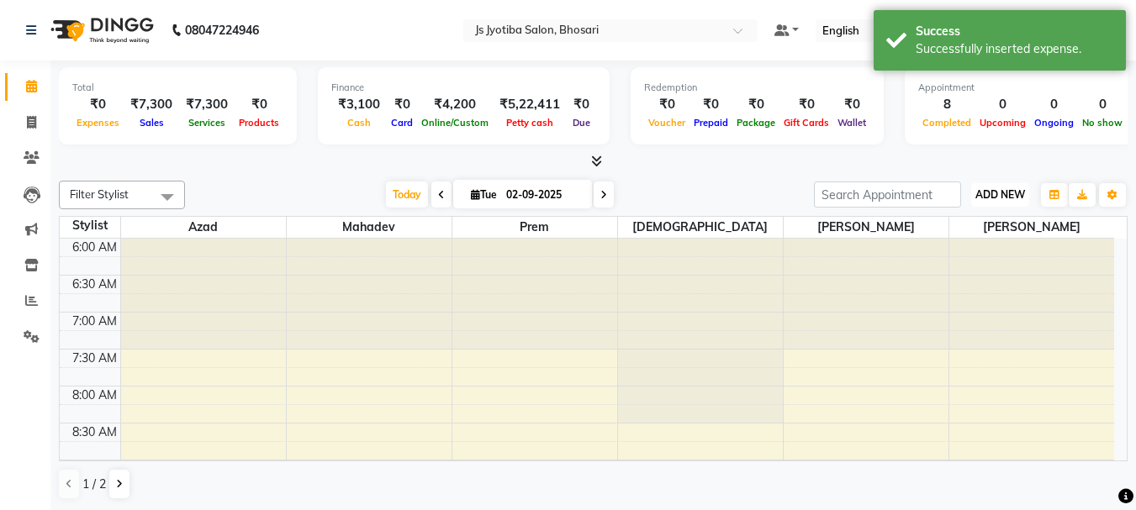
click at [1013, 195] on span "ADD NEW" at bounding box center [1000, 194] width 50 height 13
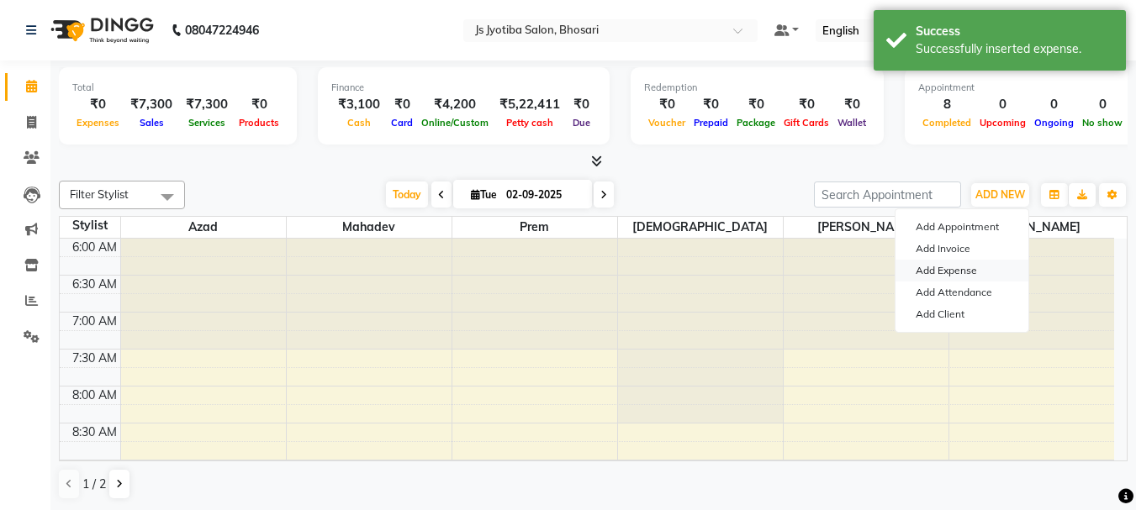
click at [947, 266] on link "Add Expense" at bounding box center [961, 271] width 133 height 22
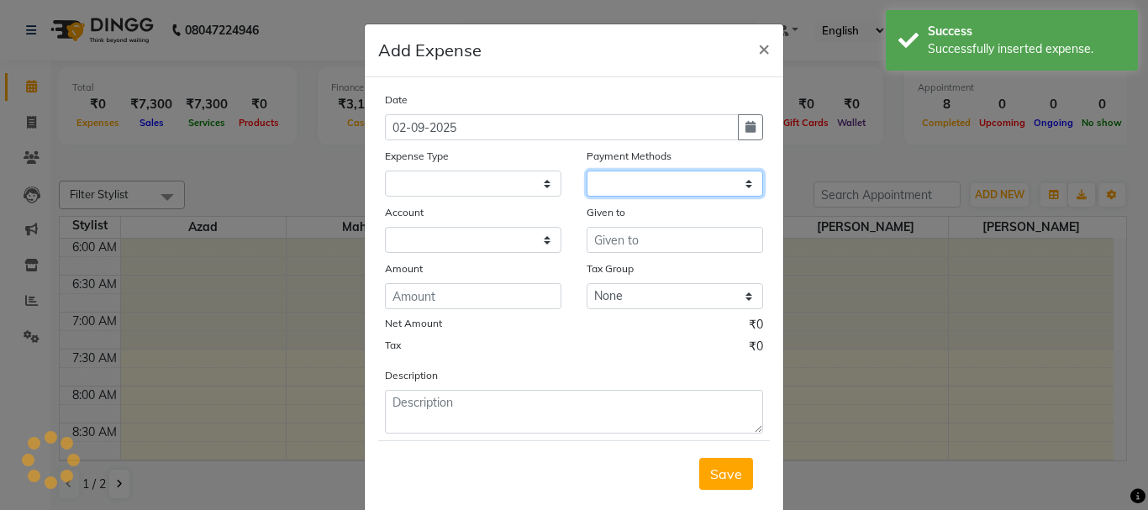
click at [669, 192] on select at bounding box center [675, 184] width 177 height 26
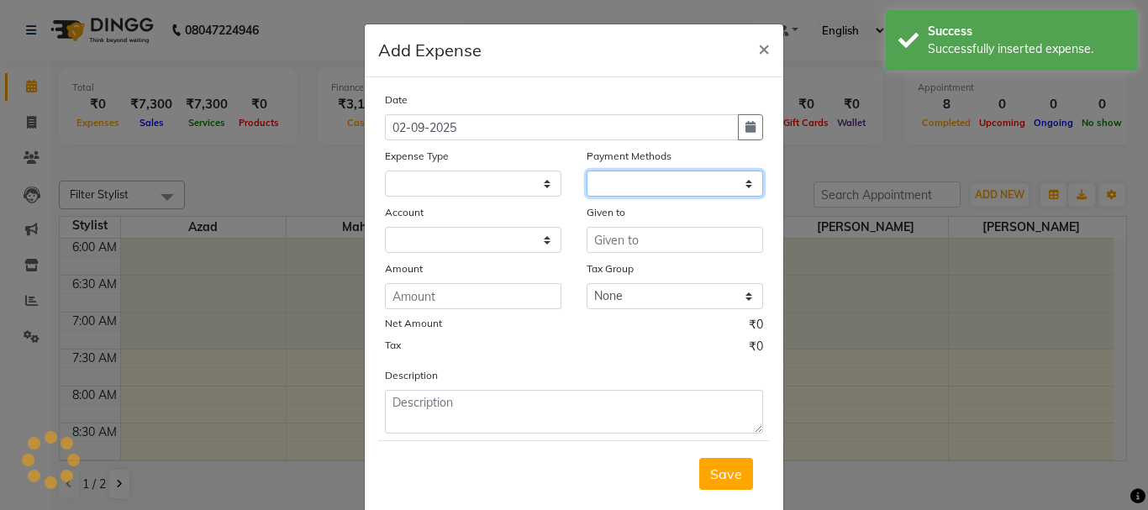
click at [669, 192] on select at bounding box center [675, 184] width 177 height 26
select select
click at [662, 184] on select at bounding box center [675, 184] width 177 height 26
select select "1"
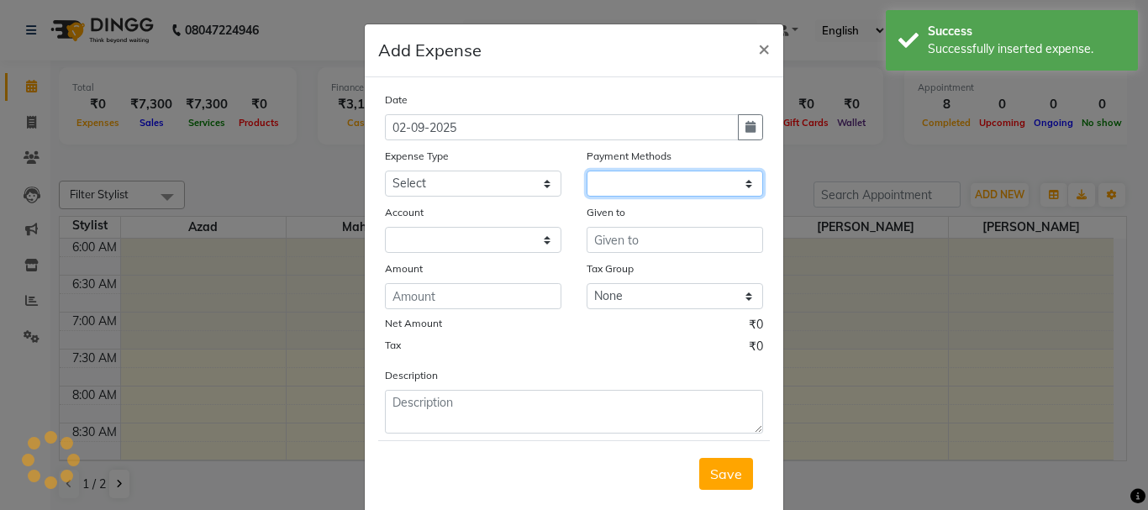
select select "1711"
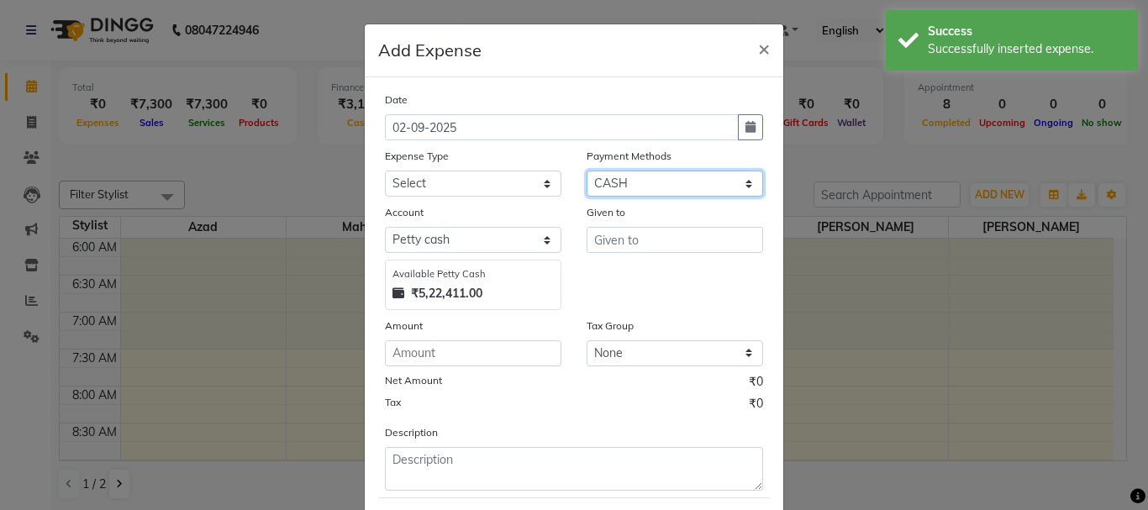
click at [662, 184] on select "Select CASH ONLINE CARD" at bounding box center [675, 184] width 177 height 26
click at [661, 192] on select "Select CASH ONLINE CARD" at bounding box center [675, 184] width 177 height 26
click at [587, 171] on select "Select CASH ONLINE CARD" at bounding box center [675, 184] width 177 height 26
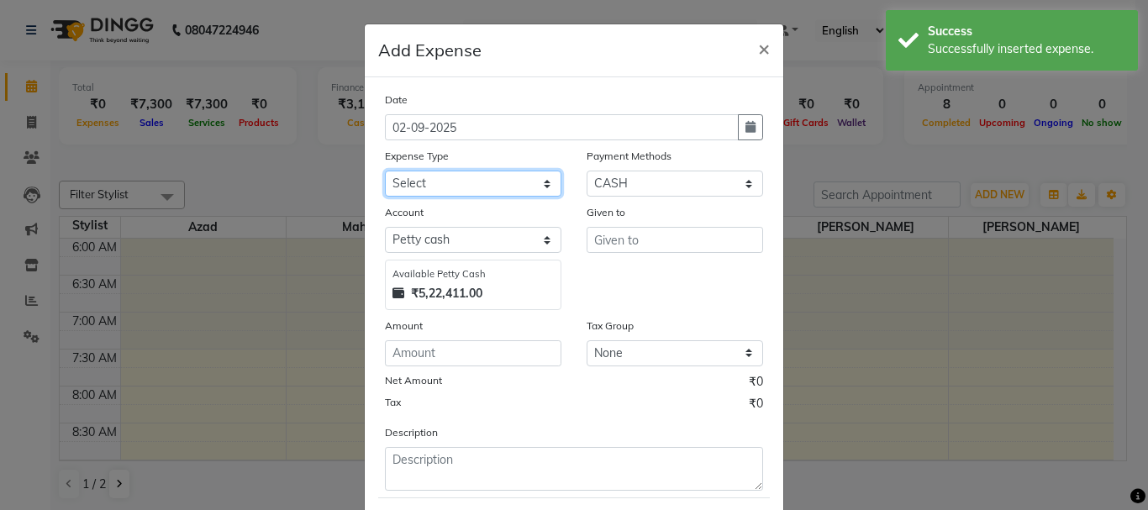
click at [470, 188] on select "Select Advance salary Advance salary ajaj Bank charges Car maintenance Cash tra…" at bounding box center [473, 184] width 177 height 26
select select "18043"
click at [385, 171] on select "Select Advance salary Advance salary ajaj Bank charges Car maintenance Cash tra…" at bounding box center [473, 184] width 177 height 26
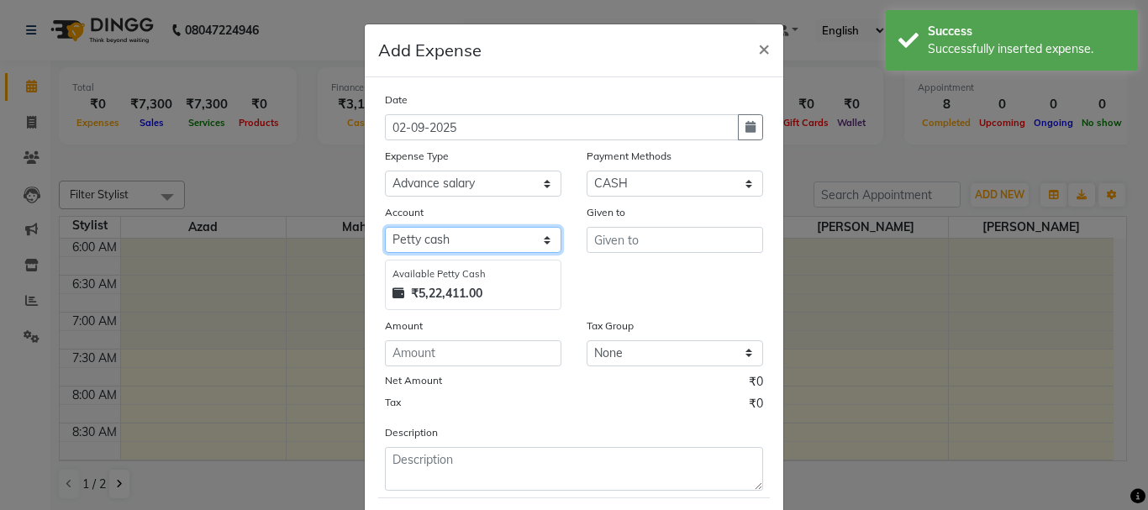
click at [469, 235] on select "Select Default account Petty cash" at bounding box center [473, 240] width 177 height 26
select select "492"
click at [385, 227] on select "Select Default account Petty cash" at bounding box center [473, 240] width 177 height 26
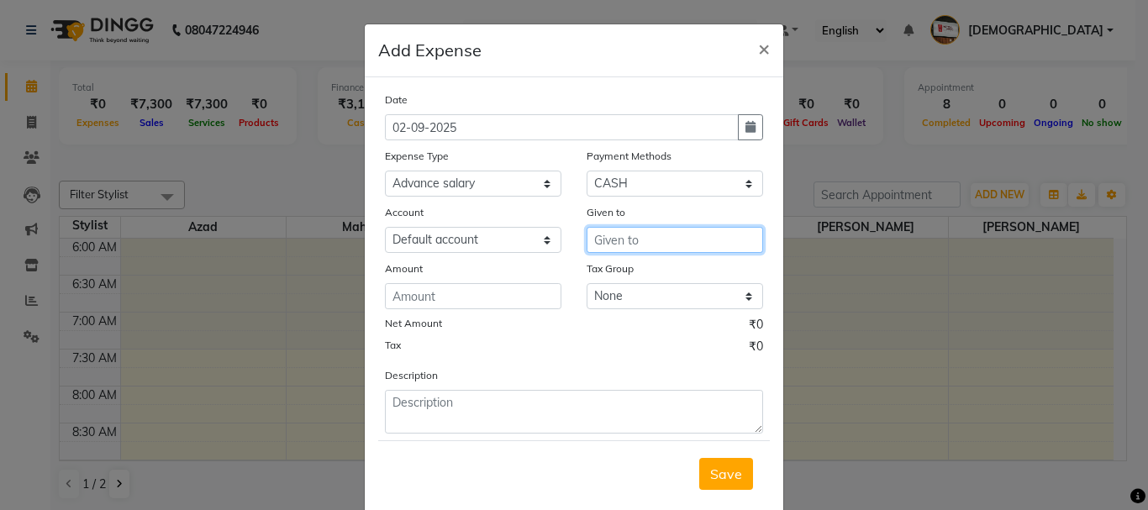
click at [618, 234] on input "text" at bounding box center [675, 240] width 177 height 26
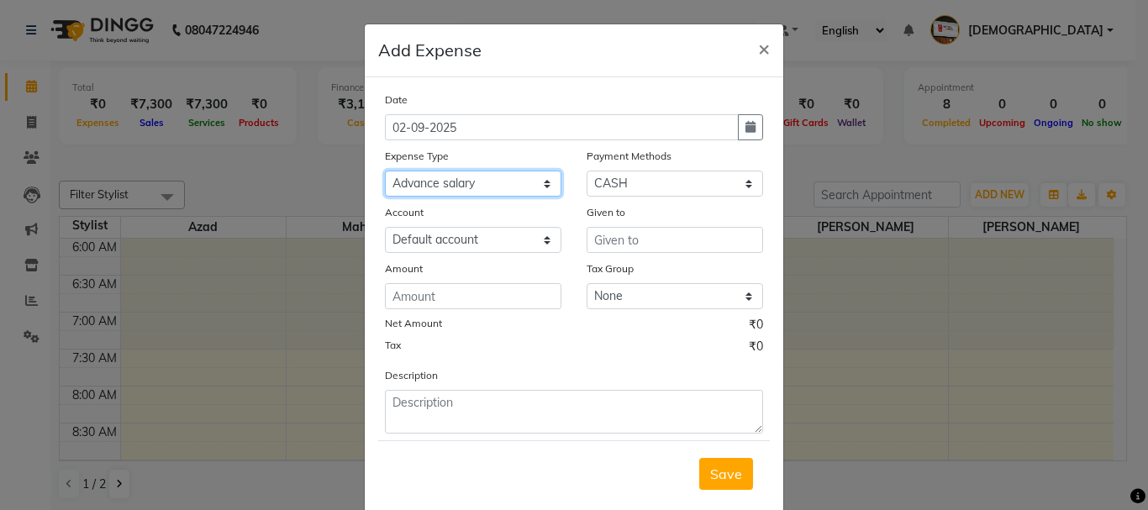
click at [486, 185] on select "Select Advance salary Advance salary ajaj Bank charges Car maintenance Cash tra…" at bounding box center [473, 184] width 177 height 26
select select "2500"
click at [385, 171] on select "Select Advance salary Advance salary ajaj Bank charges Car maintenance Cash tra…" at bounding box center [473, 184] width 177 height 26
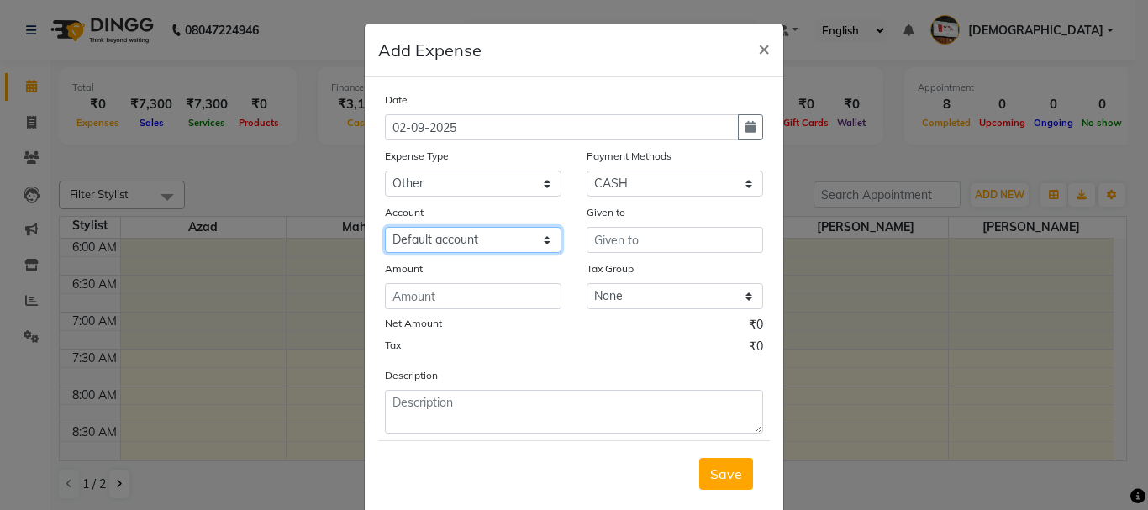
click at [463, 232] on select "Select Default account Petty cash" at bounding box center [473, 240] width 177 height 26
click at [385, 227] on select "Select Default account Petty cash" at bounding box center [473, 240] width 177 height 26
click at [460, 249] on select "Select Default account Petty cash" at bounding box center [473, 240] width 177 height 26
click at [385, 227] on select "Select Default account Petty cash" at bounding box center [473, 240] width 177 height 26
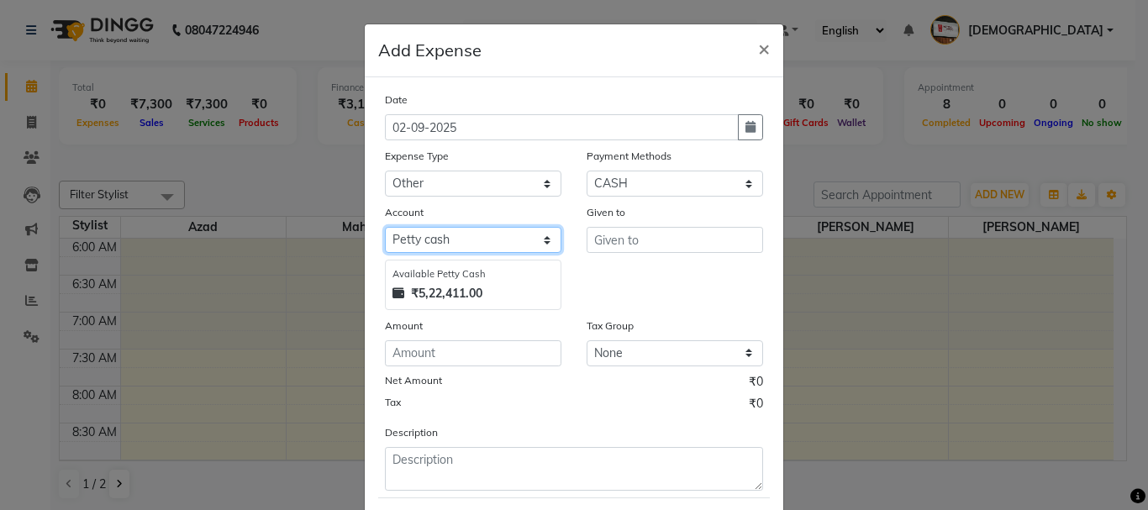
click at [464, 229] on select "Select Default account Petty cash" at bounding box center [473, 240] width 177 height 26
select select "492"
click at [385, 227] on select "Select Default account Petty cash" at bounding box center [473, 240] width 177 height 26
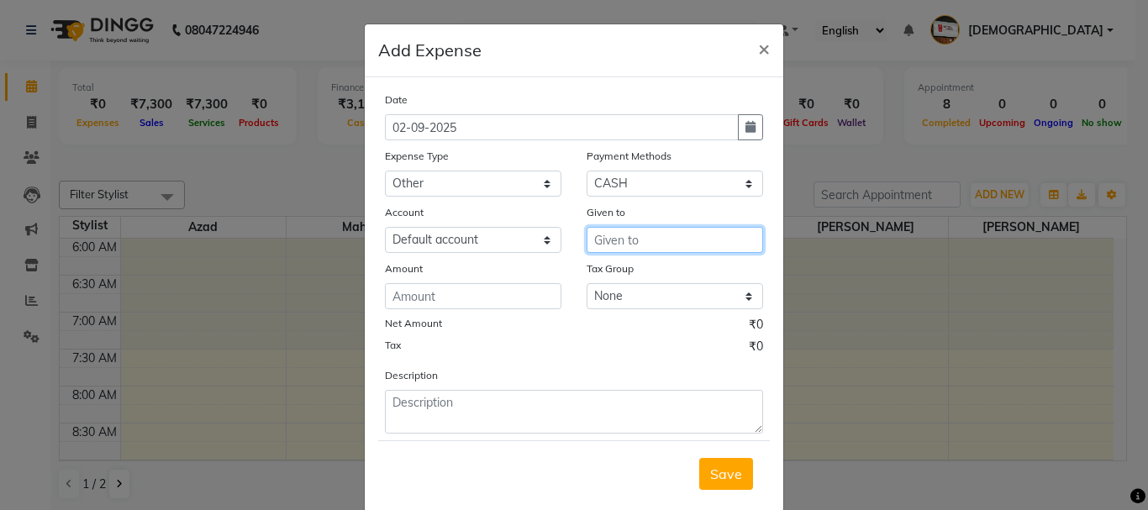
click at [654, 236] on input "text" at bounding box center [675, 240] width 177 height 26
type input "other"
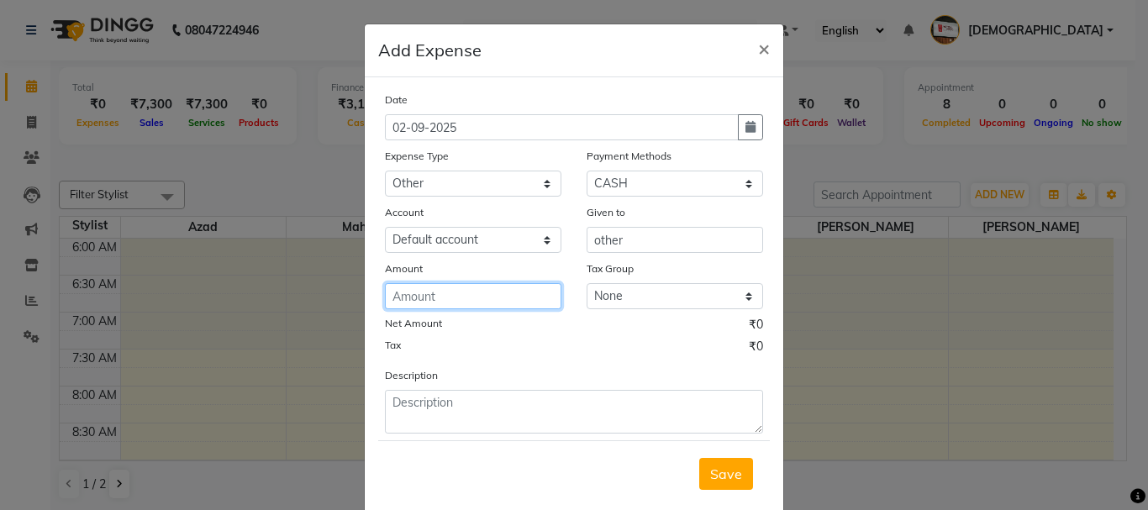
click at [514, 302] on input "number" at bounding box center [473, 296] width 177 height 26
type input "3"
type input "20"
click at [732, 478] on span "Save" at bounding box center [726, 474] width 32 height 17
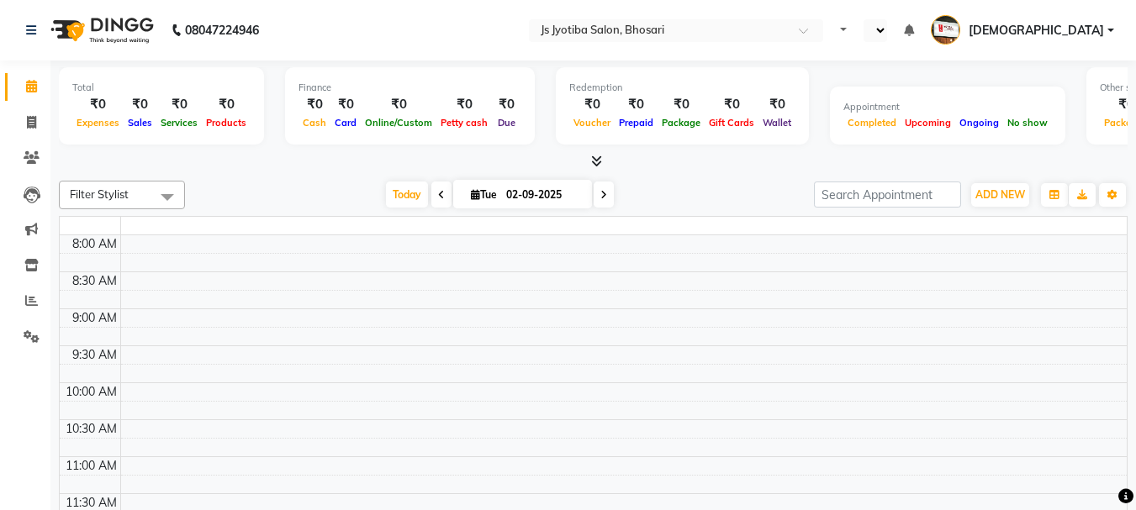
select select "en"
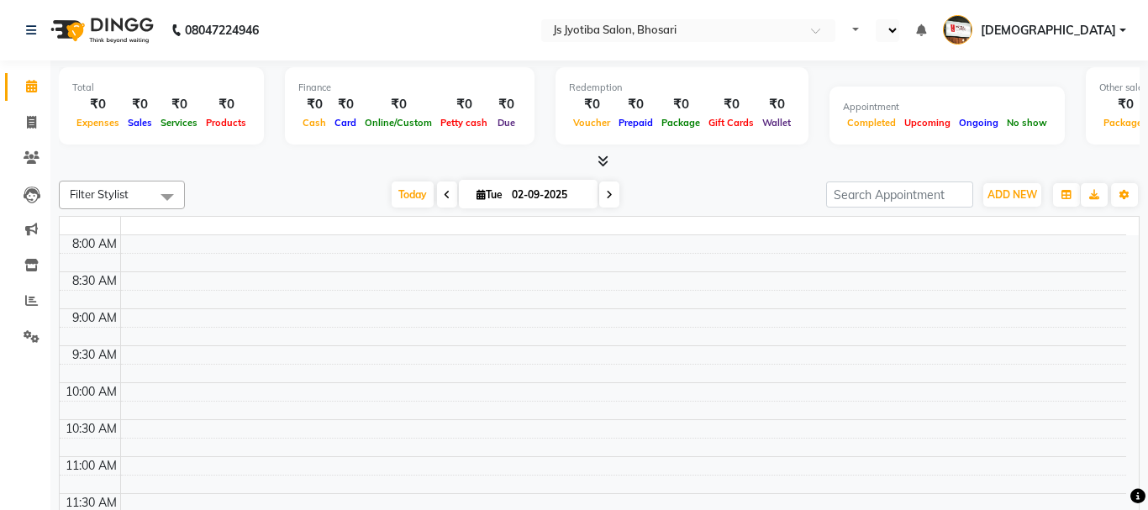
select select "en"
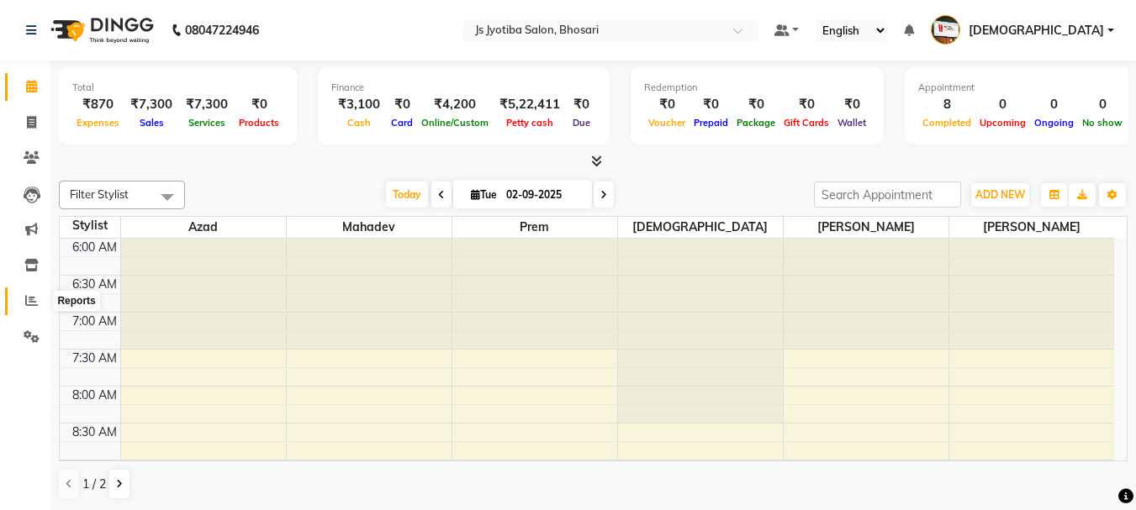
click at [30, 298] on icon at bounding box center [31, 300] width 13 height 13
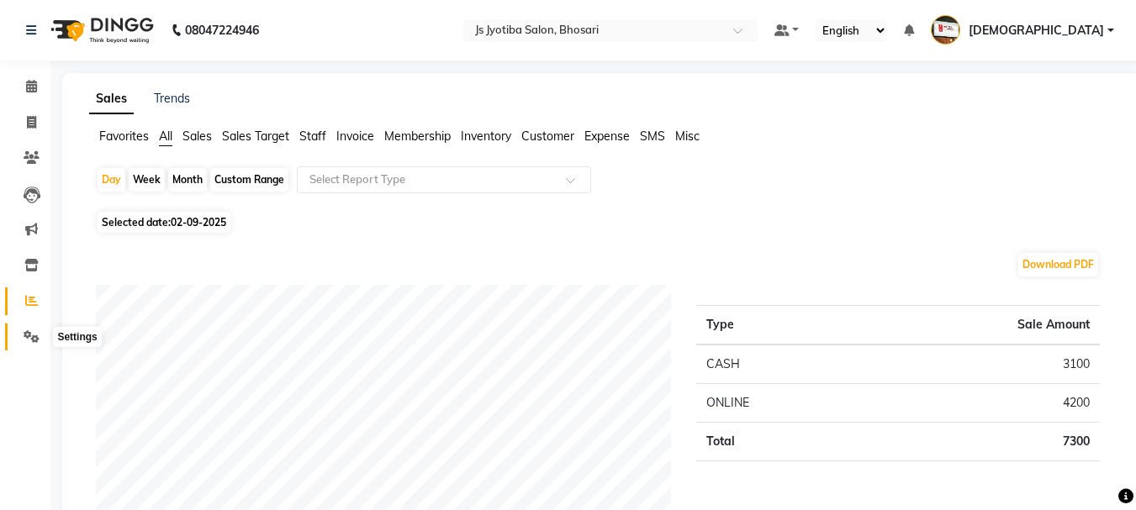
click at [40, 333] on span at bounding box center [31, 337] width 29 height 19
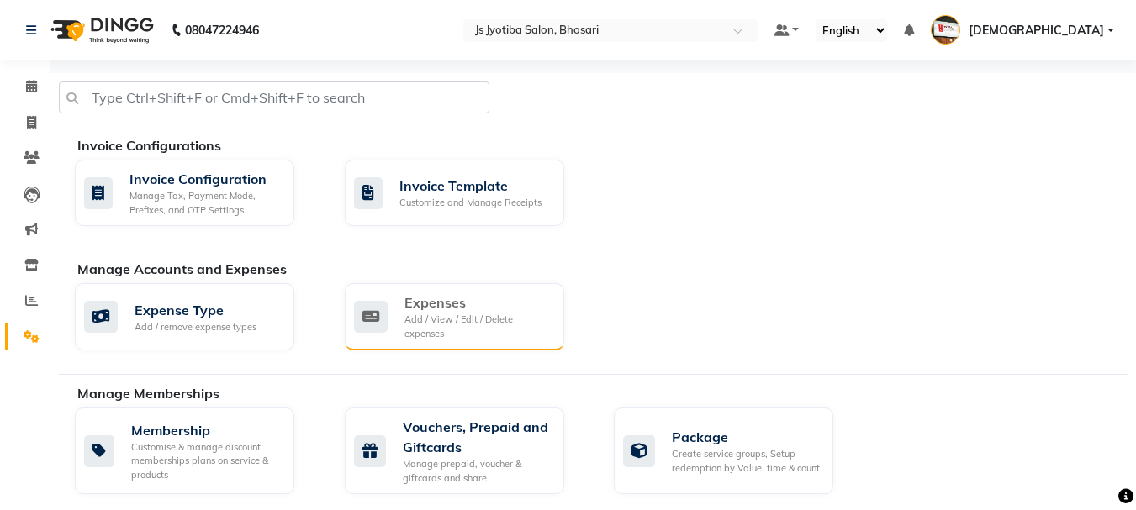
click at [401, 315] on div "Expenses Add / View / Edit / Delete expenses" at bounding box center [452, 317] width 197 height 48
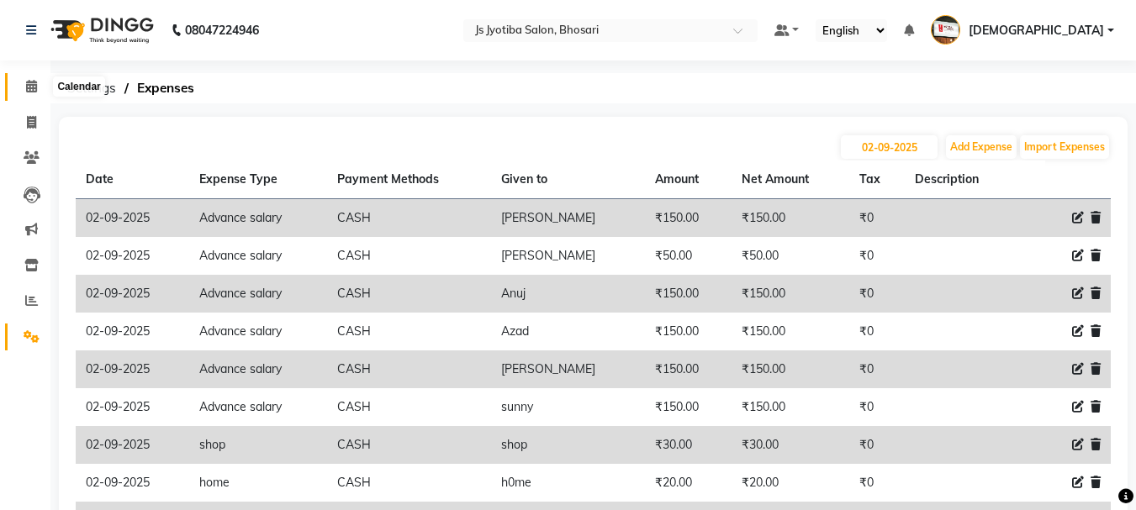
click at [24, 85] on span at bounding box center [31, 86] width 29 height 19
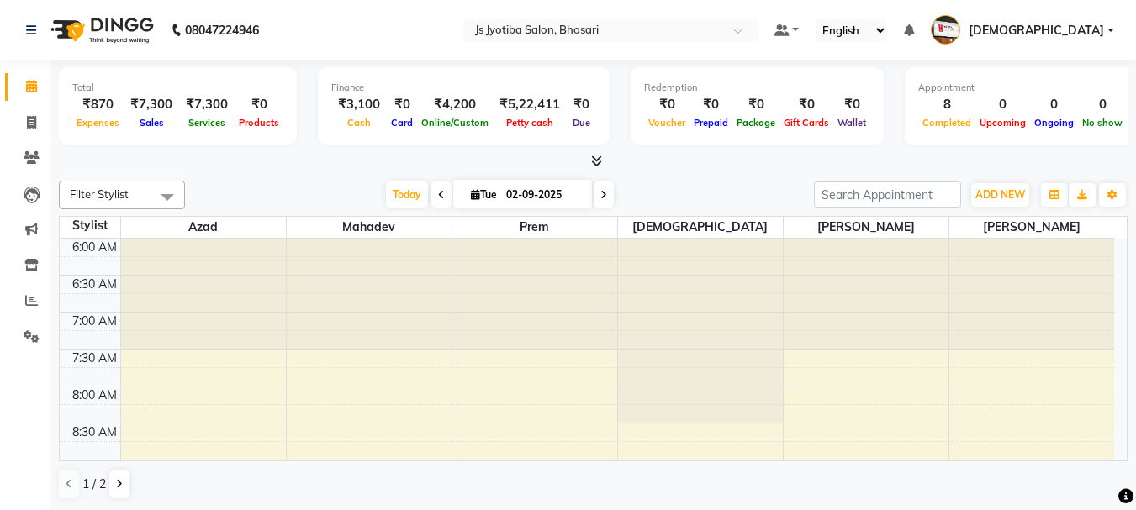
drag, startPoint x: 50, startPoint y: 543, endPoint x: 143, endPoint y: 530, distance: 94.3
drag, startPoint x: 143, startPoint y: 530, endPoint x: 851, endPoint y: 225, distance: 770.4
click at [851, 226] on span "[PERSON_NAME]" at bounding box center [865, 227] width 165 height 21
click at [992, 190] on span "ADD NEW" at bounding box center [1000, 194] width 50 height 13
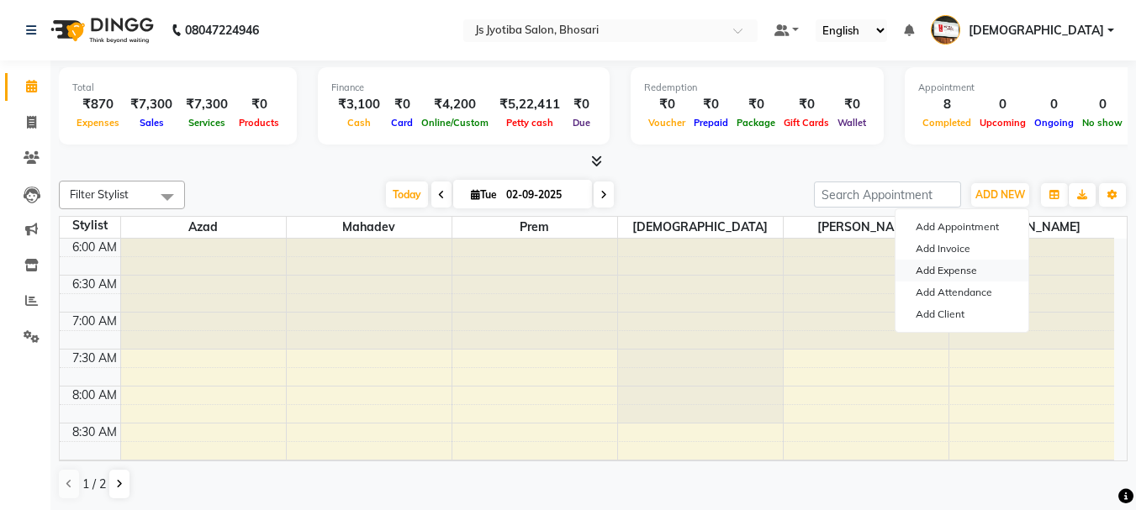
click at [944, 270] on link "Add Expense" at bounding box center [961, 271] width 133 height 22
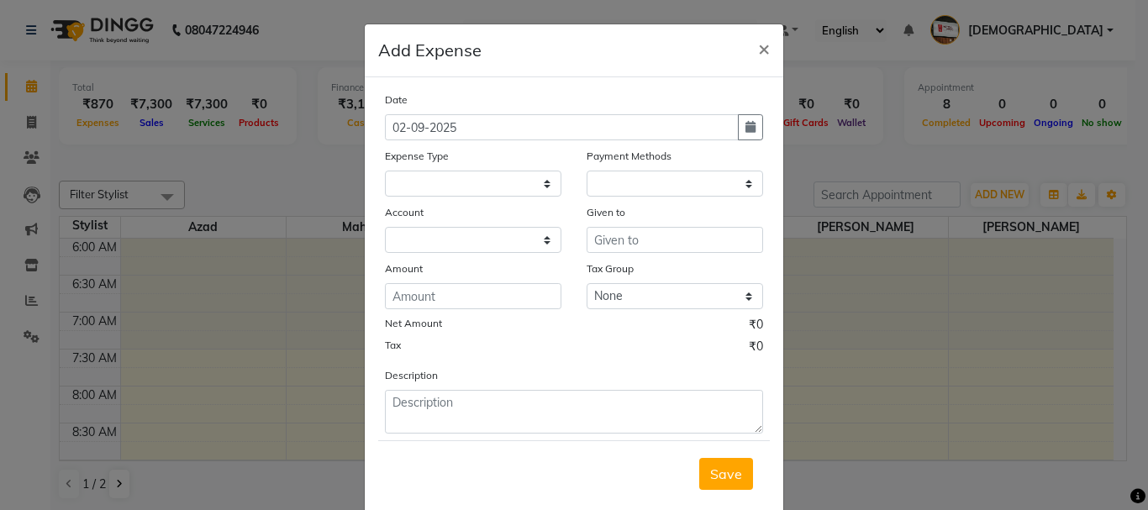
select select "1"
select select "1711"
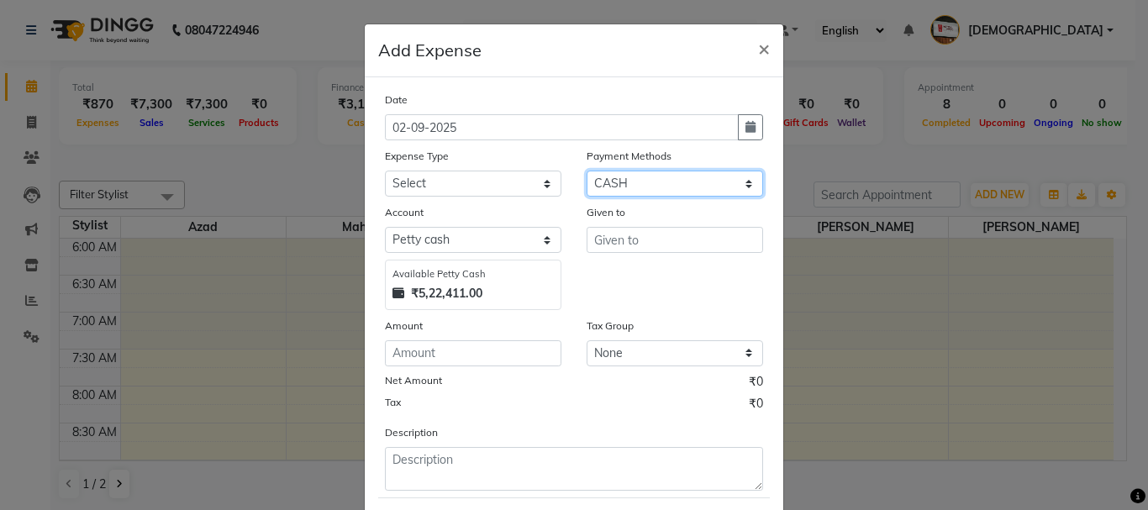
click at [672, 191] on select "Select CASH ONLINE CARD" at bounding box center [675, 184] width 177 height 26
click at [587, 171] on select "Select CASH ONLINE CARD" at bounding box center [675, 184] width 177 height 26
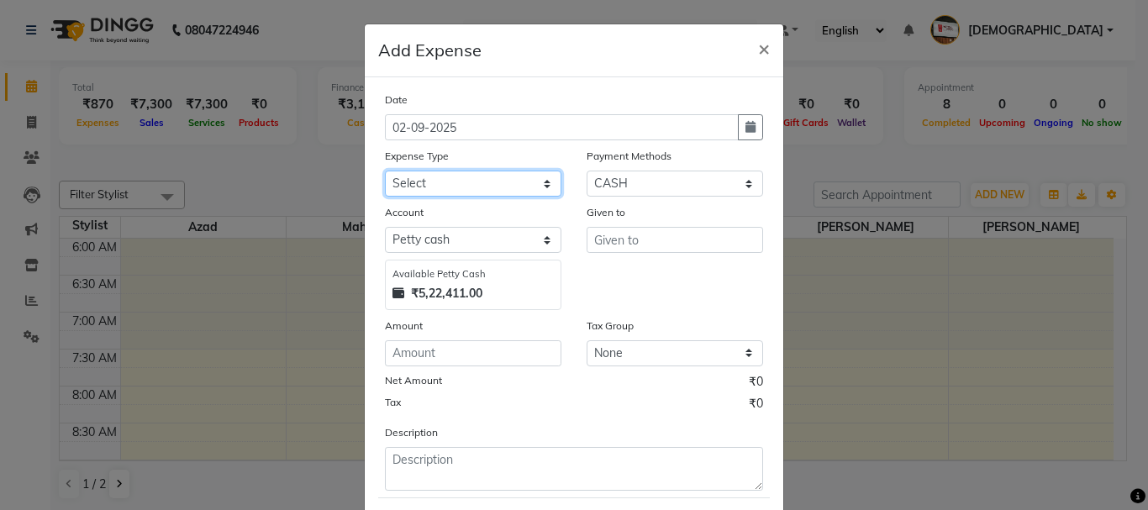
click at [478, 189] on select "Select Advance salary Advance salary ajaj Bank charges Car maintenance Cash tra…" at bounding box center [473, 184] width 177 height 26
select select "18043"
click at [385, 171] on select "Select Advance salary Advance salary ajaj Bank charges Car maintenance Cash tra…" at bounding box center [473, 184] width 177 height 26
click at [478, 184] on select "Select Advance salary Advance salary ajaj Bank charges Car maintenance Cash tra…" at bounding box center [473, 184] width 177 height 26
click at [385, 171] on select "Select Advance salary Advance salary ajaj Bank charges Car maintenance Cash tra…" at bounding box center [473, 184] width 177 height 26
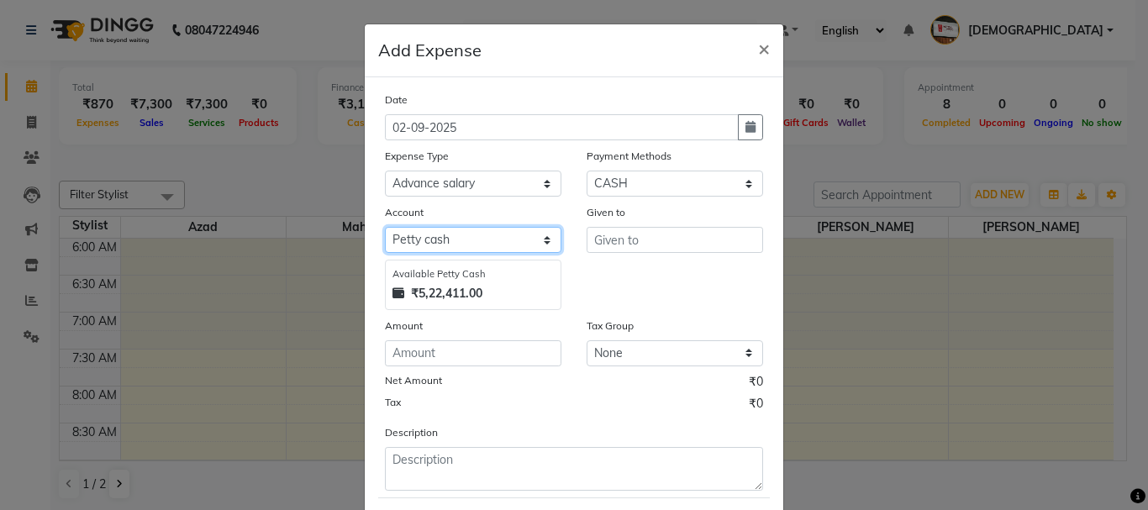
click at [474, 240] on select "Select Default account Petty cash" at bounding box center [473, 240] width 177 height 26
select select "492"
click at [385, 227] on select "Select Default account Petty cash" at bounding box center [473, 240] width 177 height 26
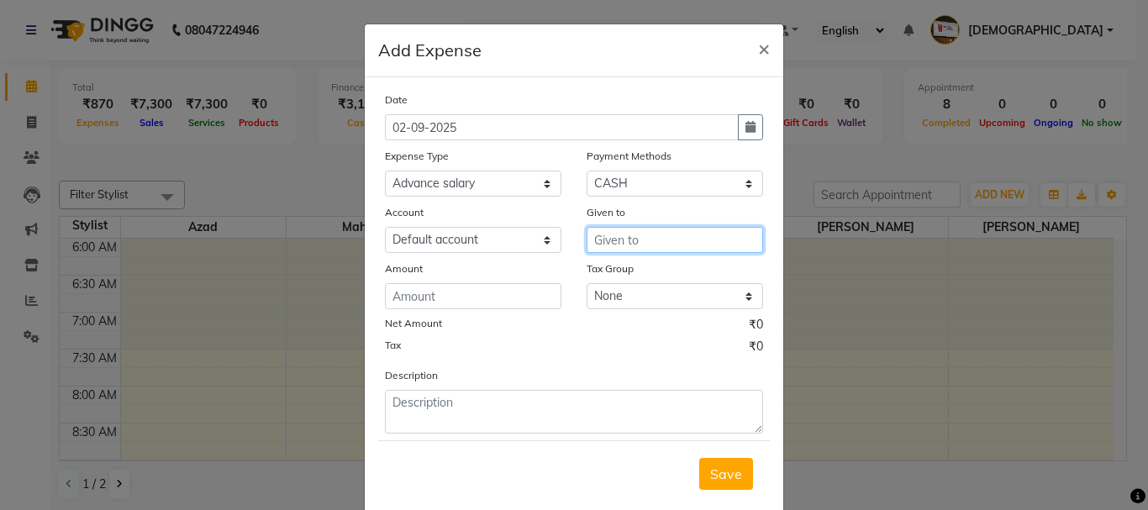
click at [652, 234] on input "text" at bounding box center [675, 240] width 177 height 26
type input "tea"
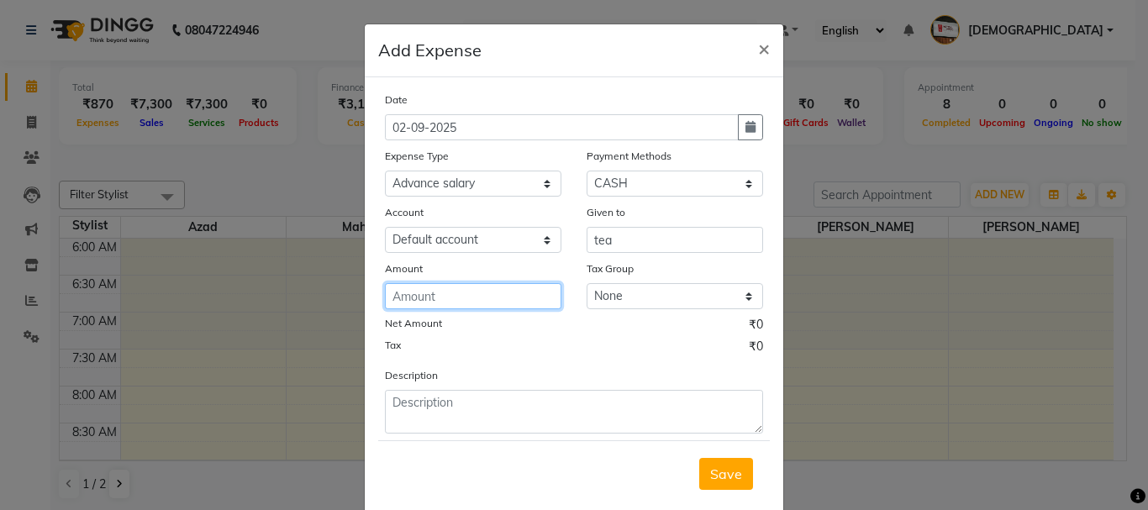
click at [515, 299] on input "number" at bounding box center [473, 296] width 177 height 26
type input "360"
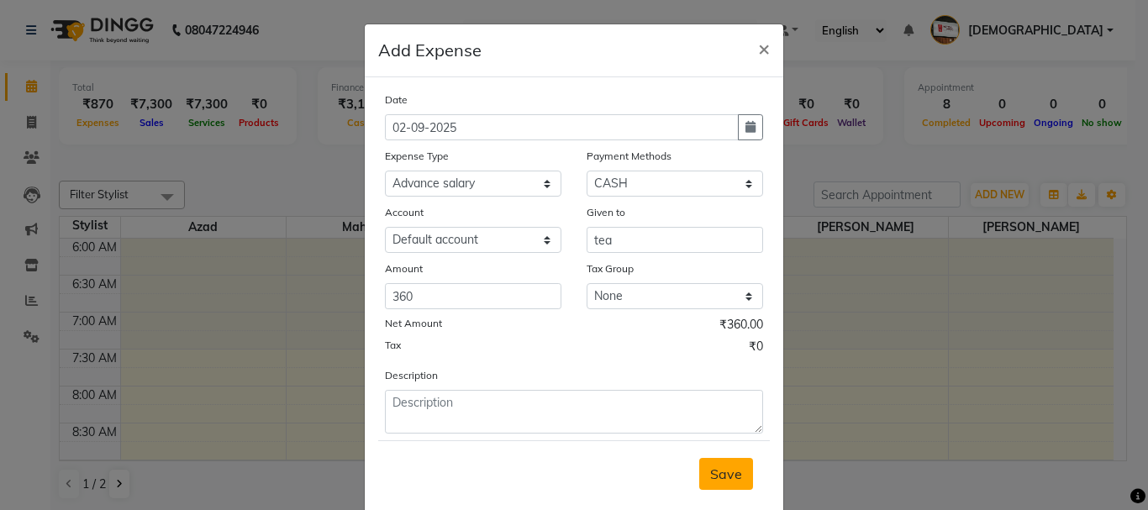
click at [729, 471] on span "Save" at bounding box center [726, 474] width 32 height 17
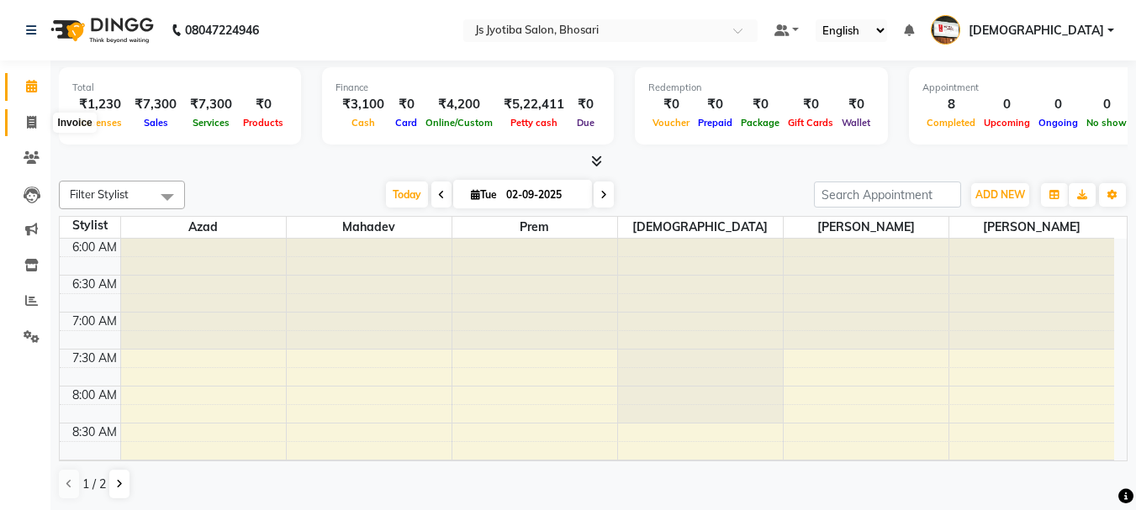
click at [30, 124] on icon at bounding box center [31, 122] width 9 height 13
select select "service"
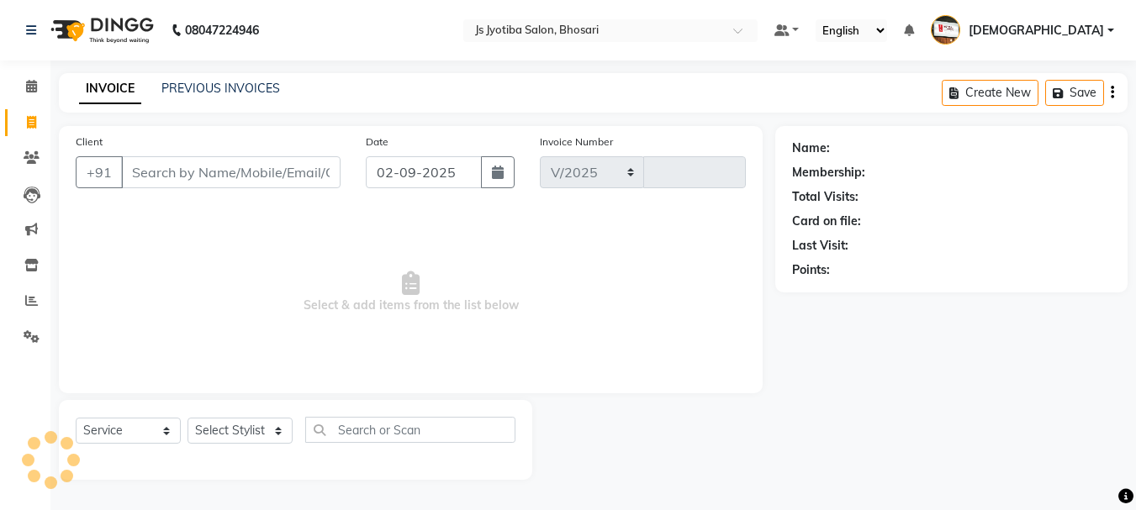
select select "554"
type input "0524"
click at [240, 164] on input "Client" at bounding box center [232, 172] width 223 height 32
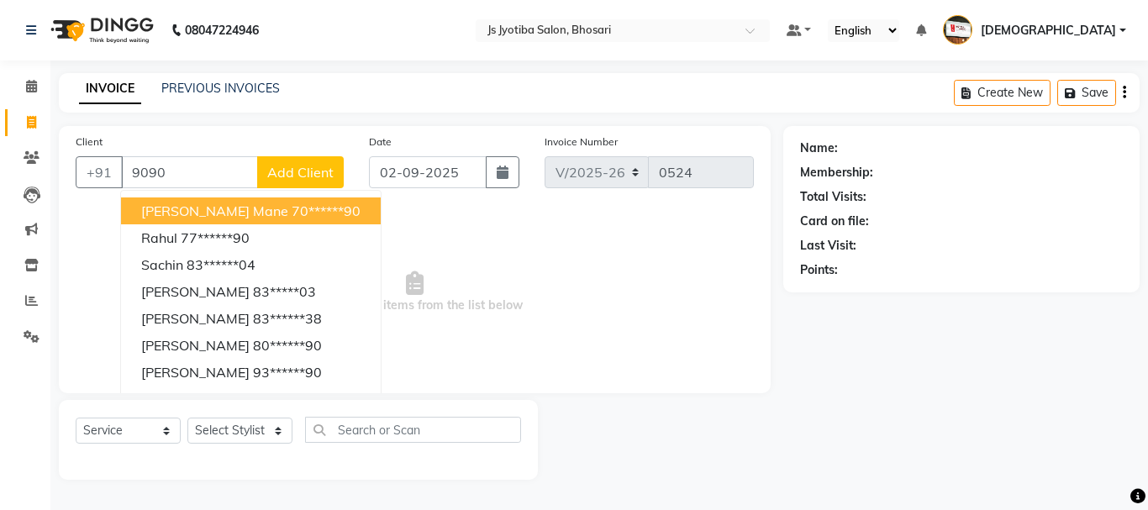
click at [192, 204] on span "shreenivas mane" at bounding box center [214, 211] width 147 height 17
type input "70******90"
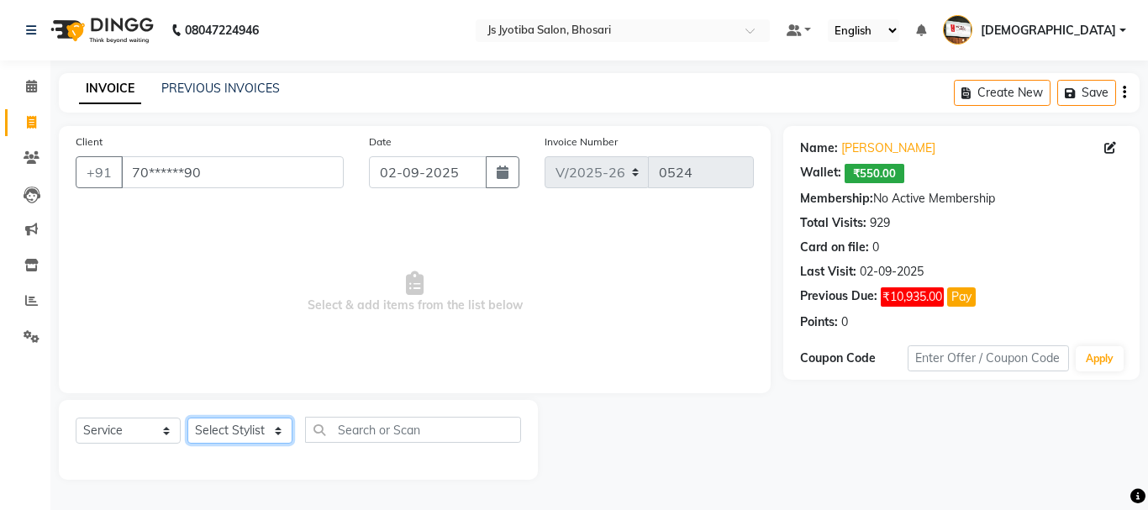
click at [233, 425] on select "Select Stylist abdul adil Anuj Azad Mahadev prem sachin hadpad Shiva Sonu S.R.K…" at bounding box center [239, 431] width 105 height 26
select select "51926"
click at [187, 418] on select "Select Stylist abdul adil Anuj Azad Mahadev prem sachin hadpad Shiva Sonu S.R.K…" at bounding box center [239, 431] width 105 height 26
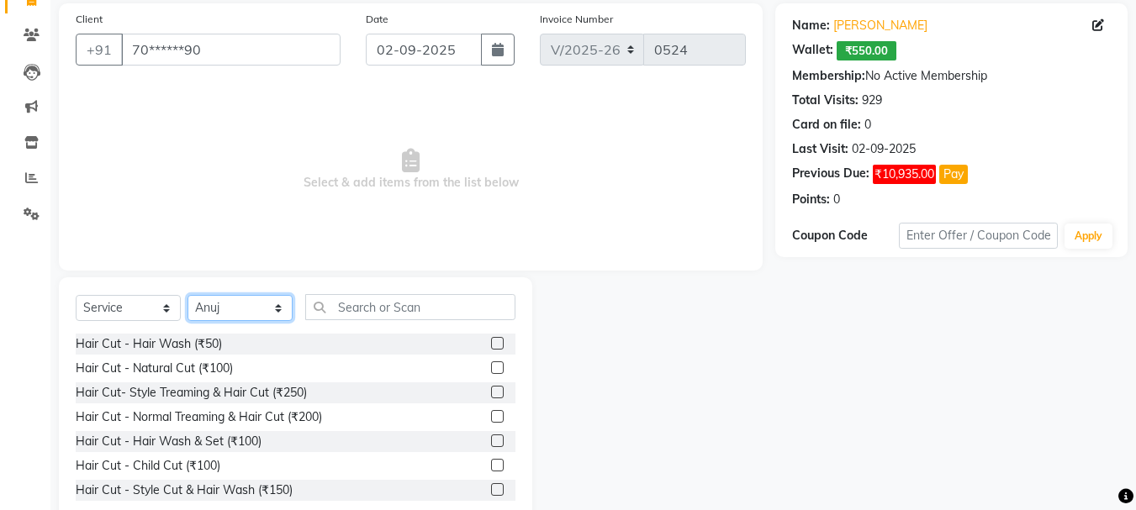
scroll to position [163, 0]
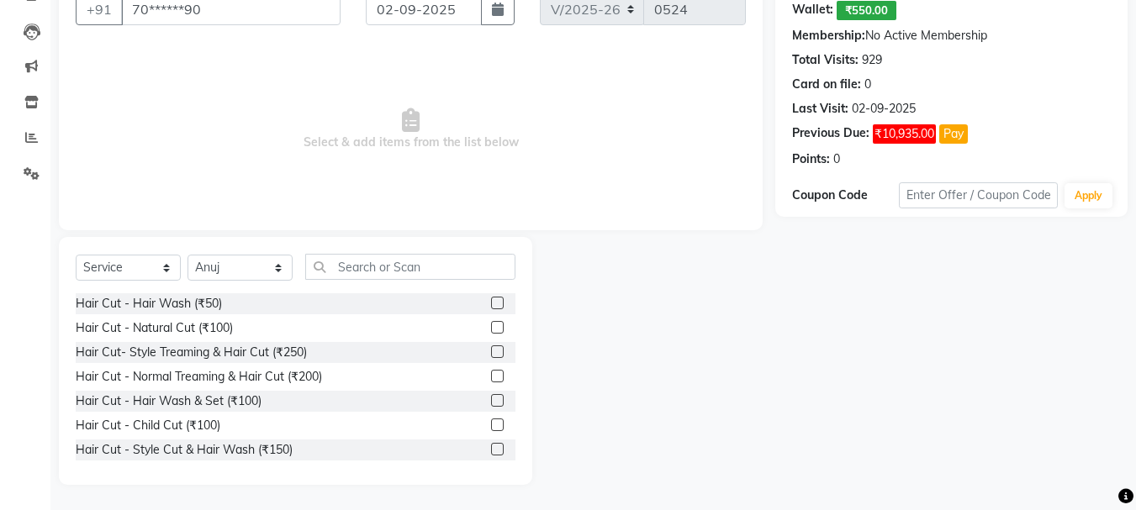
click at [491, 452] on label at bounding box center [497, 449] width 13 height 13
click at [491, 452] on input "checkbox" at bounding box center [496, 450] width 11 height 11
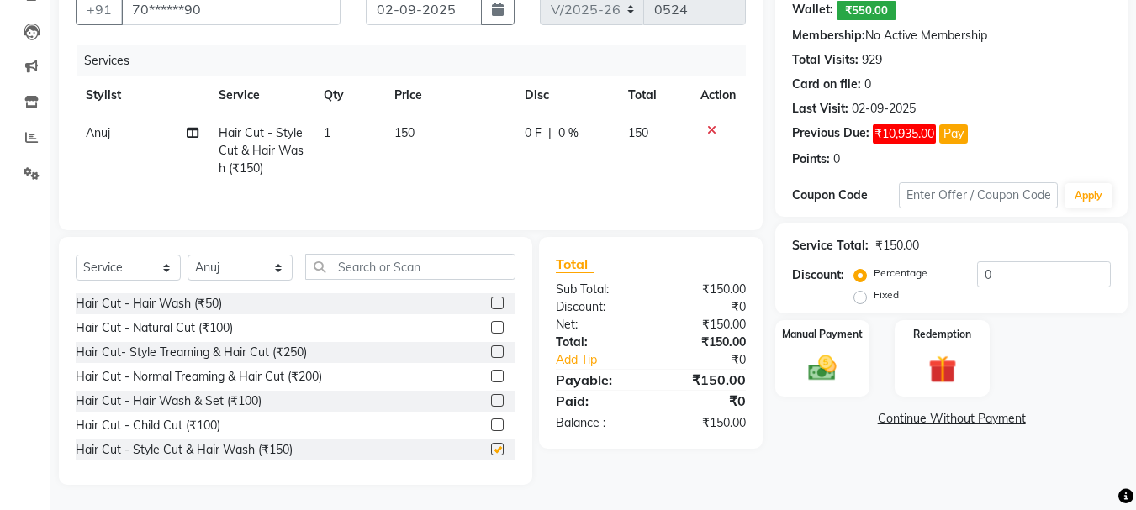
checkbox input "false"
click at [253, 261] on select "Select Stylist abdul adil Anuj Azad Mahadev prem sachin hadpad Shiva Sonu S.R.K…" at bounding box center [239, 268] width 105 height 26
click at [187, 255] on select "Select Stylist abdul adil Anuj Azad Mahadev prem sachin hadpad Shiva Sonu S.R.K…" at bounding box center [239, 268] width 105 height 26
click at [219, 254] on div "Select Service Product Membership Package Voucher Prepaid Gift Card Select Styl…" at bounding box center [296, 274] width 440 height 40
click at [223, 258] on select "Select Stylist abdul adil Anuj Azad Mahadev prem sachin hadpad Shiva Sonu S.R.K…" at bounding box center [239, 268] width 105 height 26
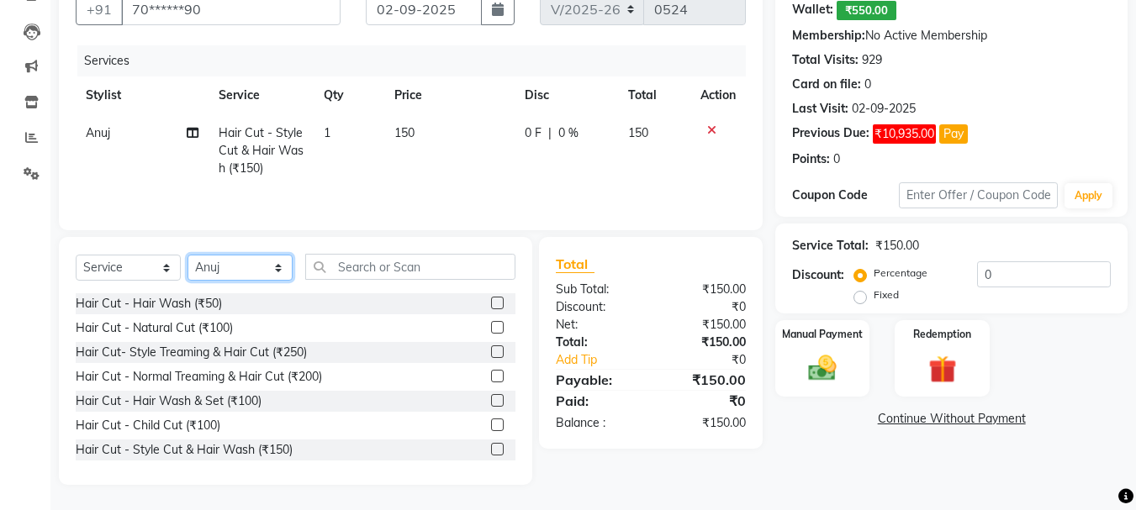
select select "79569"
click at [187, 255] on select "Select Stylist abdul adil Anuj Azad Mahadev prem sachin hadpad Shiva Sonu S.R.K…" at bounding box center [239, 268] width 105 height 26
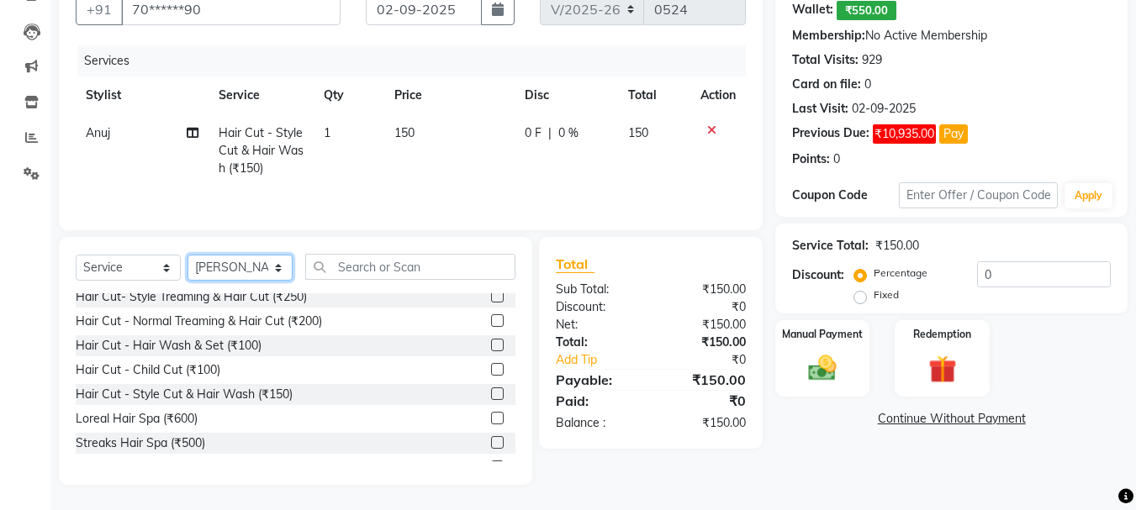
scroll to position [84, 0]
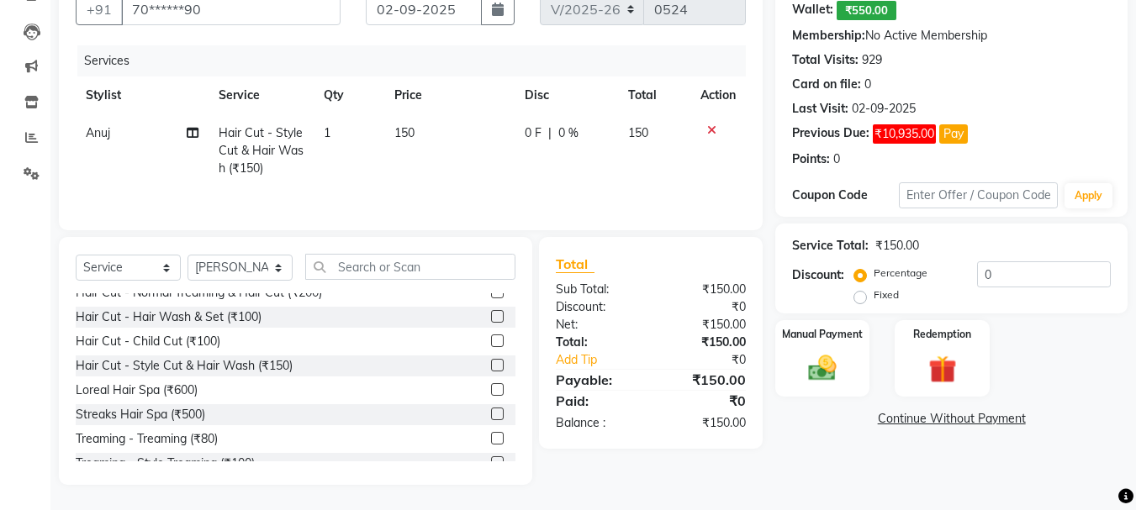
click at [491, 389] on label at bounding box center [497, 389] width 13 height 13
click at [491, 389] on input "checkbox" at bounding box center [496, 390] width 11 height 11
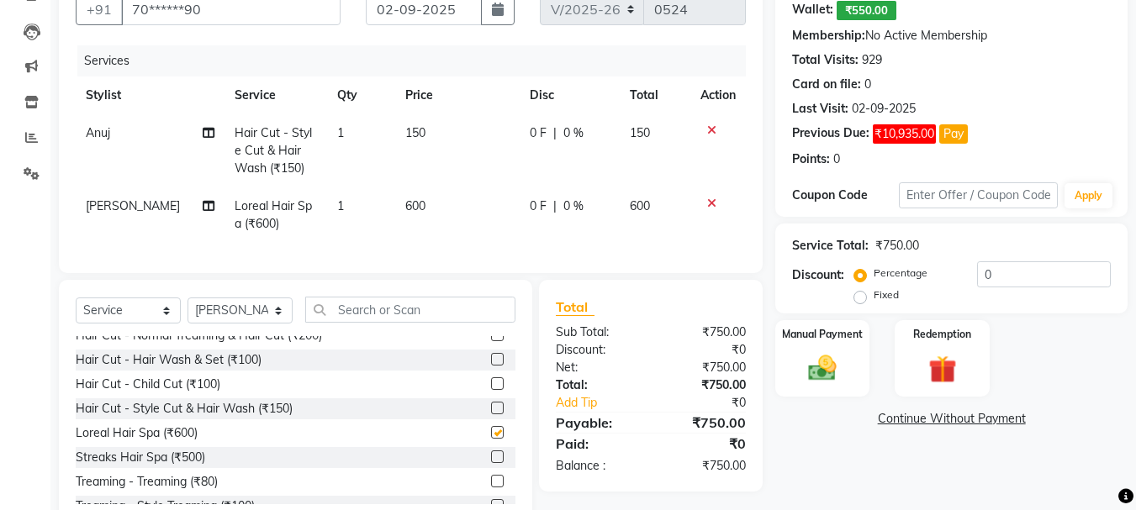
scroll to position [0, 0]
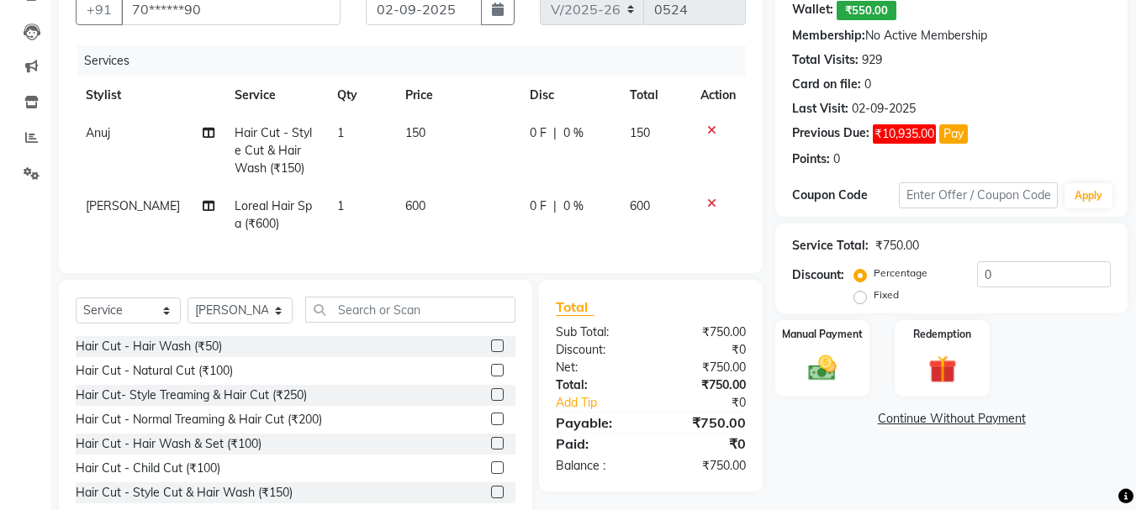
checkbox input "false"
click at [491, 352] on label at bounding box center [497, 346] width 13 height 13
click at [491, 352] on input "checkbox" at bounding box center [496, 346] width 11 height 11
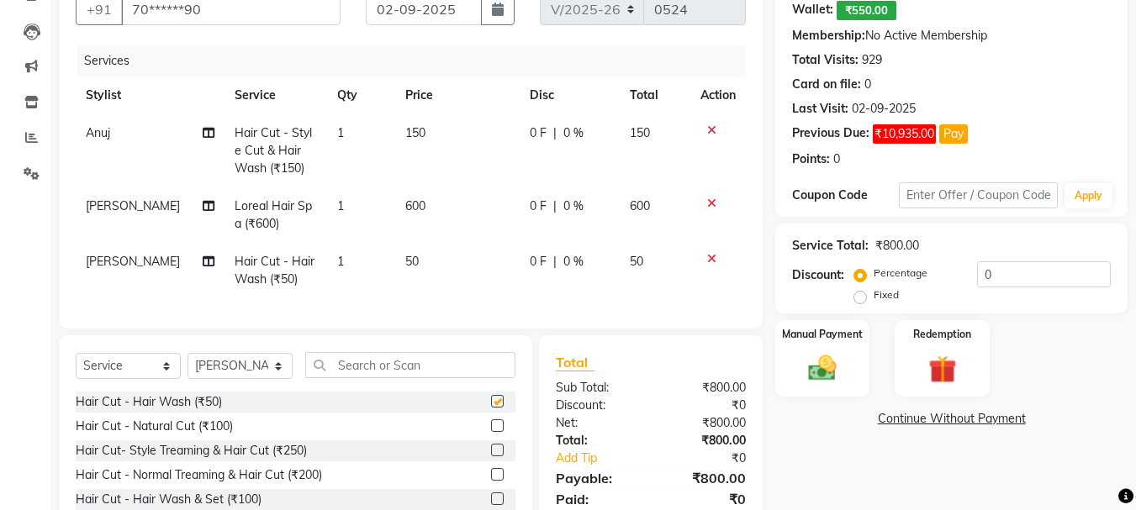
scroll to position [274, 0]
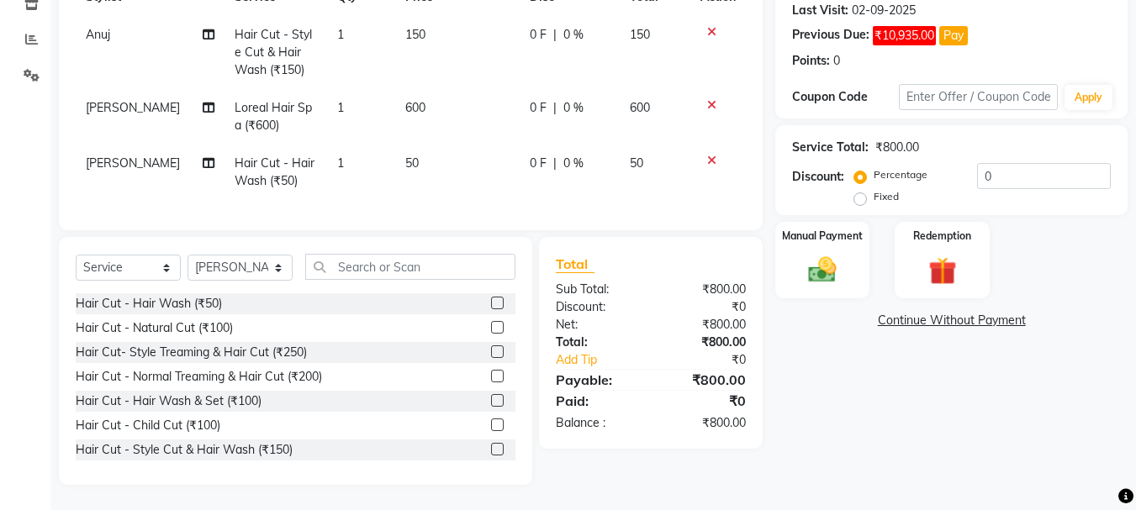
checkbox input "false"
click at [253, 263] on select "Select Stylist abdul adil Anuj Azad Mahadev prem sachin hadpad Shiva Sonu S.R.K…" at bounding box center [239, 268] width 105 height 26
select select "50757"
click at [187, 255] on select "Select Stylist abdul adil Anuj Azad Mahadev prem sachin hadpad Shiva Sonu S.R.K…" at bounding box center [239, 268] width 105 height 26
click at [475, 450] on div "Hair Cut - Style Cut & Hair Wash (₹150)" at bounding box center [296, 450] width 440 height 21
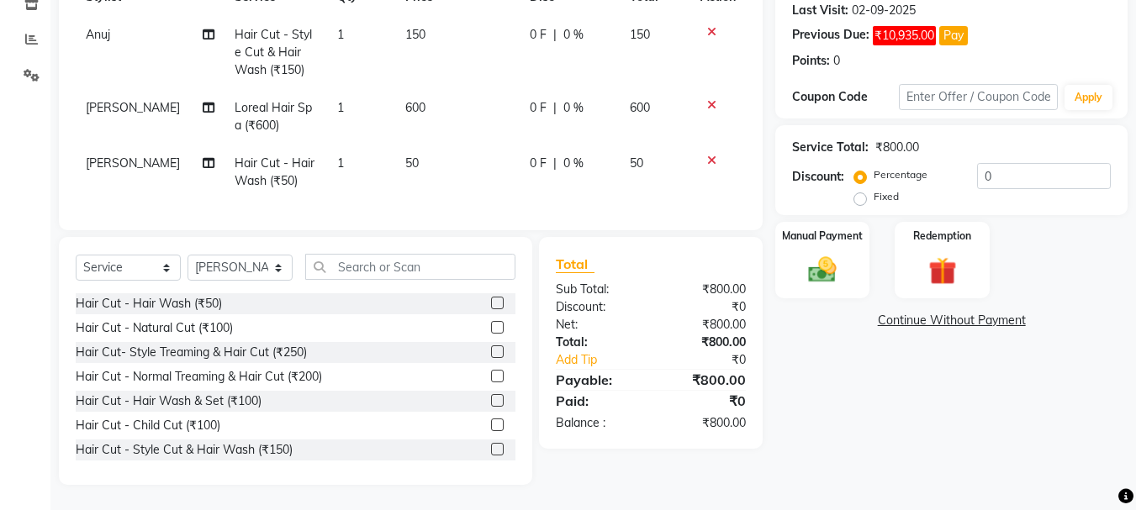
click at [491, 451] on label at bounding box center [497, 449] width 13 height 13
click at [491, 451] on input "checkbox" at bounding box center [496, 450] width 11 height 11
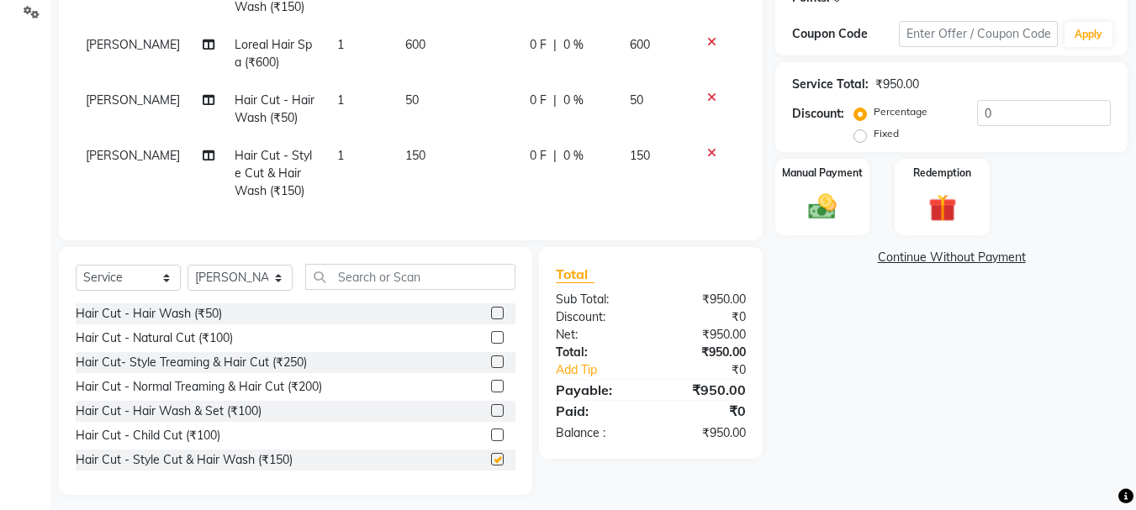
checkbox input "false"
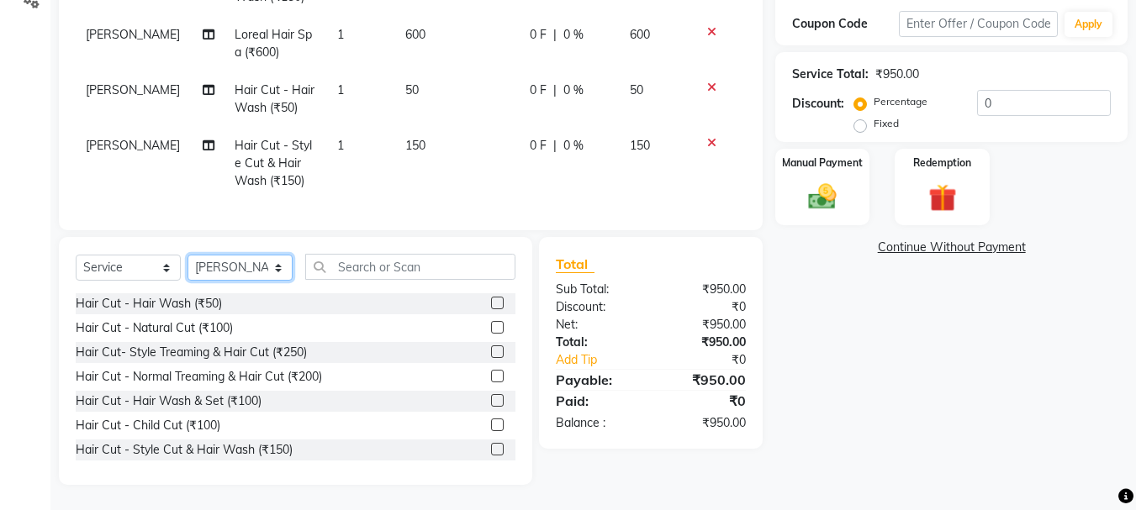
click at [237, 267] on select "Select Stylist abdul adil Anuj Azad Mahadev prem sachin hadpad Shiva Sonu S.R.K…" at bounding box center [239, 268] width 105 height 26
select select "51927"
click at [187, 255] on select "Select Stylist abdul adil Anuj Azad Mahadev prem sachin hadpad Shiva Sonu S.R.K…" at bounding box center [239, 268] width 105 height 26
click at [491, 350] on label at bounding box center [497, 351] width 13 height 13
click at [491, 350] on input "checkbox" at bounding box center [496, 352] width 11 height 11
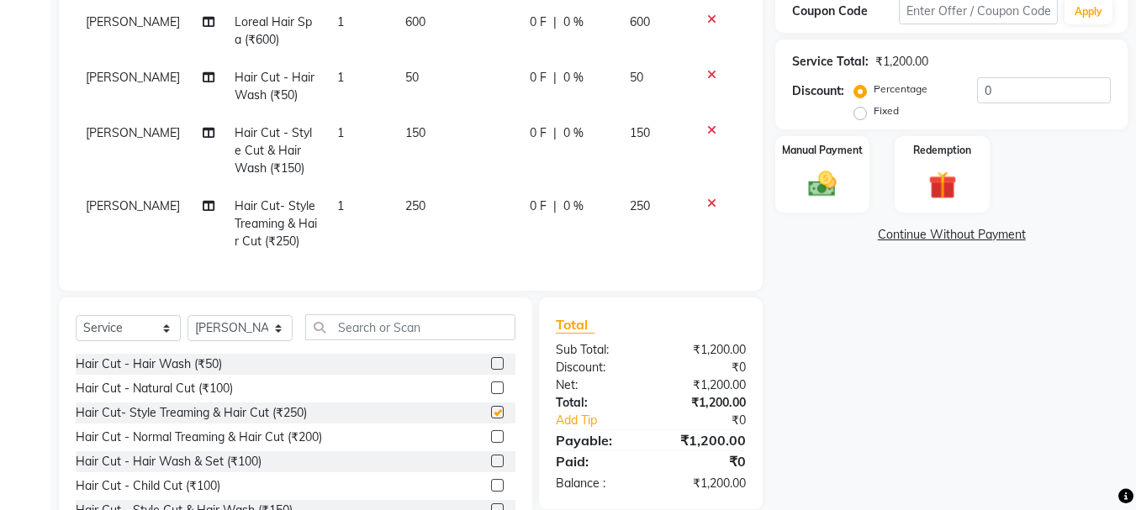
checkbox input "false"
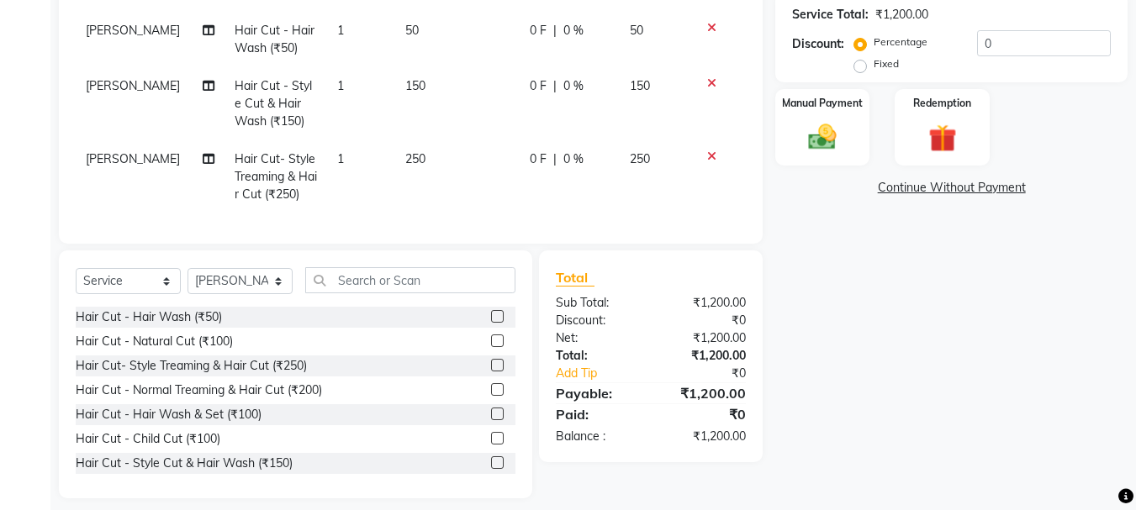
scroll to position [415, 0]
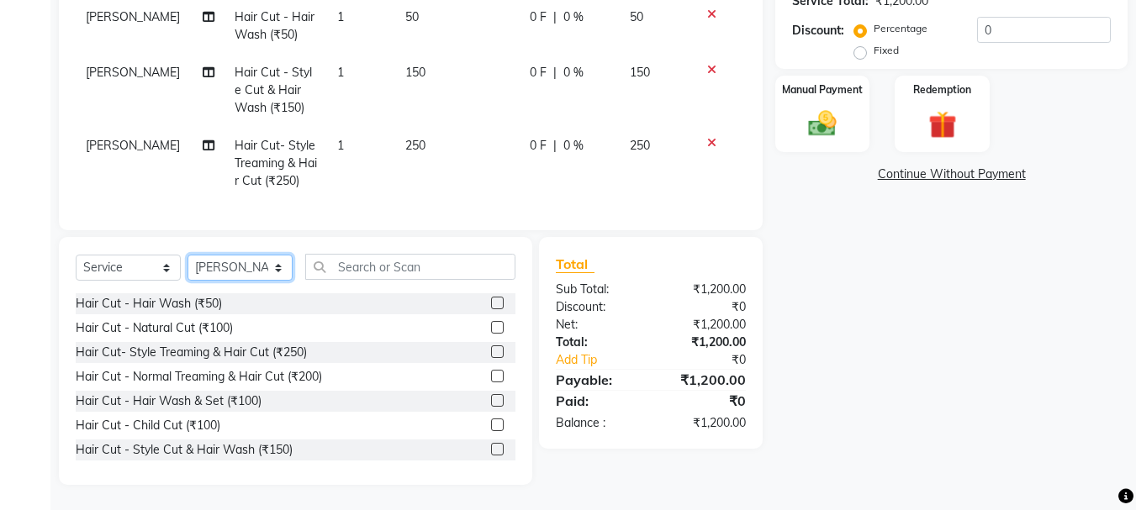
click at [240, 276] on select "Select Stylist abdul adil Anuj Azad Mahadev prem sachin hadpad Shiva Sonu S.R.K…" at bounding box center [239, 268] width 105 height 26
select select "7183"
click at [187, 255] on select "Select Stylist abdul adil Anuj Azad Mahadev prem sachin hadpad Shiva Sonu S.R.K…" at bounding box center [239, 268] width 105 height 26
click at [491, 452] on label at bounding box center [497, 449] width 13 height 13
click at [491, 452] on input "checkbox" at bounding box center [496, 450] width 11 height 11
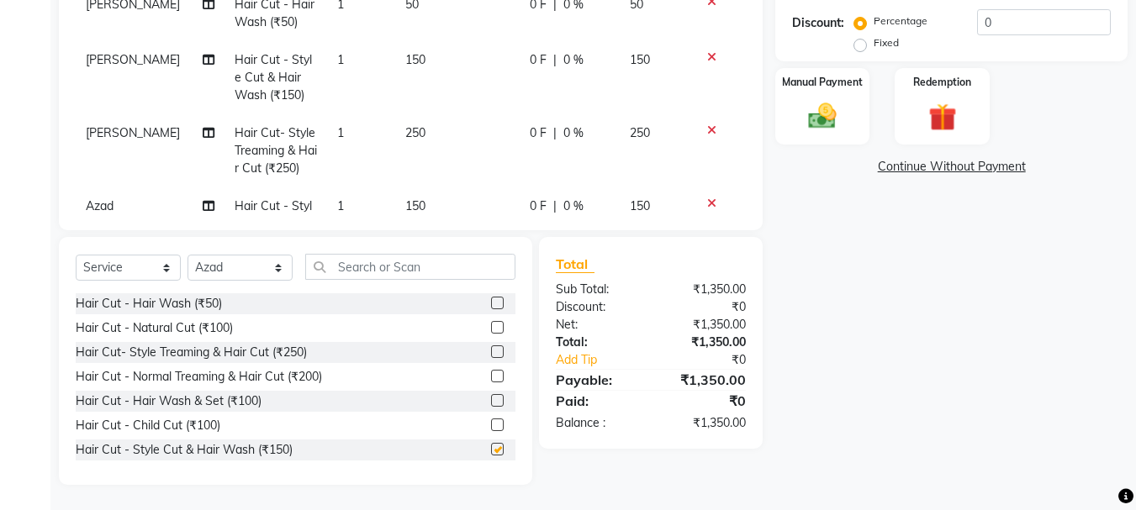
checkbox input "false"
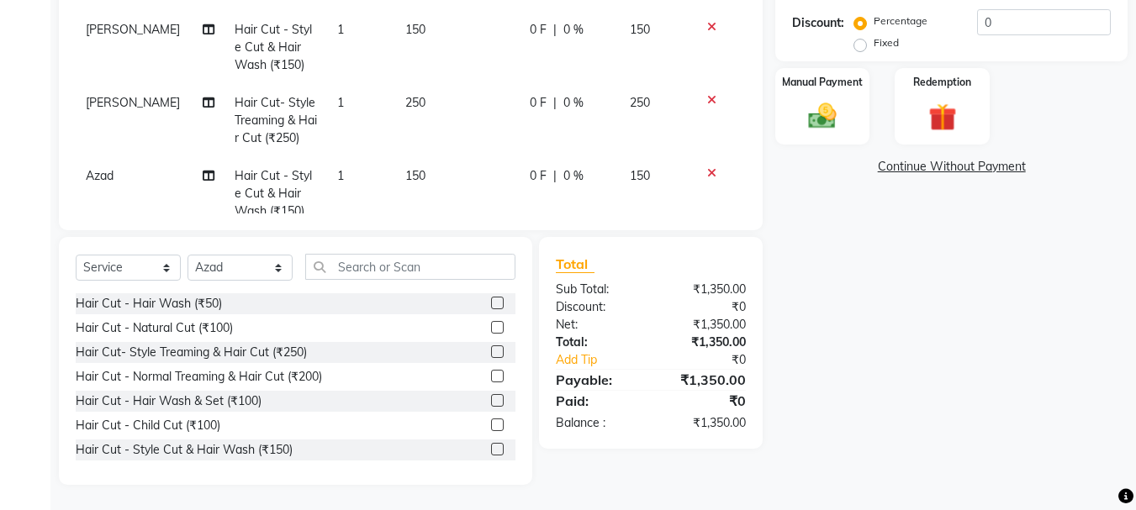
scroll to position [78, 0]
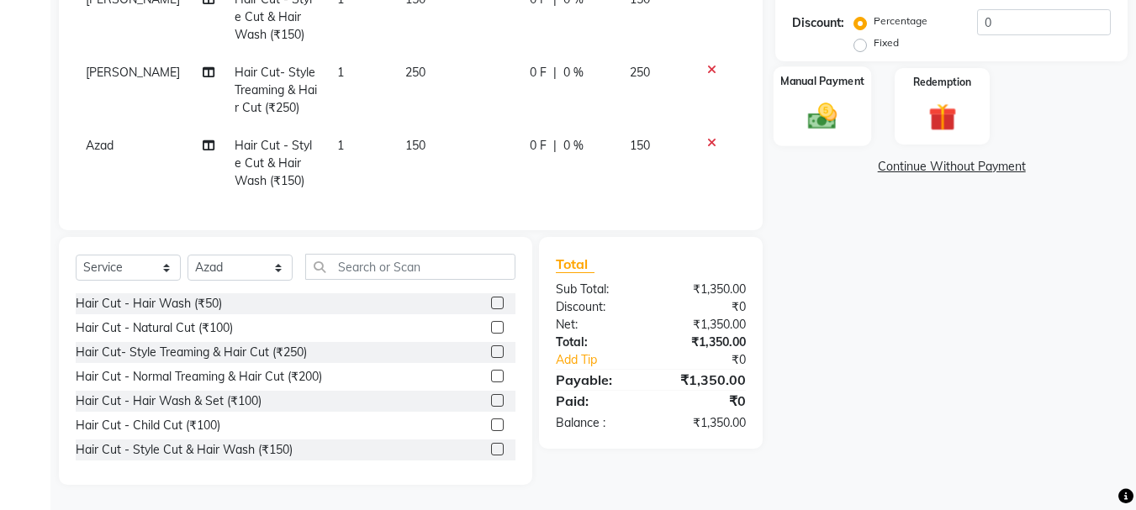
click at [825, 131] on img at bounding box center [822, 116] width 47 height 34
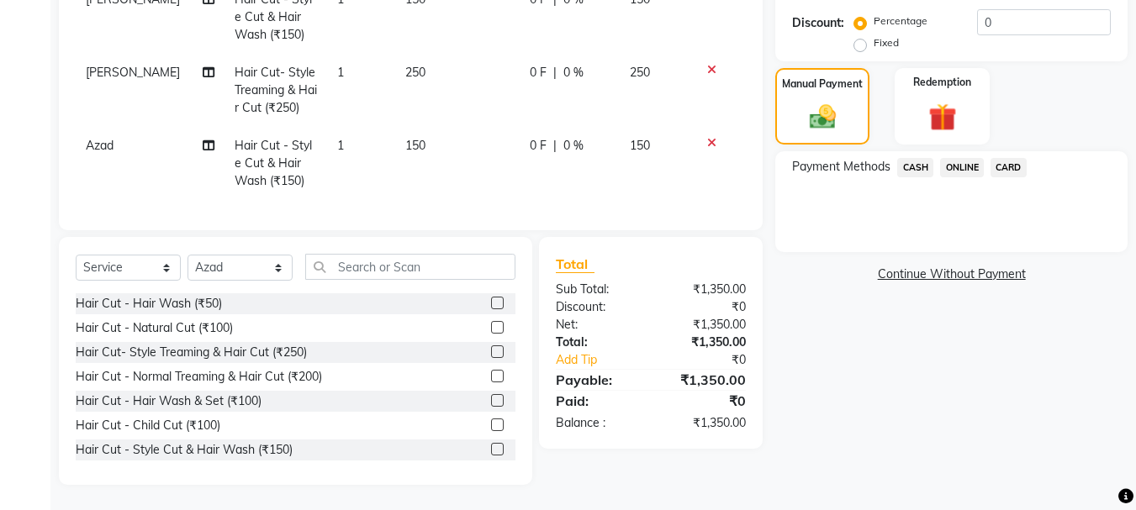
click at [911, 168] on span "CASH" at bounding box center [915, 167] width 36 height 19
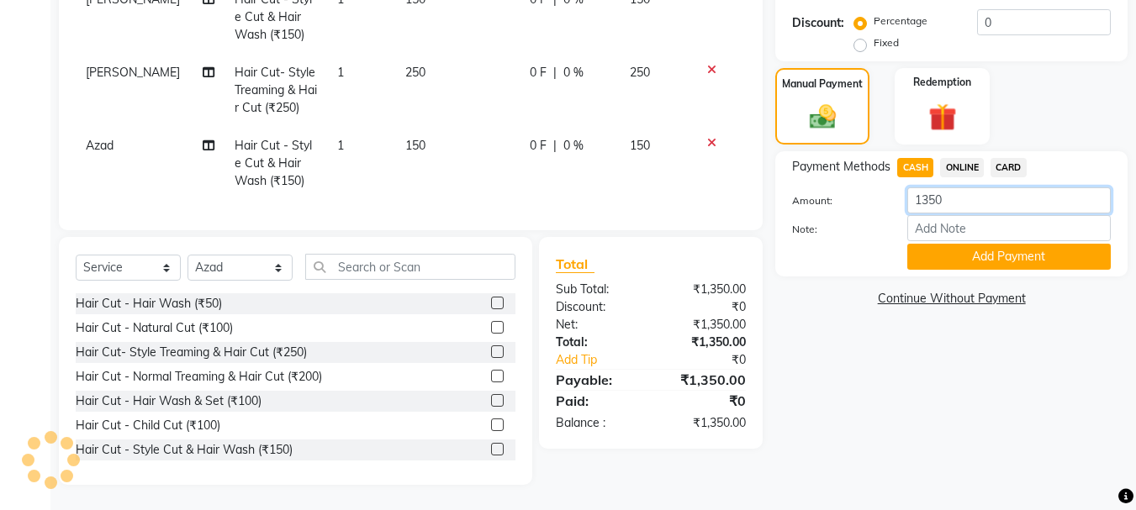
click at [1034, 206] on input "1350" at bounding box center [1008, 200] width 203 height 26
type input "1"
type input "150"
click at [1001, 256] on button "Add Payment" at bounding box center [1008, 257] width 203 height 26
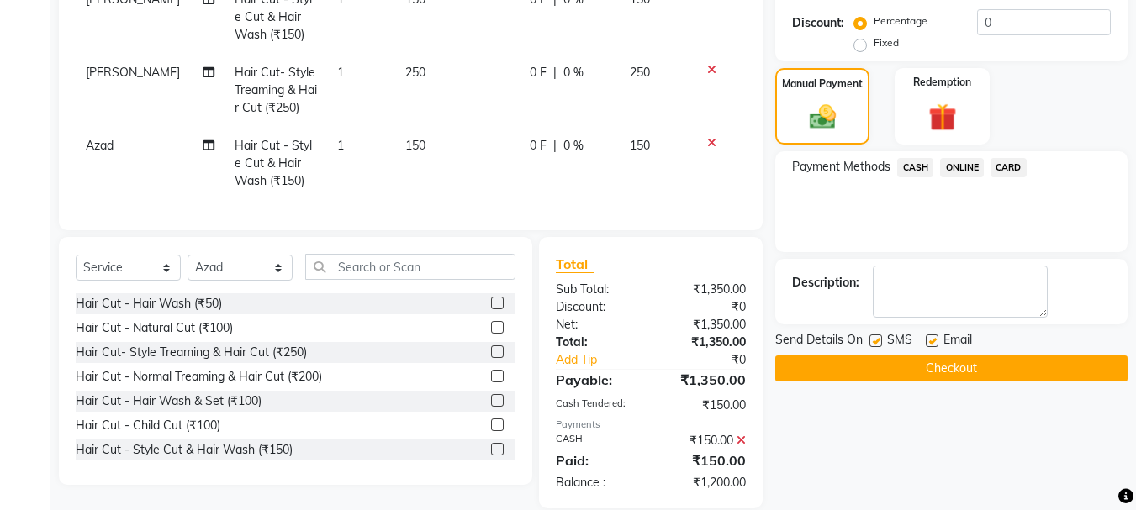
click at [959, 169] on span "ONLINE" at bounding box center [962, 167] width 44 height 19
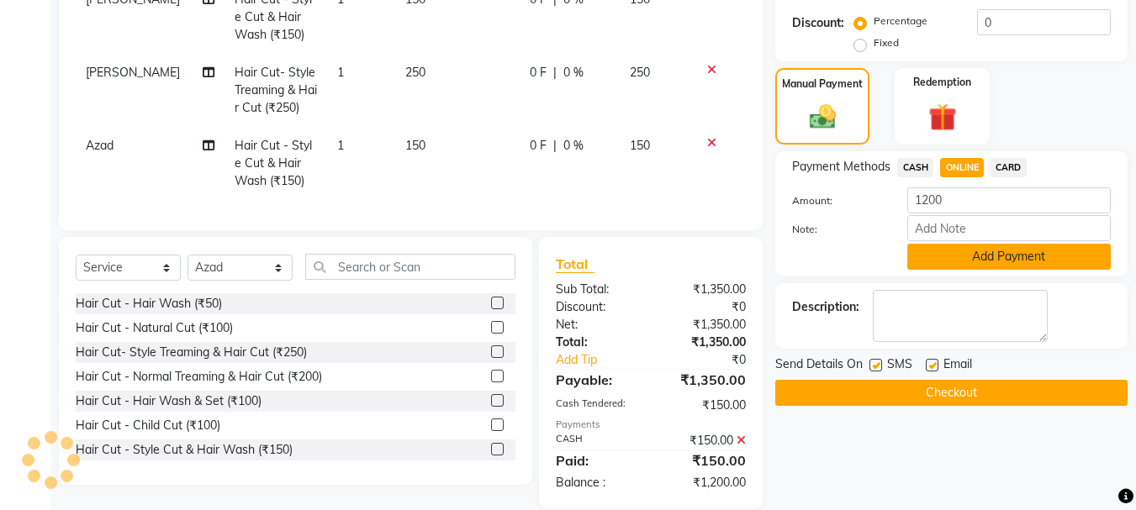
click at [1013, 260] on button "Add Payment" at bounding box center [1008, 257] width 203 height 26
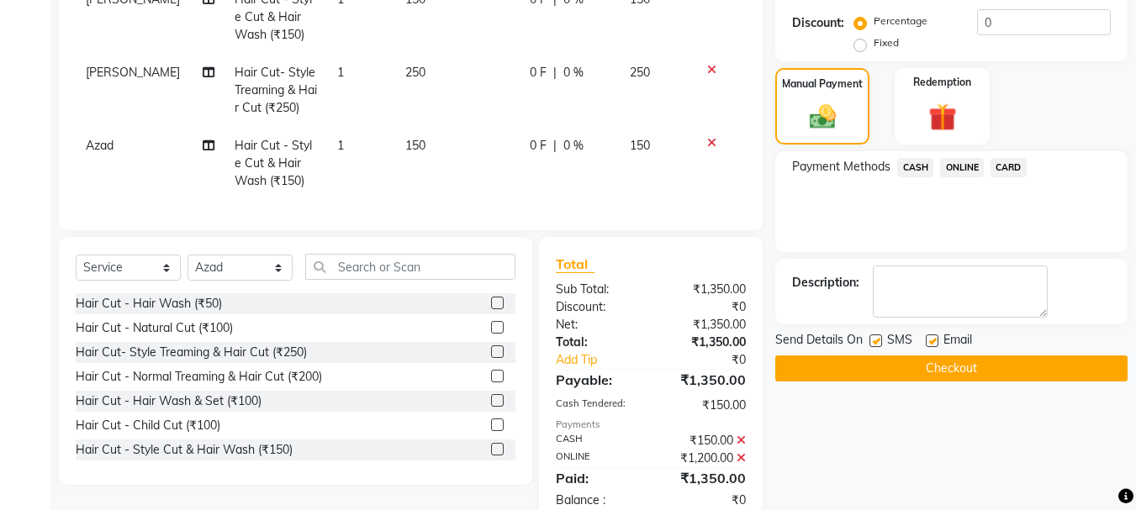
click at [1000, 370] on button "Checkout" at bounding box center [951, 369] width 352 height 26
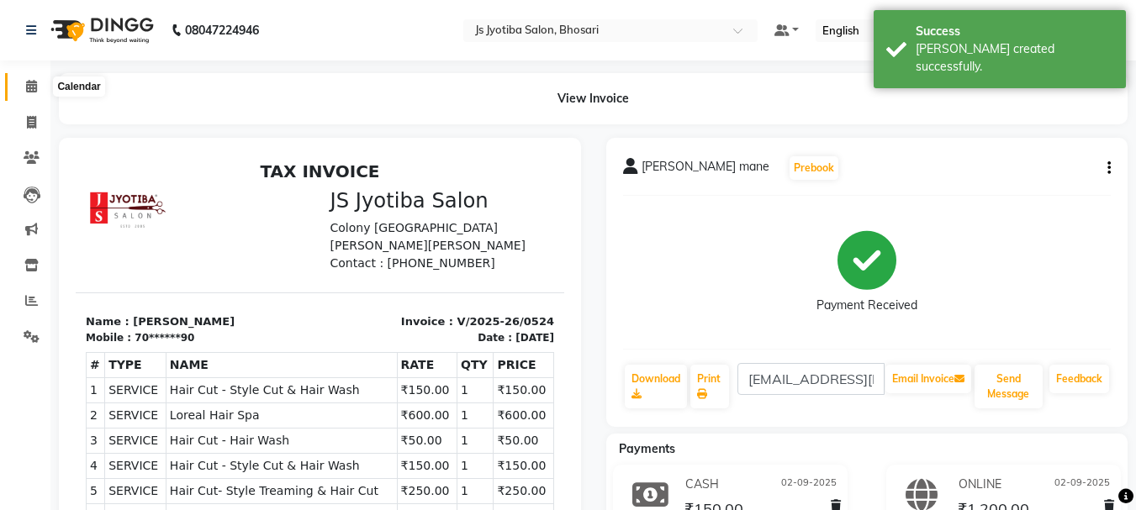
click at [34, 87] on icon at bounding box center [31, 86] width 11 height 13
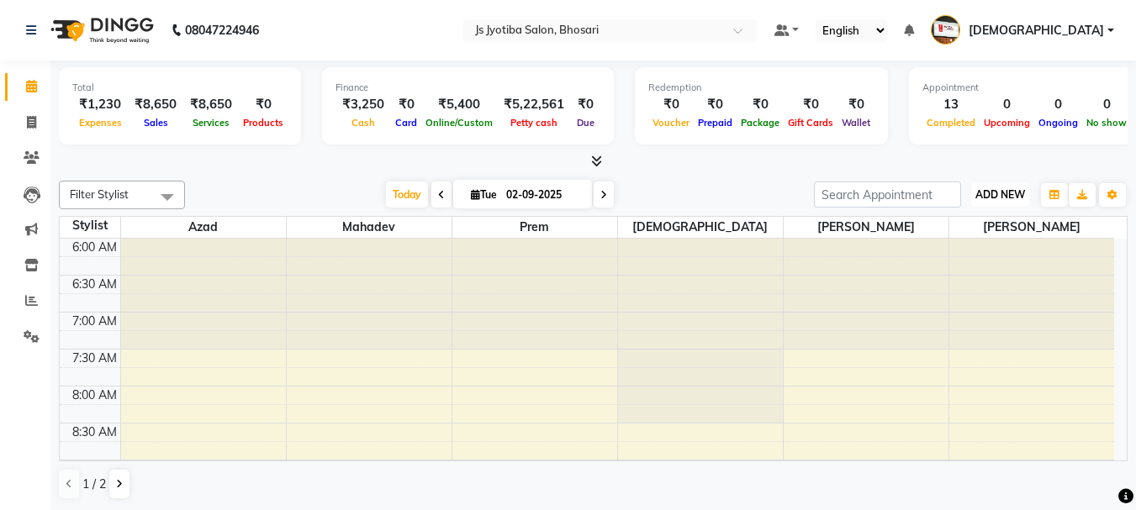
click at [990, 200] on span "ADD NEW" at bounding box center [1000, 194] width 50 height 13
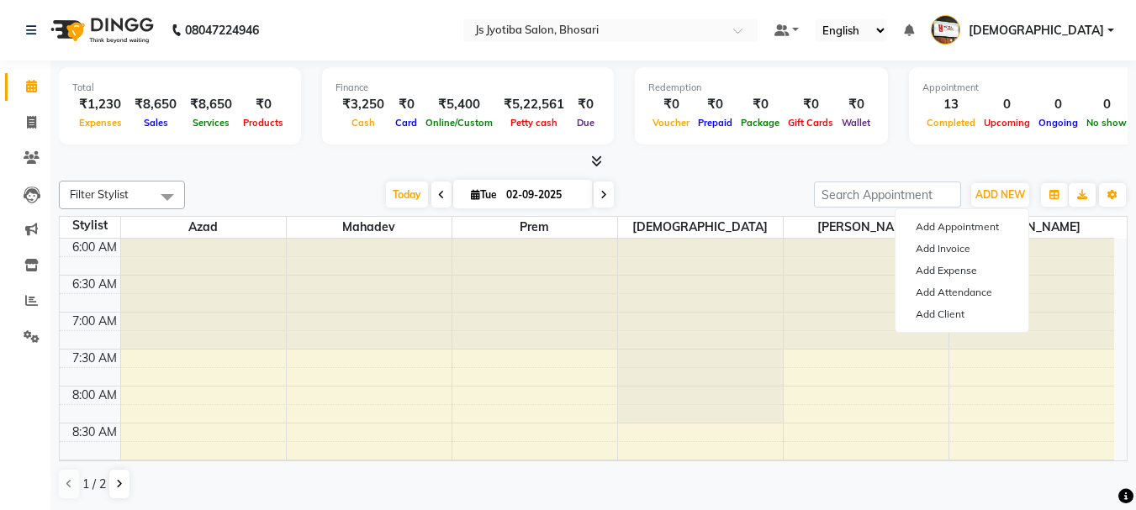
click at [595, 143] on div "Finance ₹3,250 Cash ₹0 Card ₹5,400 Online/Custom ₹5,22,561 Petty cash ₹0 Due" at bounding box center [468, 105] width 292 height 77
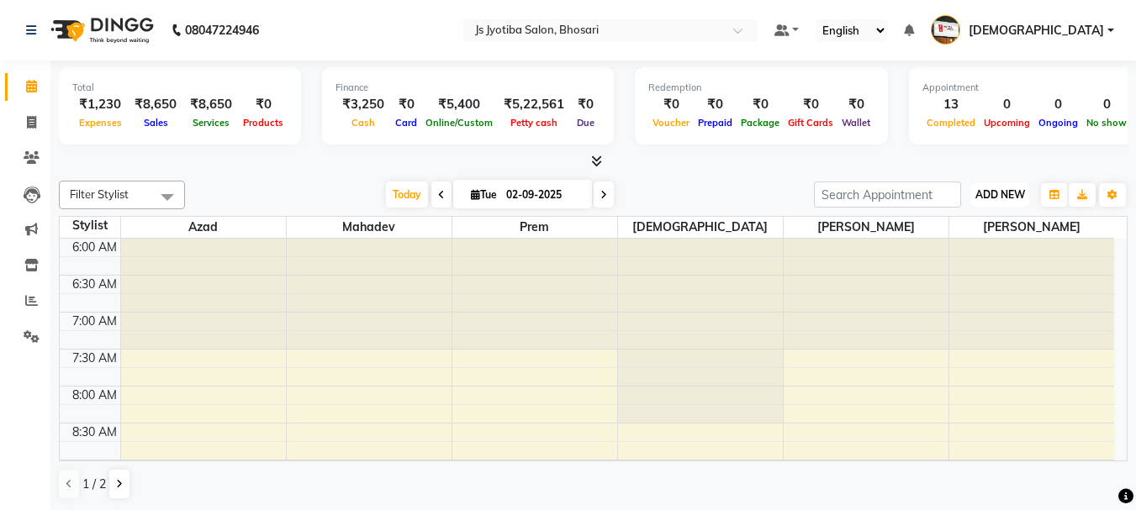
click at [989, 200] on span "ADD NEW" at bounding box center [1000, 194] width 50 height 13
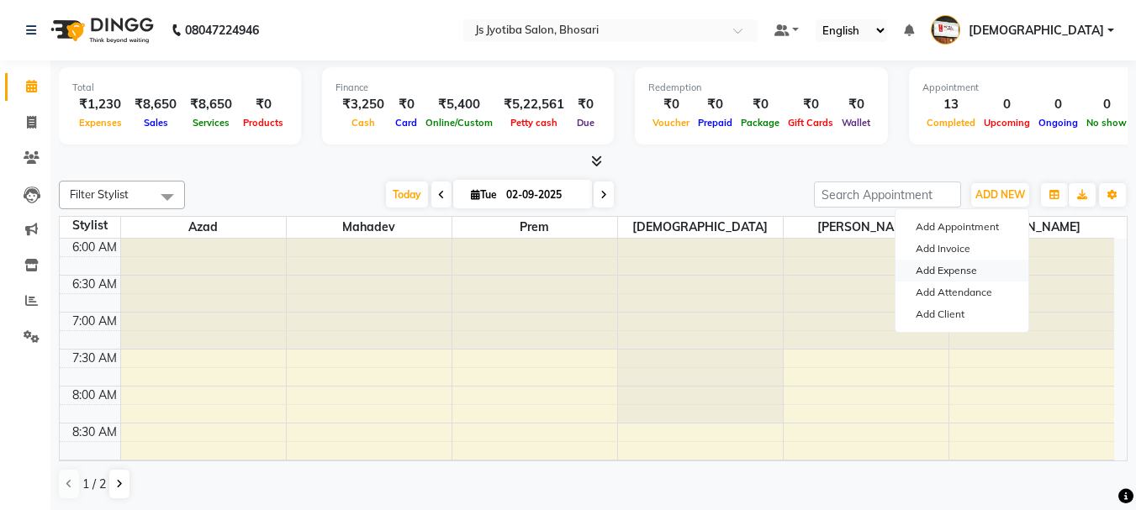
click at [970, 271] on link "Add Expense" at bounding box center [961, 271] width 133 height 22
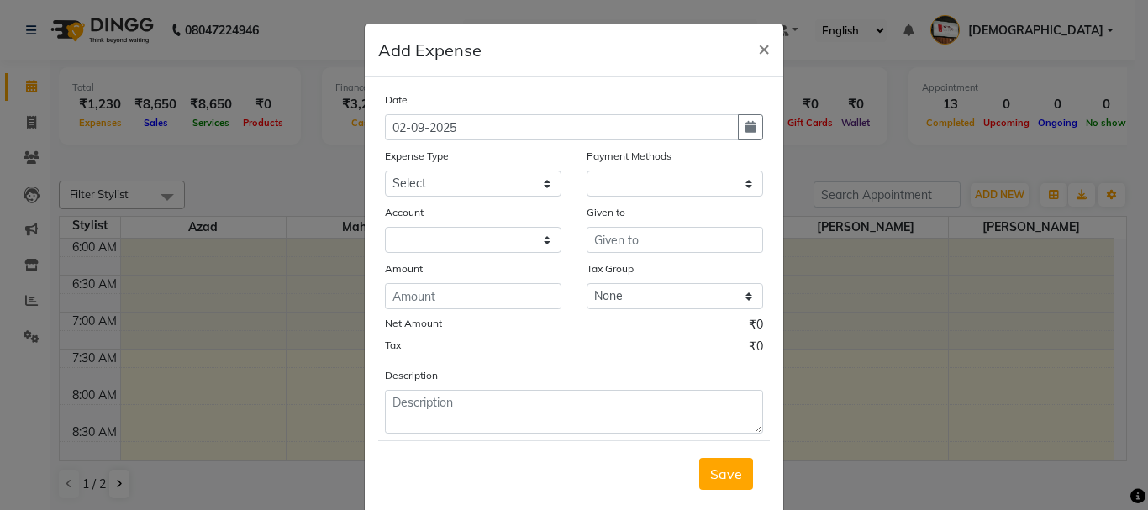
select select "1"
select select "1711"
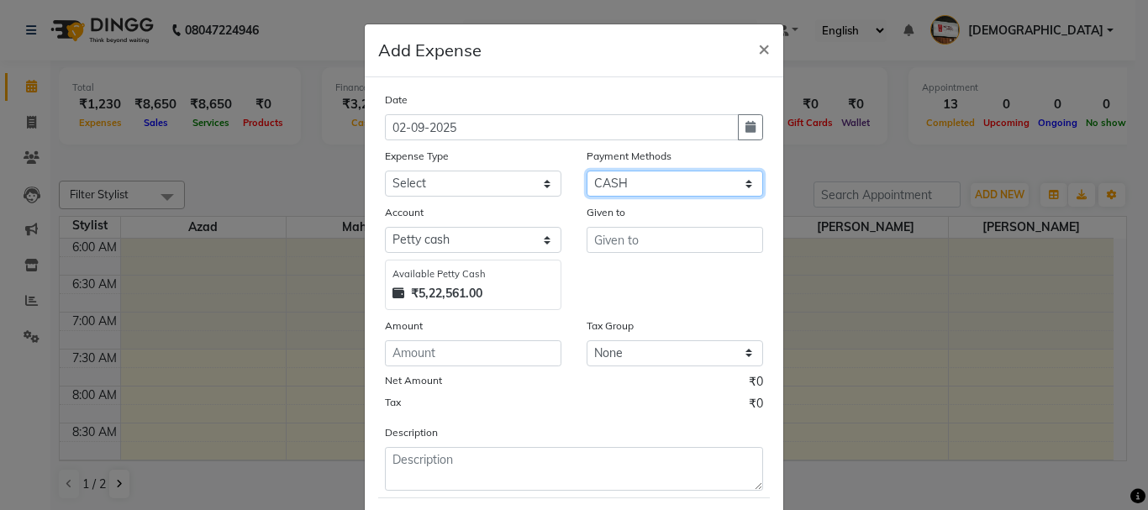
click at [678, 185] on select "Select CASH ONLINE CARD" at bounding box center [675, 184] width 177 height 26
click at [587, 171] on select "Select CASH ONLINE CARD" at bounding box center [675, 184] width 177 height 26
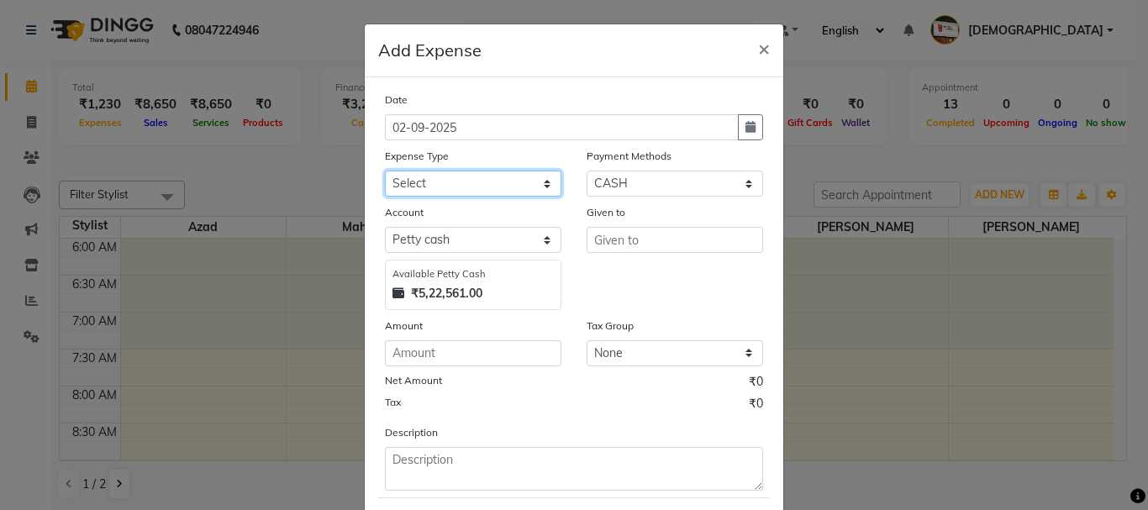
click at [512, 187] on select "Select Advance salary Advance salary ajaj Bank charges Car maintenance Cash tra…" at bounding box center [473, 184] width 177 height 26
select select "18043"
click at [385, 171] on select "Select Advance salary Advance salary ajaj Bank charges Car maintenance Cash tra…" at bounding box center [473, 184] width 177 height 26
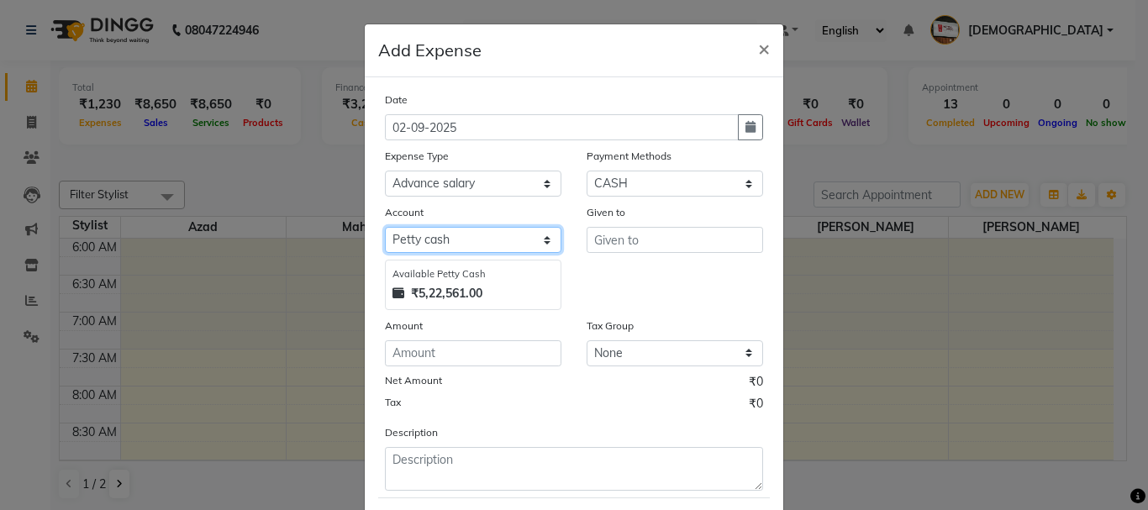
click at [518, 241] on select "Select Default account Petty cash" at bounding box center [473, 240] width 177 height 26
click at [385, 227] on select "Select Default account Petty cash" at bounding box center [473, 240] width 177 height 26
click at [519, 247] on select "Select Default account Petty cash" at bounding box center [473, 240] width 177 height 26
select select "492"
click at [385, 227] on select "Select Default account Petty cash" at bounding box center [473, 240] width 177 height 26
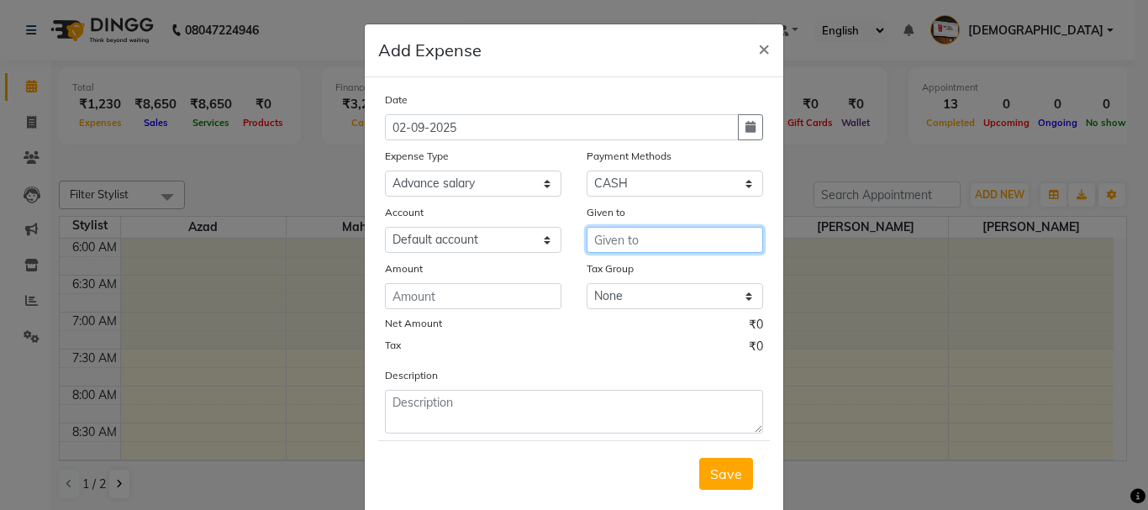
click at [698, 248] on input "text" at bounding box center [675, 240] width 177 height 26
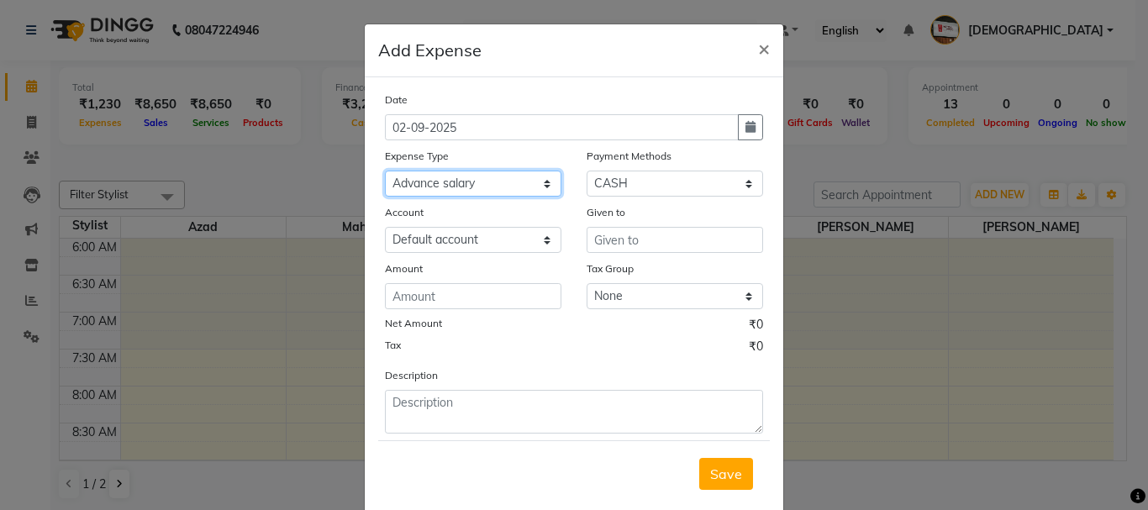
click at [487, 194] on select "Select Advance salary Advance salary ajaj Bank charges Car maintenance Cash tra…" at bounding box center [473, 184] width 177 height 26
select select "6014"
click at [385, 171] on select "Select Advance salary Advance salary ajaj Bank charges Car maintenance Cash tra…" at bounding box center [473, 184] width 177 height 26
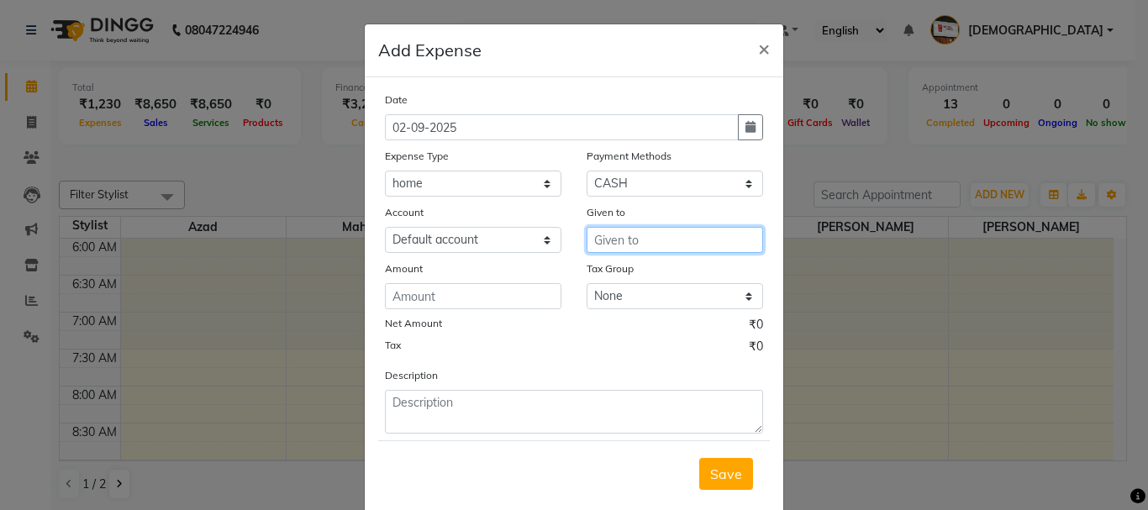
click at [667, 241] on input "text" at bounding box center [675, 240] width 177 height 26
type input "home"
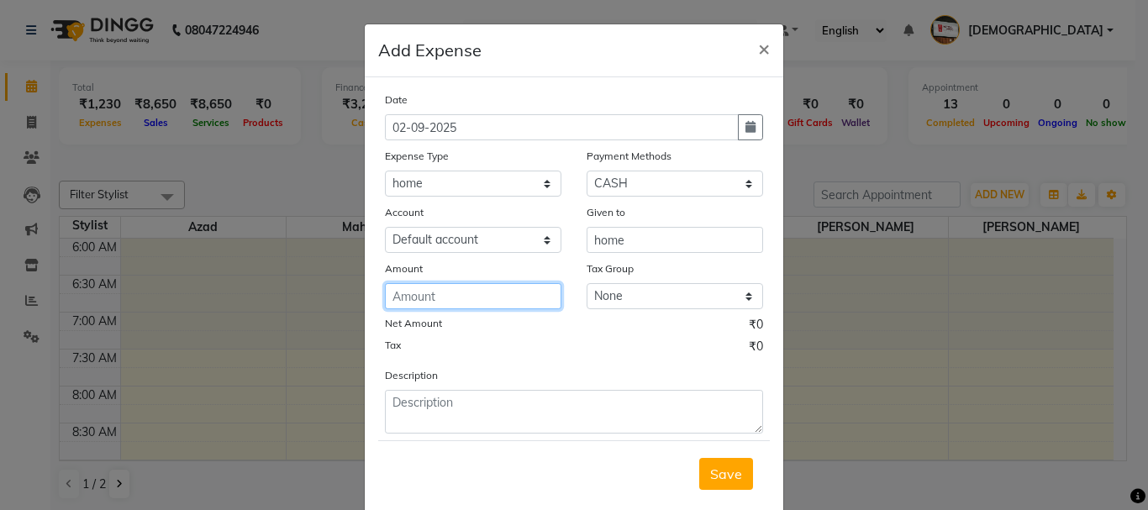
click at [479, 301] on input "number" at bounding box center [473, 296] width 177 height 26
type input "150"
click at [725, 474] on span "Save" at bounding box center [726, 474] width 32 height 17
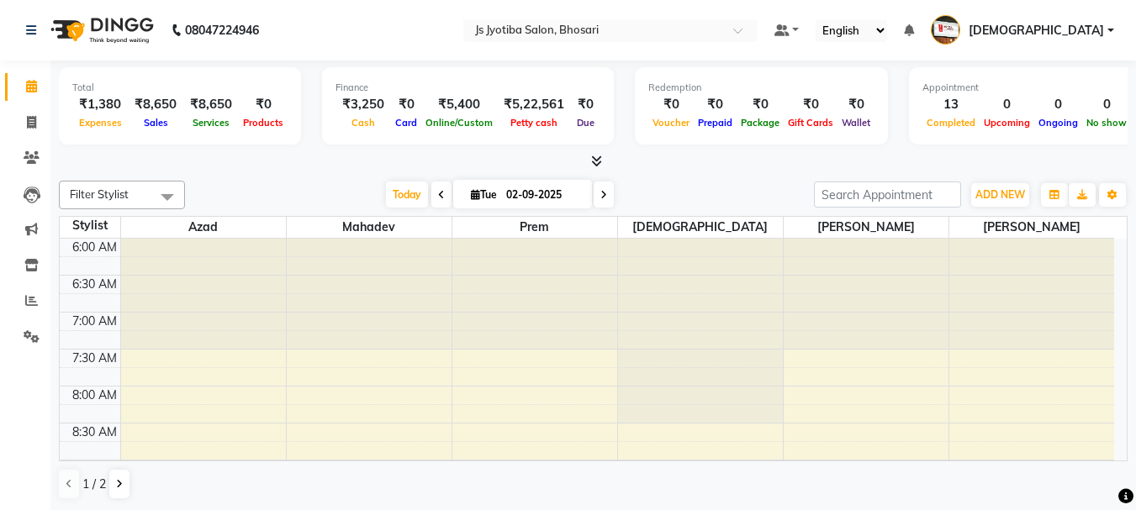
click at [690, 192] on div "[DATE] [DATE]" at bounding box center [499, 194] width 612 height 25
click at [690, 187] on div "[DATE] [DATE]" at bounding box center [499, 194] width 612 height 25
